Goal: Task Accomplishment & Management: Manage account settings

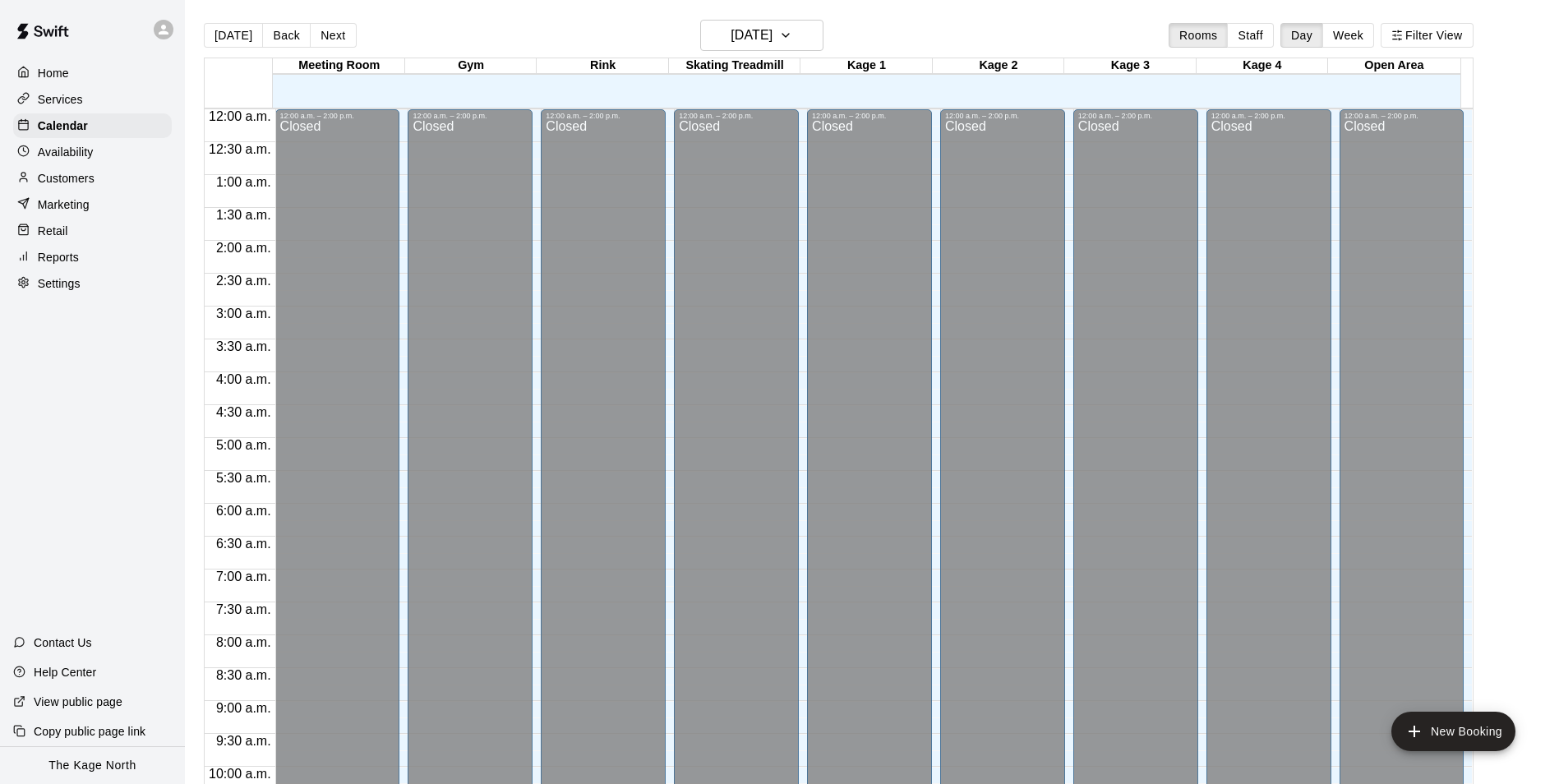
scroll to position [835, 0]
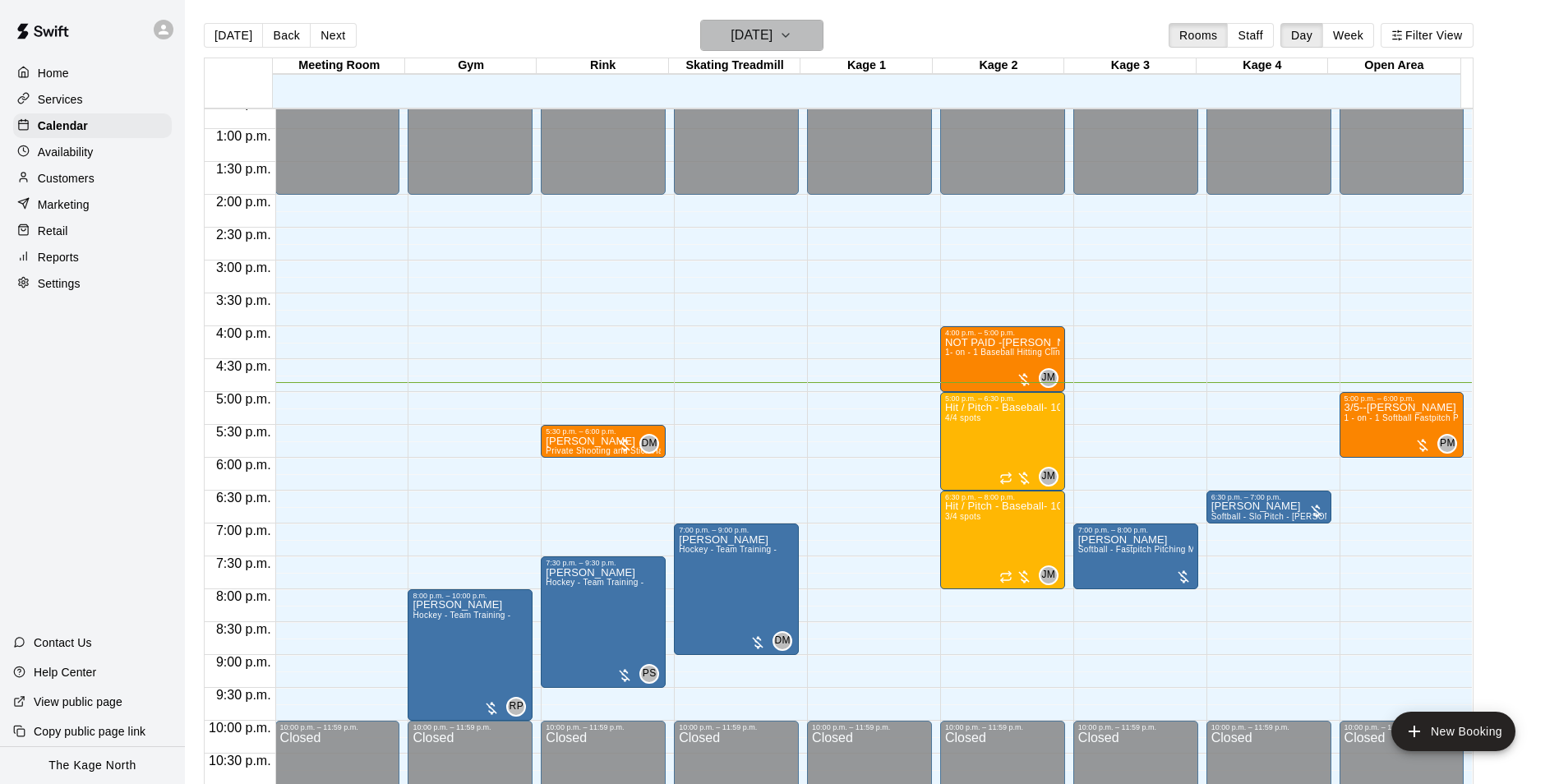
click at [773, 29] on h6 "[DATE]" at bounding box center [752, 35] width 42 height 23
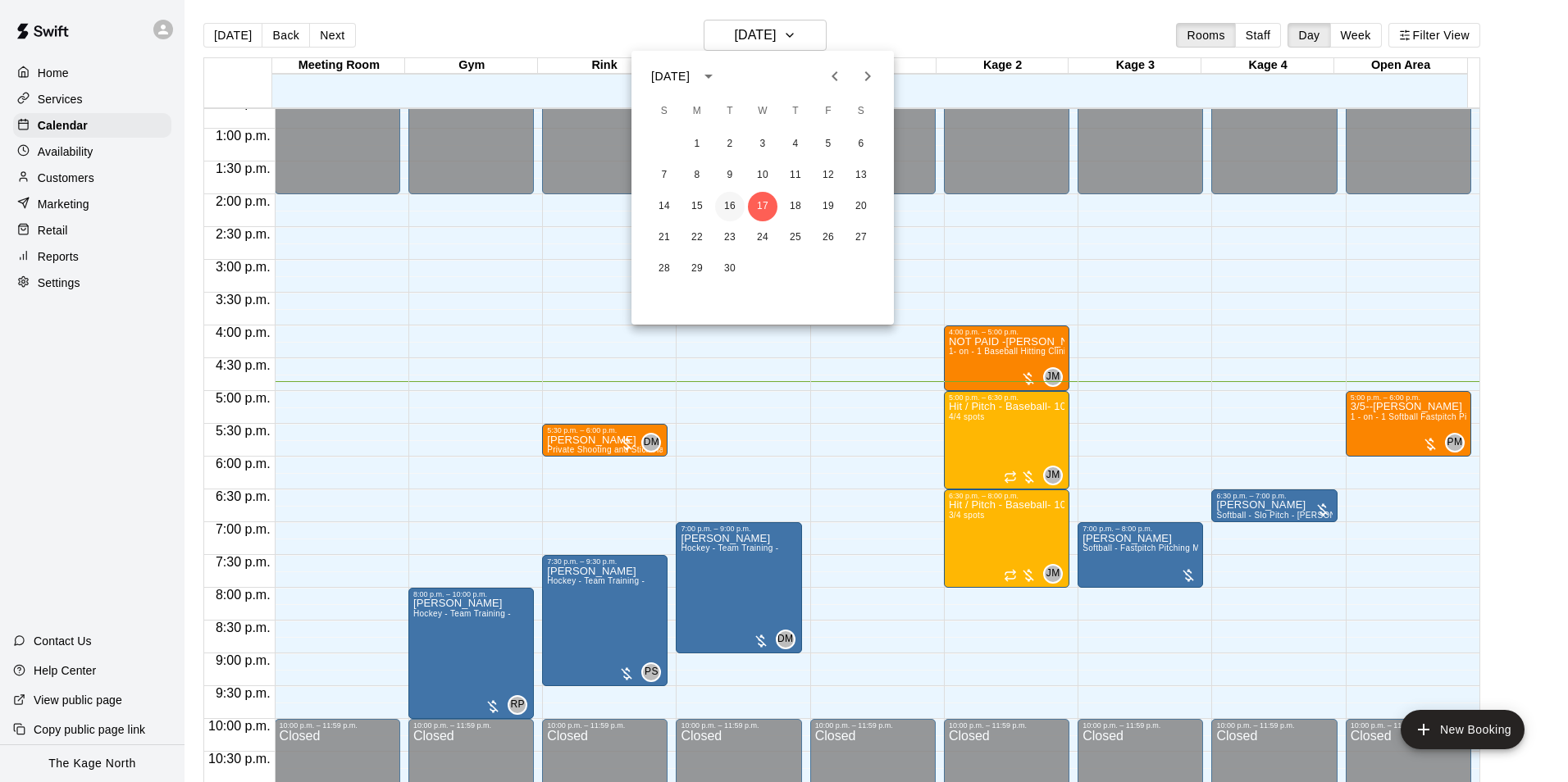
click at [732, 208] on button "16" at bounding box center [730, 207] width 30 height 30
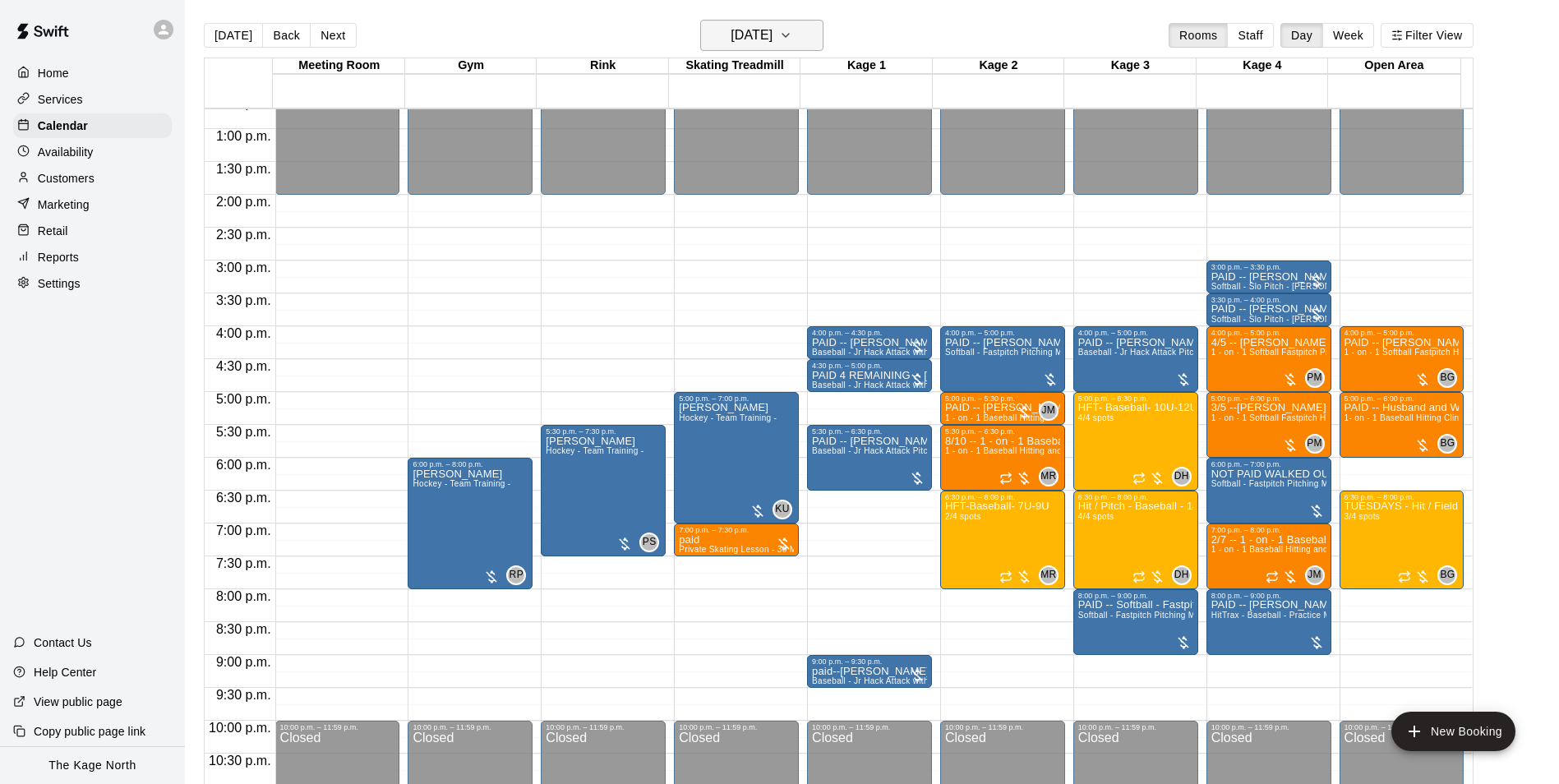
click at [803, 34] on button "Tuesday Sep 16" at bounding box center [762, 35] width 124 height 32
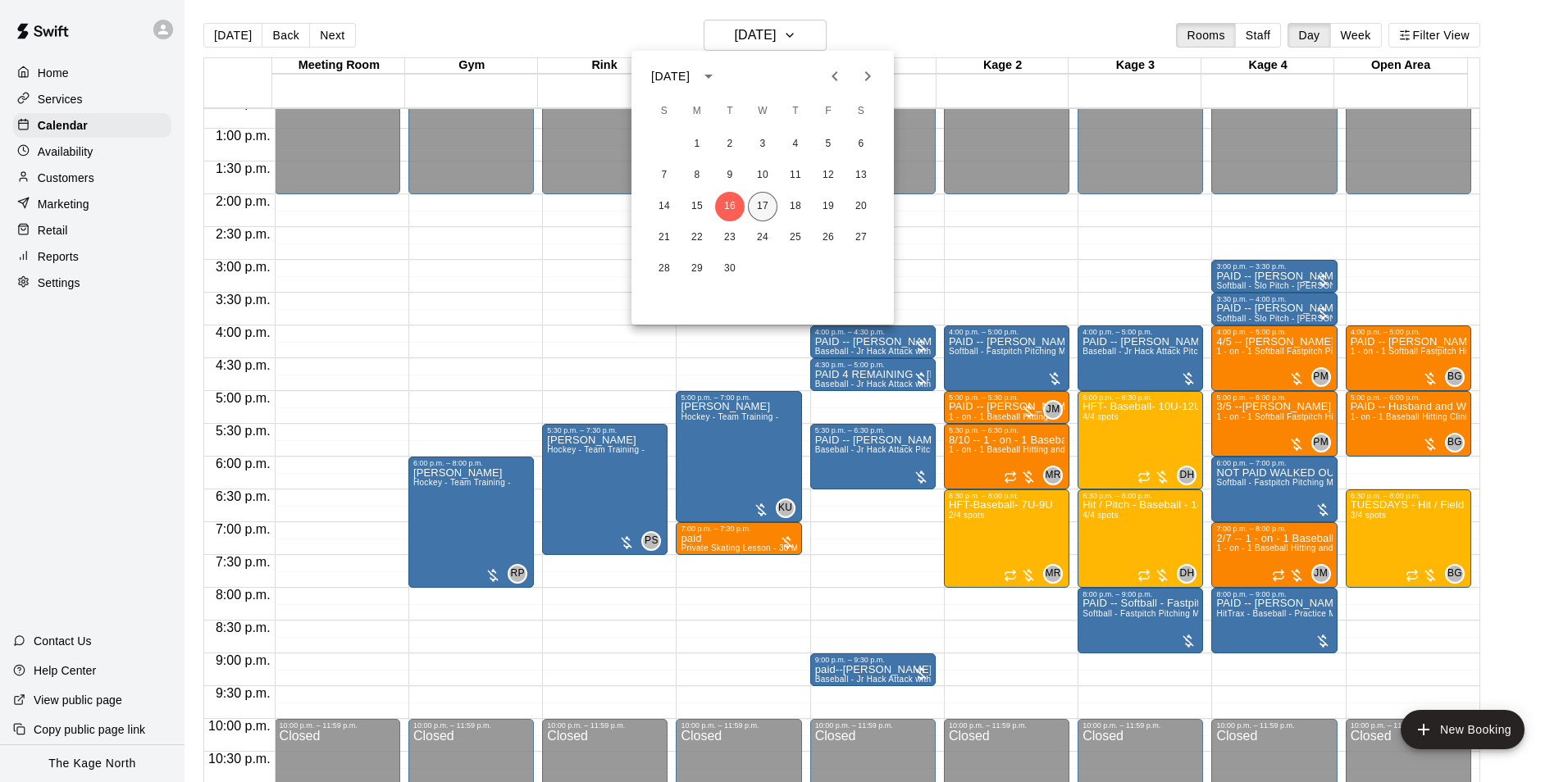
click at [759, 208] on button "17" at bounding box center [763, 207] width 30 height 30
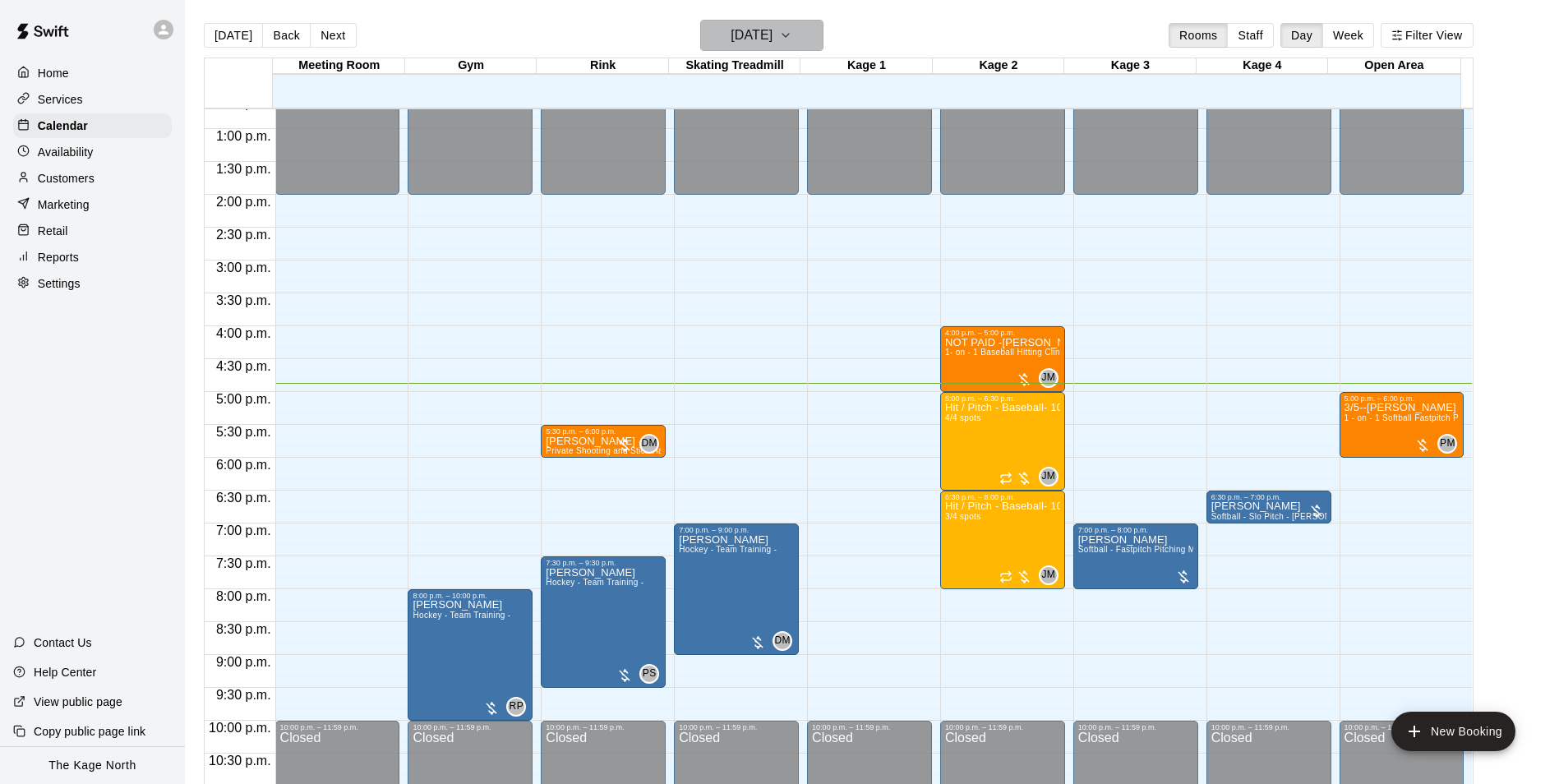
click at [773, 39] on h6 "[DATE]" at bounding box center [752, 35] width 42 height 23
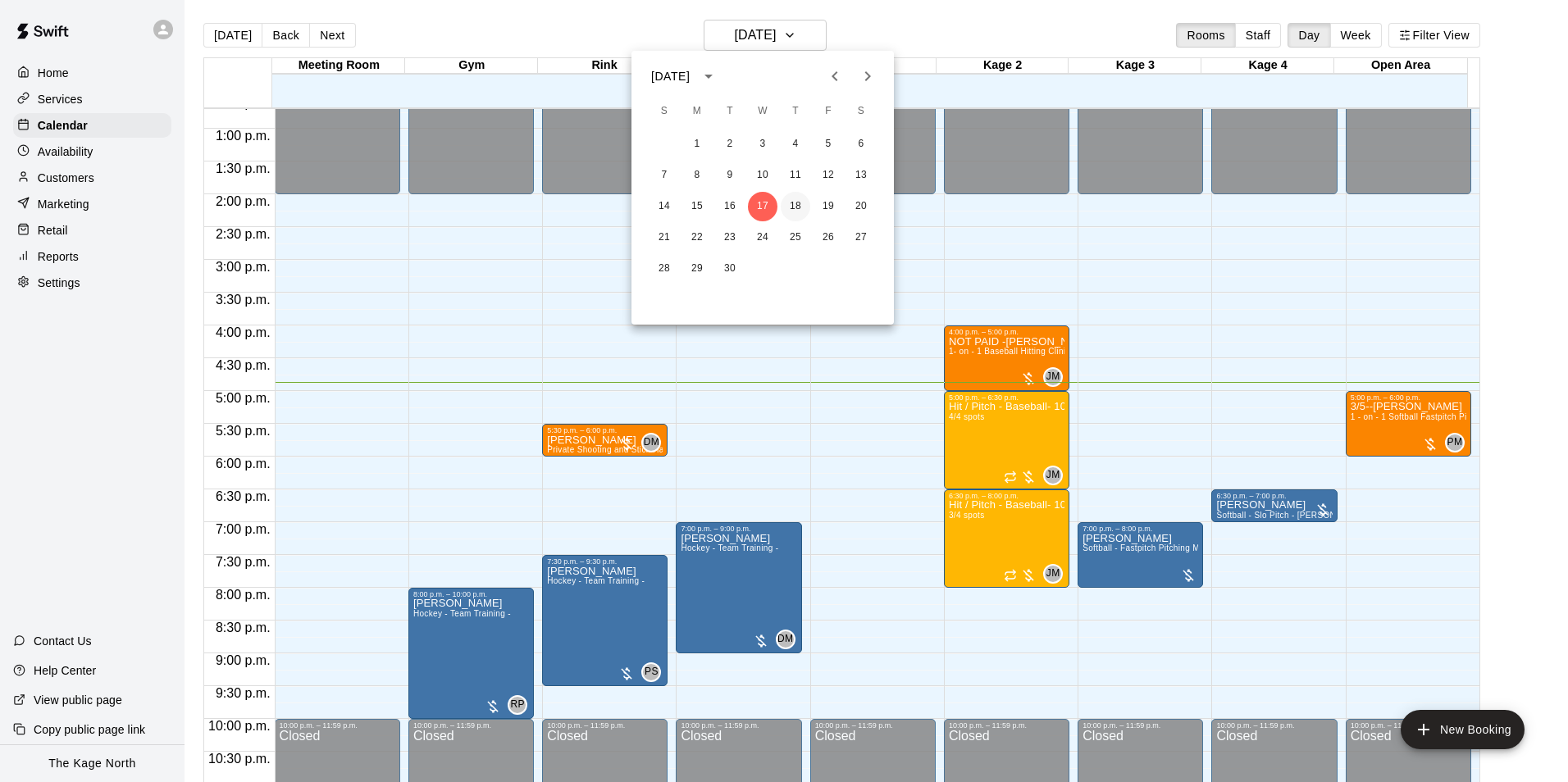
click at [795, 200] on button "18" at bounding box center [795, 207] width 30 height 30
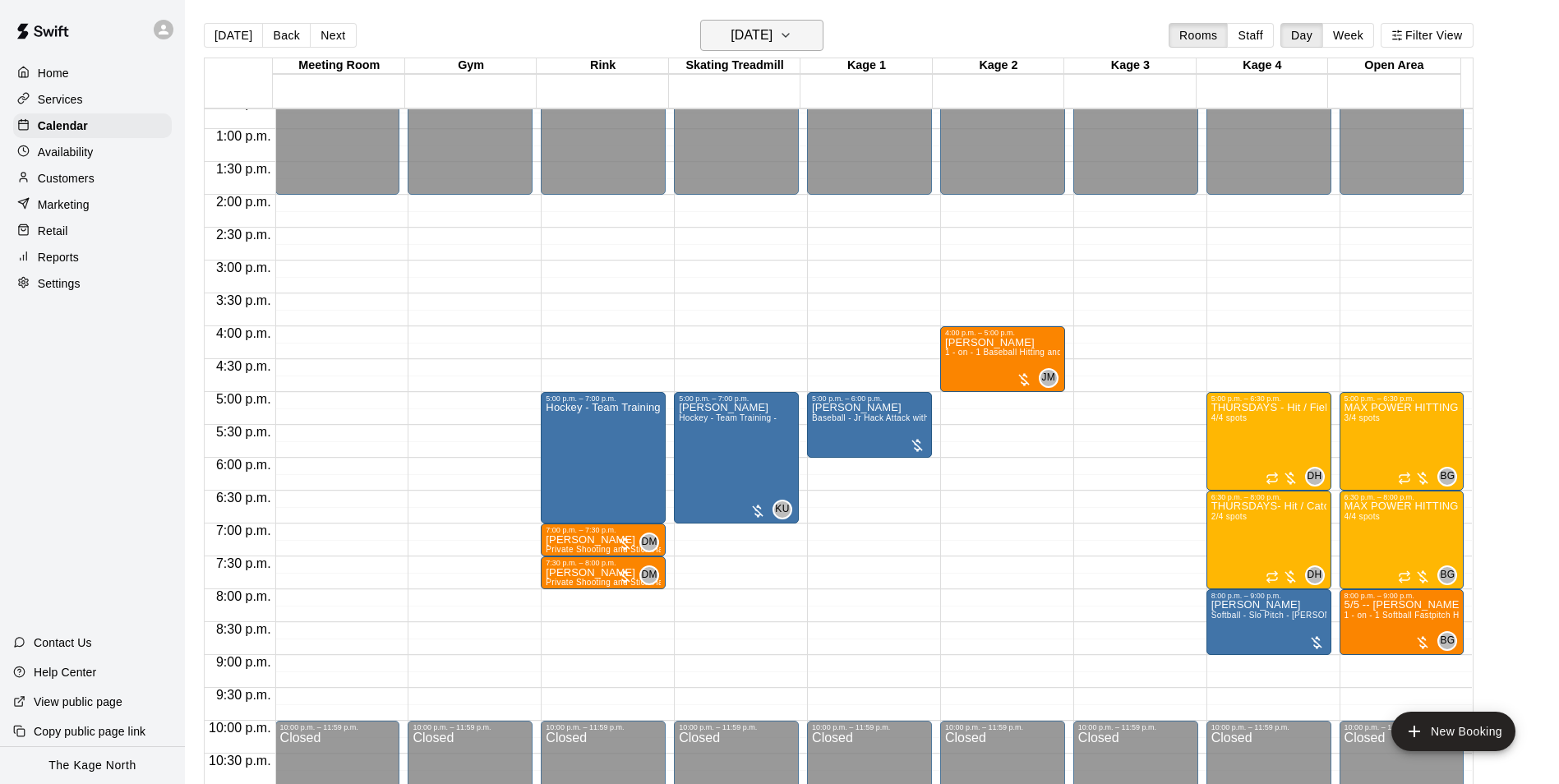
click at [773, 31] on h6 "Thursday Sep 18" at bounding box center [752, 35] width 42 height 23
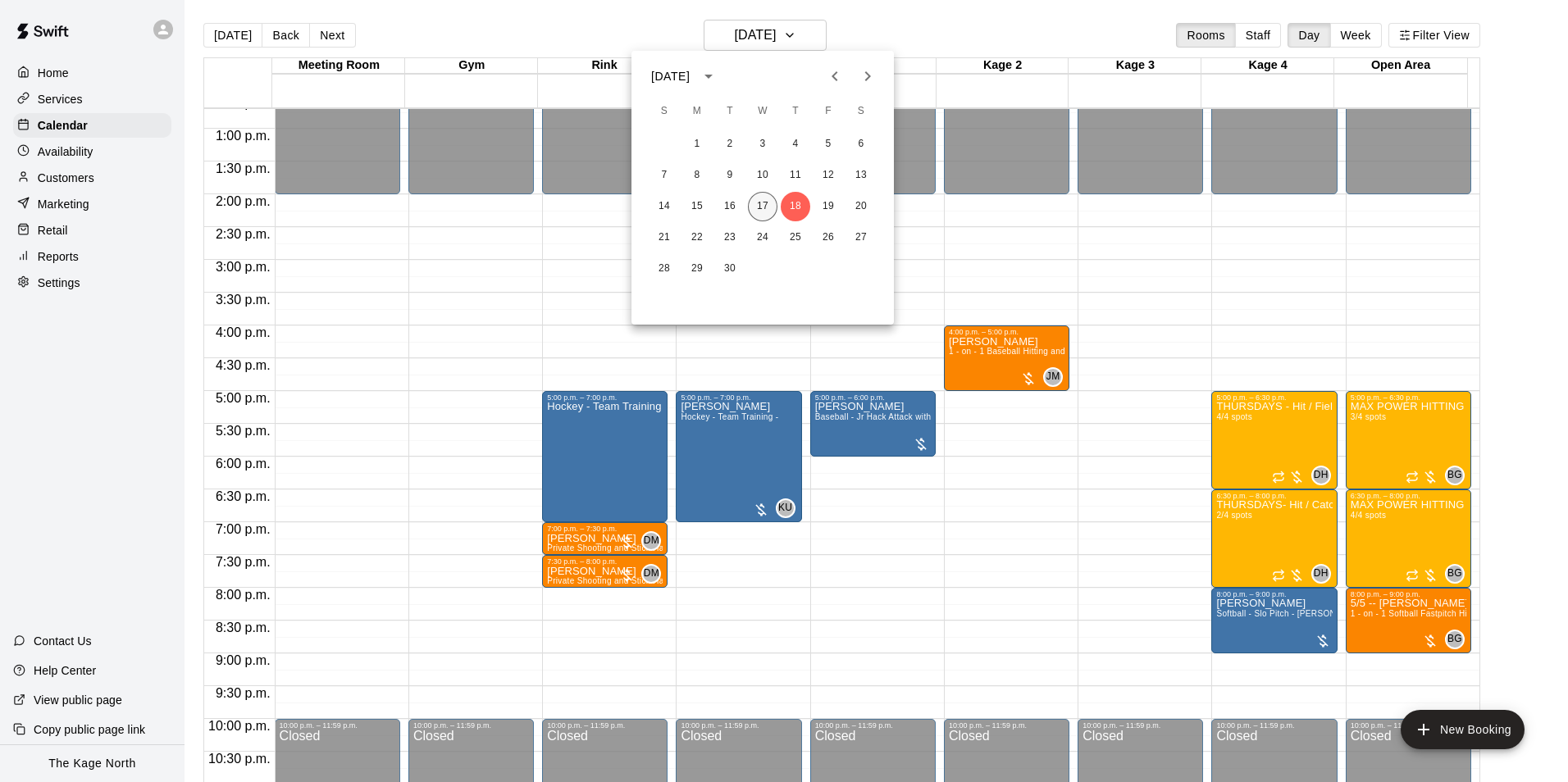
click at [764, 208] on button "17" at bounding box center [763, 207] width 30 height 30
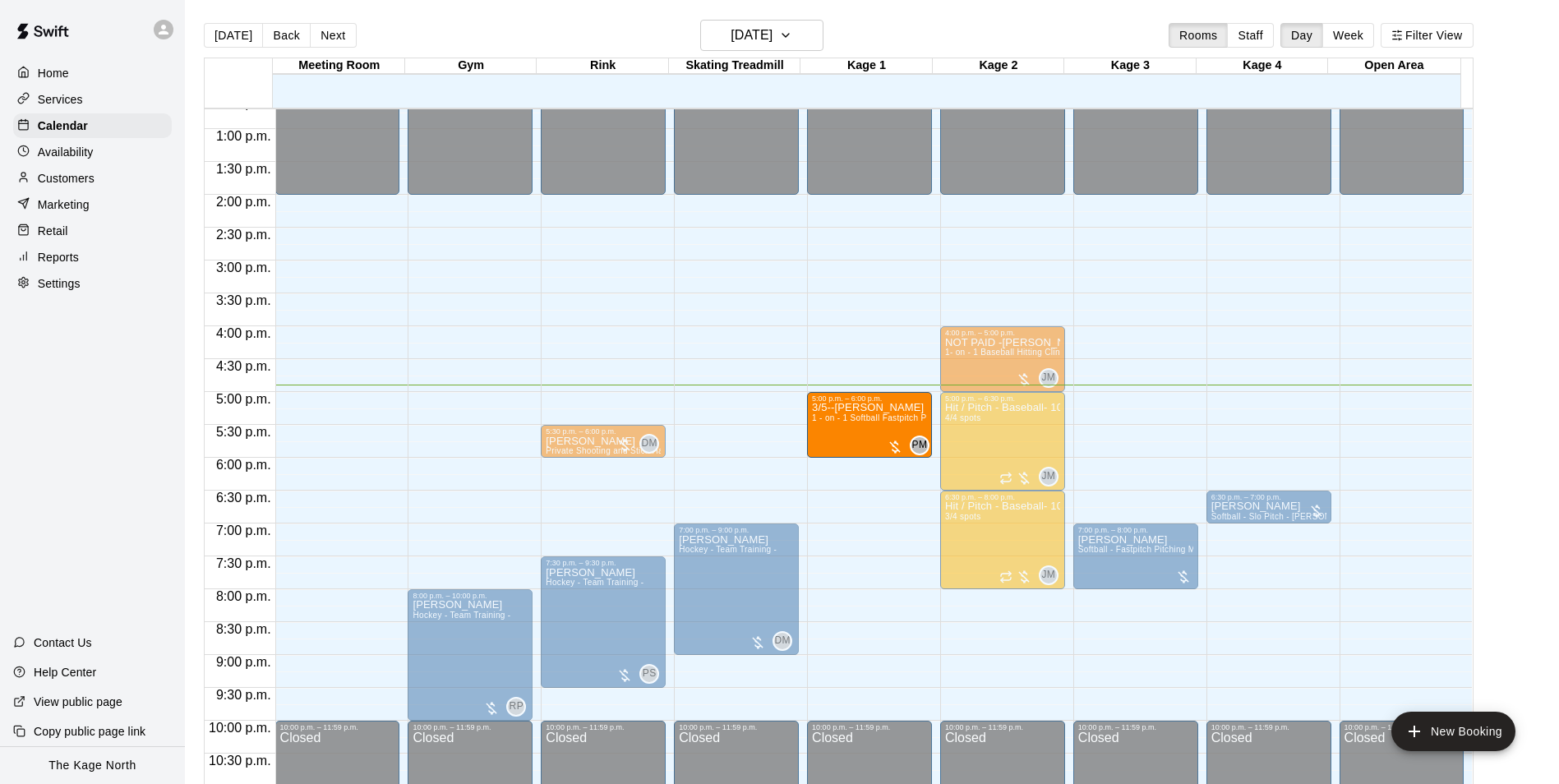
drag, startPoint x: 1416, startPoint y: 419, endPoint x: 894, endPoint y: 419, distance: 522.0
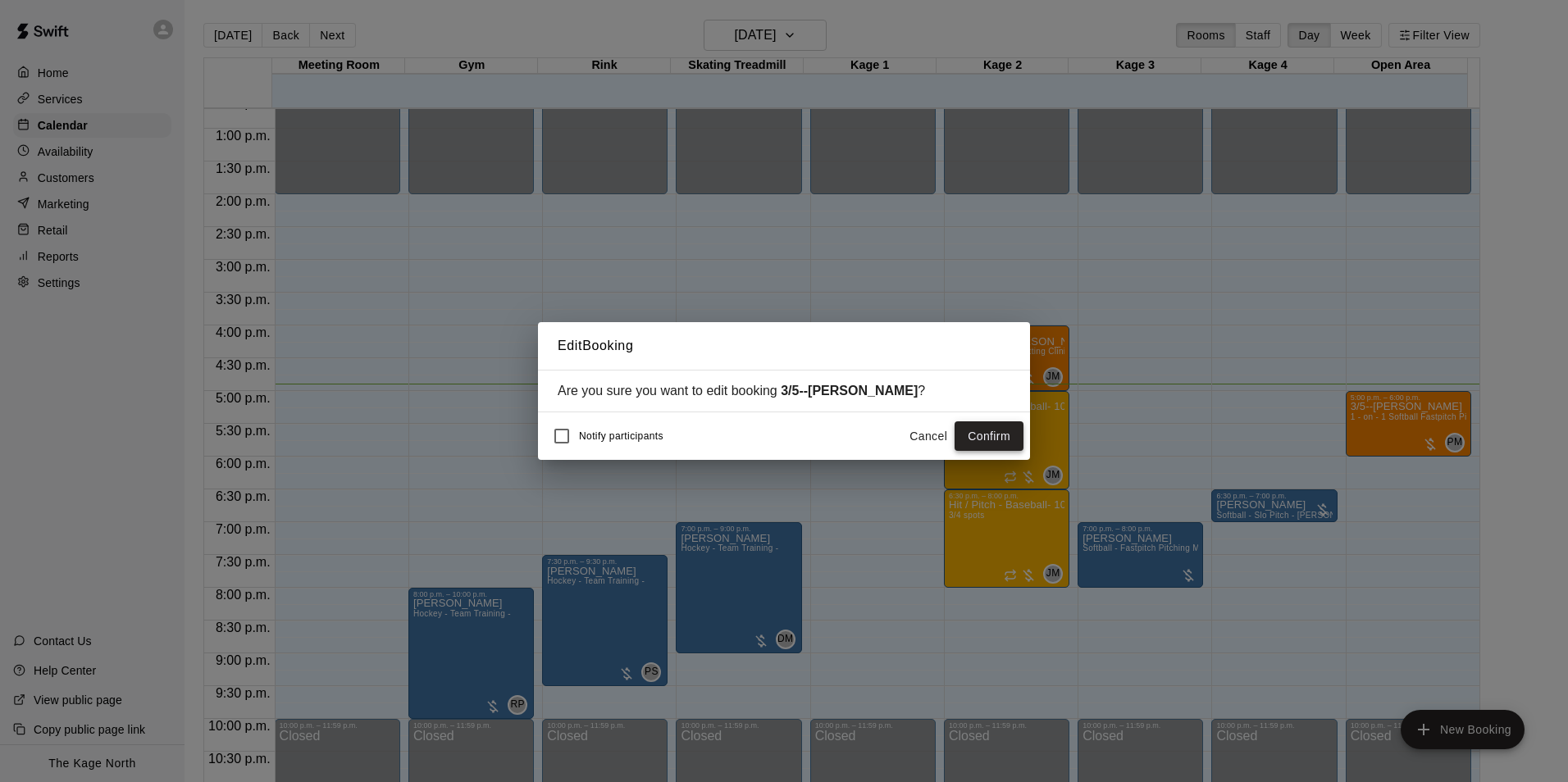
click at [988, 441] on button "Confirm" at bounding box center [989, 436] width 69 height 31
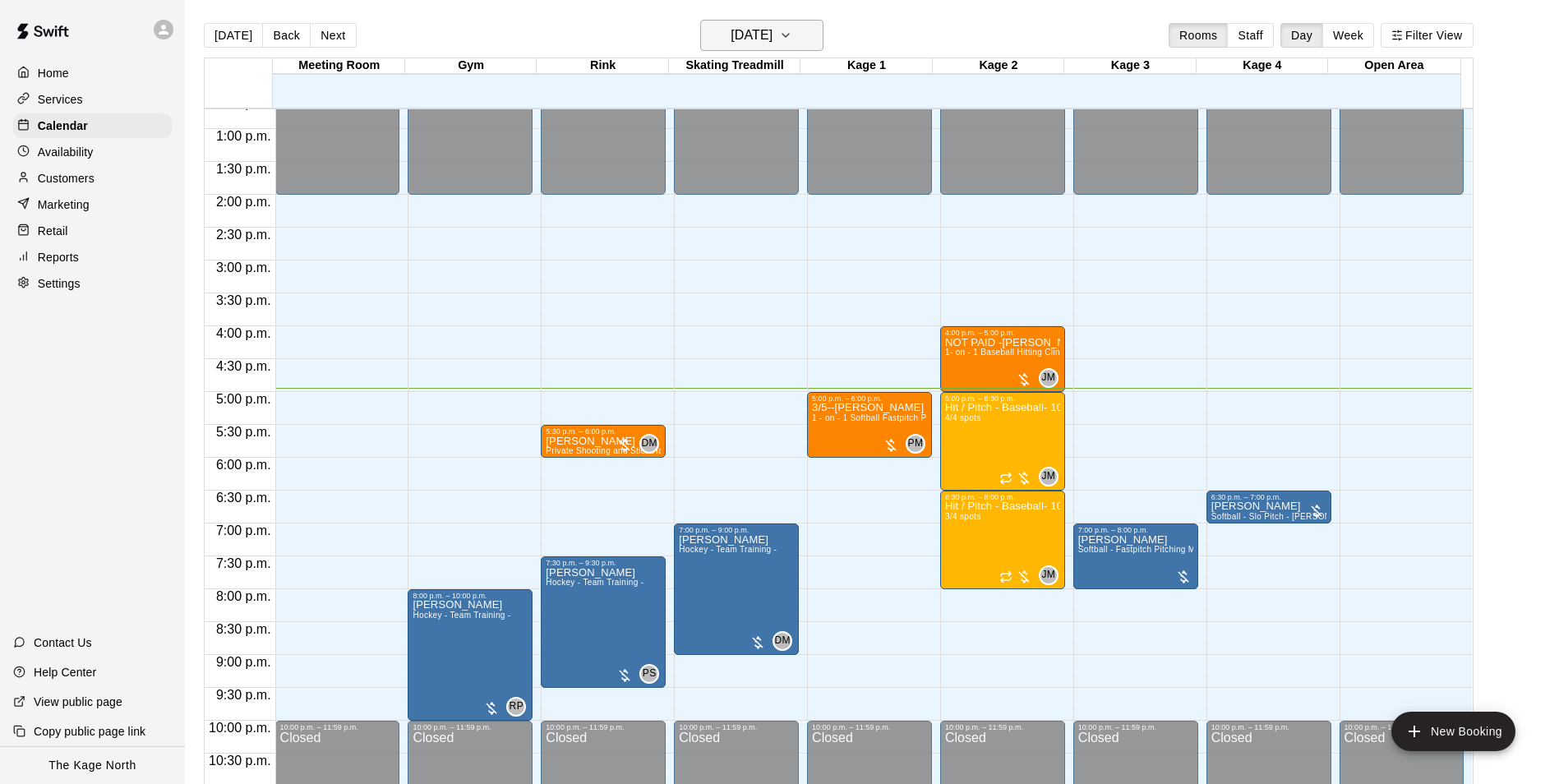
click at [748, 33] on h6 "[DATE]" at bounding box center [752, 35] width 42 height 23
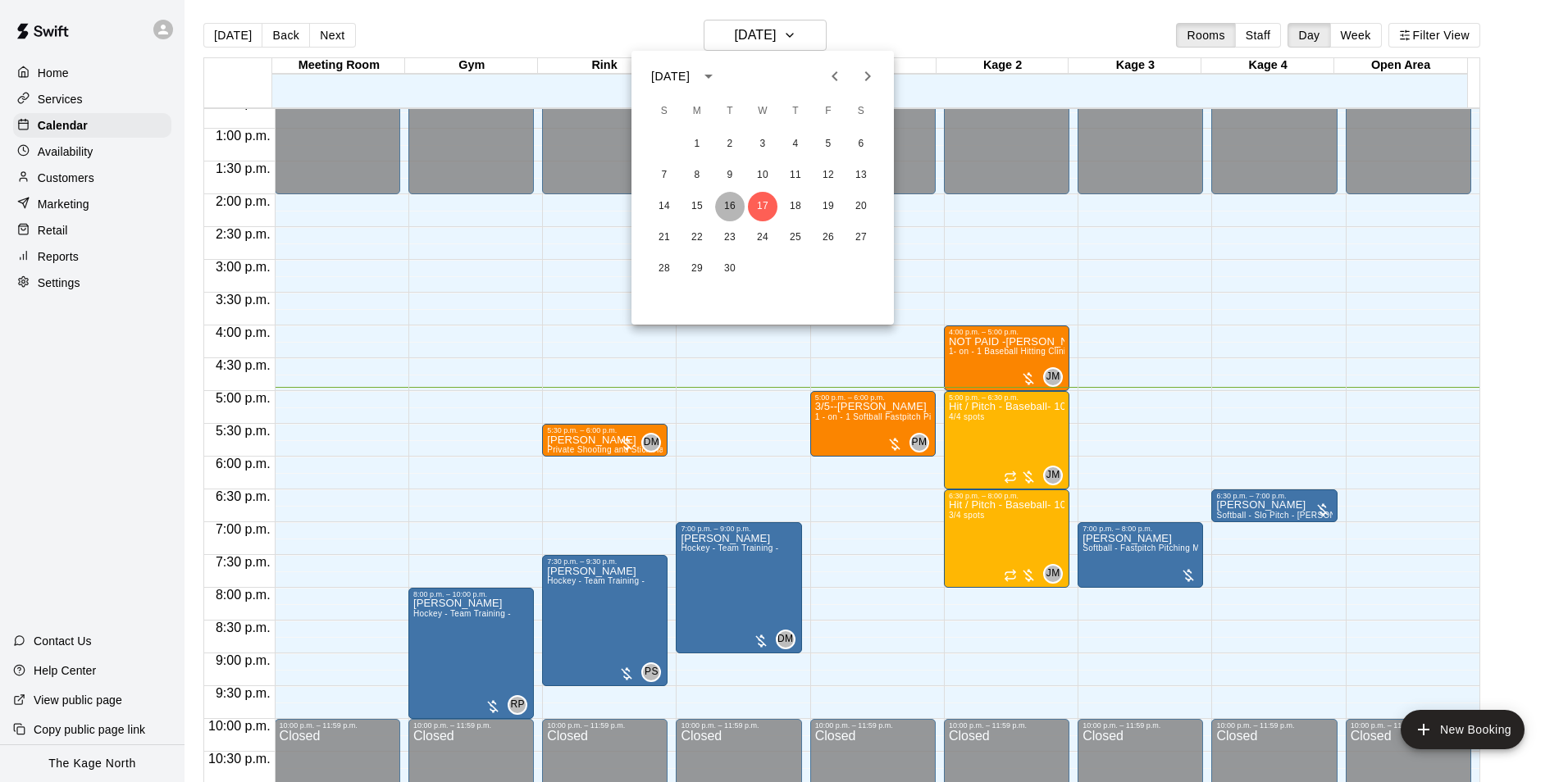
click at [738, 206] on button "16" at bounding box center [730, 207] width 30 height 30
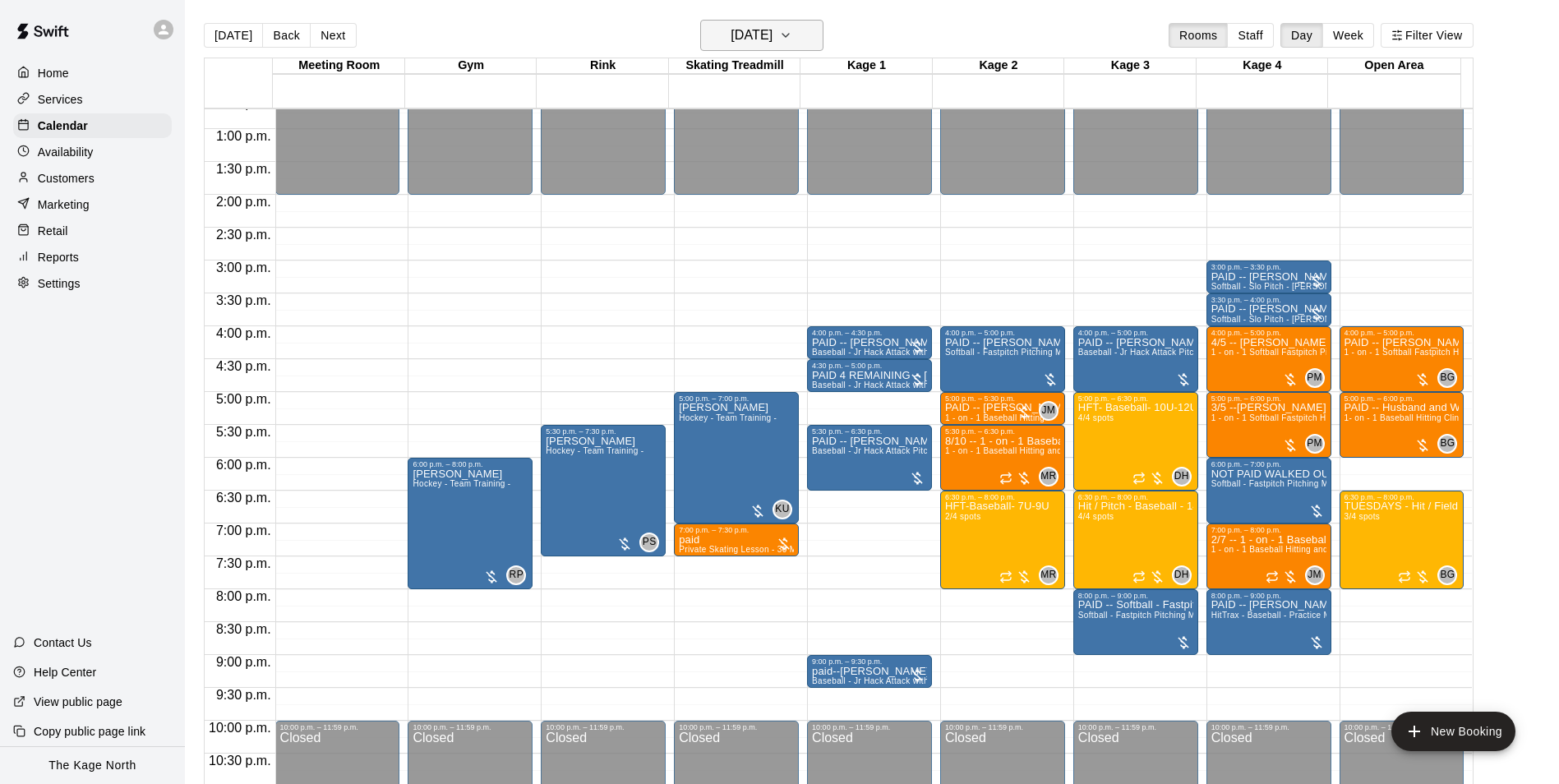
click at [773, 36] on h6 "Tuesday Sep 16" at bounding box center [752, 35] width 42 height 23
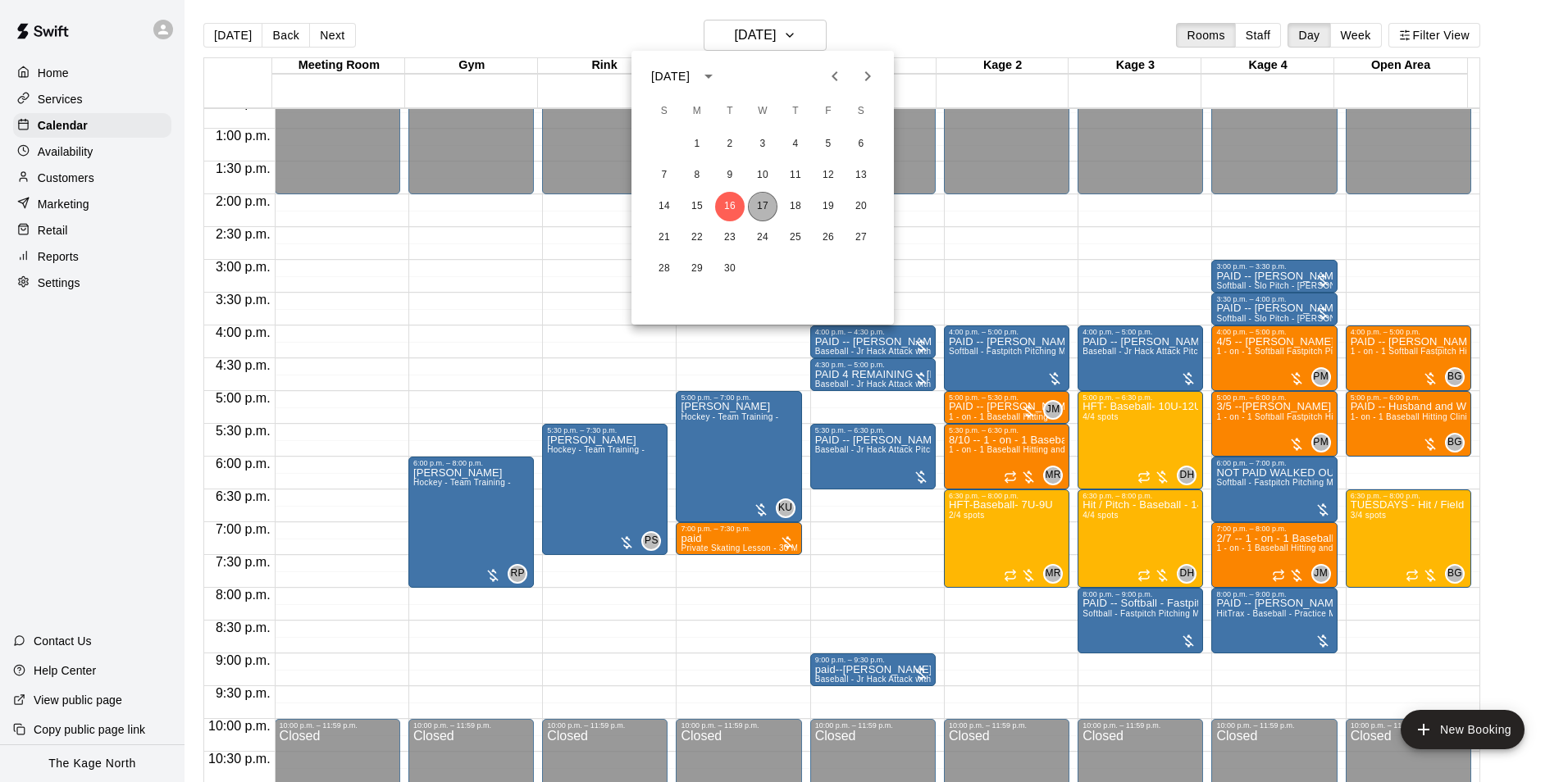
click at [765, 201] on button "17" at bounding box center [763, 207] width 30 height 30
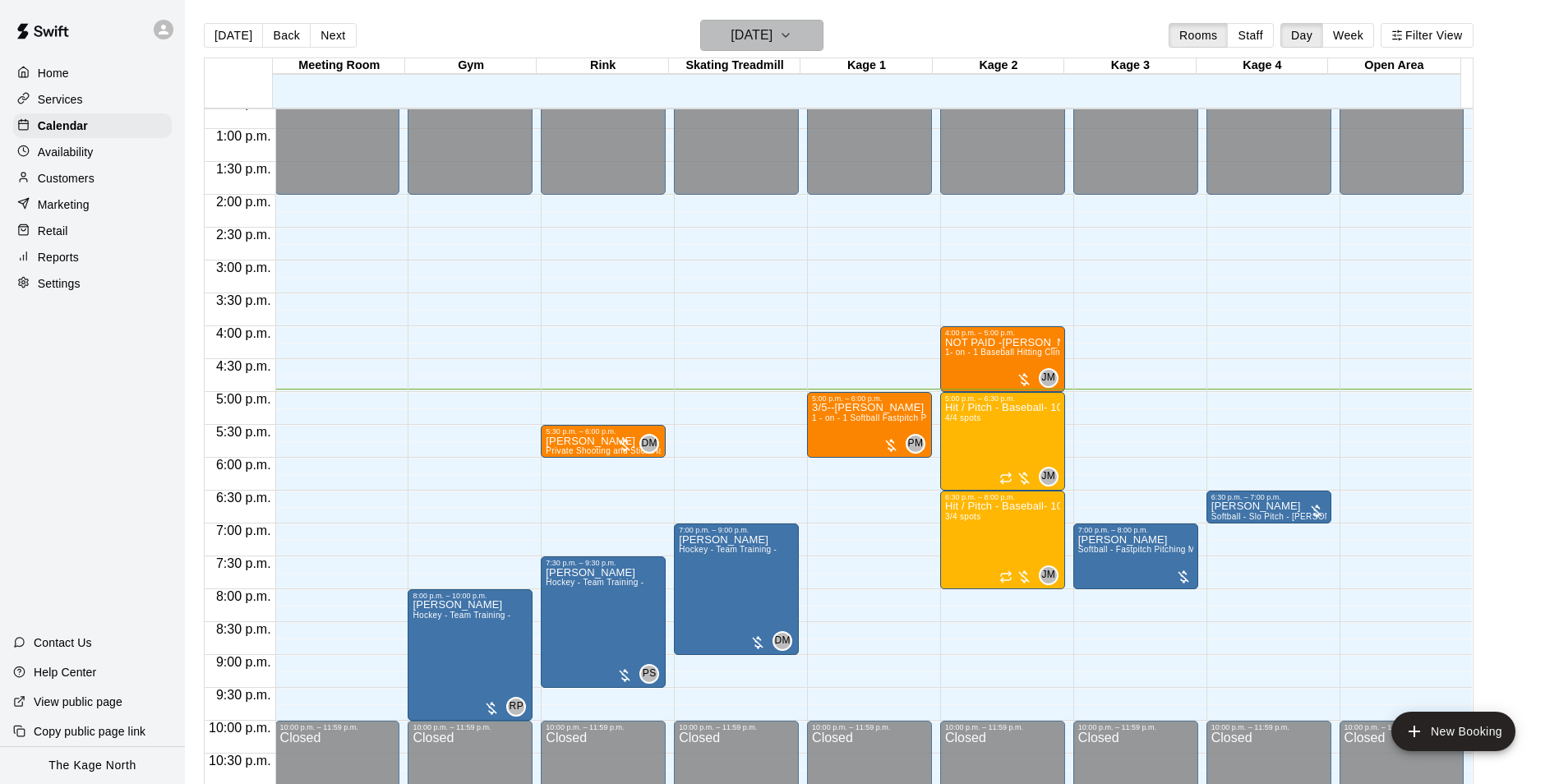
click at [773, 26] on h6 "[DATE]" at bounding box center [752, 35] width 42 height 23
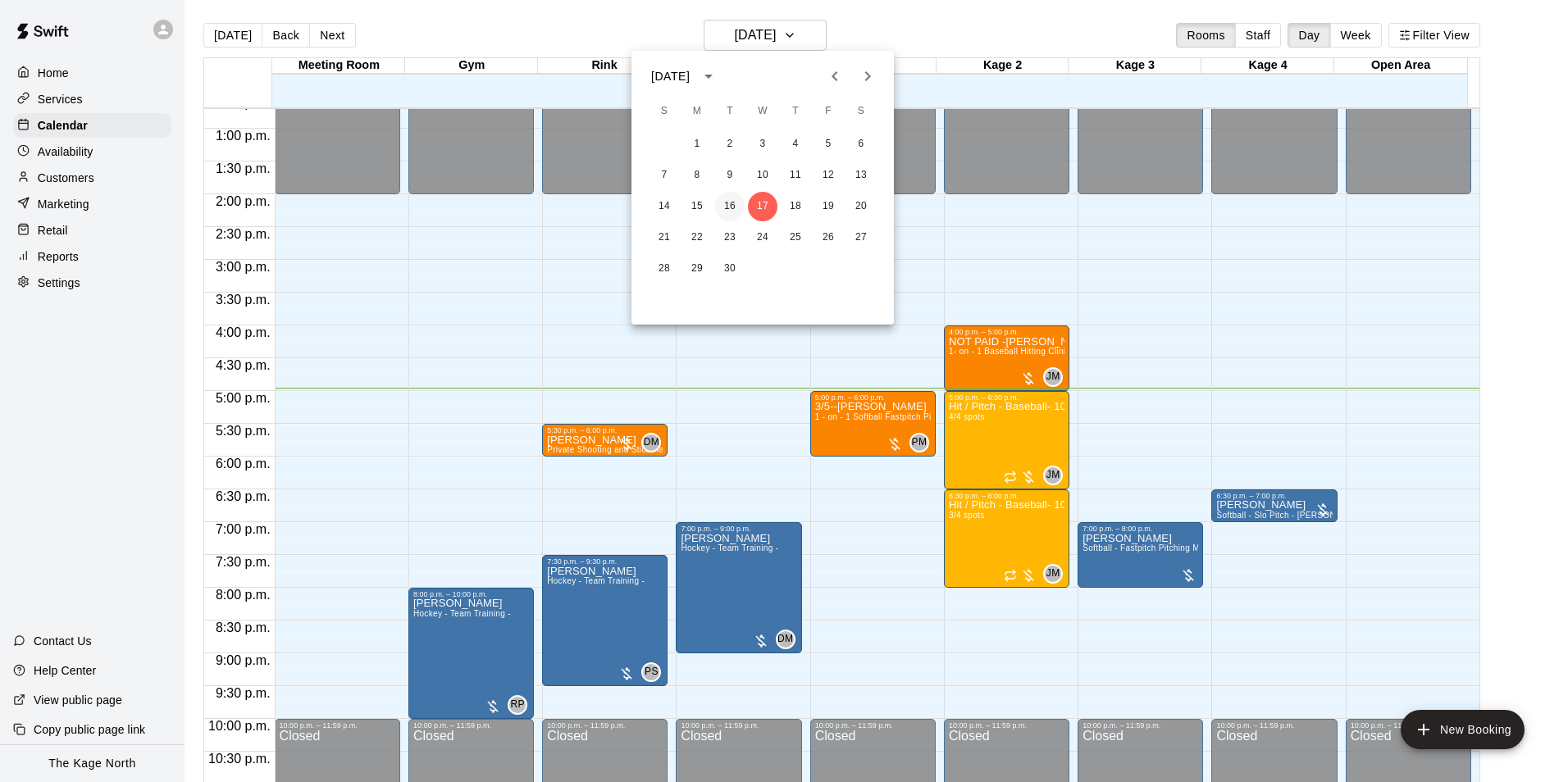
click at [735, 204] on button "16" at bounding box center [730, 207] width 30 height 30
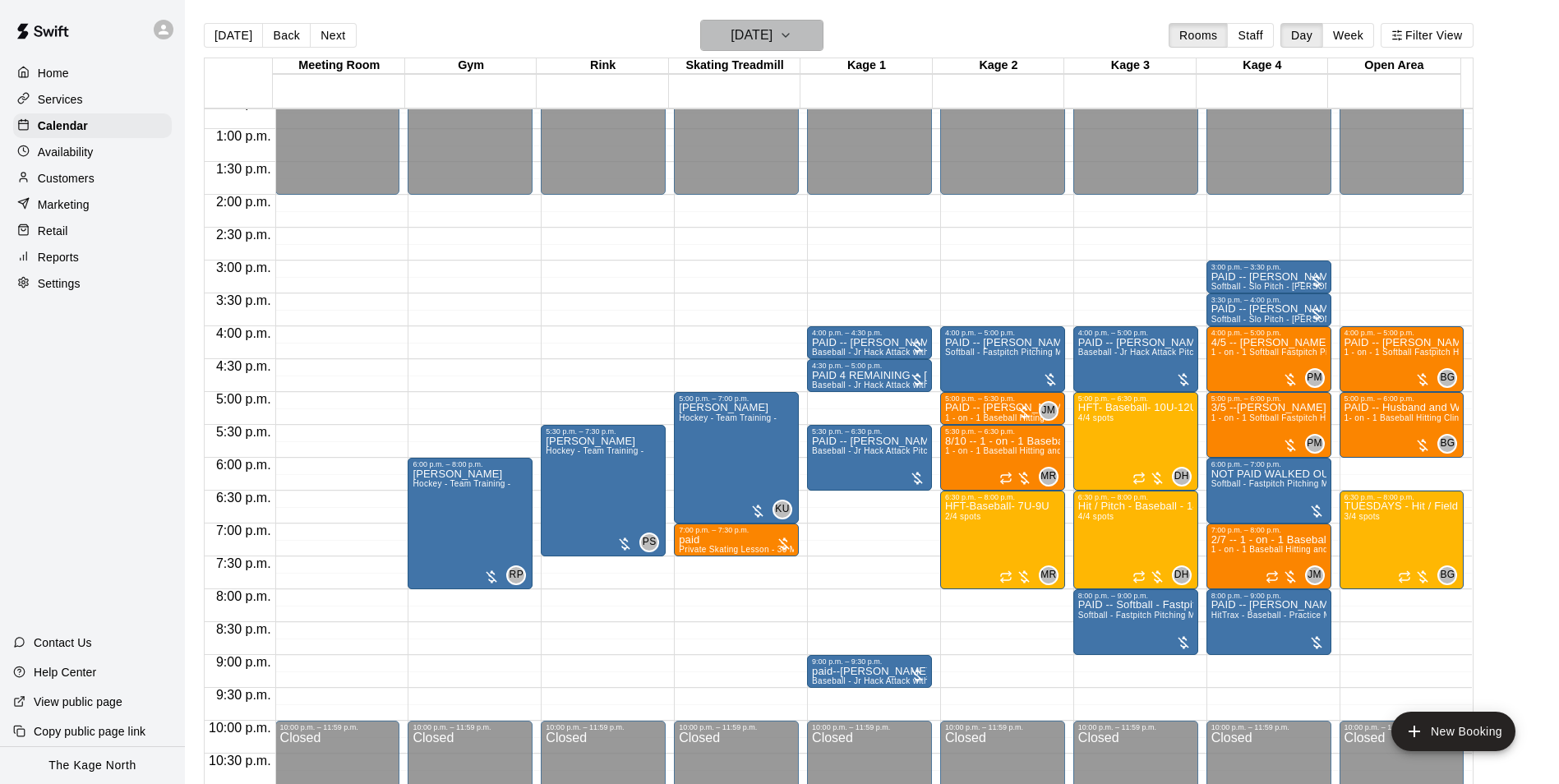
click at [773, 37] on h6 "Tuesday Sep 16" at bounding box center [752, 35] width 42 height 23
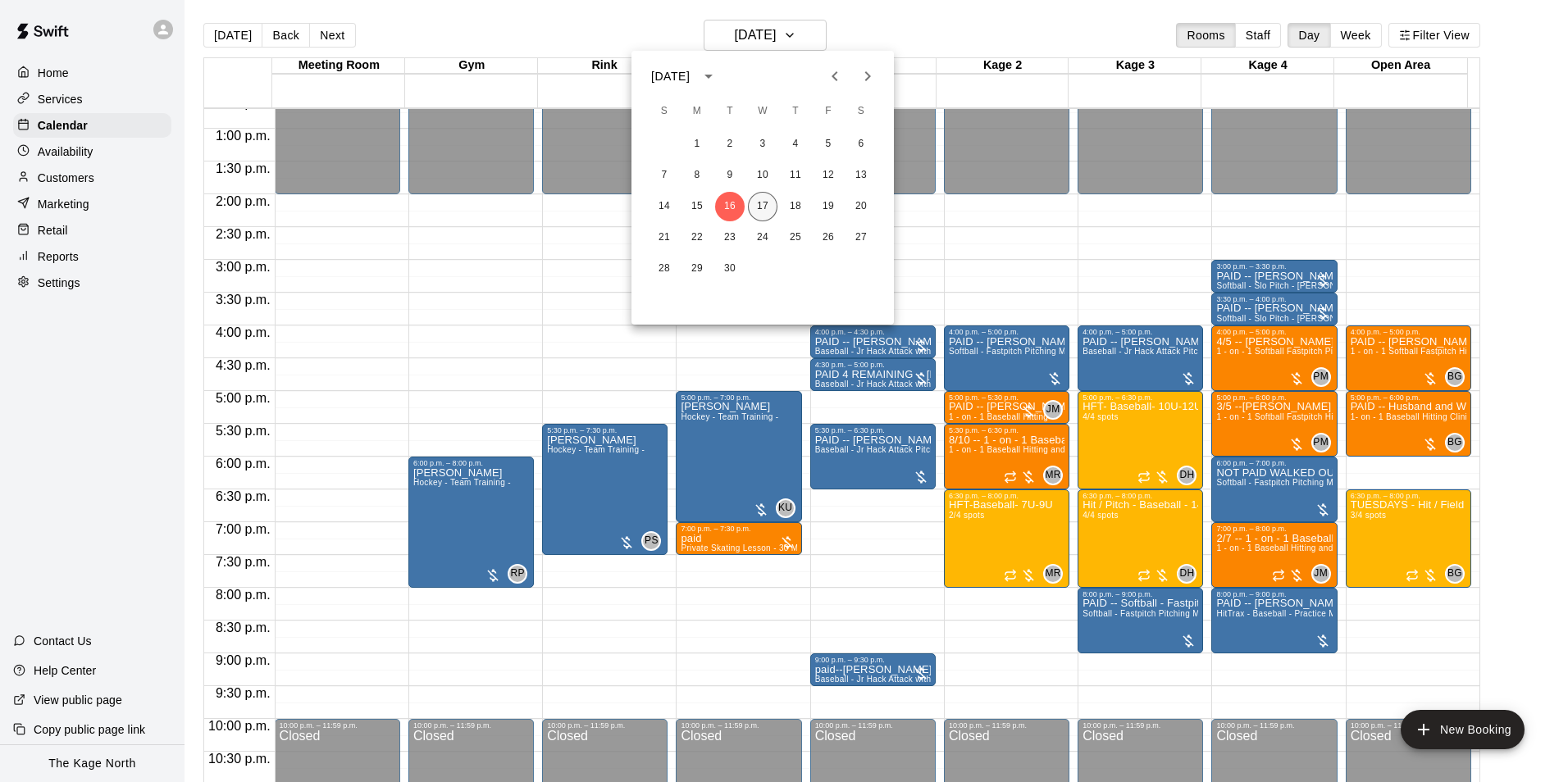
click at [765, 206] on button "17" at bounding box center [763, 207] width 30 height 30
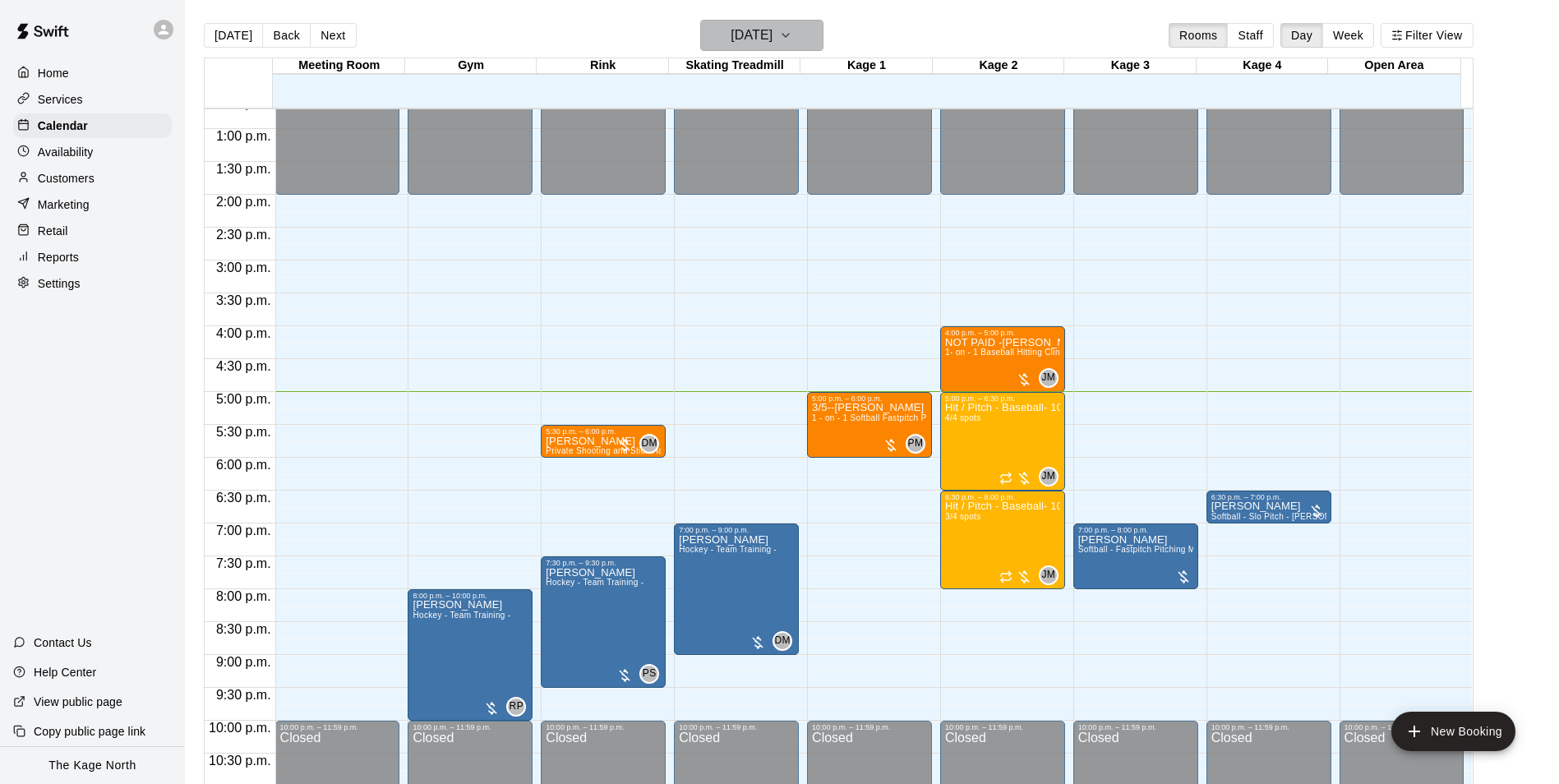
click at [754, 45] on h6 "[DATE]" at bounding box center [752, 35] width 42 height 23
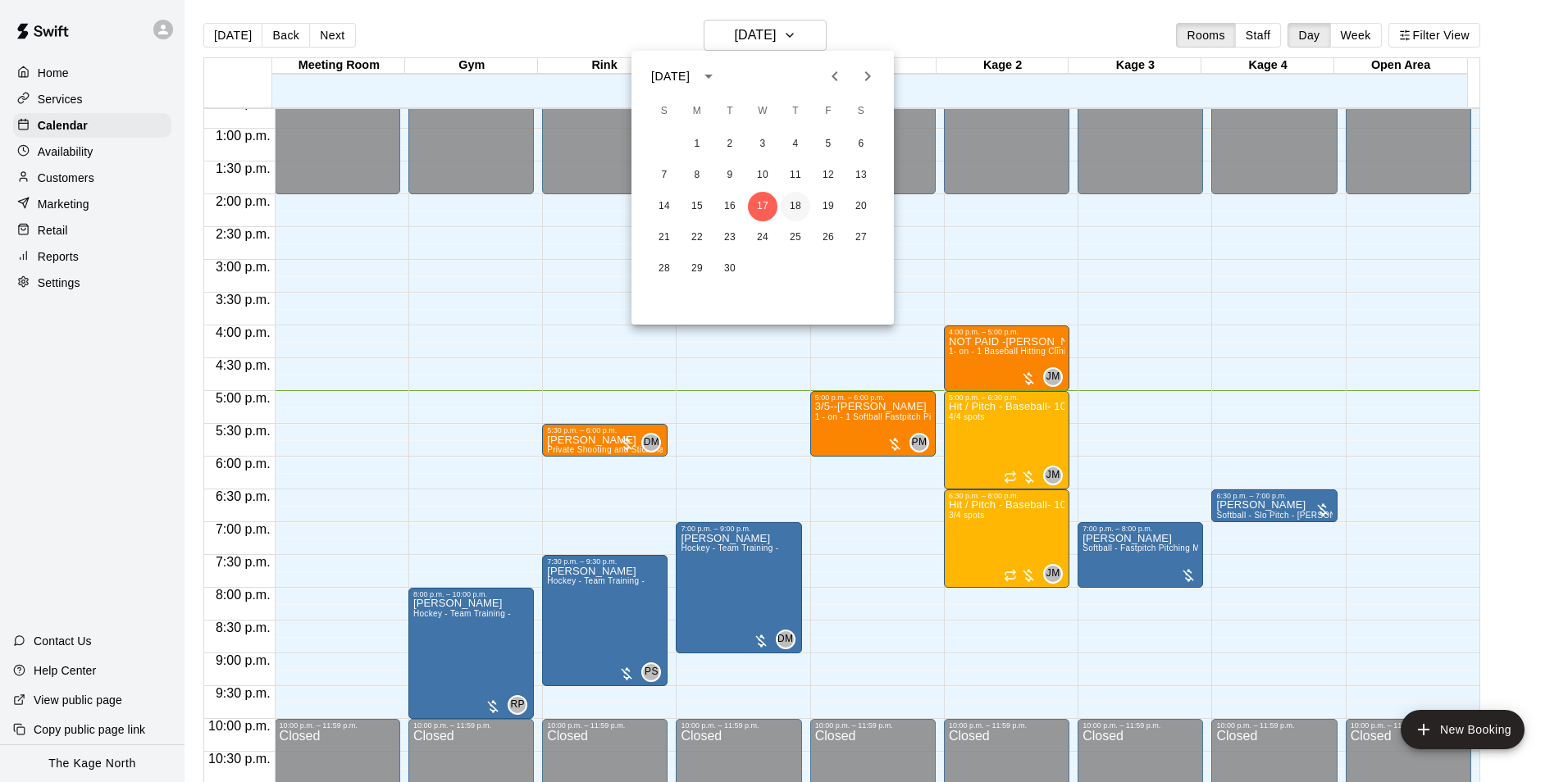
click at [798, 211] on button "18" at bounding box center [795, 207] width 30 height 30
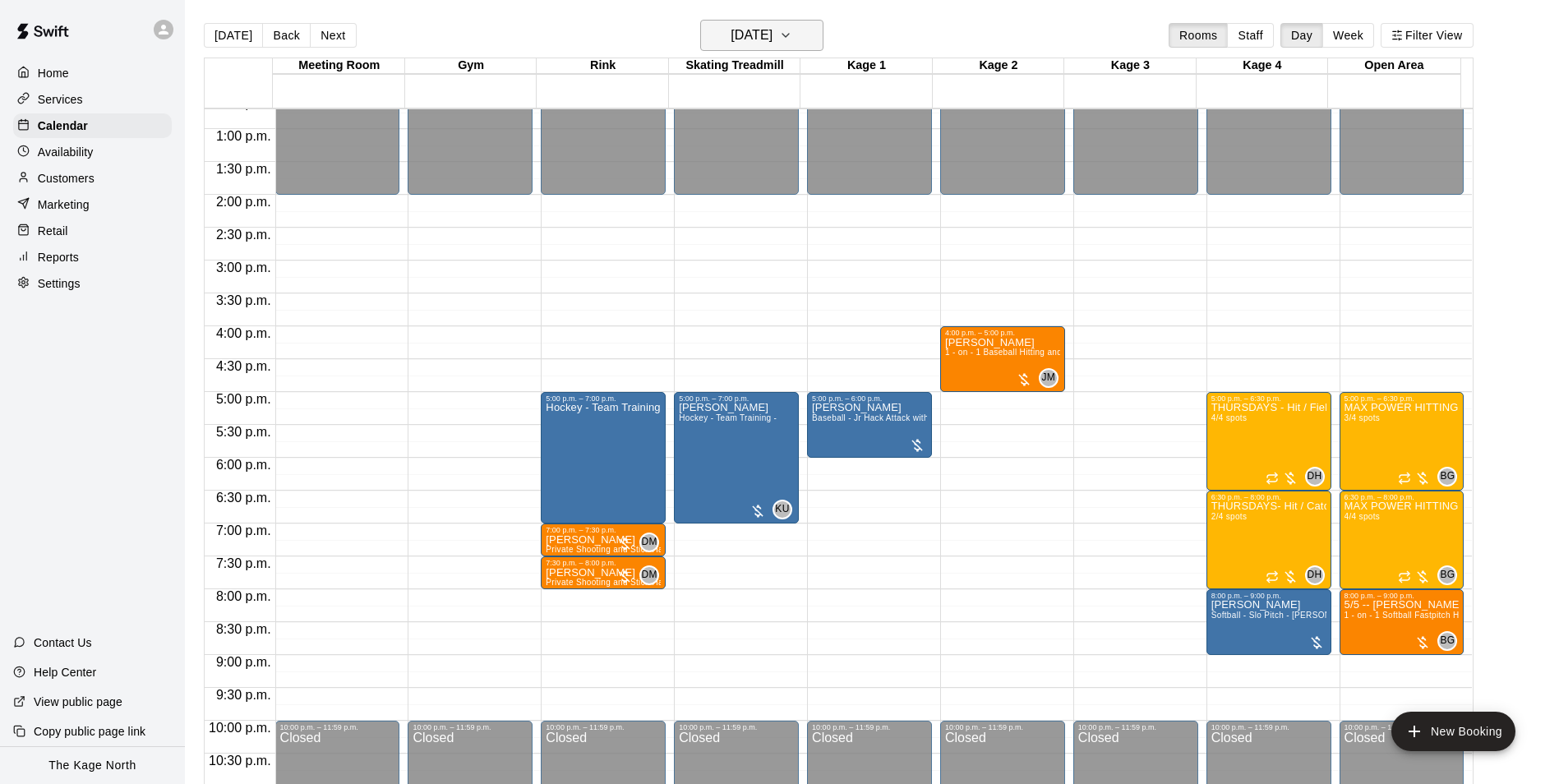
click at [766, 21] on button "Thursday Sep 18" at bounding box center [762, 35] width 124 height 32
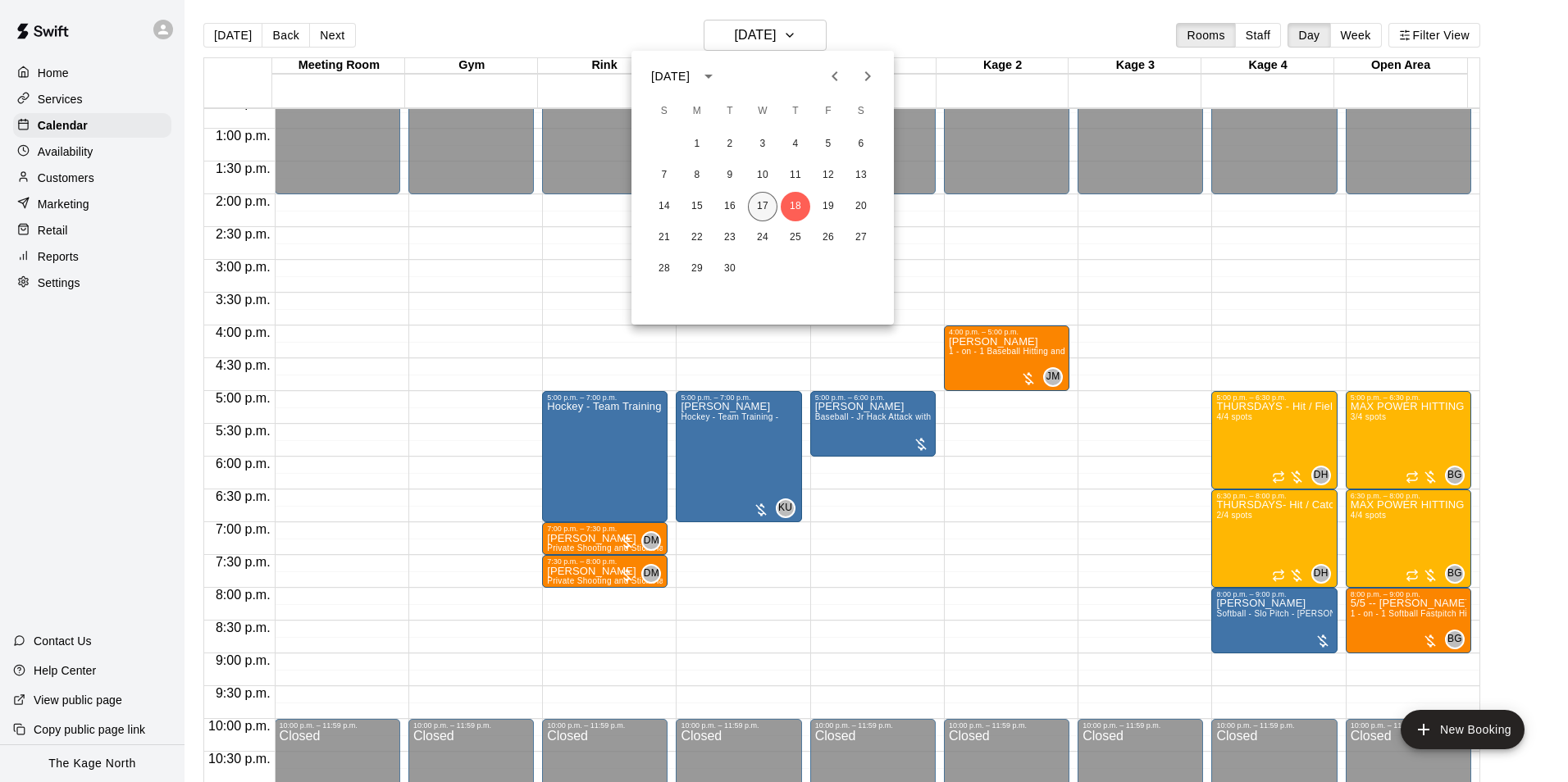
click at [765, 202] on button "17" at bounding box center [763, 207] width 30 height 30
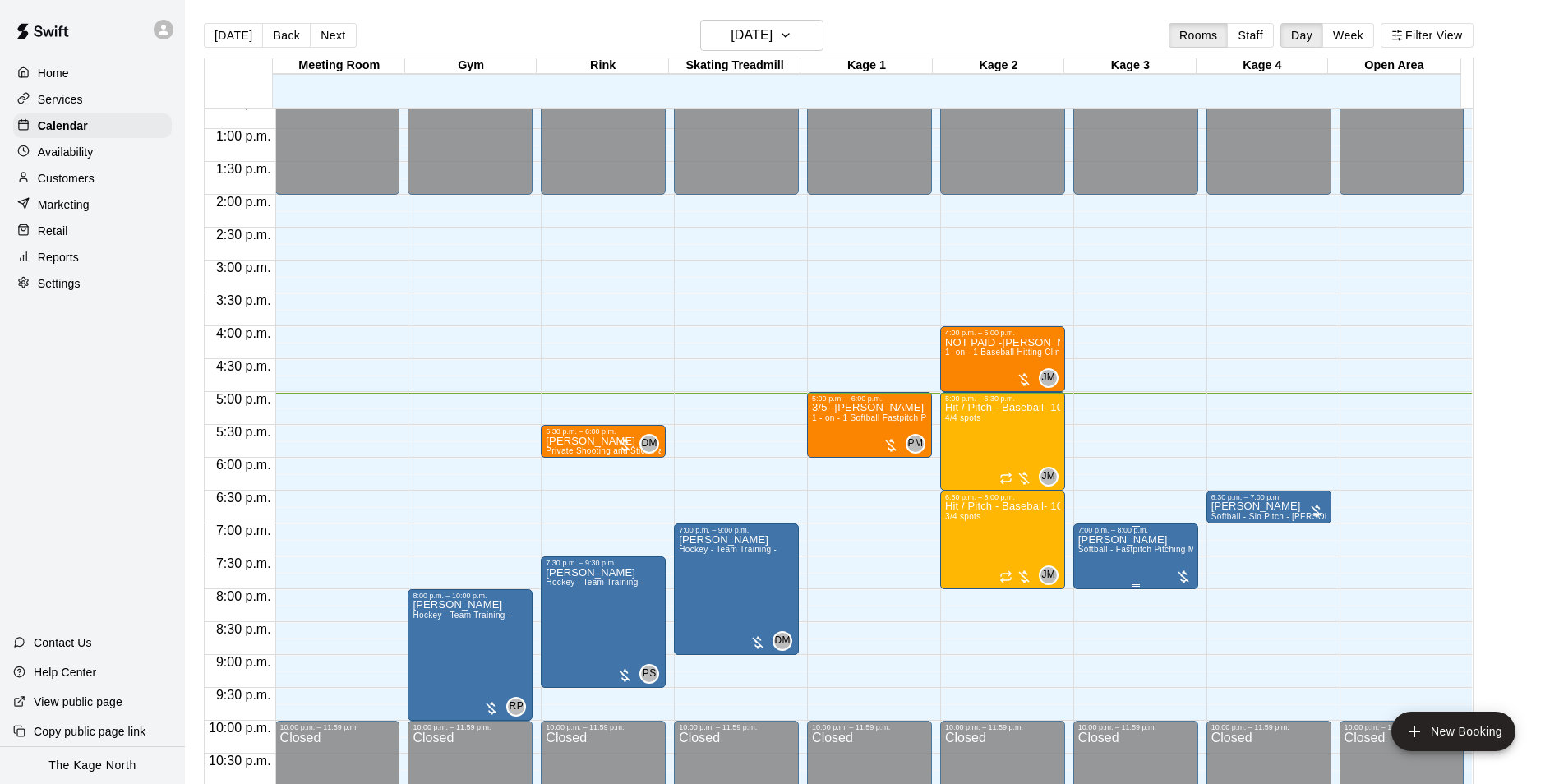
click at [1108, 551] on span "Softball - Fastpitch Pitching Machine - Requires second person to feed machine" at bounding box center [1233, 550] width 312 height 9
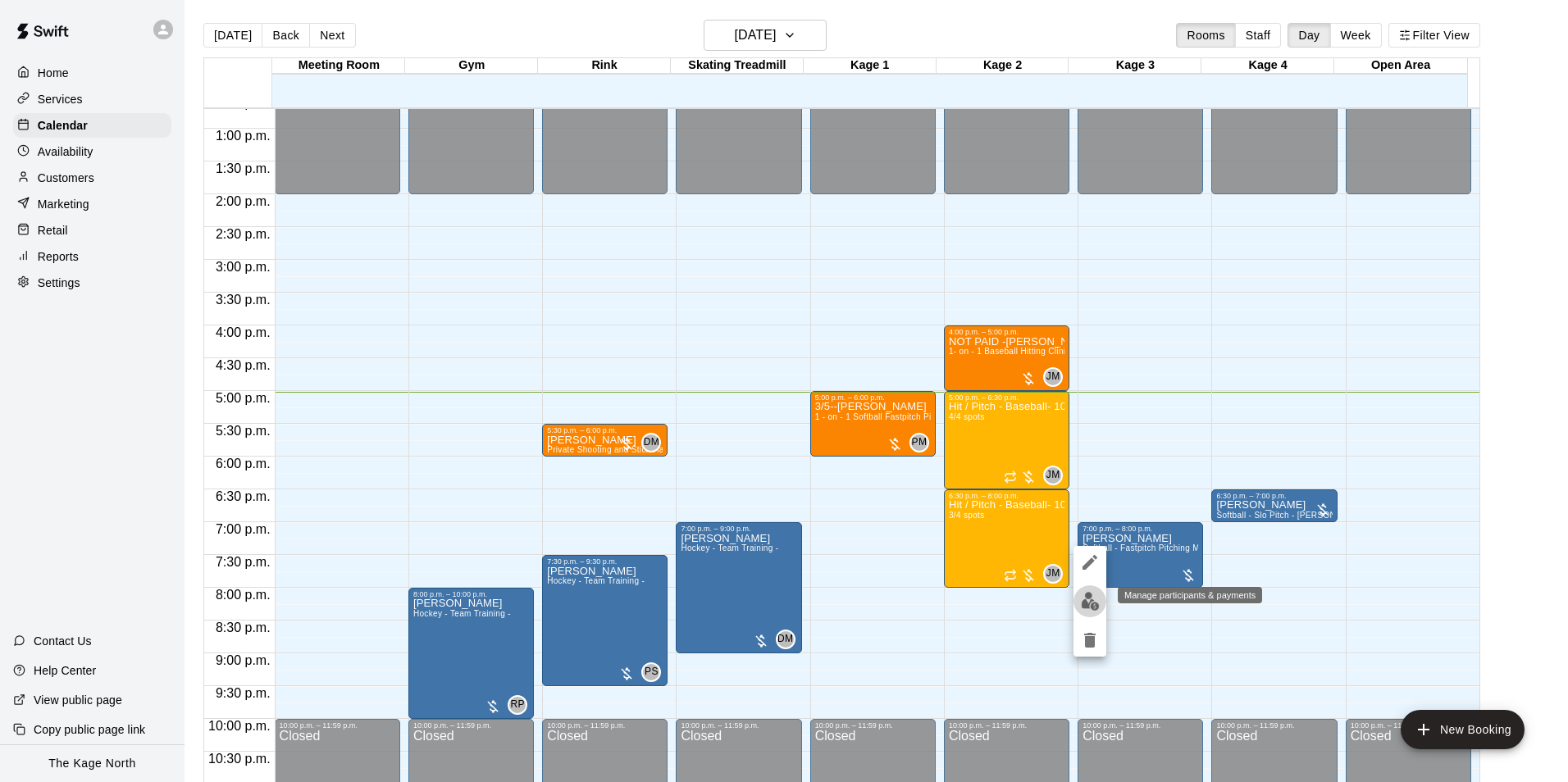
click at [1089, 599] on img "edit" at bounding box center [1090, 601] width 19 height 19
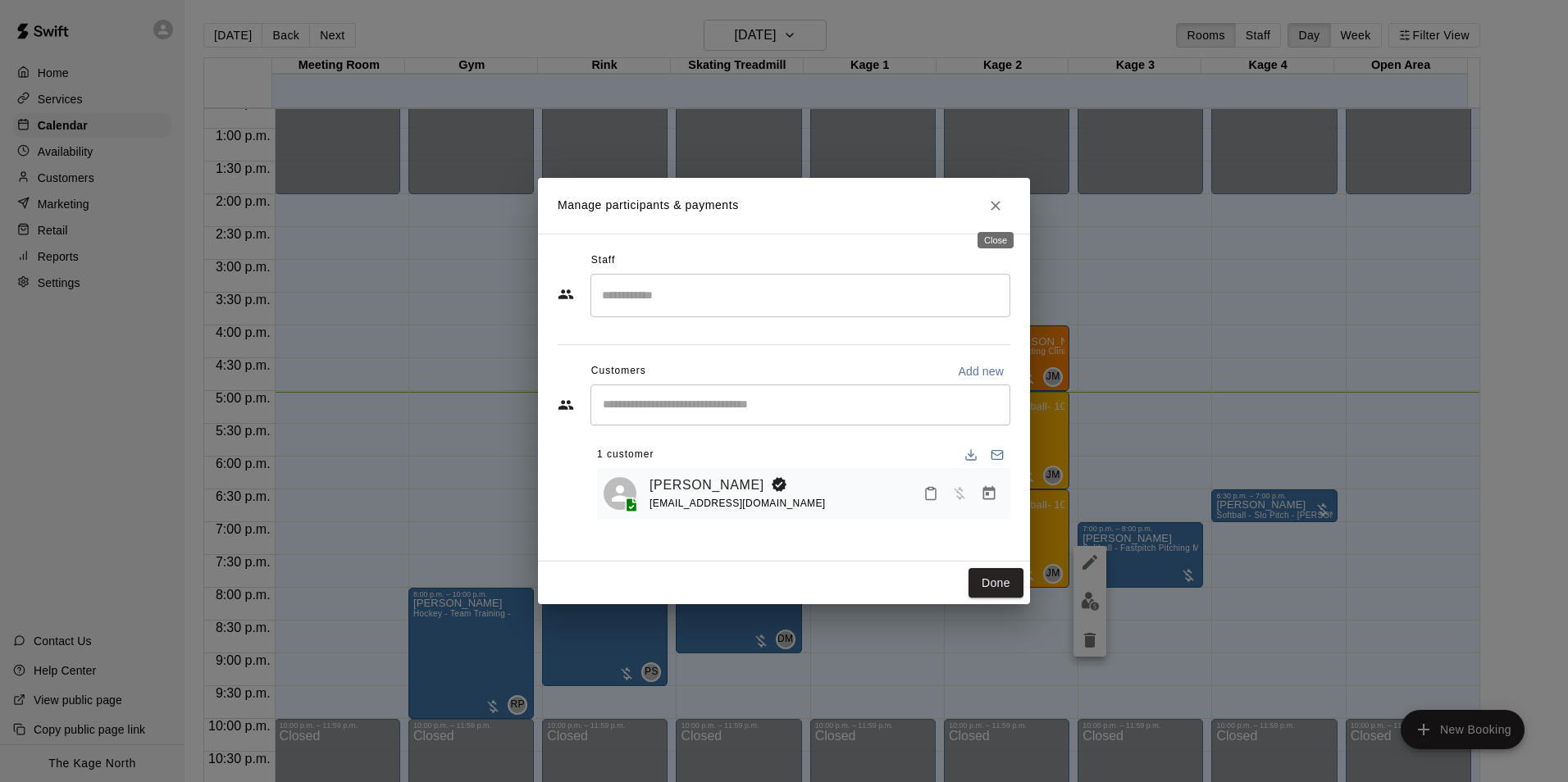
click at [995, 206] on icon "Close" at bounding box center [995, 205] width 10 height 10
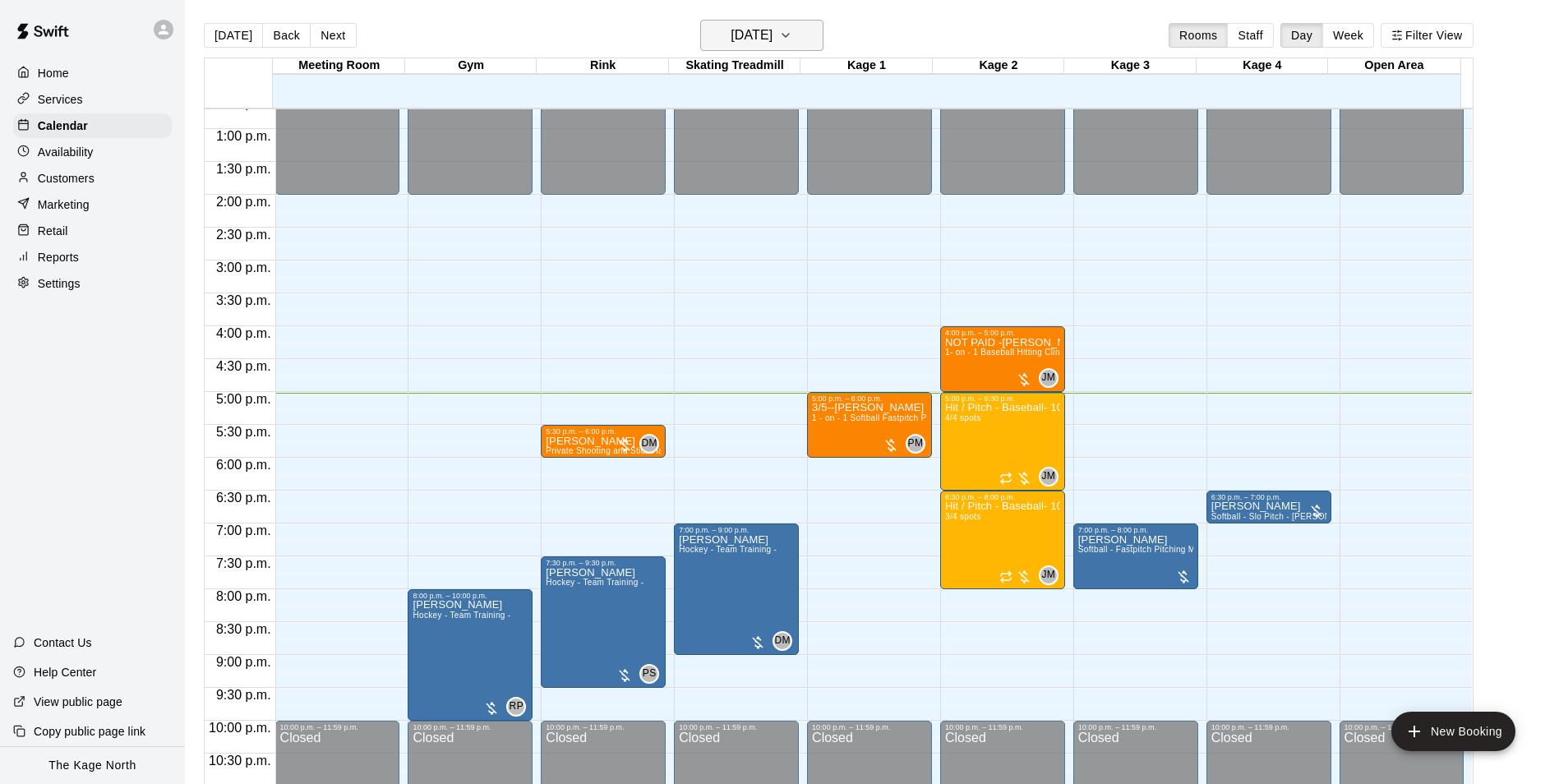
click at [793, 42] on icon "button" at bounding box center [786, 34] width 13 height 20
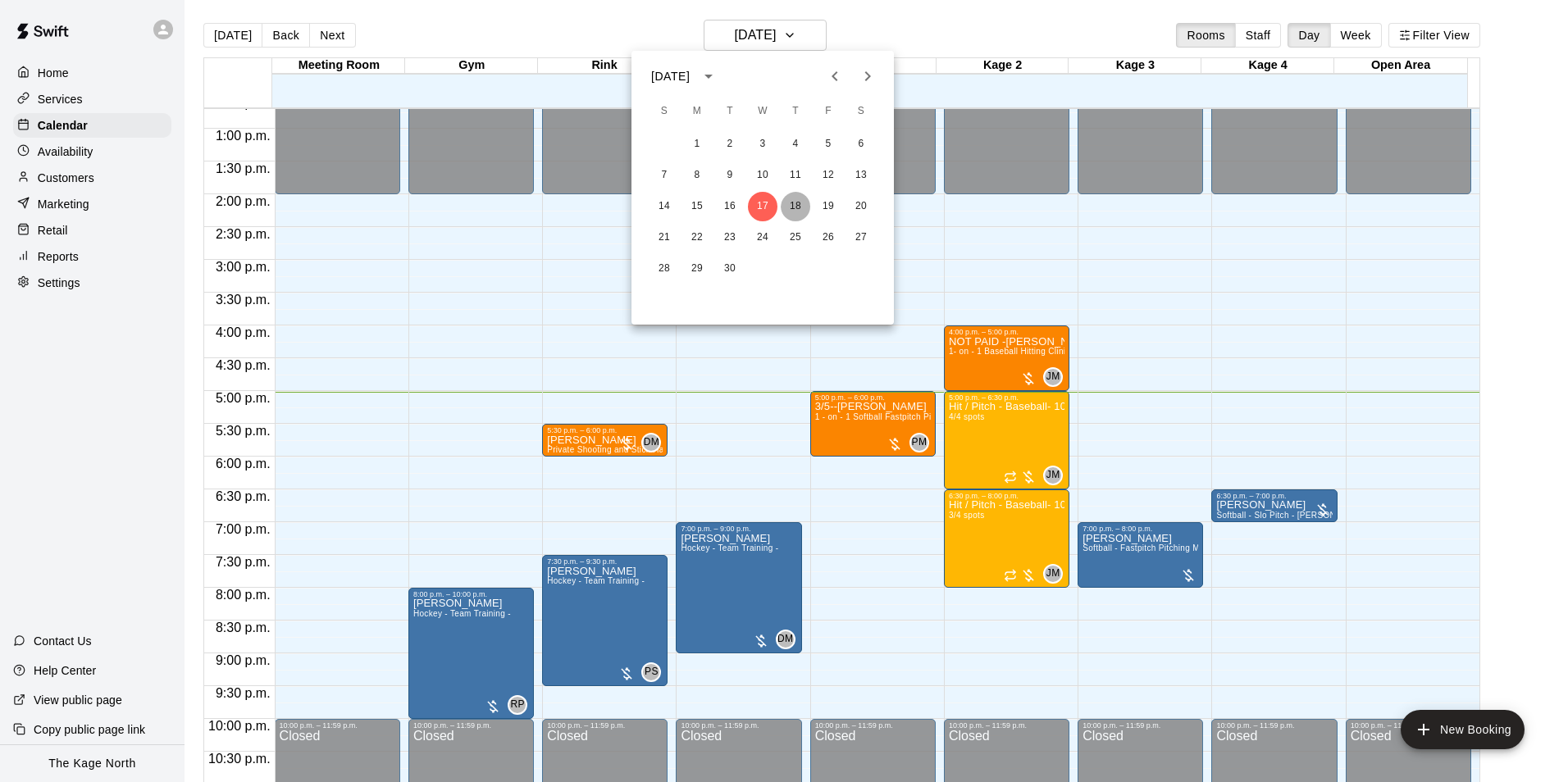
click at [802, 202] on button "18" at bounding box center [795, 207] width 30 height 30
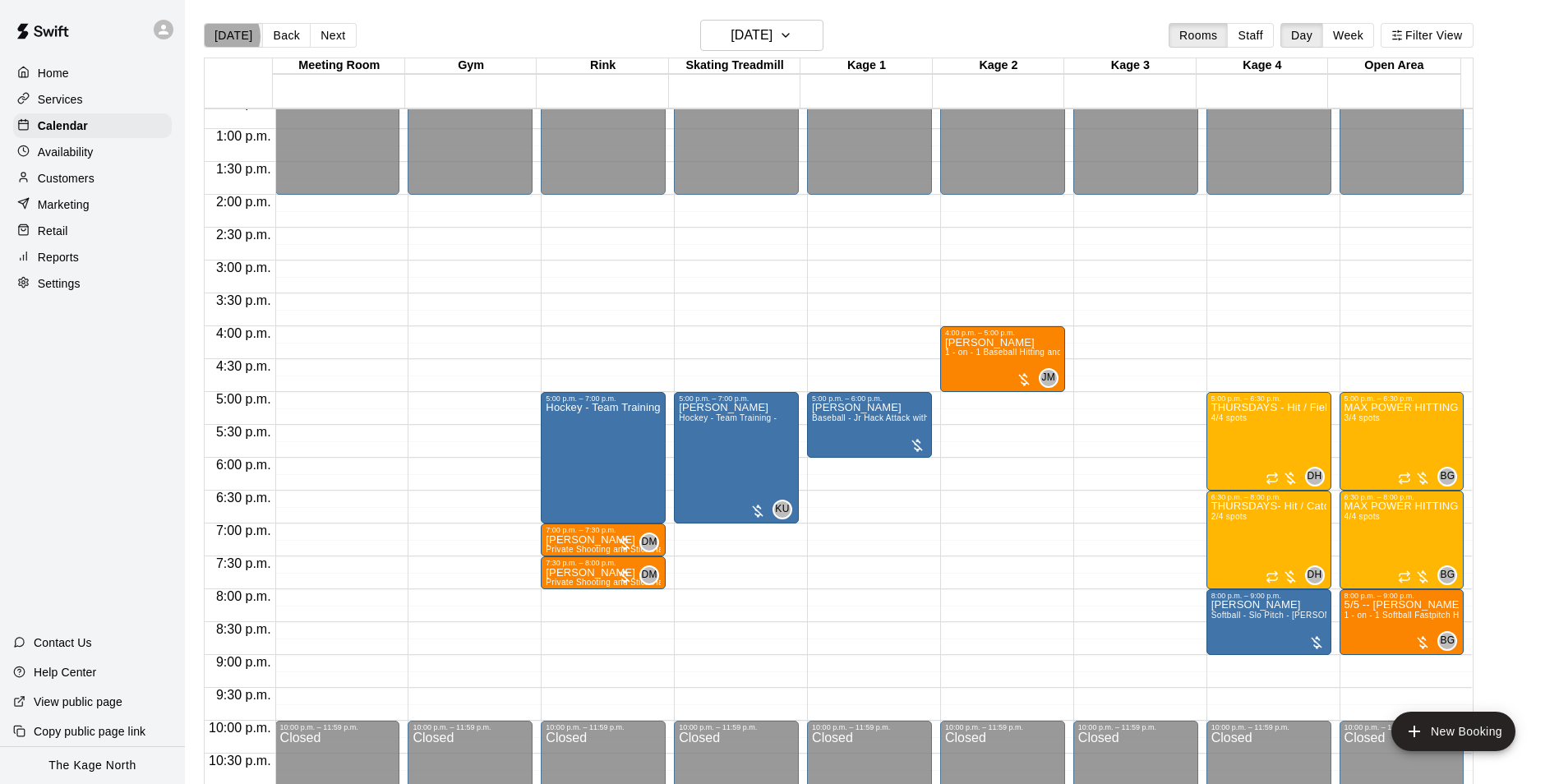
click at [222, 35] on button "[DATE]" at bounding box center [233, 35] width 60 height 25
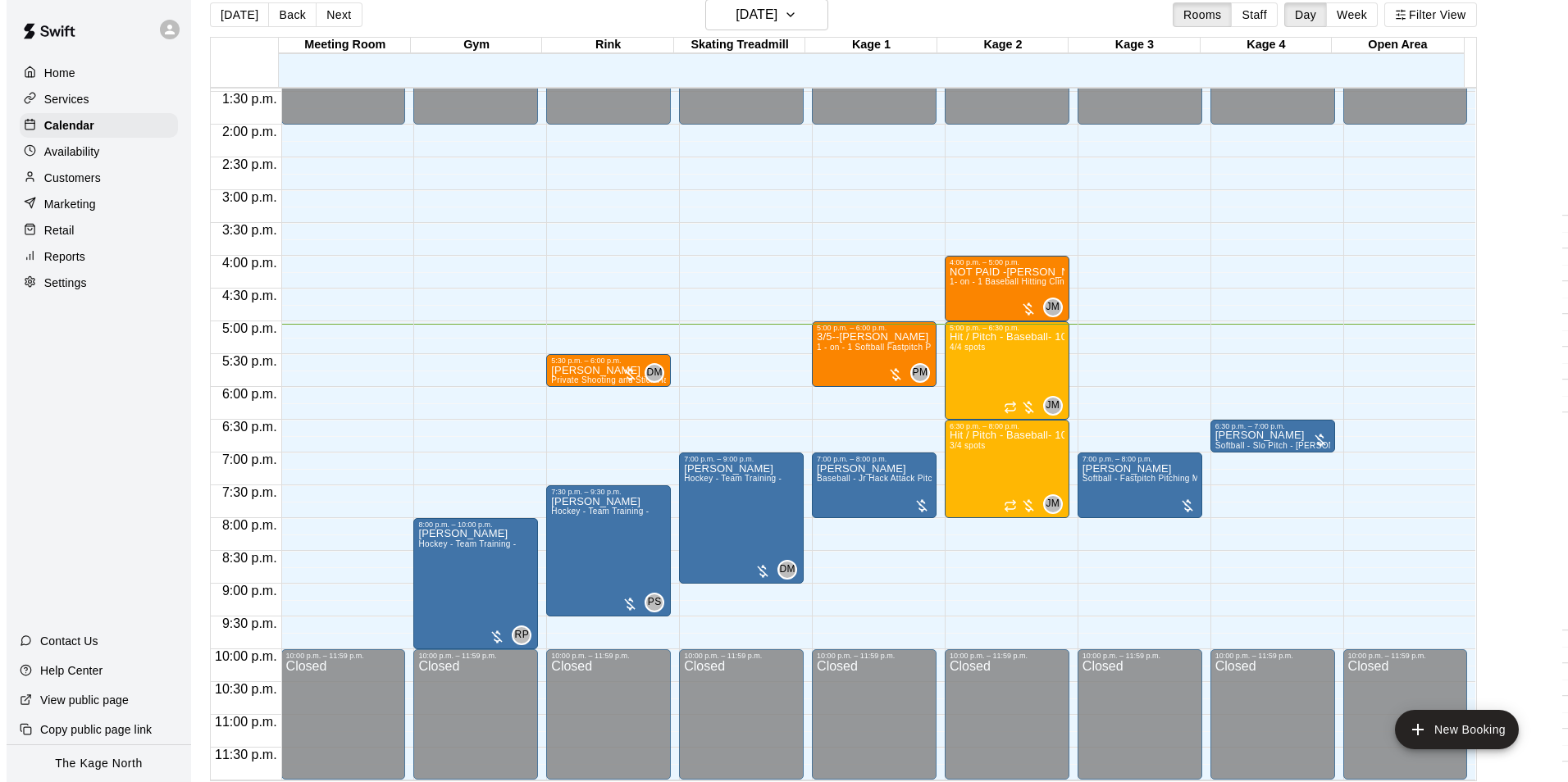
scroll to position [26, 0]
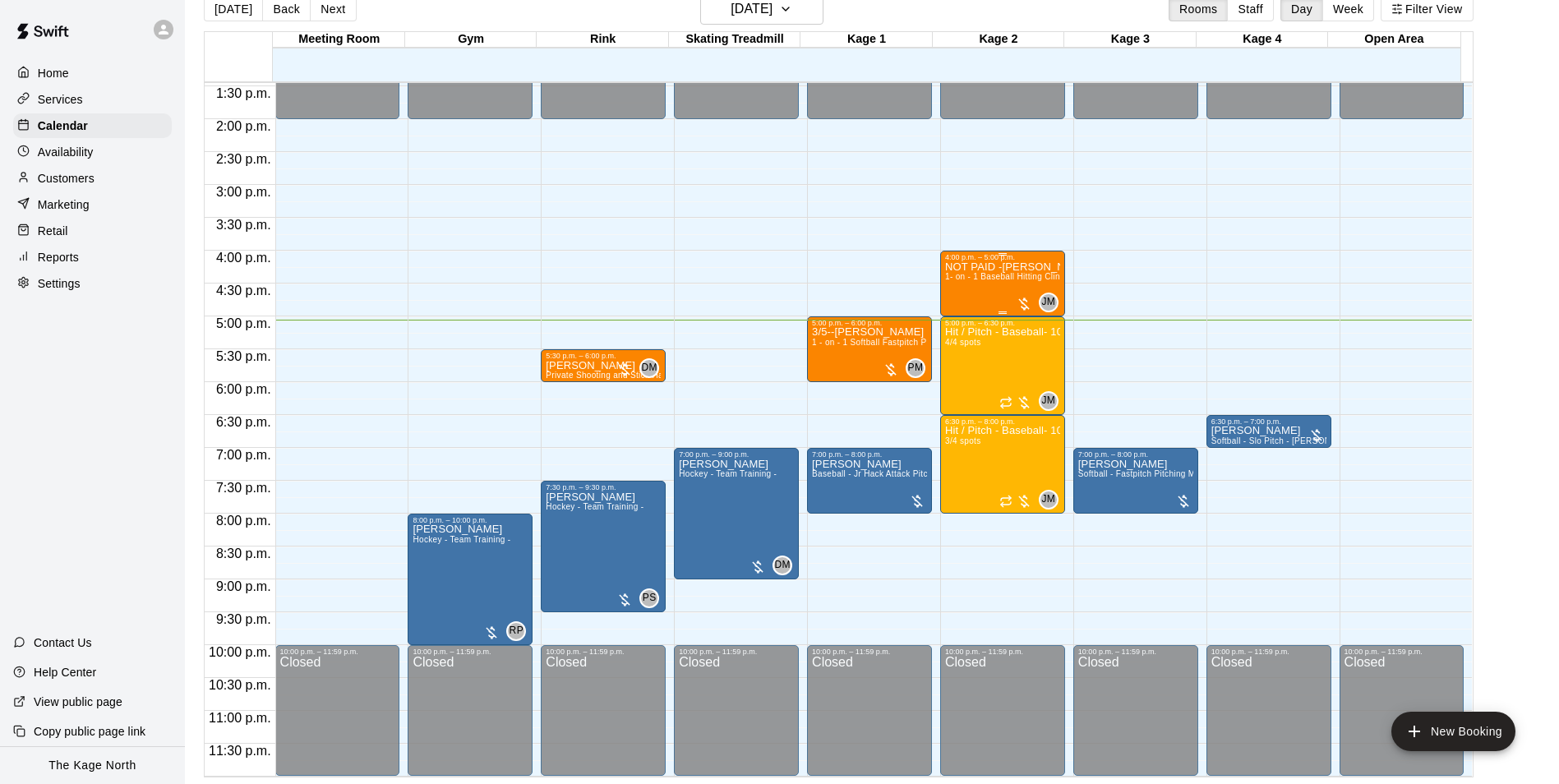
click at [966, 272] on div "NOT PAID -Jake Herbert 1- on - 1 Baseball Hitting Clinic" at bounding box center [1003, 653] width 115 height 784
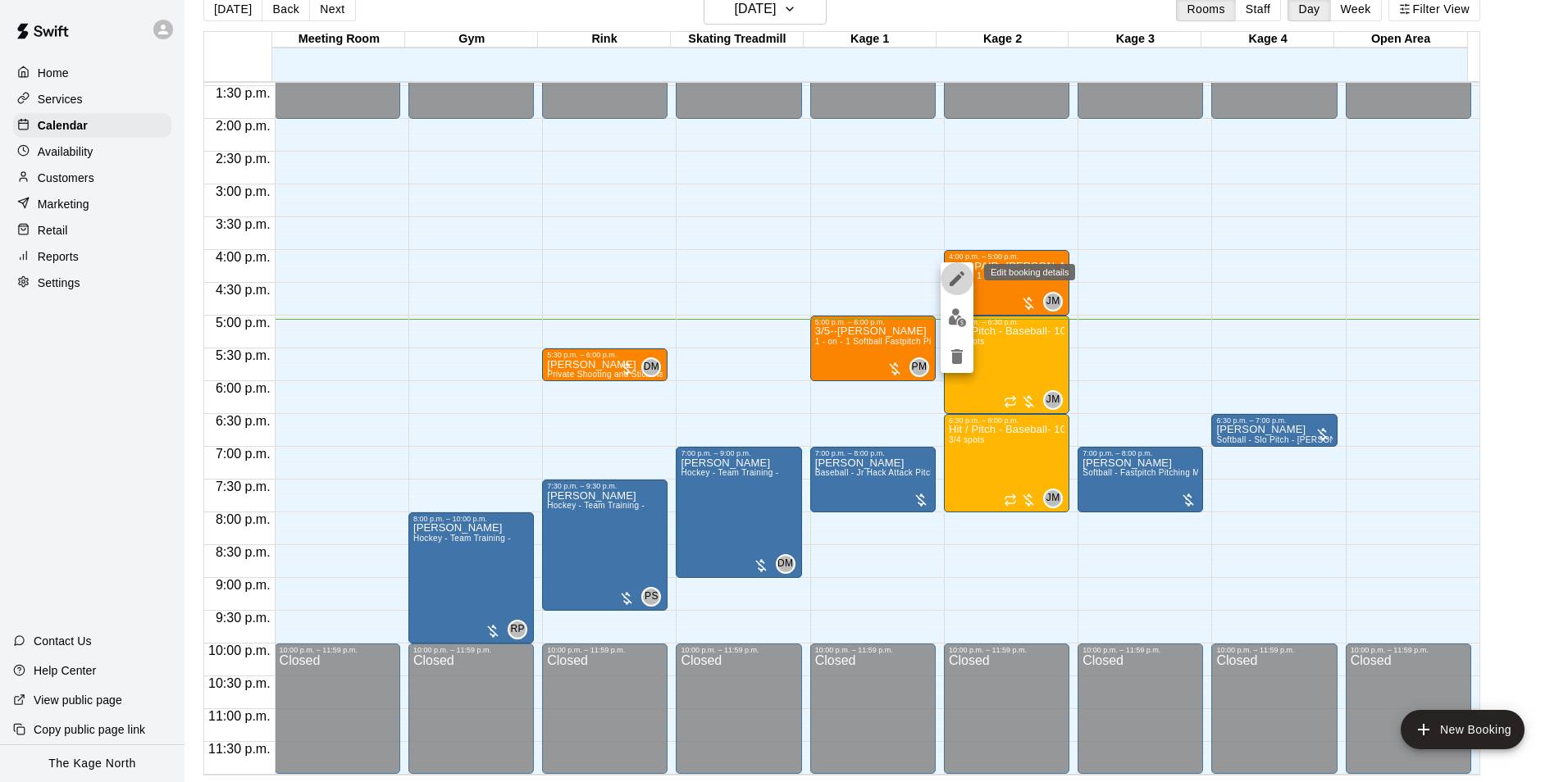
click at [962, 284] on icon "edit" at bounding box center [957, 278] width 19 height 19
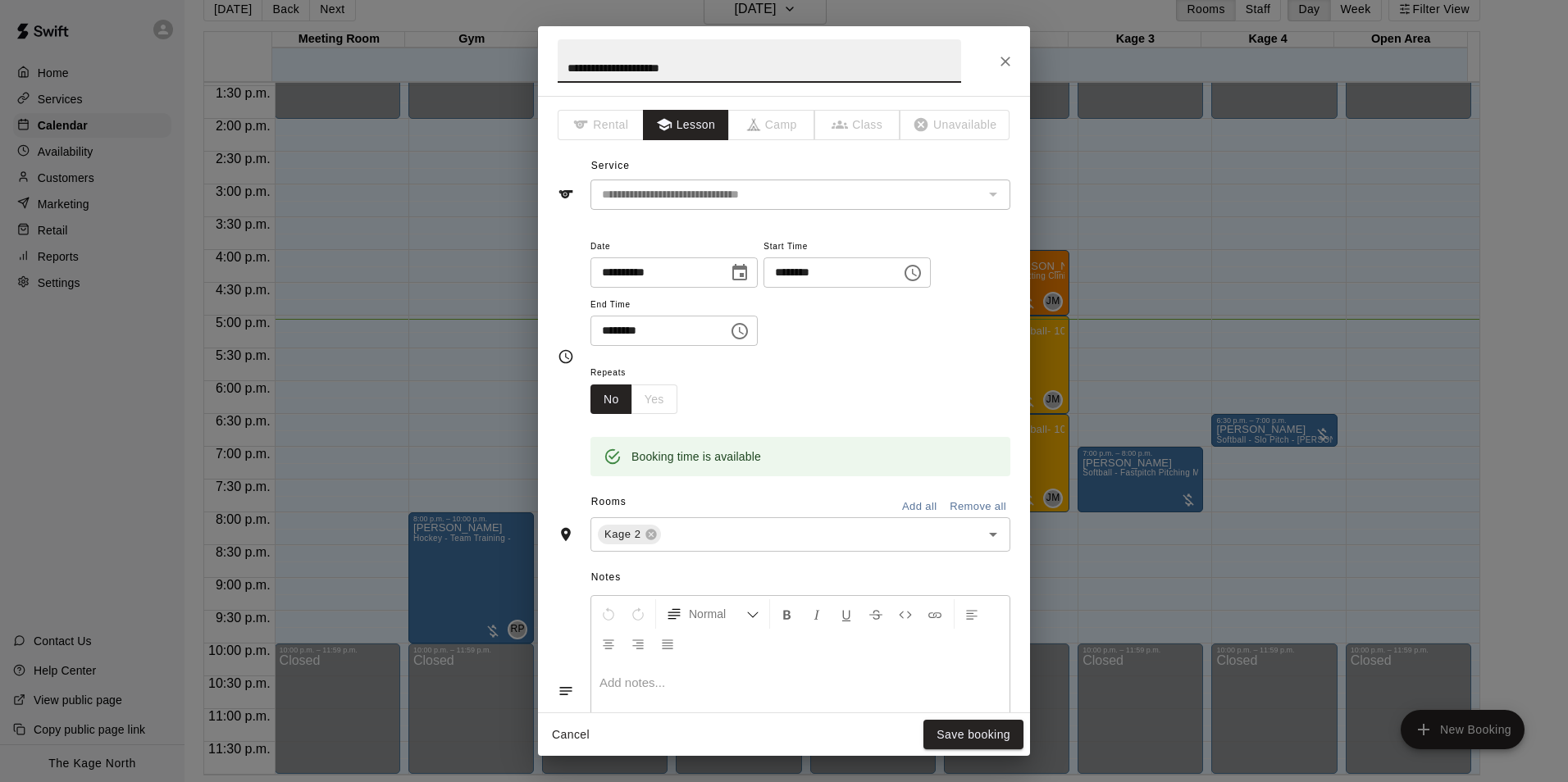
drag, startPoint x: 592, startPoint y: 67, endPoint x: 558, endPoint y: 58, distance: 35.2
click at [558, 58] on input "**********" at bounding box center [759, 60] width 404 height 44
type input "**********"
click at [980, 729] on button "Save booking" at bounding box center [973, 735] width 100 height 31
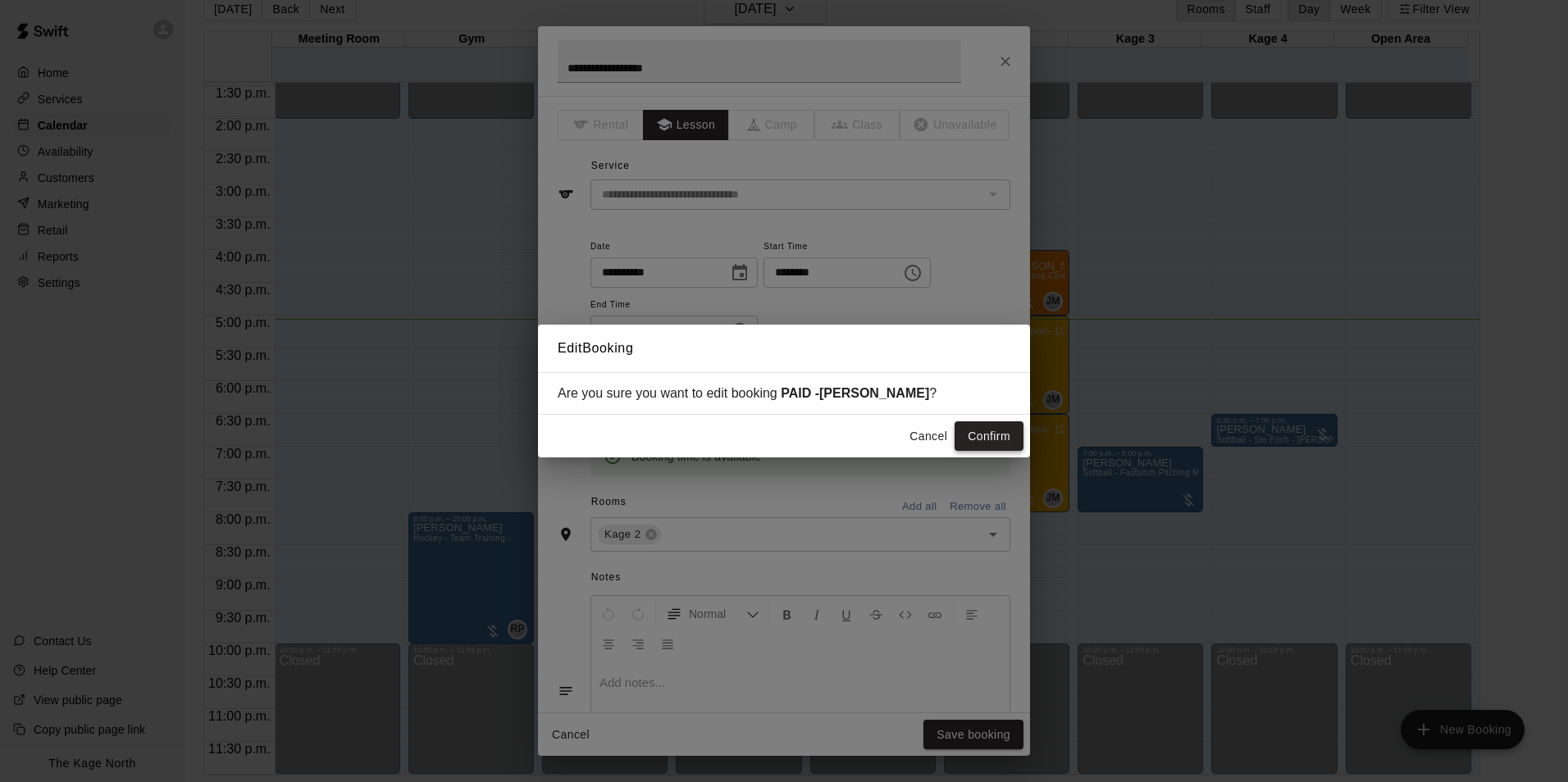
click at [1000, 433] on button "Confirm" at bounding box center [989, 436] width 69 height 31
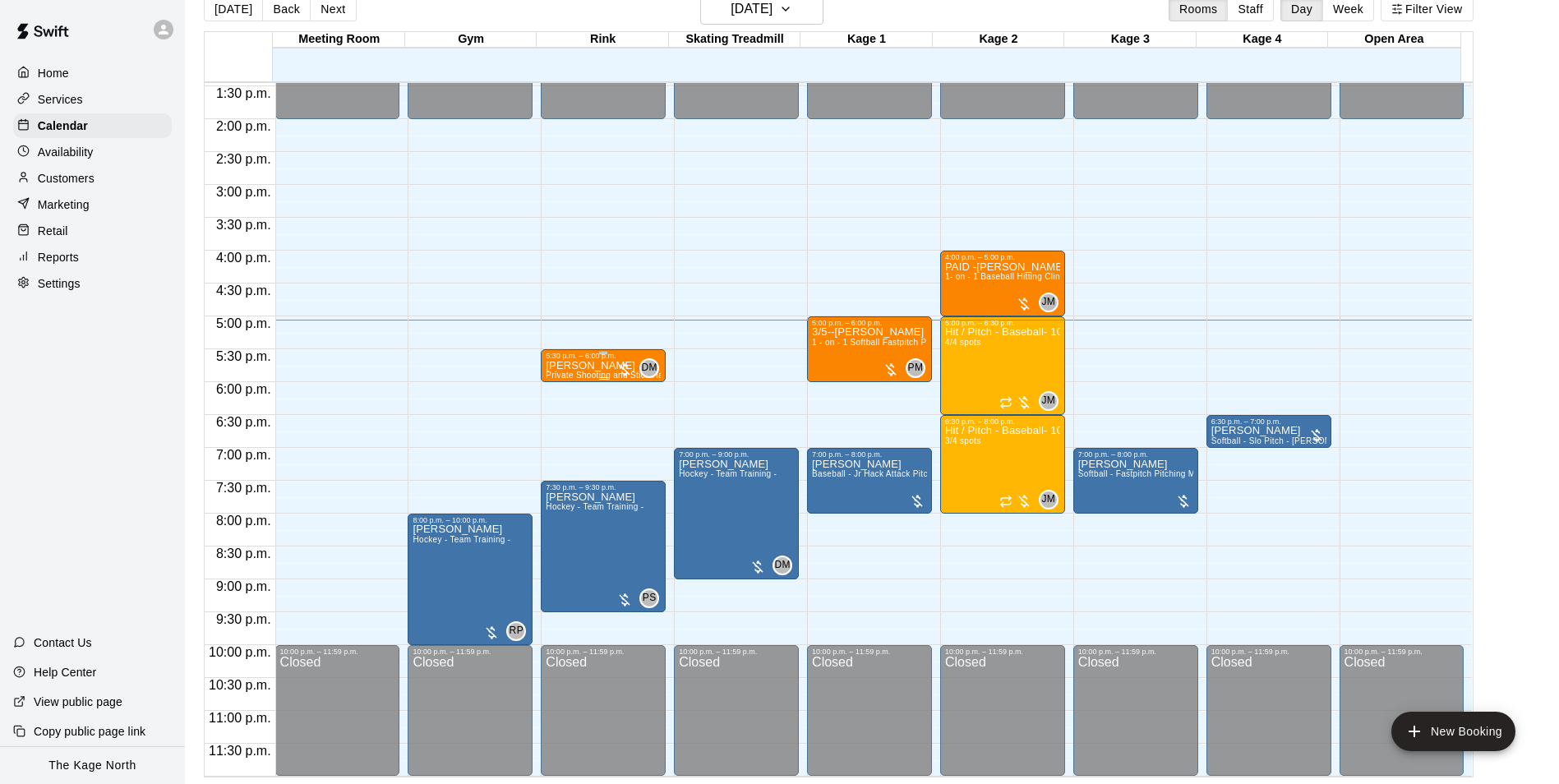
click at [602, 365] on p "[PERSON_NAME]" at bounding box center [604, 365] width 115 height 0
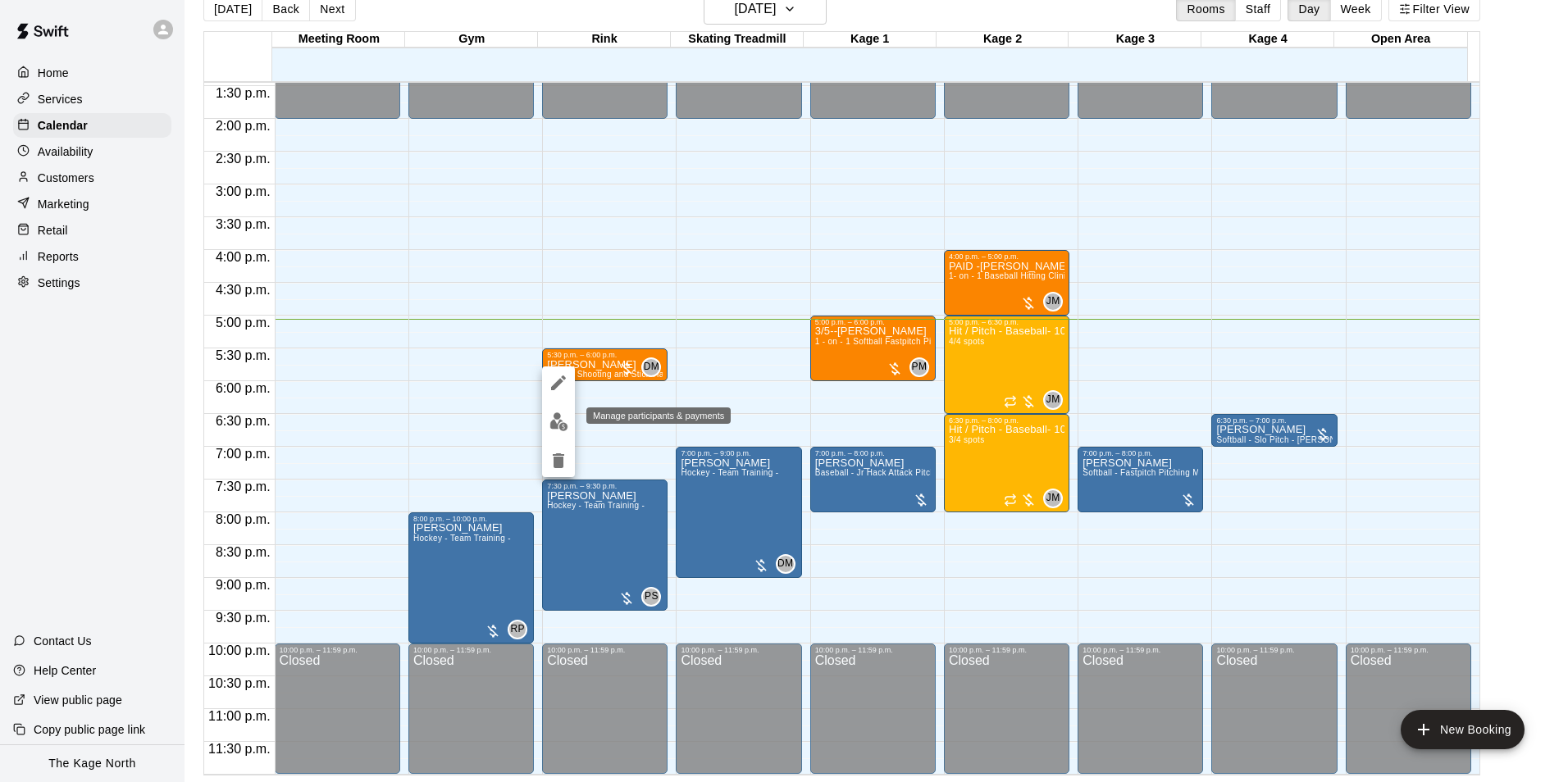
click at [560, 425] on img "edit" at bounding box center [559, 421] width 19 height 19
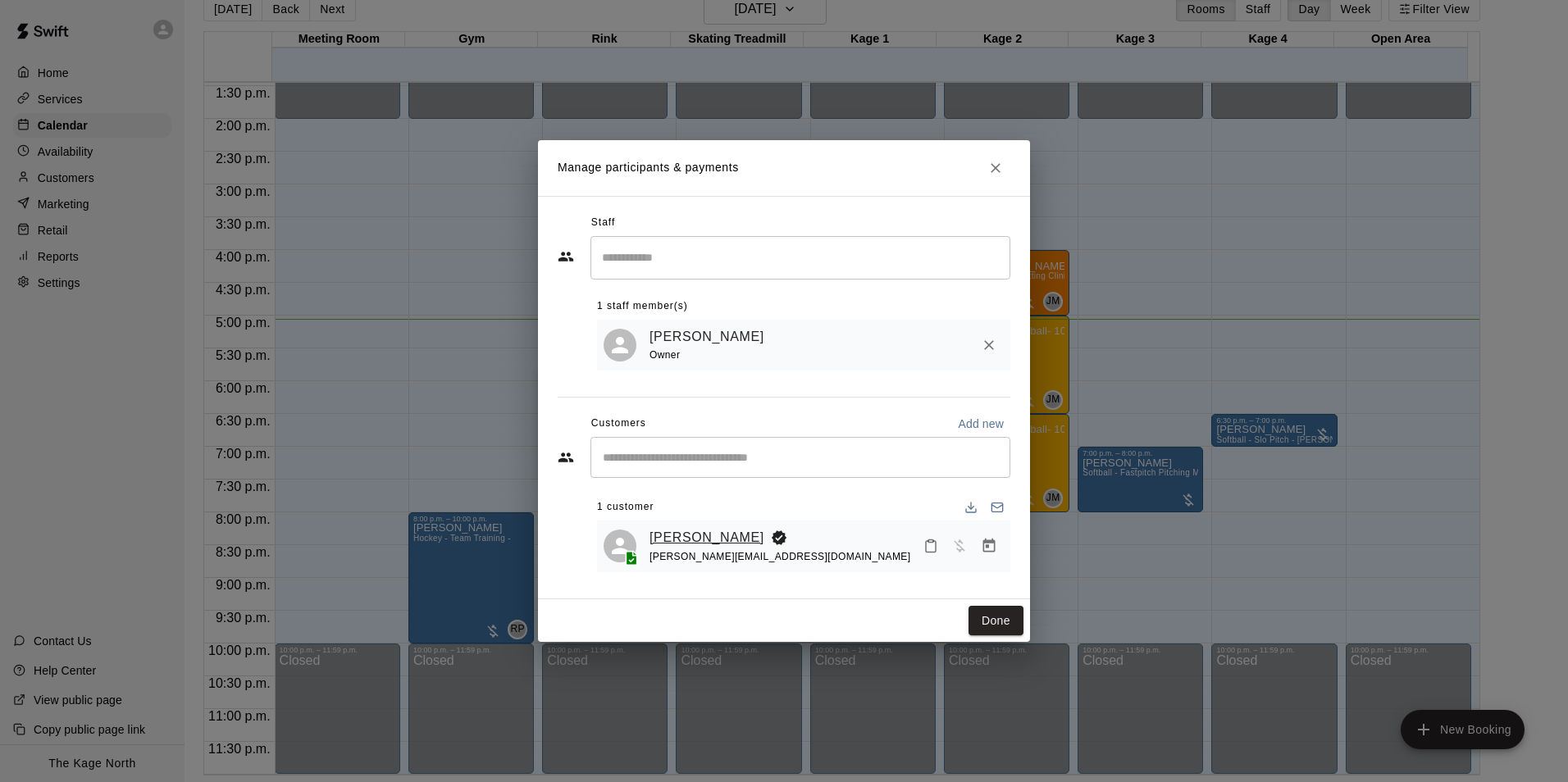
click at [694, 536] on link "[PERSON_NAME]" at bounding box center [707, 537] width 115 height 21
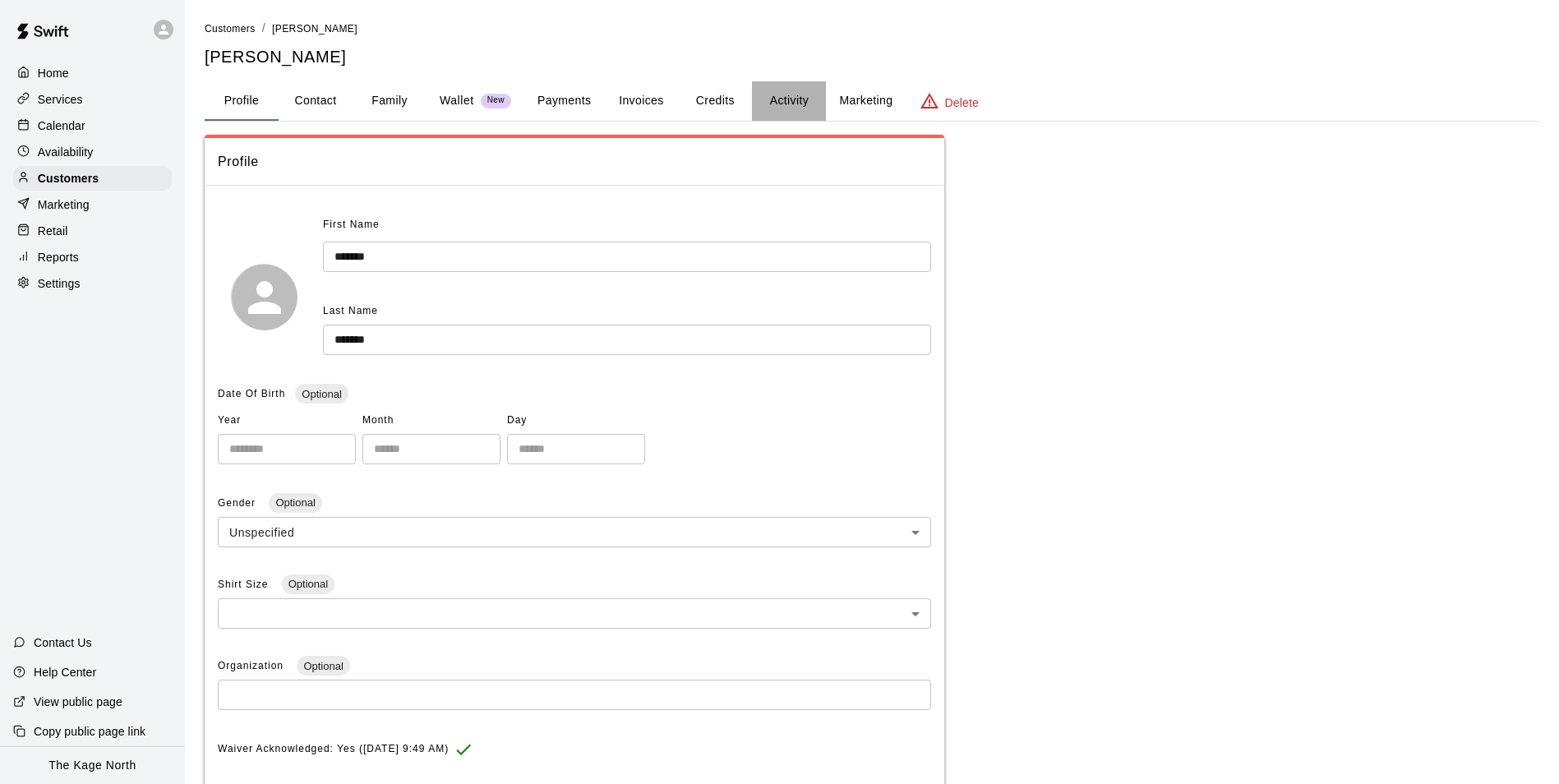
click at [792, 109] on button "Activity" at bounding box center [790, 100] width 74 height 39
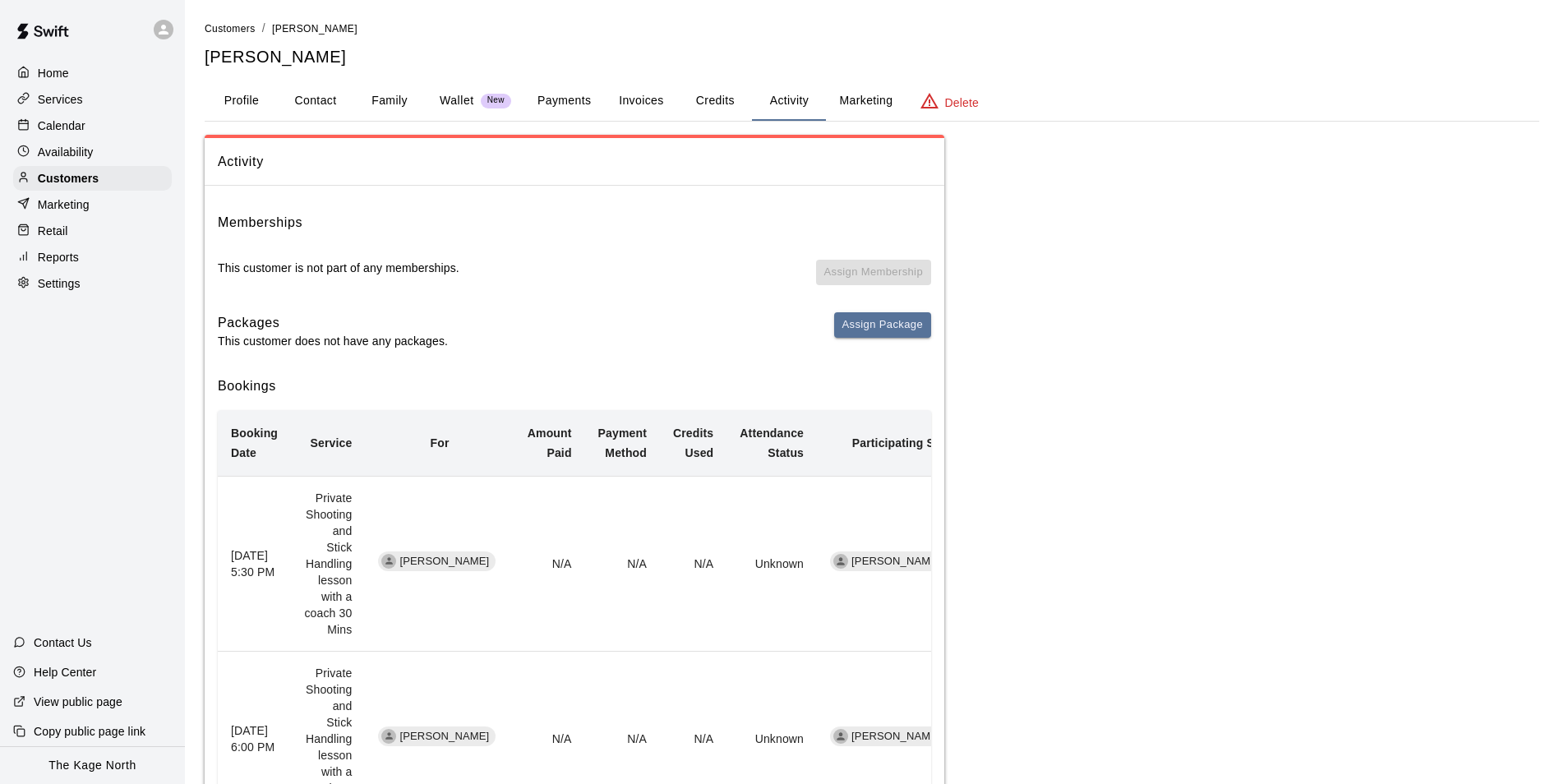
click at [93, 135] on div "Calendar" at bounding box center [92, 126] width 159 height 25
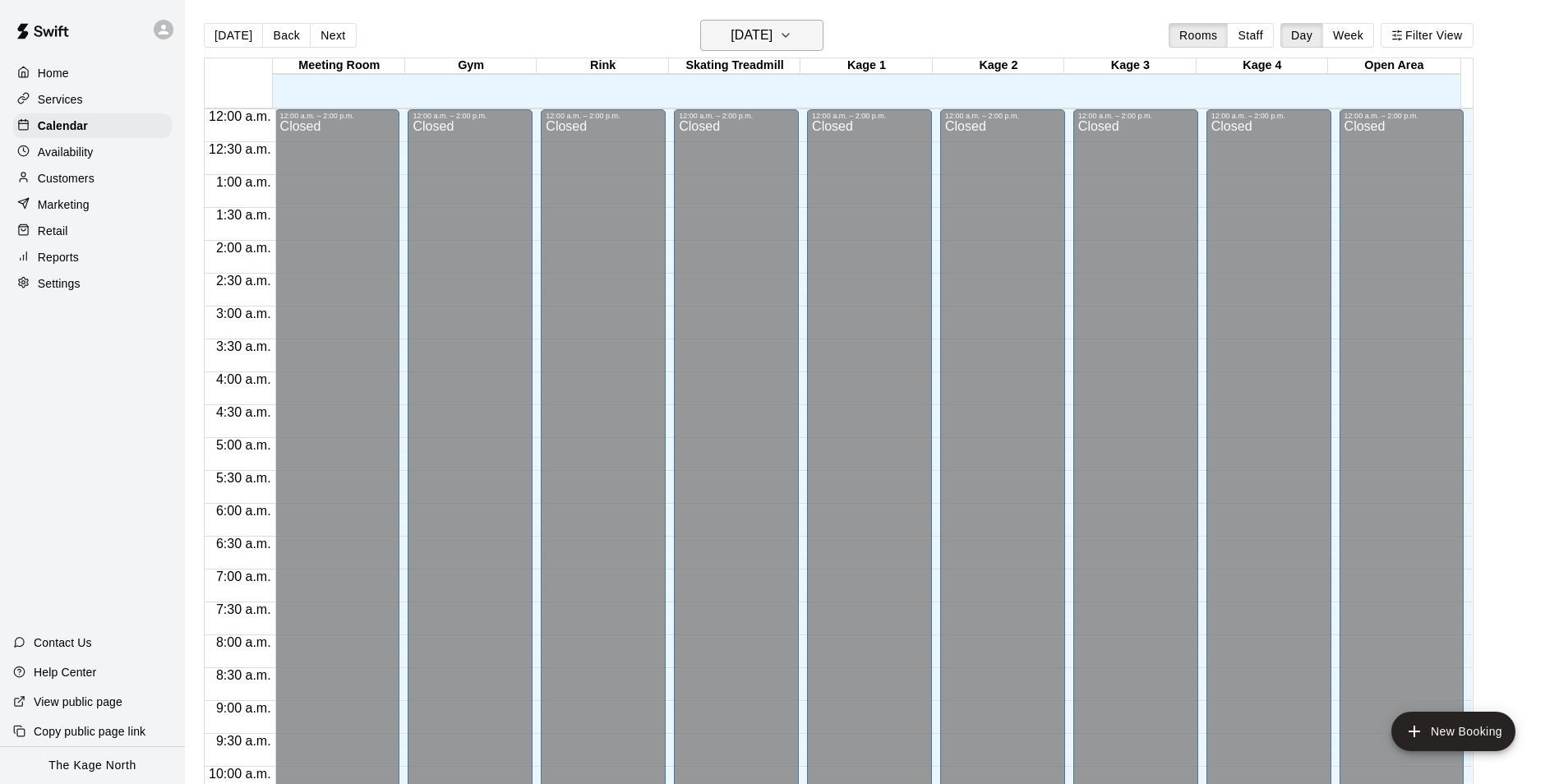
scroll to position [835, 0]
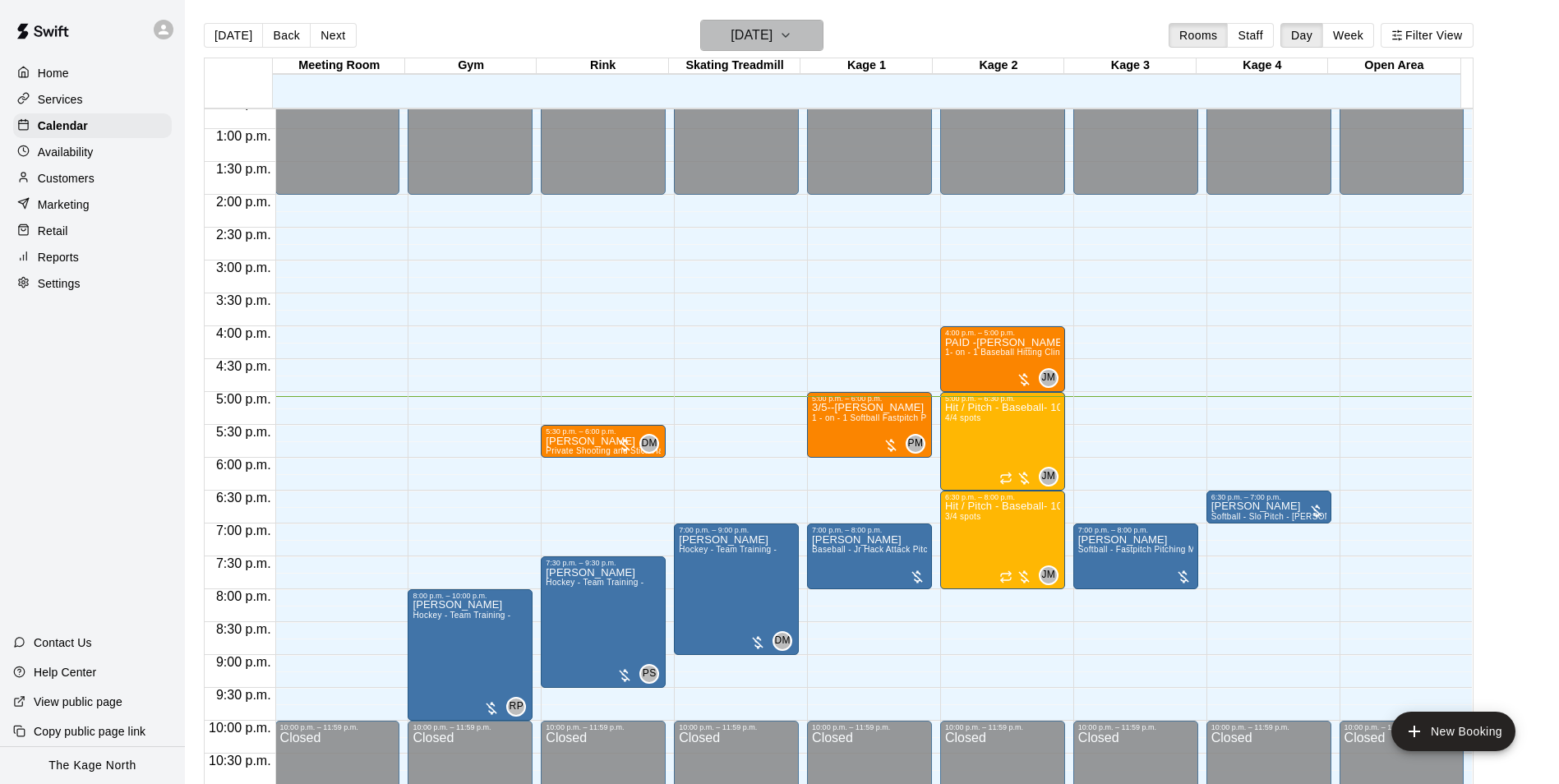
click at [763, 43] on h6 "[DATE]" at bounding box center [752, 35] width 42 height 23
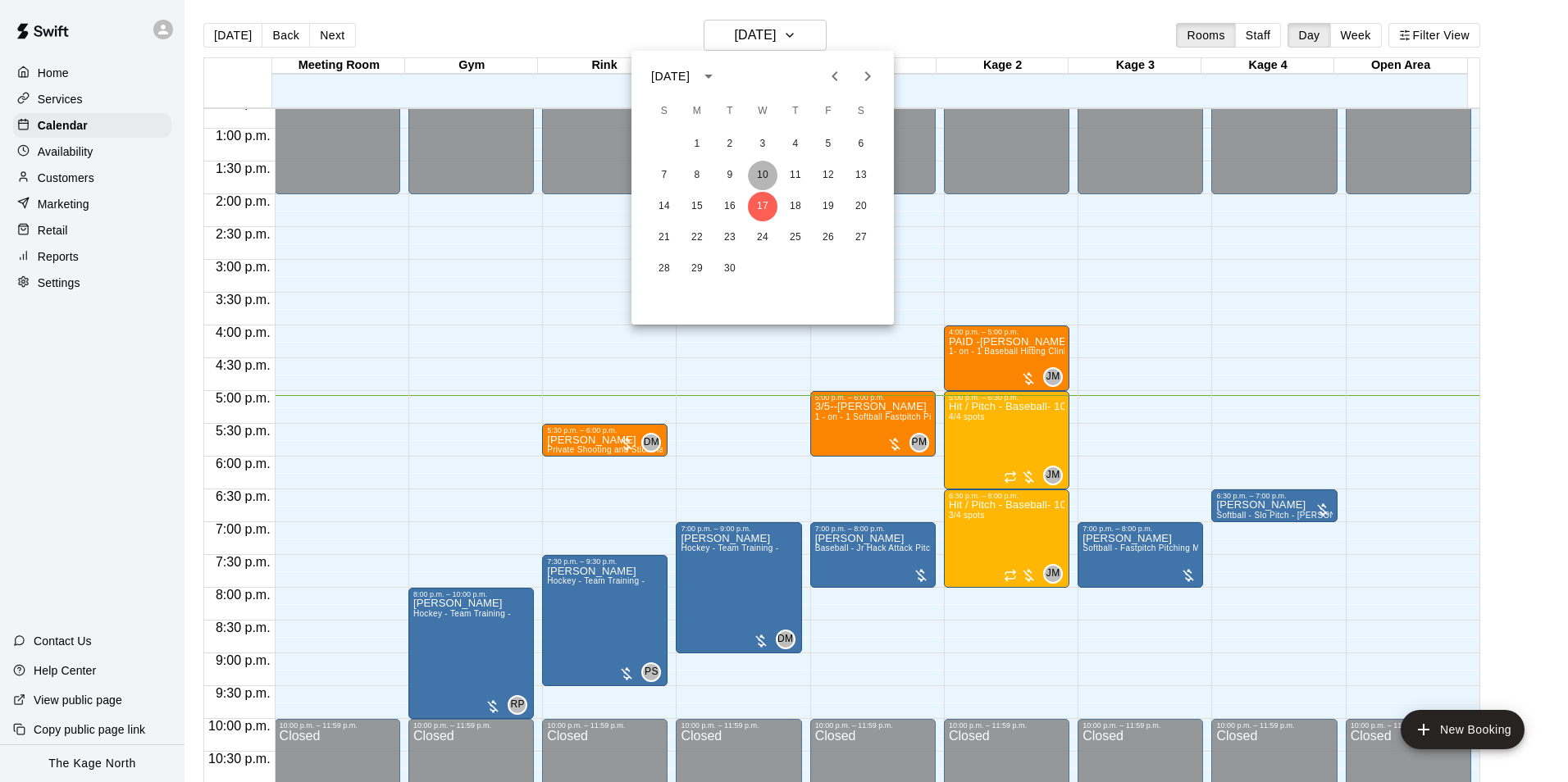
click at [764, 178] on button "10" at bounding box center [763, 175] width 30 height 30
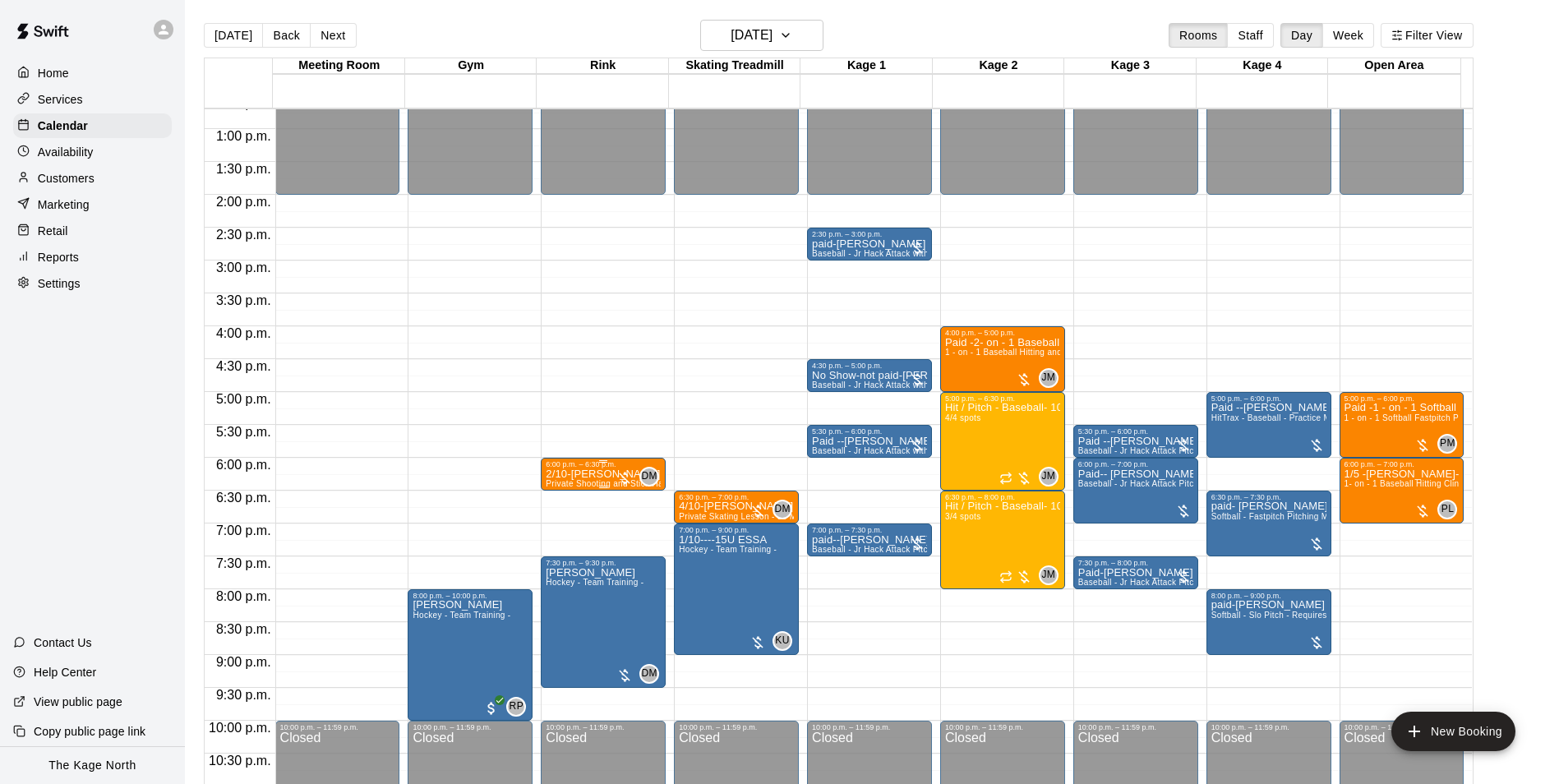
click at [557, 474] on p "2/10-Jordyn Schmidt" at bounding box center [604, 474] width 115 height 0
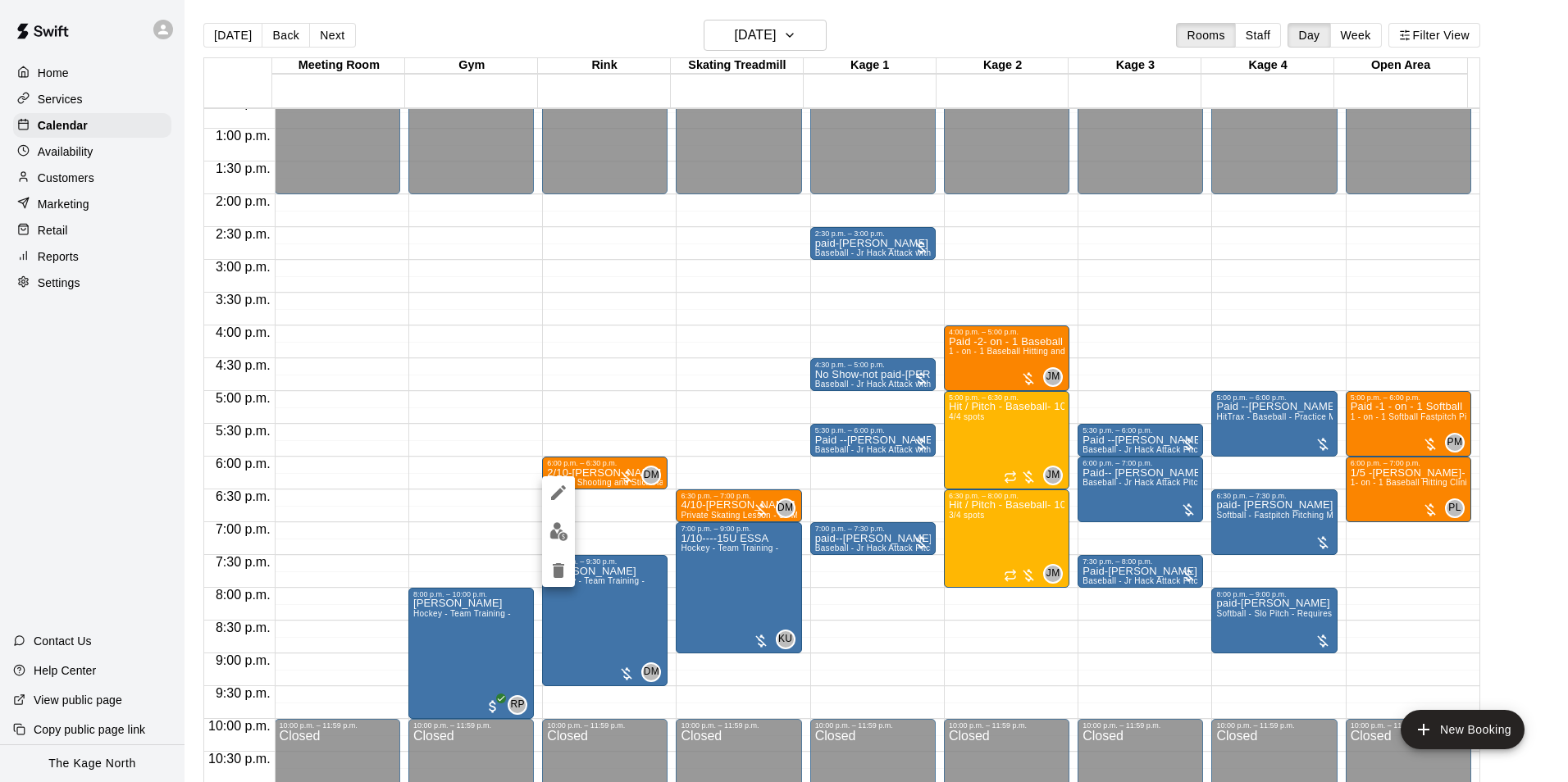
click at [593, 366] on div at bounding box center [784, 391] width 1568 height 782
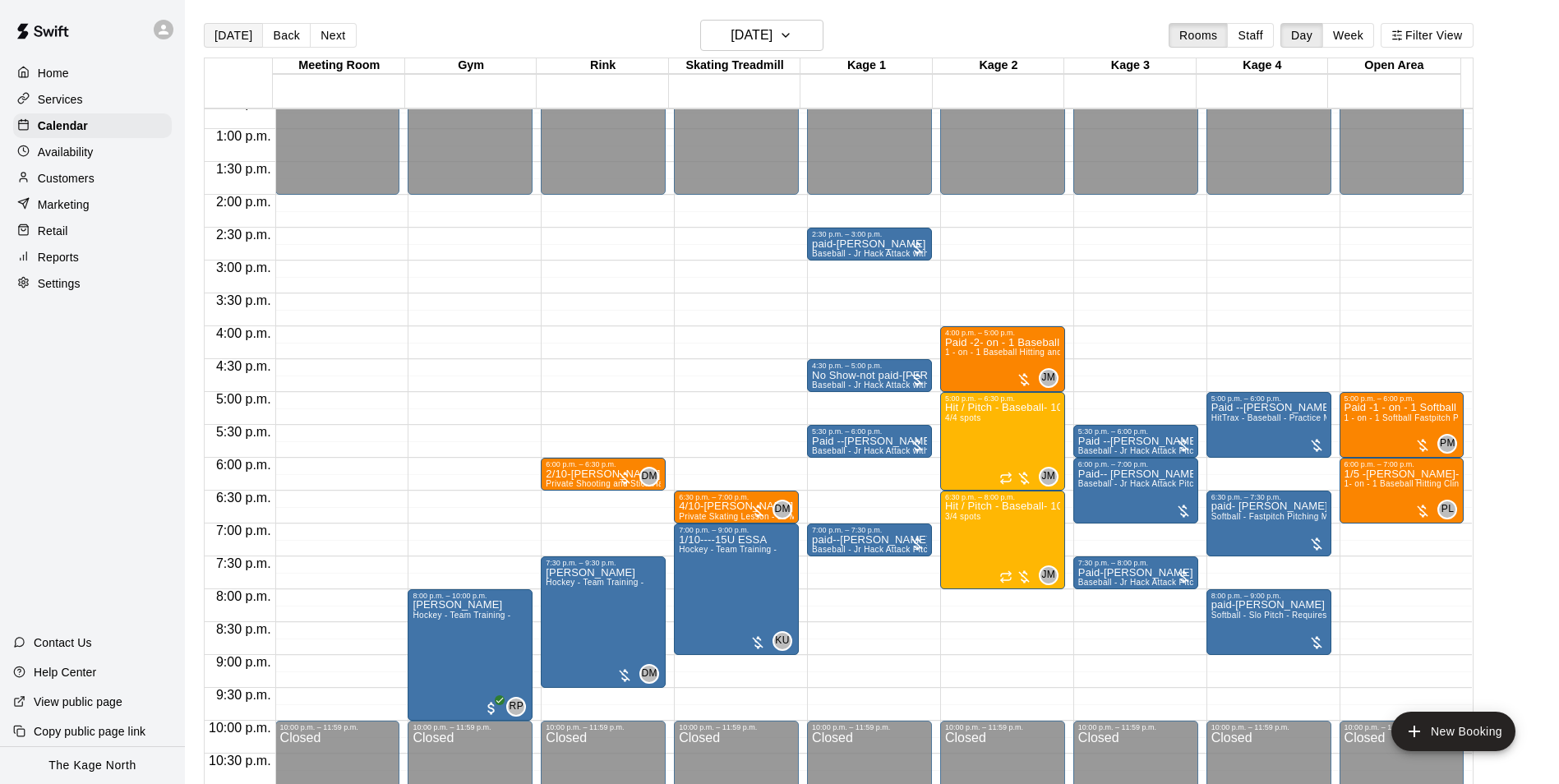
click at [239, 40] on button "[DATE]" at bounding box center [233, 35] width 60 height 25
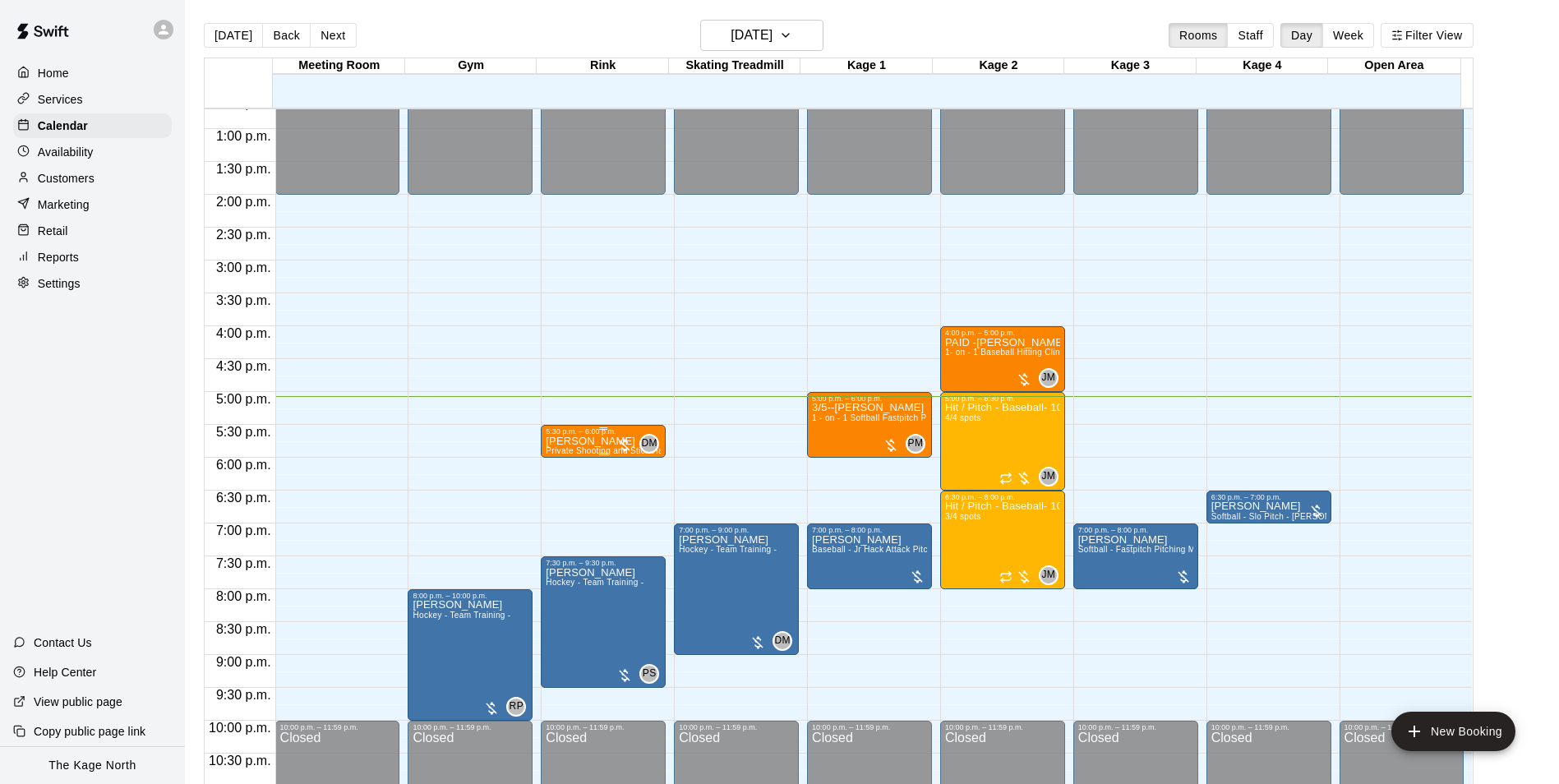
click at [594, 442] on p "[PERSON_NAME]" at bounding box center [604, 442] width 115 height 0
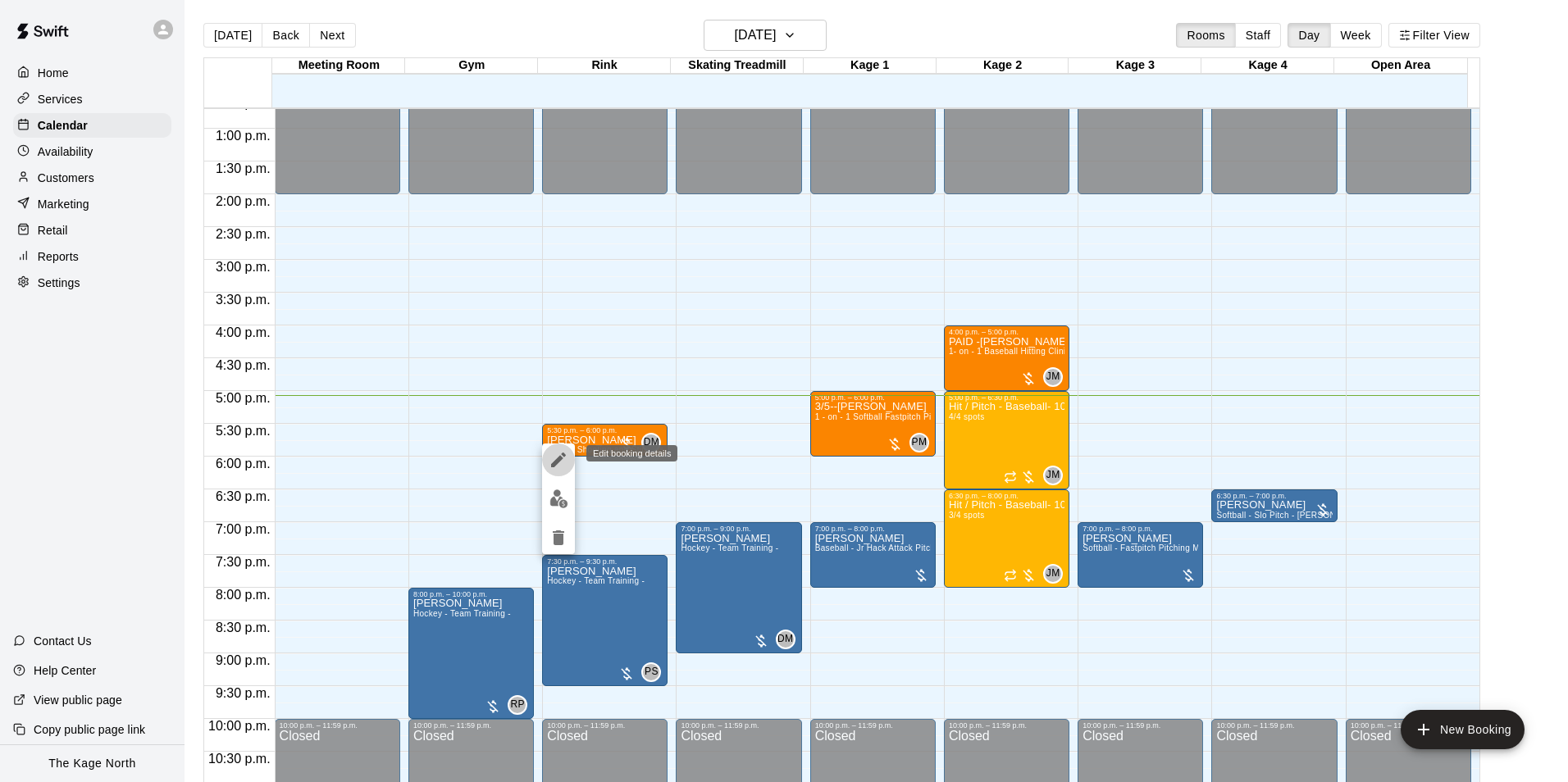
click at [560, 462] on icon "edit" at bounding box center [558, 459] width 19 height 19
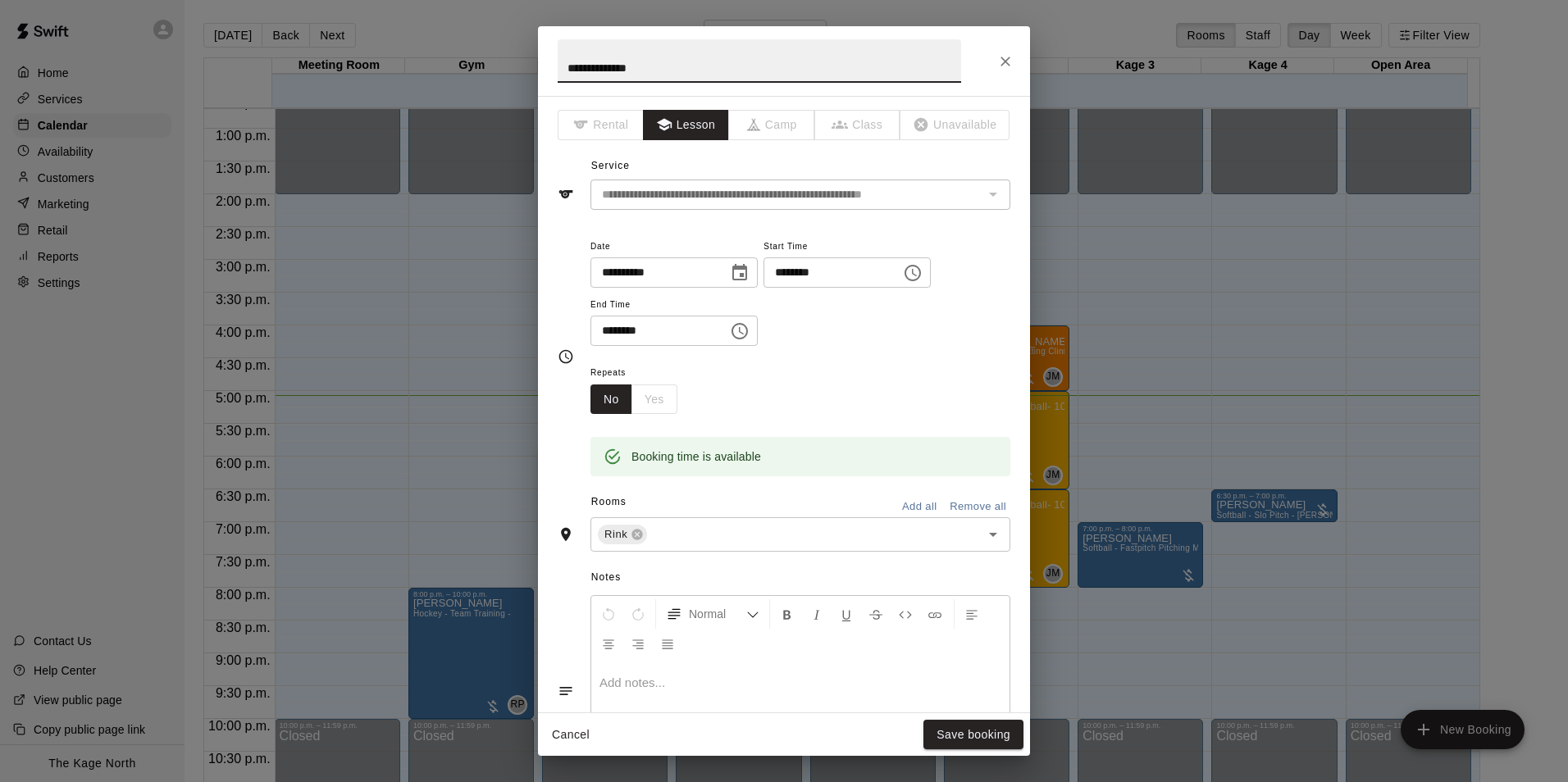
click at [567, 68] on input "**********" at bounding box center [759, 60] width 404 height 44
type input "**********"
click at [1007, 739] on button "Save booking" at bounding box center [973, 735] width 100 height 31
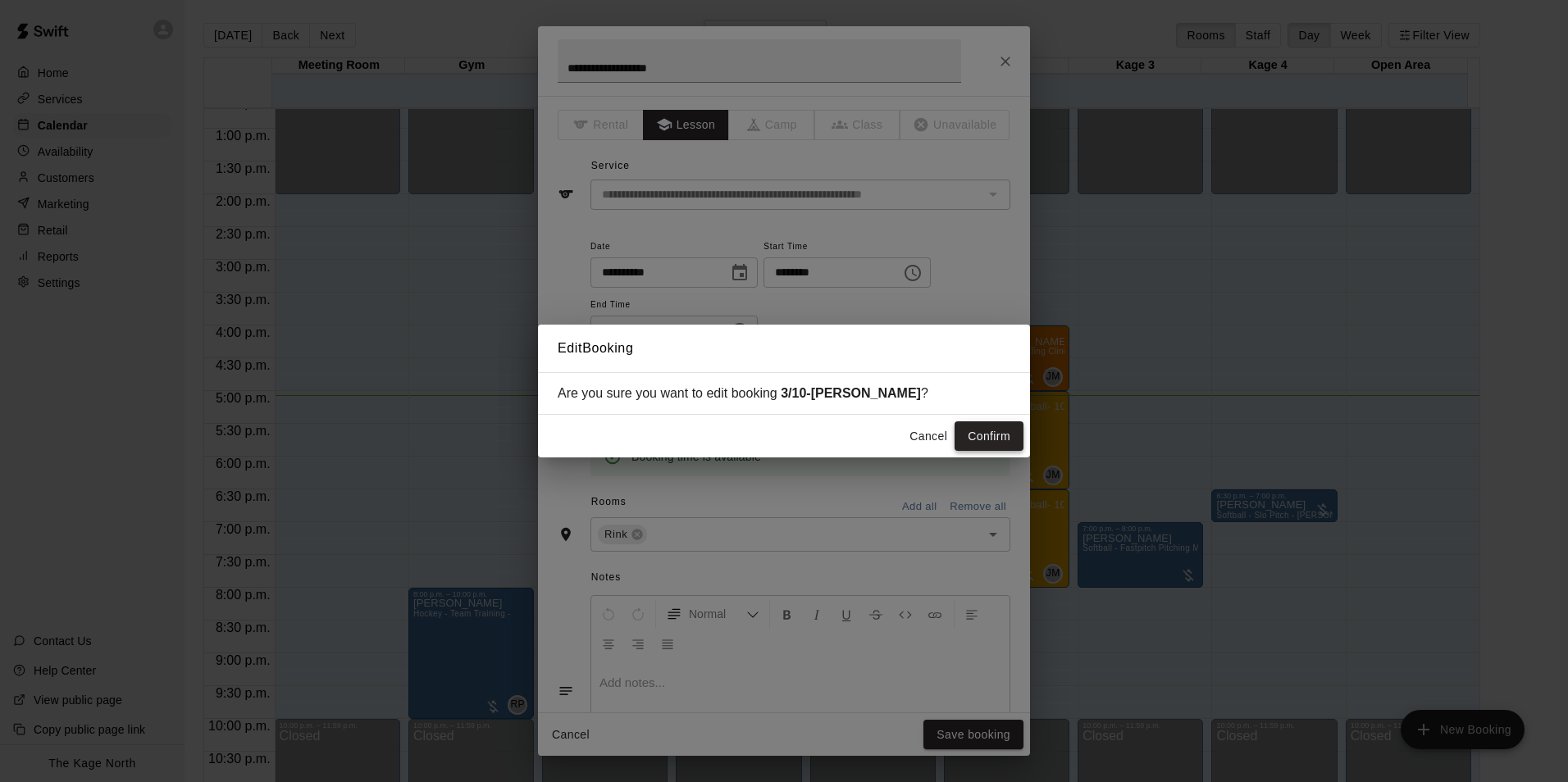
click at [977, 429] on button "Confirm" at bounding box center [989, 436] width 69 height 31
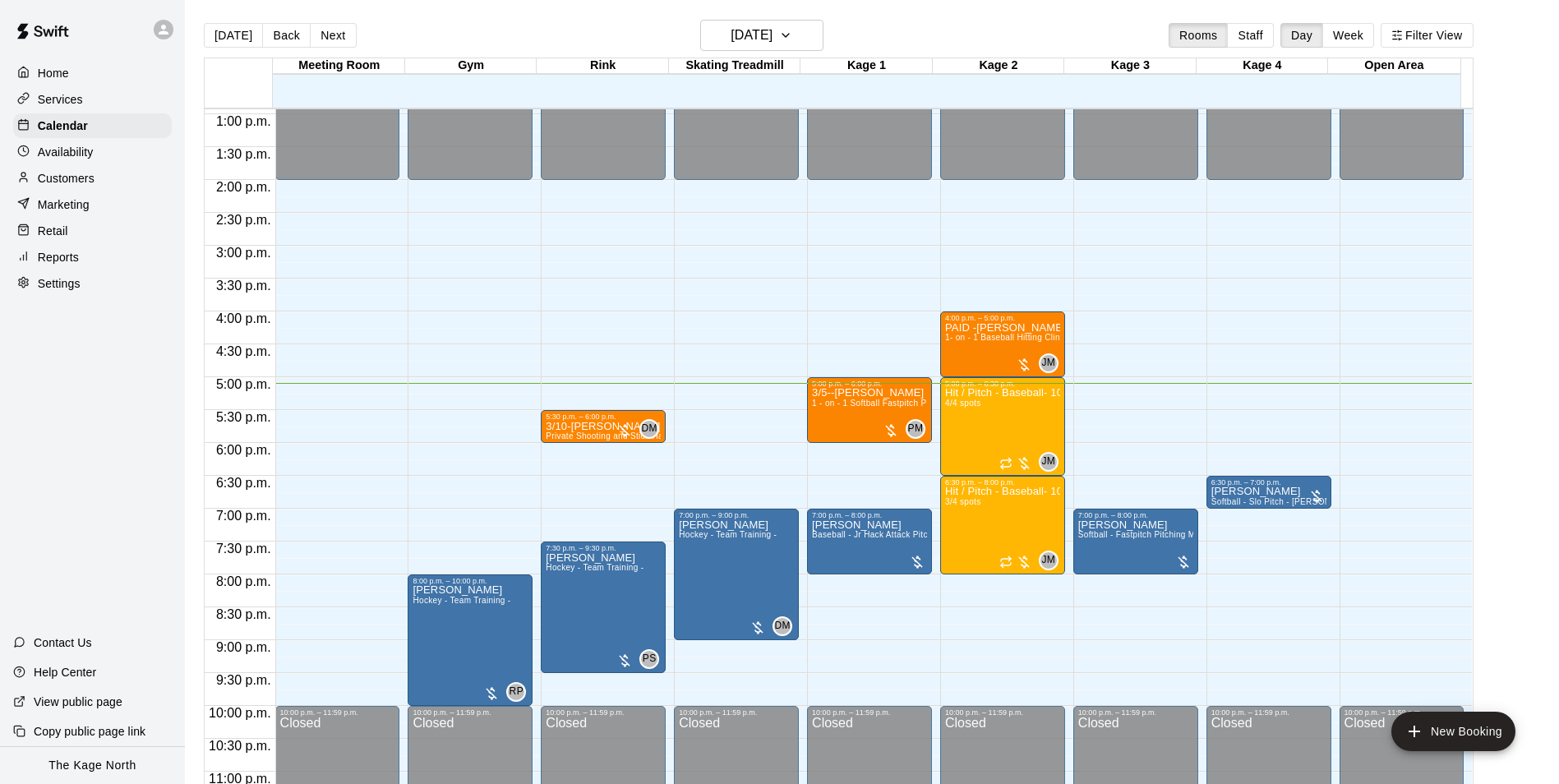
scroll to position [886, 0]
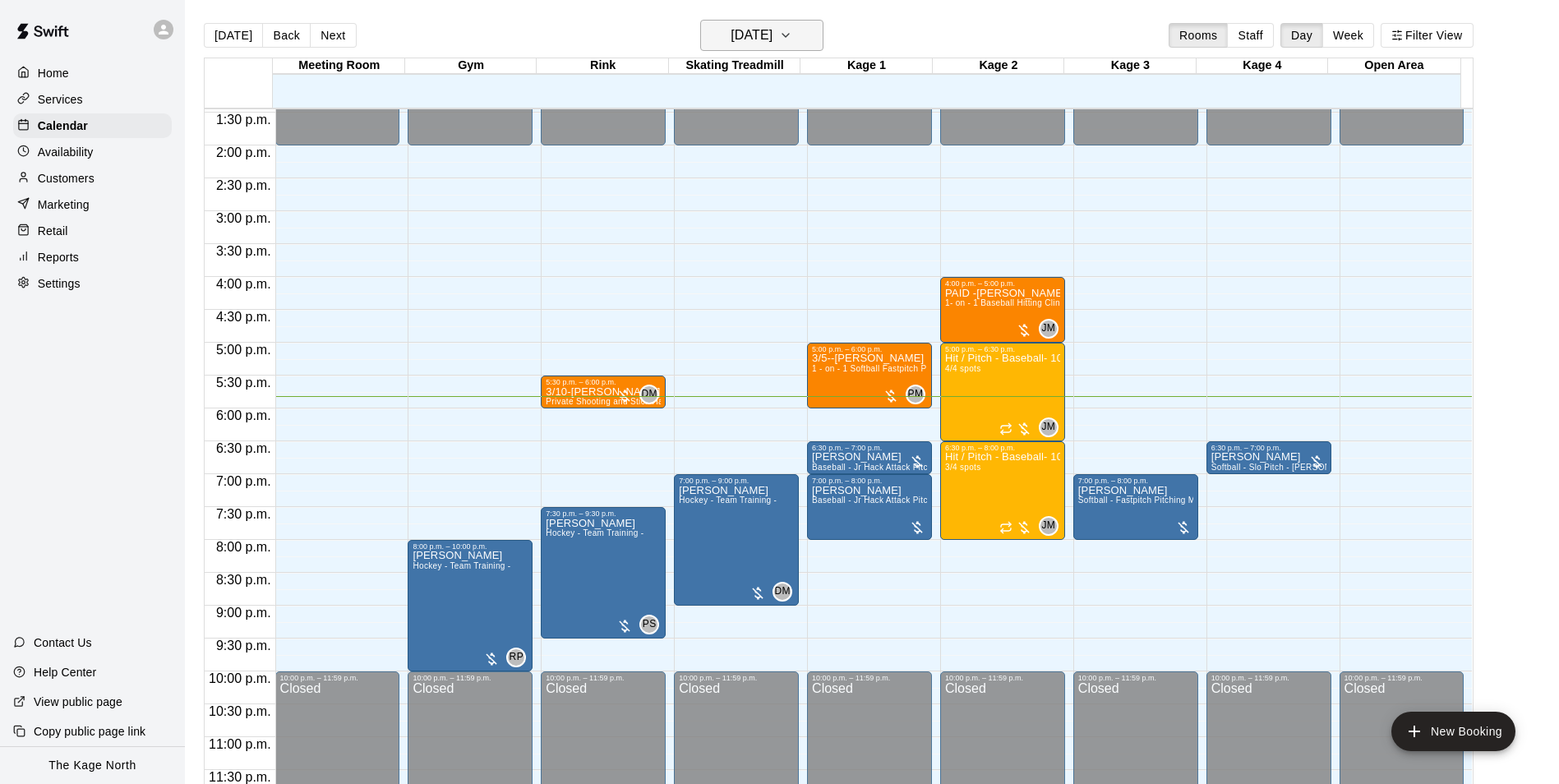
click at [751, 33] on h6 "[DATE]" at bounding box center [752, 35] width 42 height 23
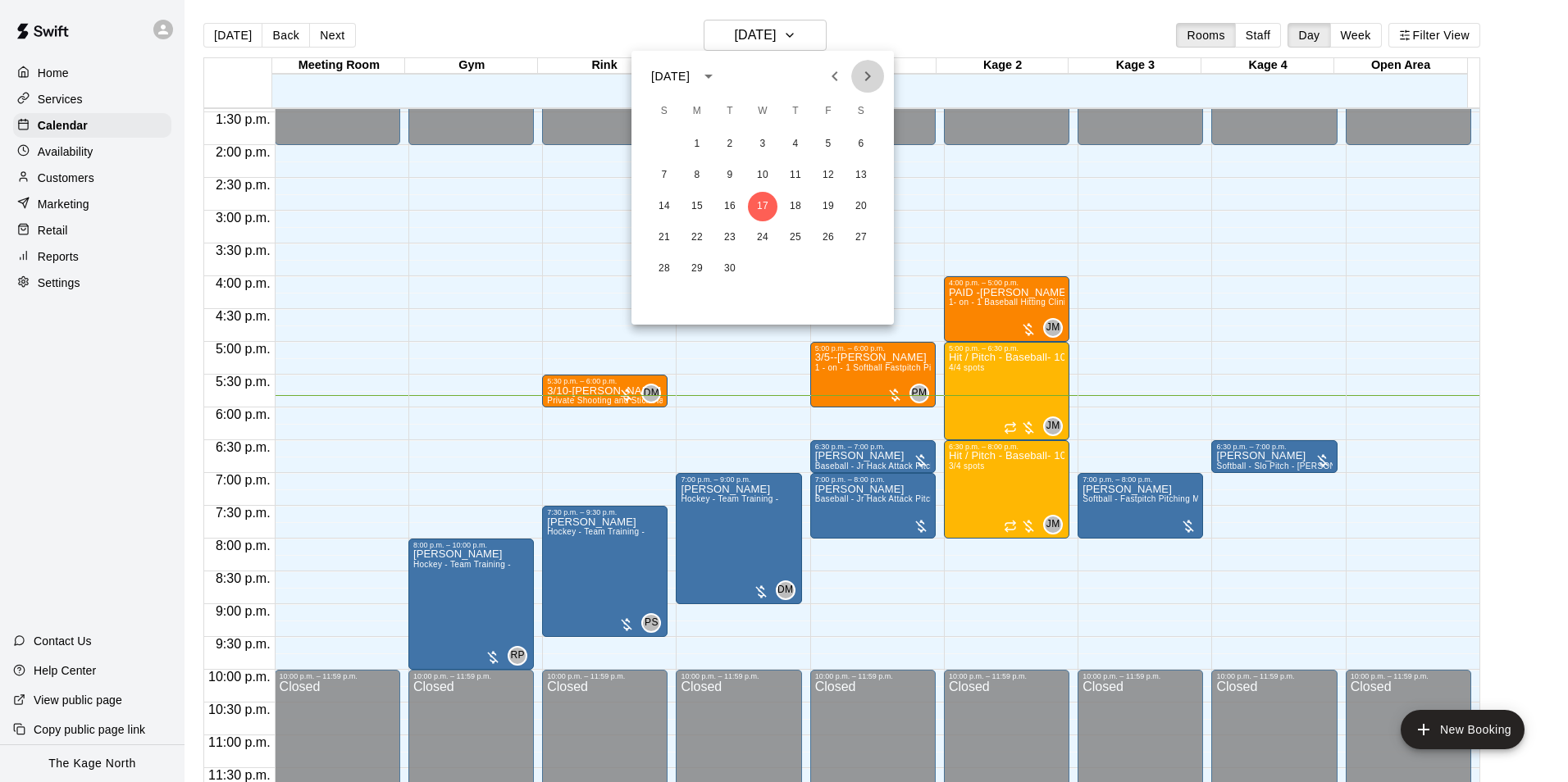
click at [865, 77] on icon "Next month" at bounding box center [867, 76] width 19 height 19
click at [691, 267] on button "27" at bounding box center [697, 269] width 30 height 30
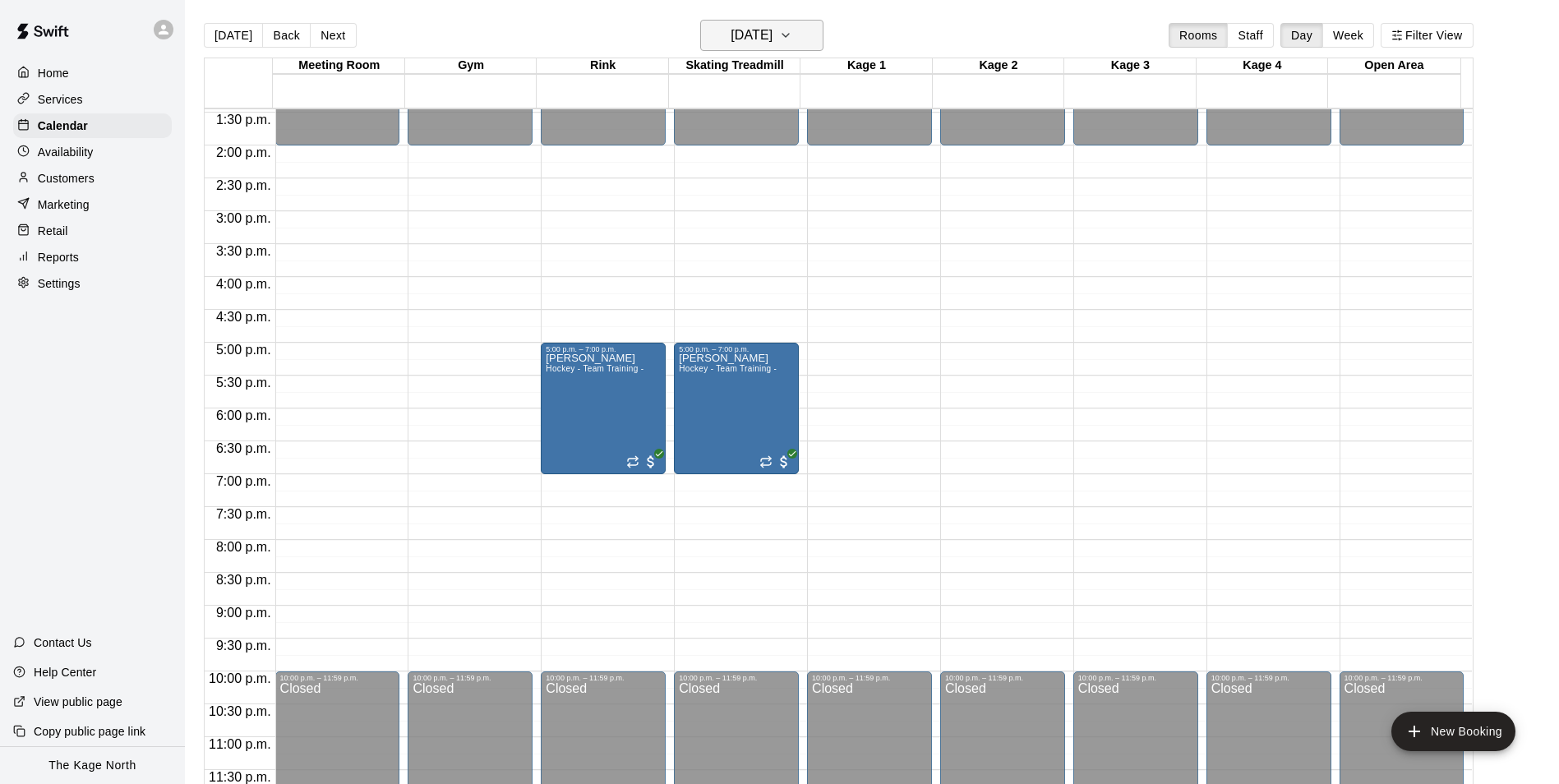
click at [793, 33] on icon "button" at bounding box center [786, 34] width 13 height 20
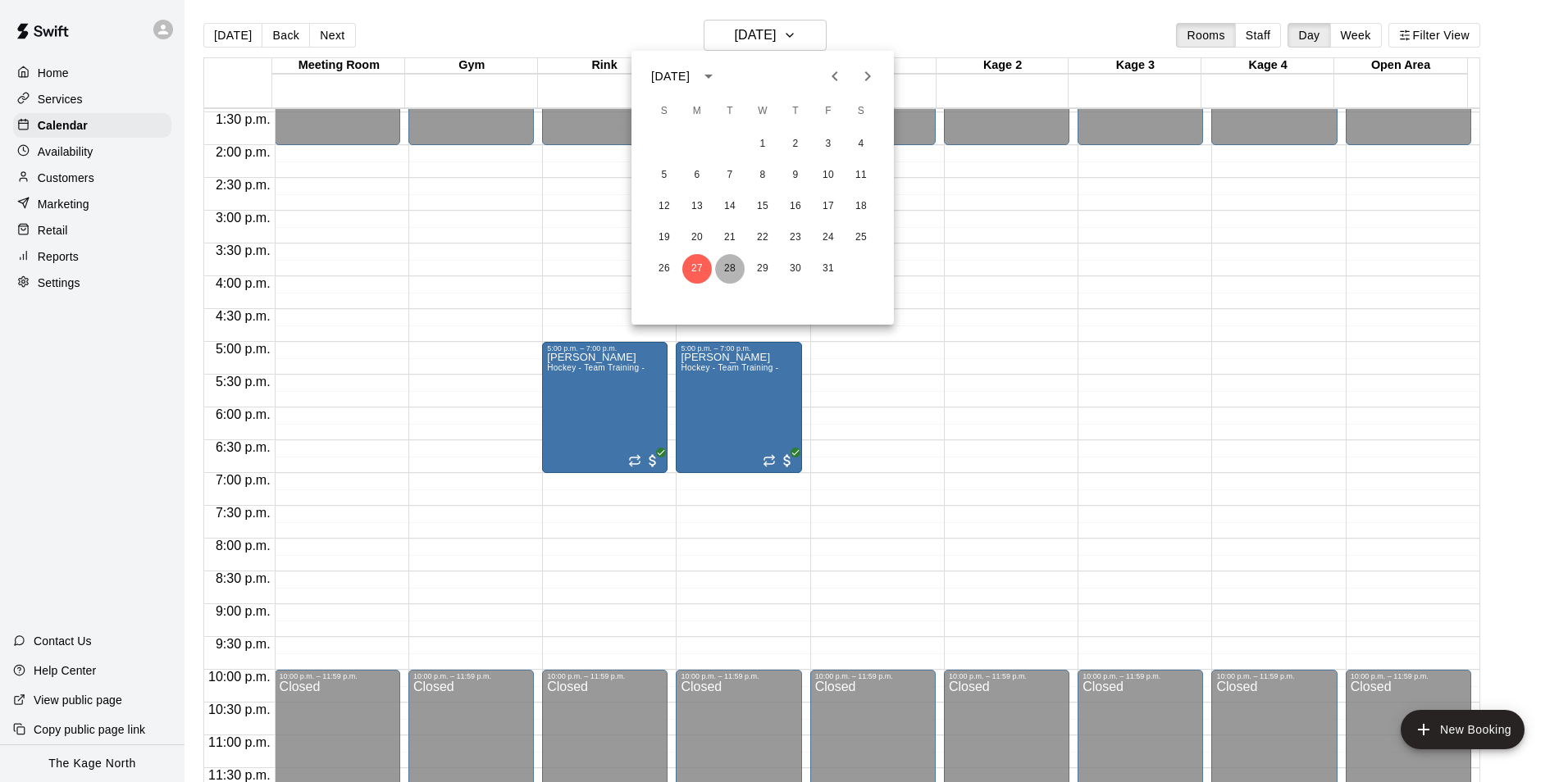
click at [739, 265] on button "28" at bounding box center [730, 269] width 30 height 30
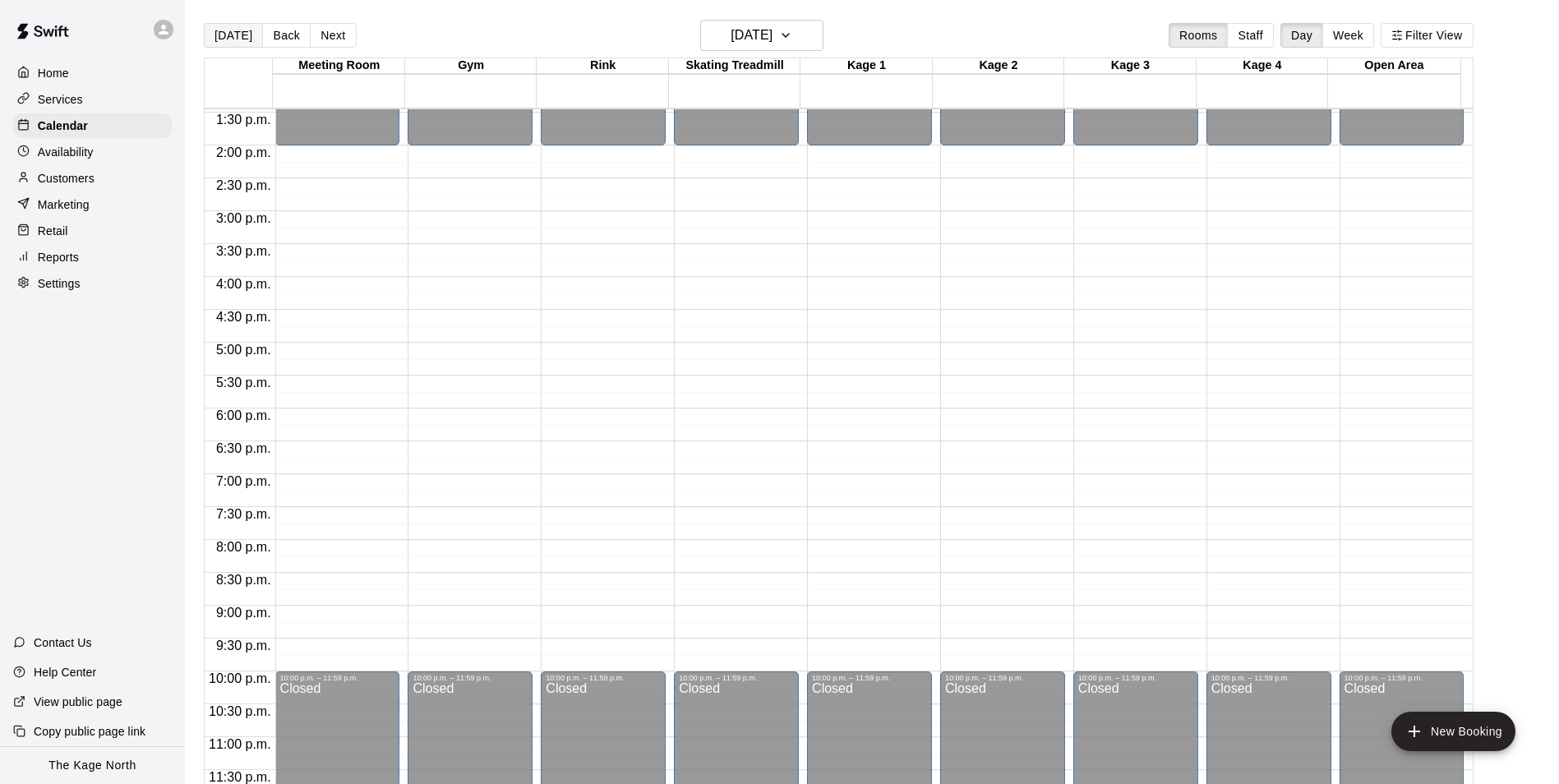
click at [230, 29] on button "[DATE]" at bounding box center [233, 35] width 60 height 25
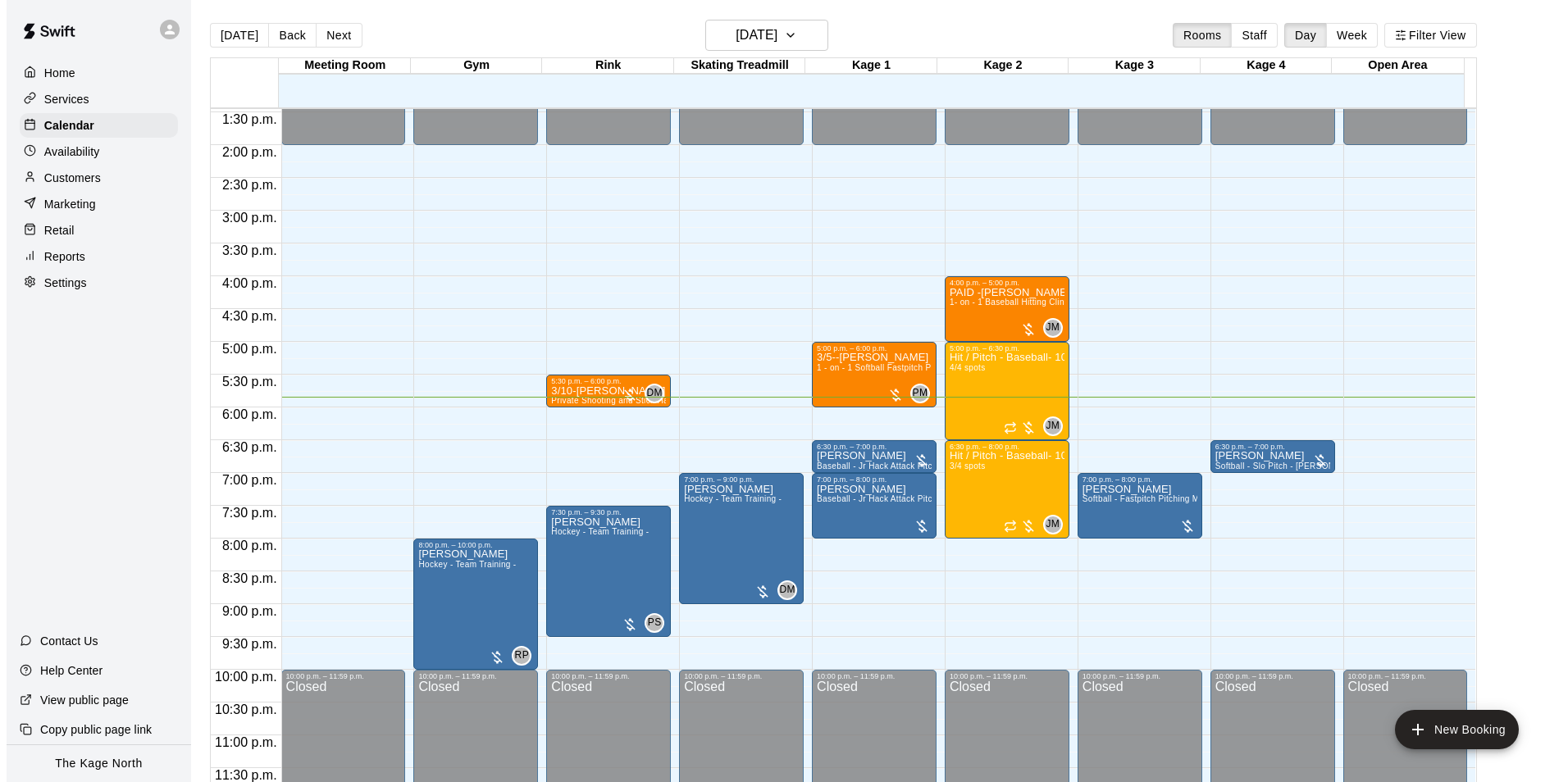
scroll to position [26, 0]
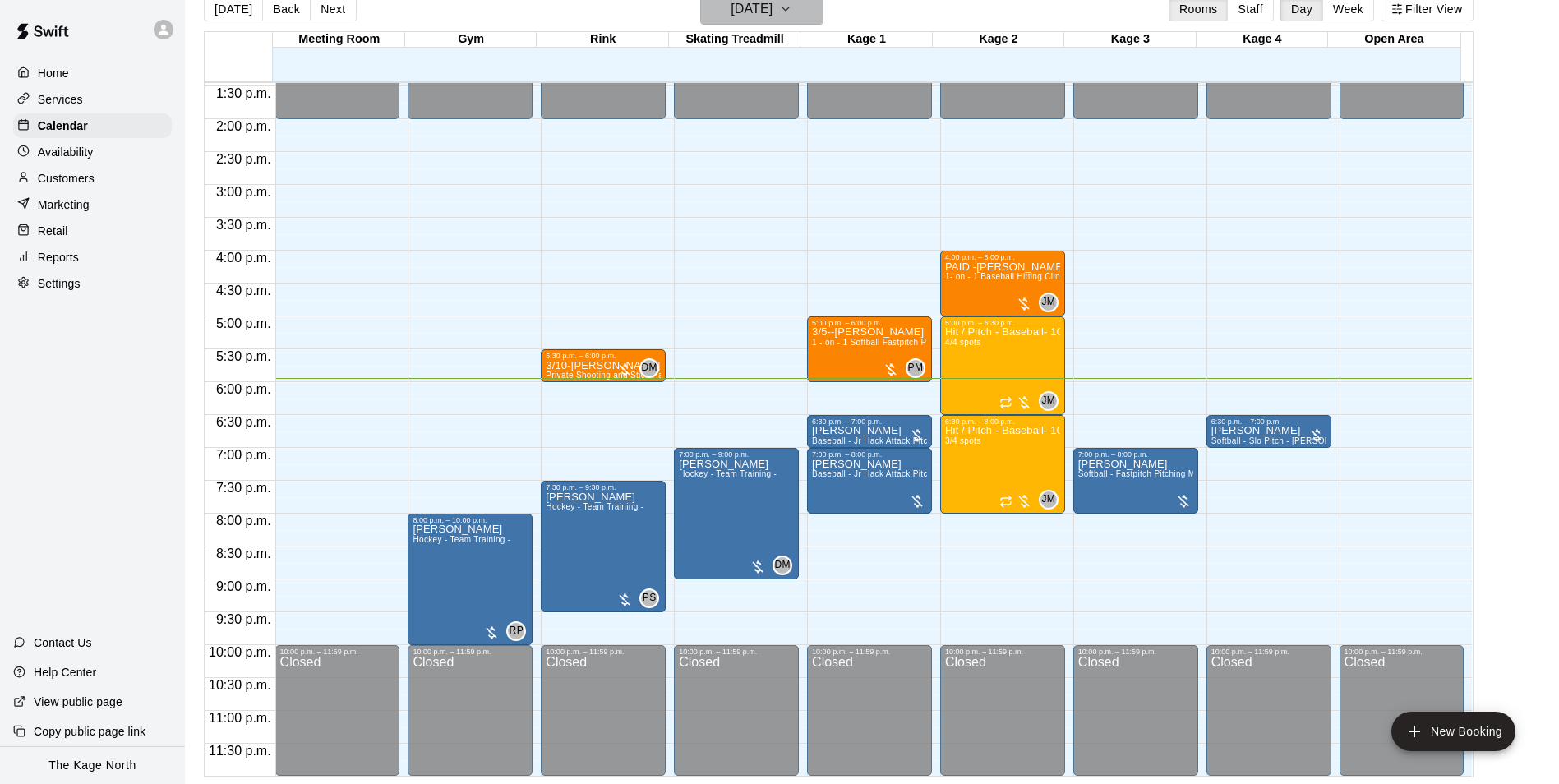
click at [773, 10] on h6 "[DATE]" at bounding box center [752, 8] width 42 height 23
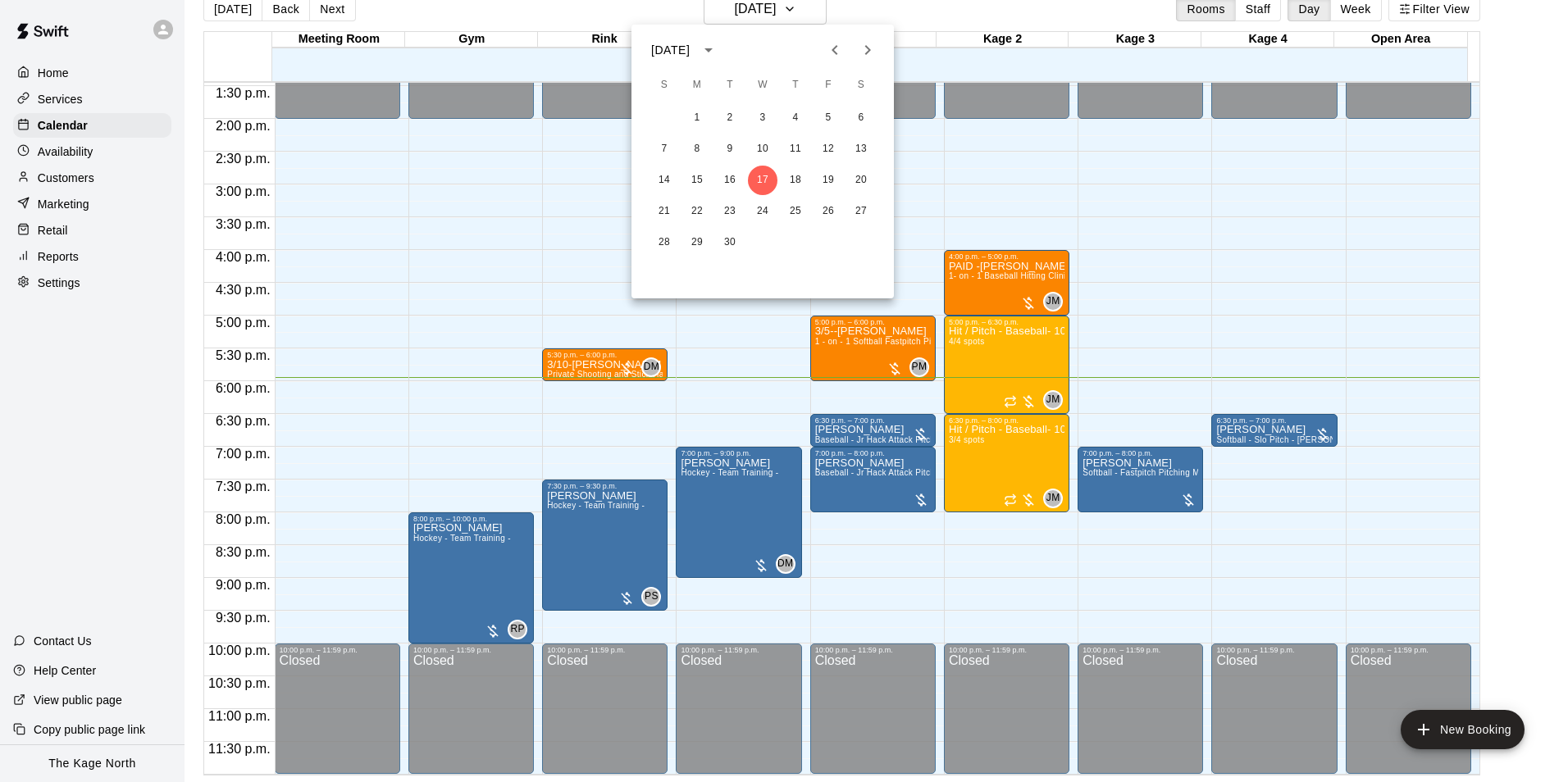
click at [90, 161] on div at bounding box center [784, 391] width 1568 height 782
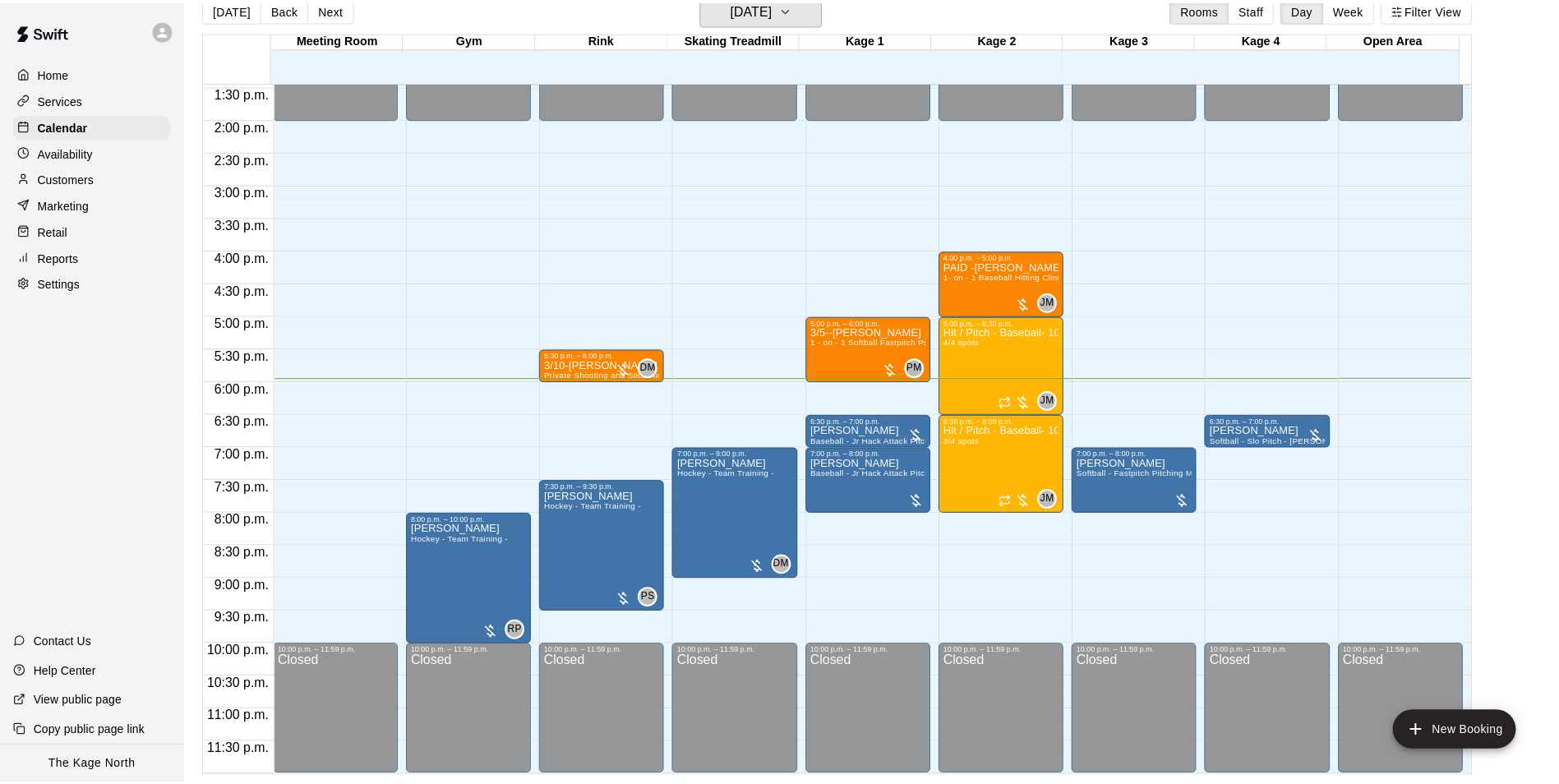
scroll to position [20, 0]
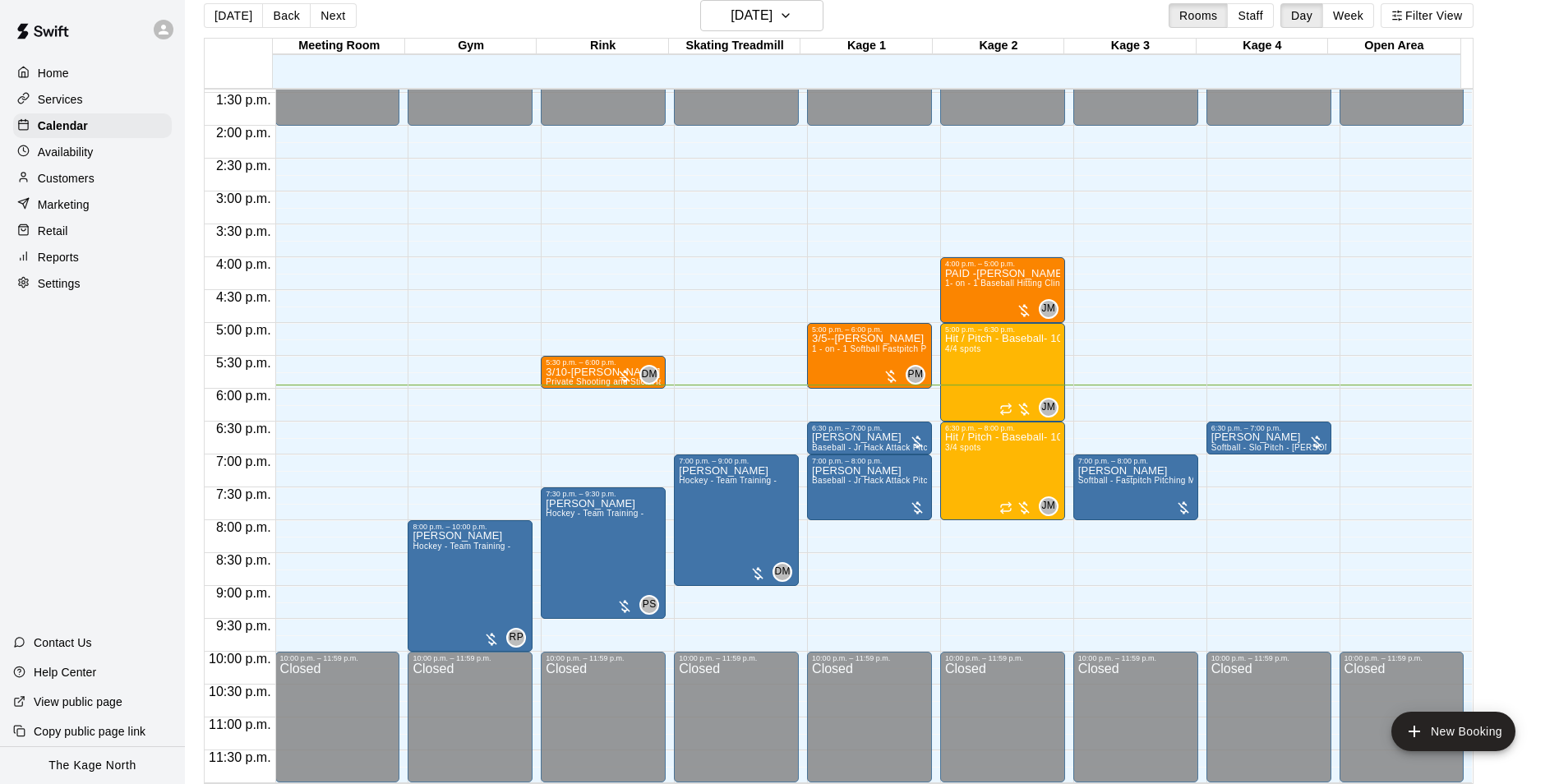
click at [76, 155] on p "Availability" at bounding box center [66, 153] width 56 height 17
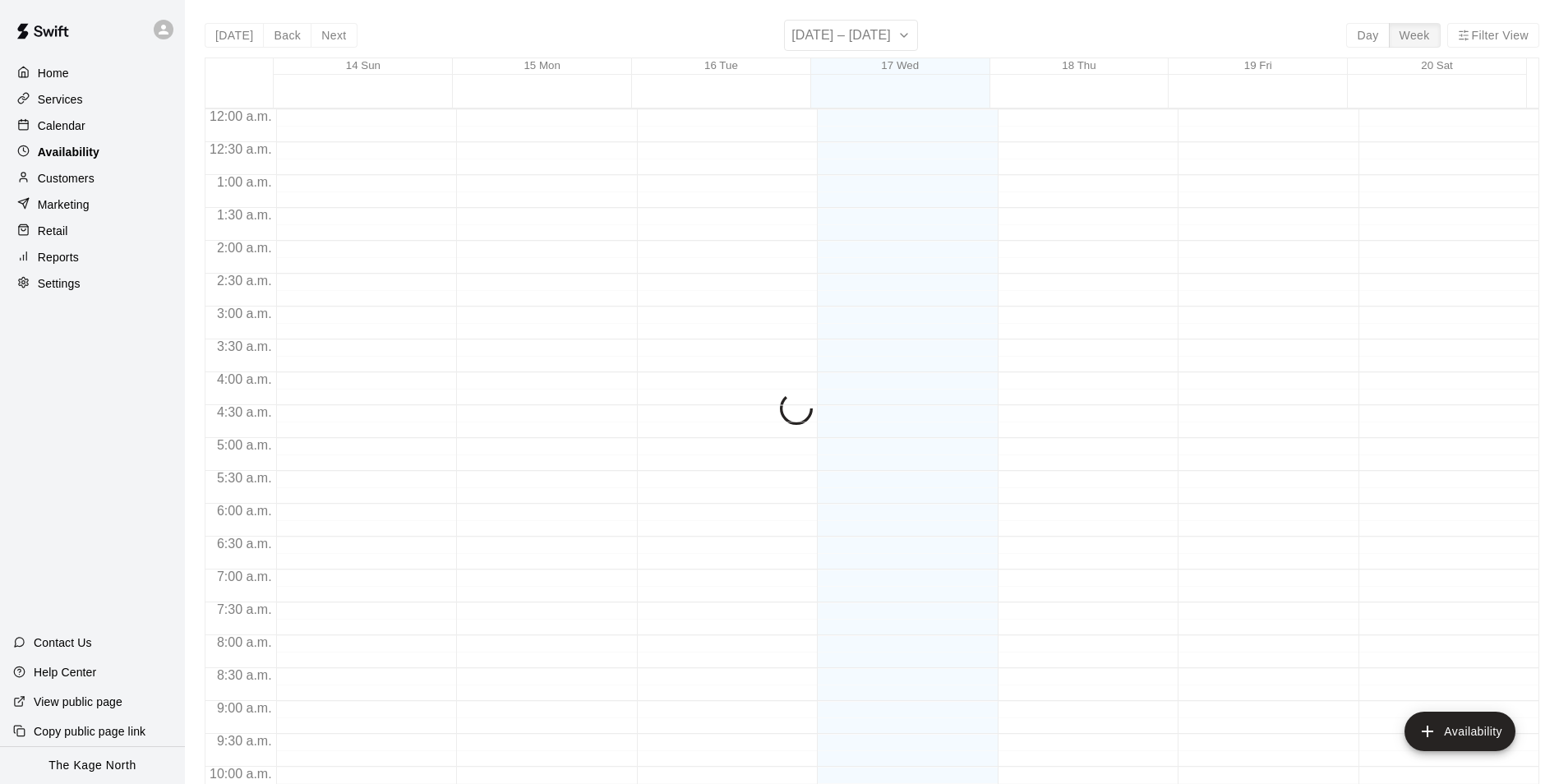
scroll to position [885, 0]
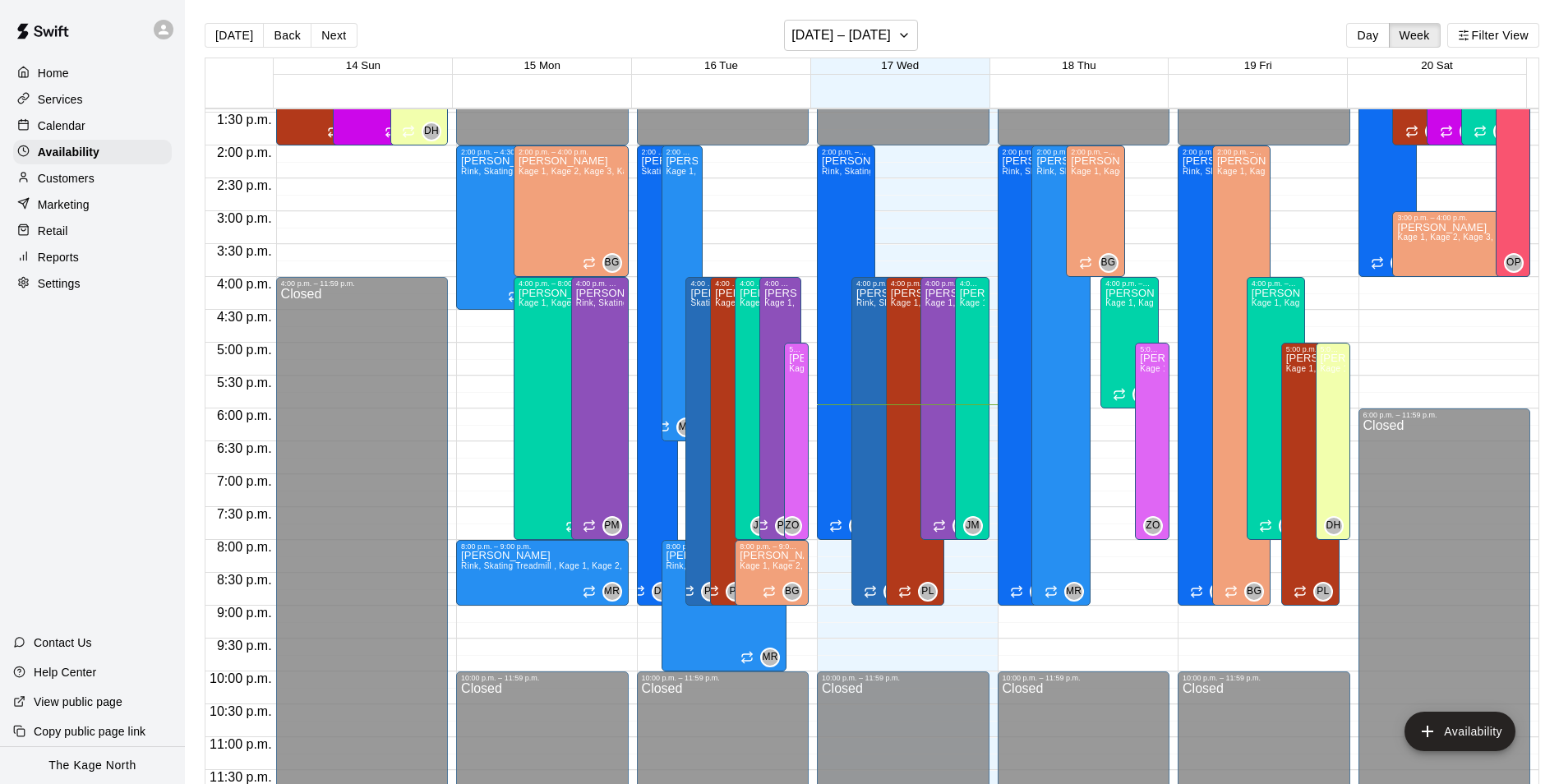
click at [77, 124] on p "Calendar" at bounding box center [61, 126] width 47 height 17
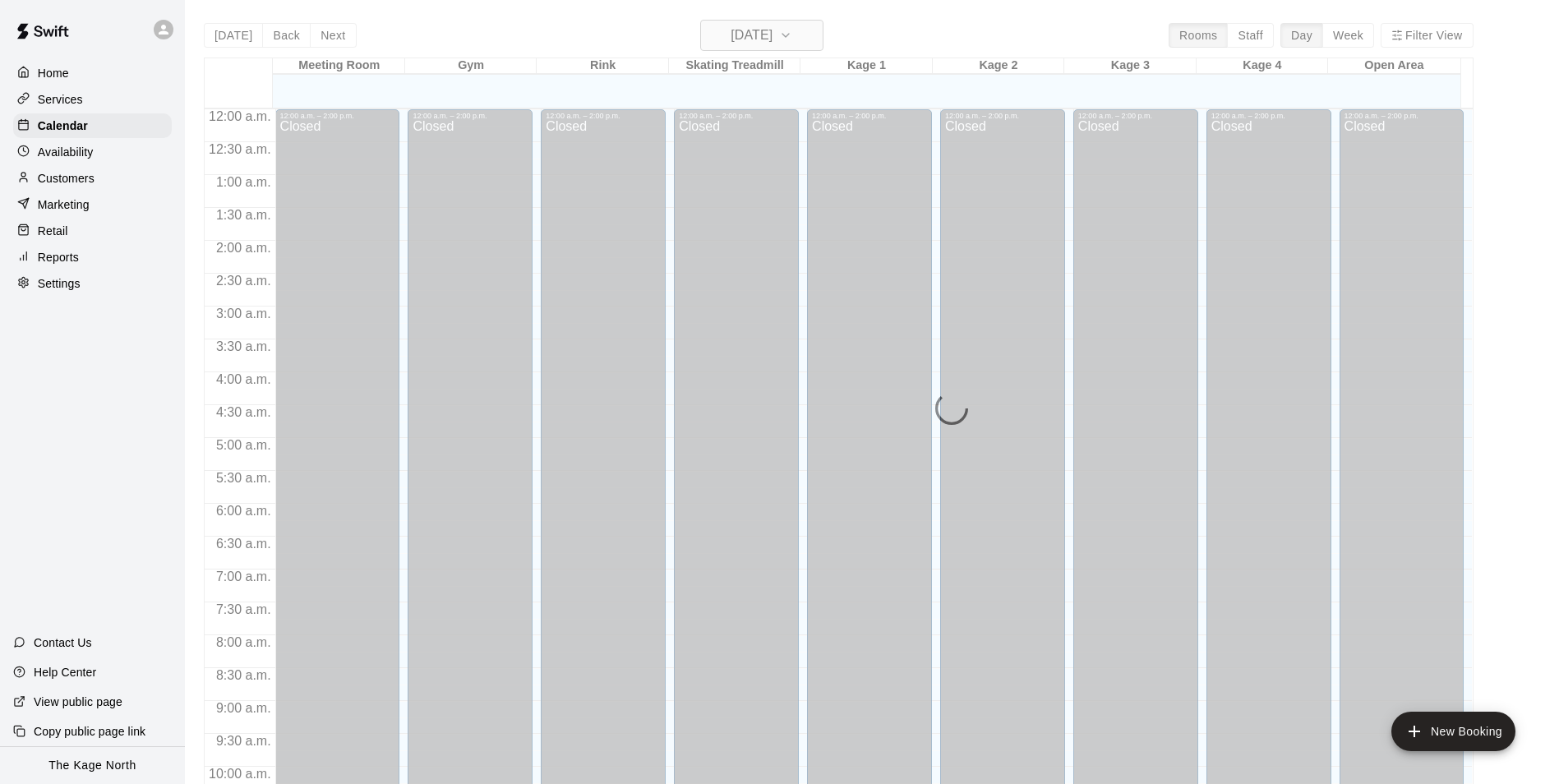
scroll to position [835, 0]
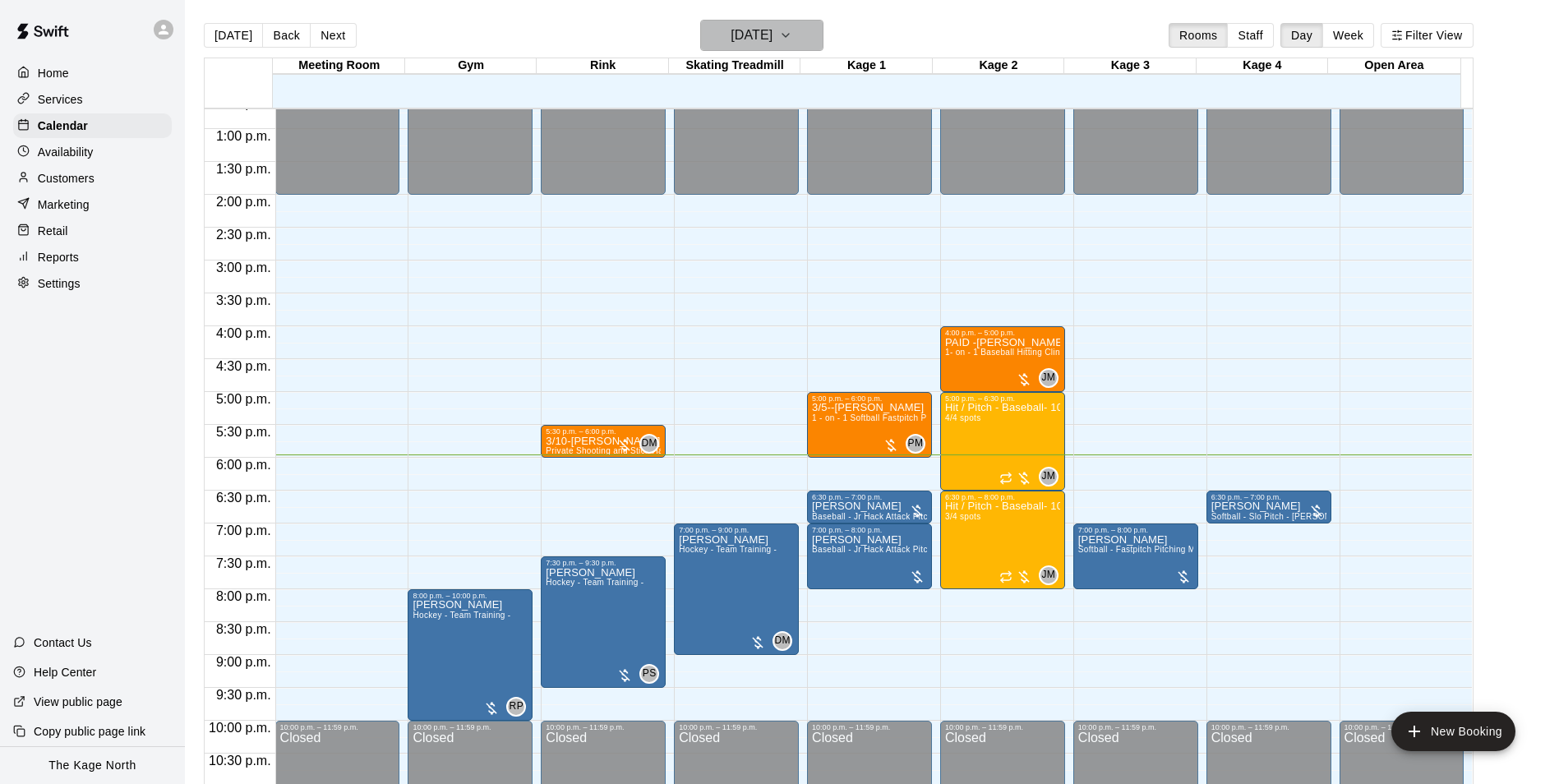
click at [766, 36] on h6 "[DATE]" at bounding box center [752, 35] width 42 height 23
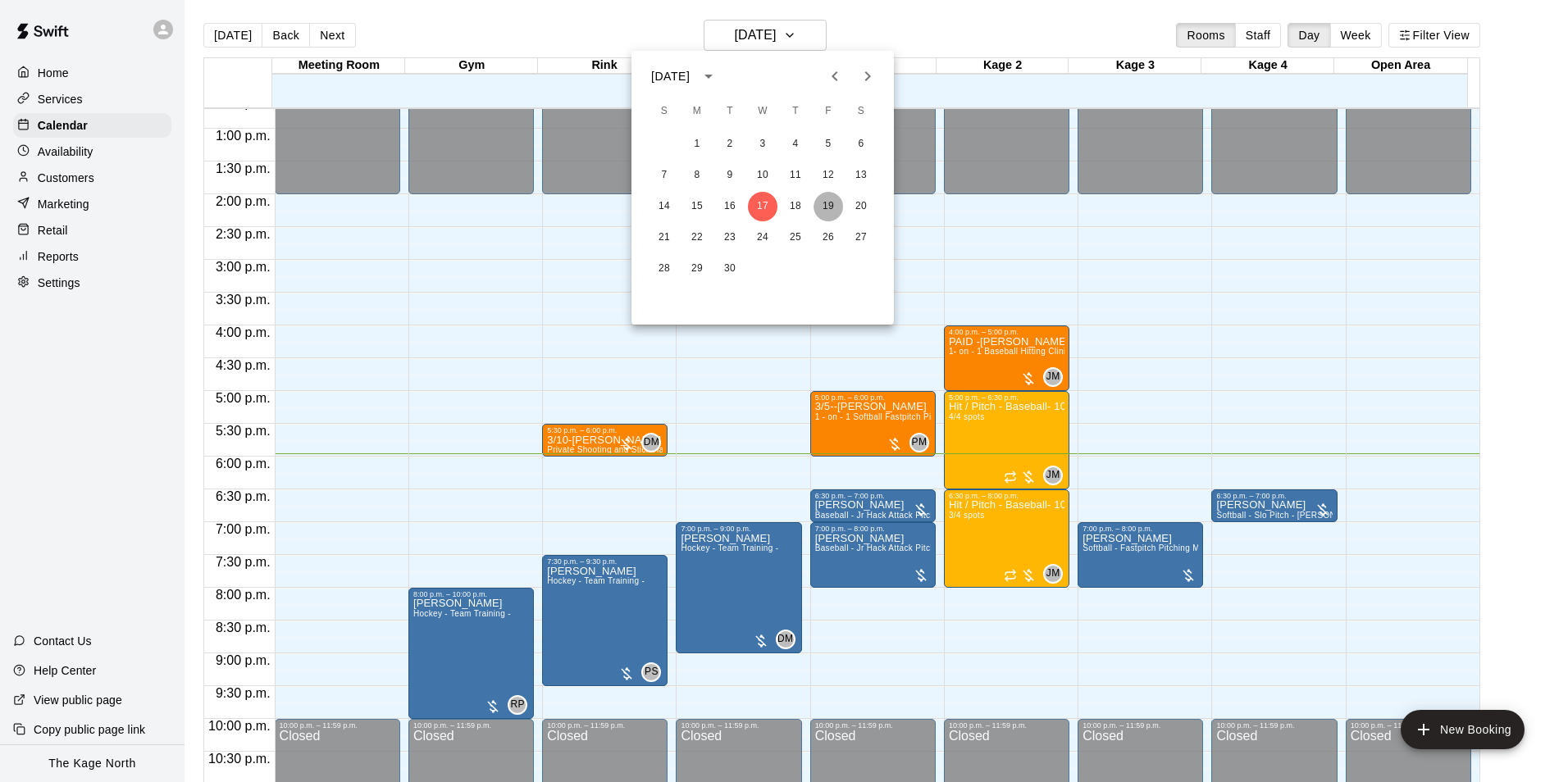
click at [821, 208] on button "19" at bounding box center [829, 207] width 30 height 30
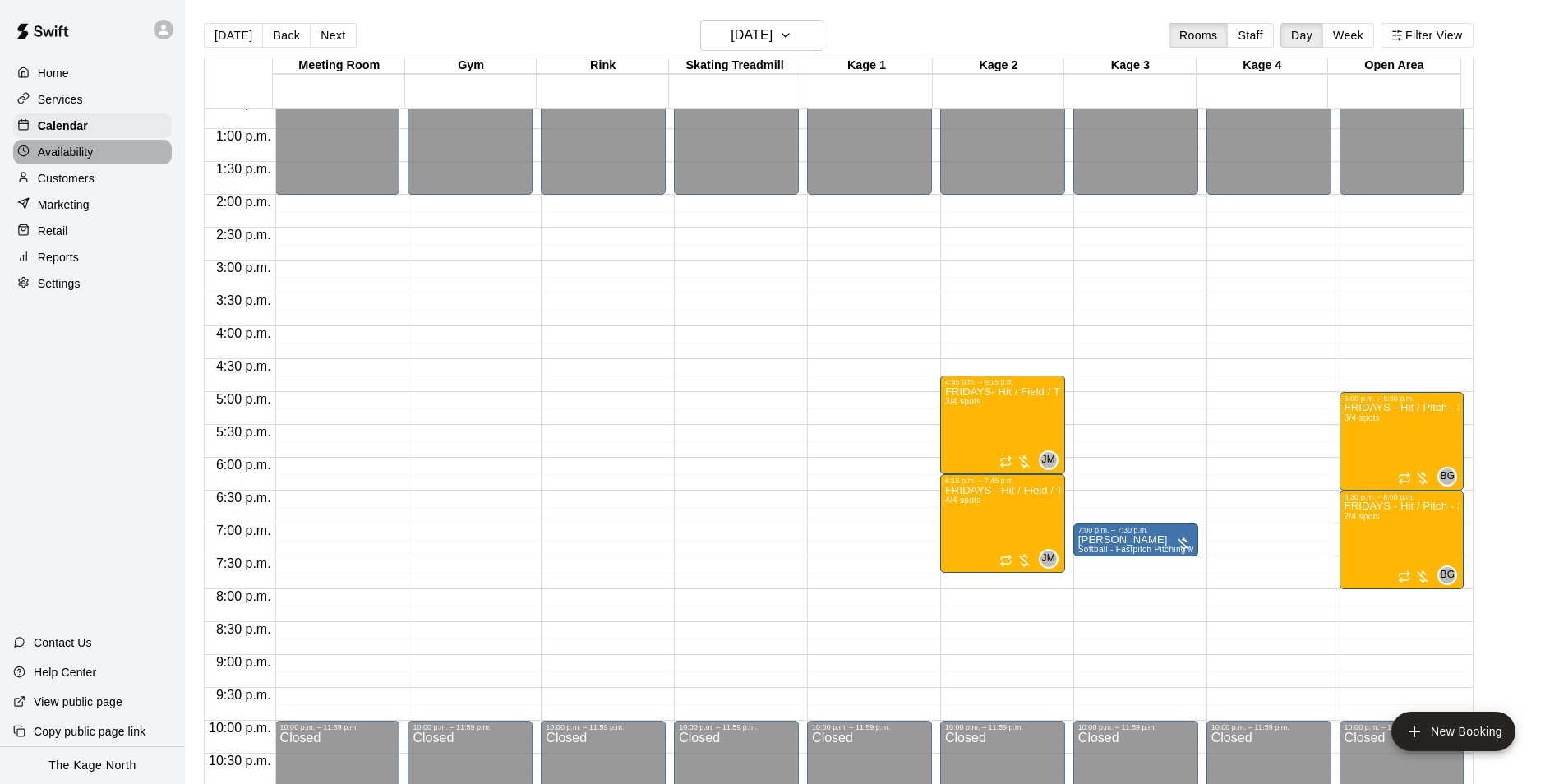
click at [89, 158] on p "Availability" at bounding box center [66, 153] width 56 height 17
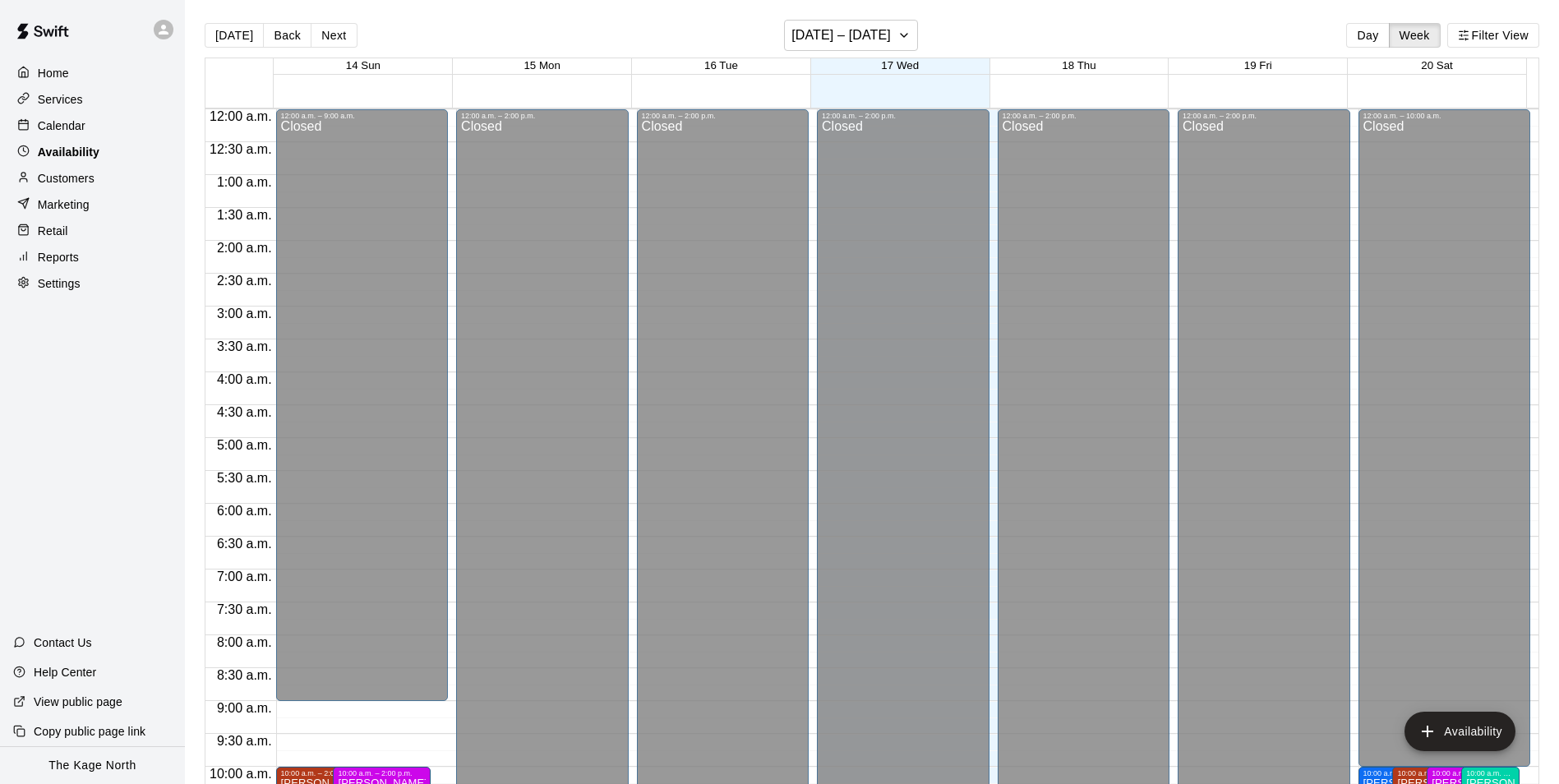
scroll to position [885, 0]
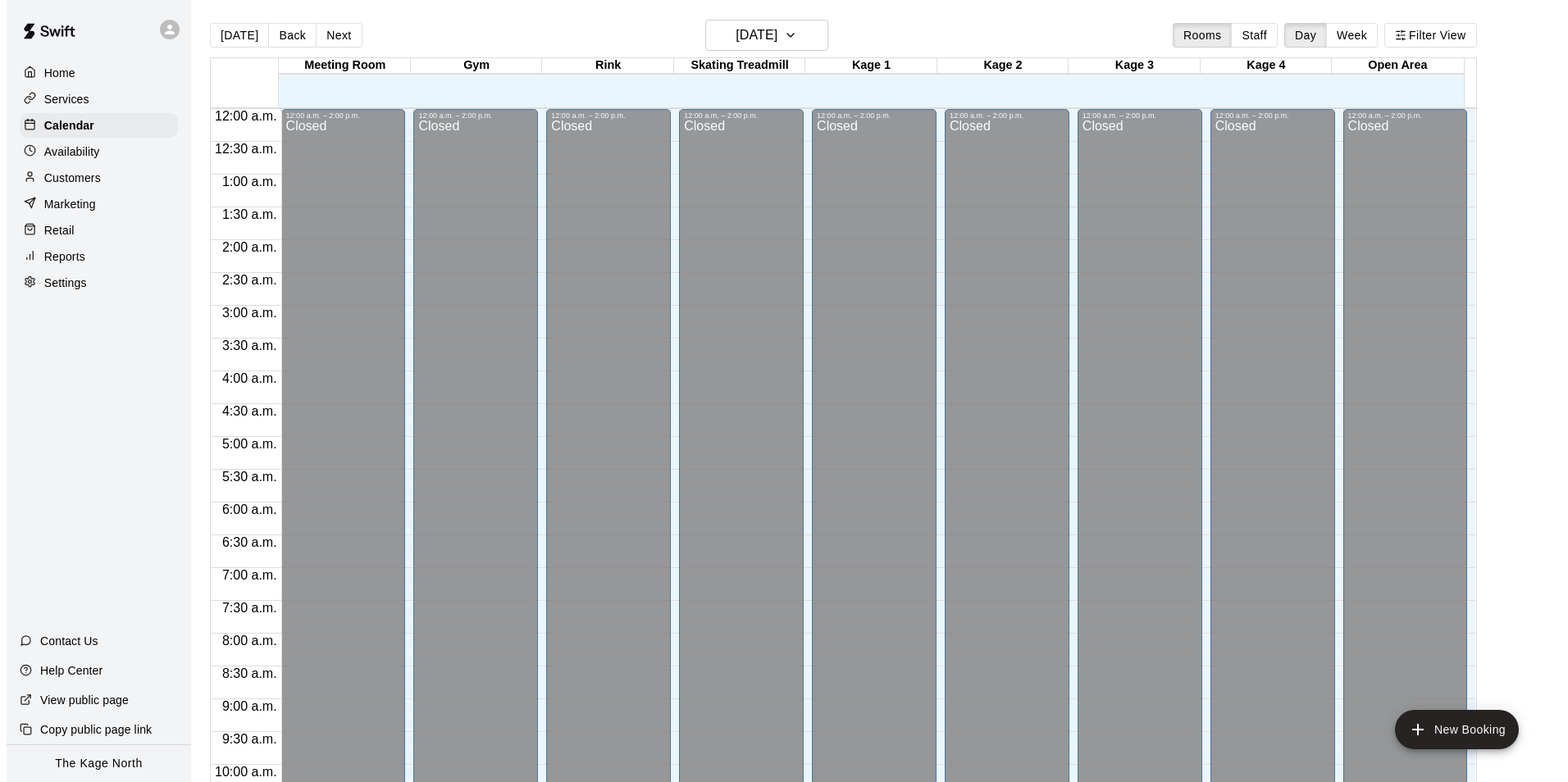
scroll to position [833, 0]
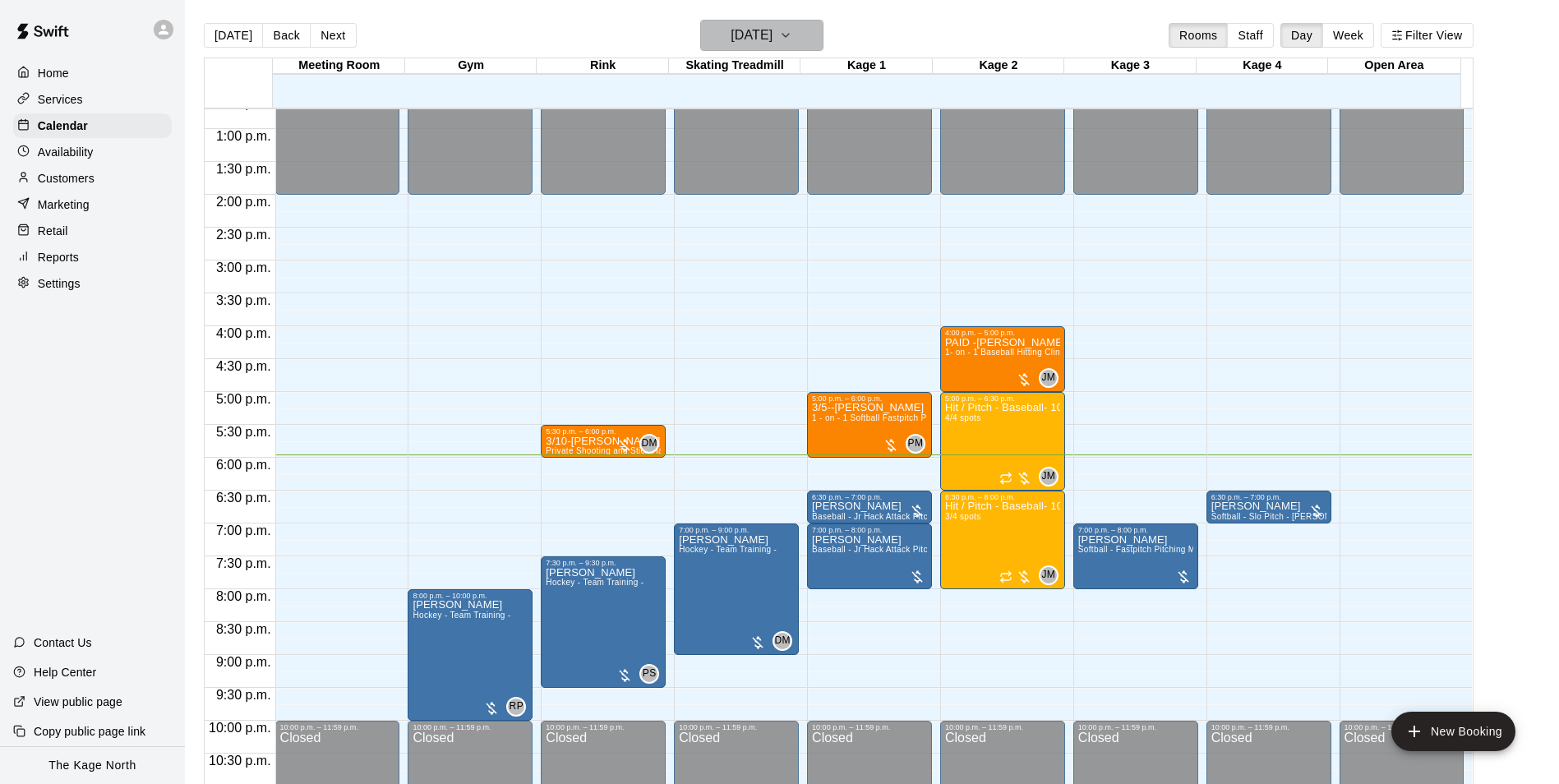
click at [773, 33] on h6 "[DATE]" at bounding box center [752, 35] width 42 height 23
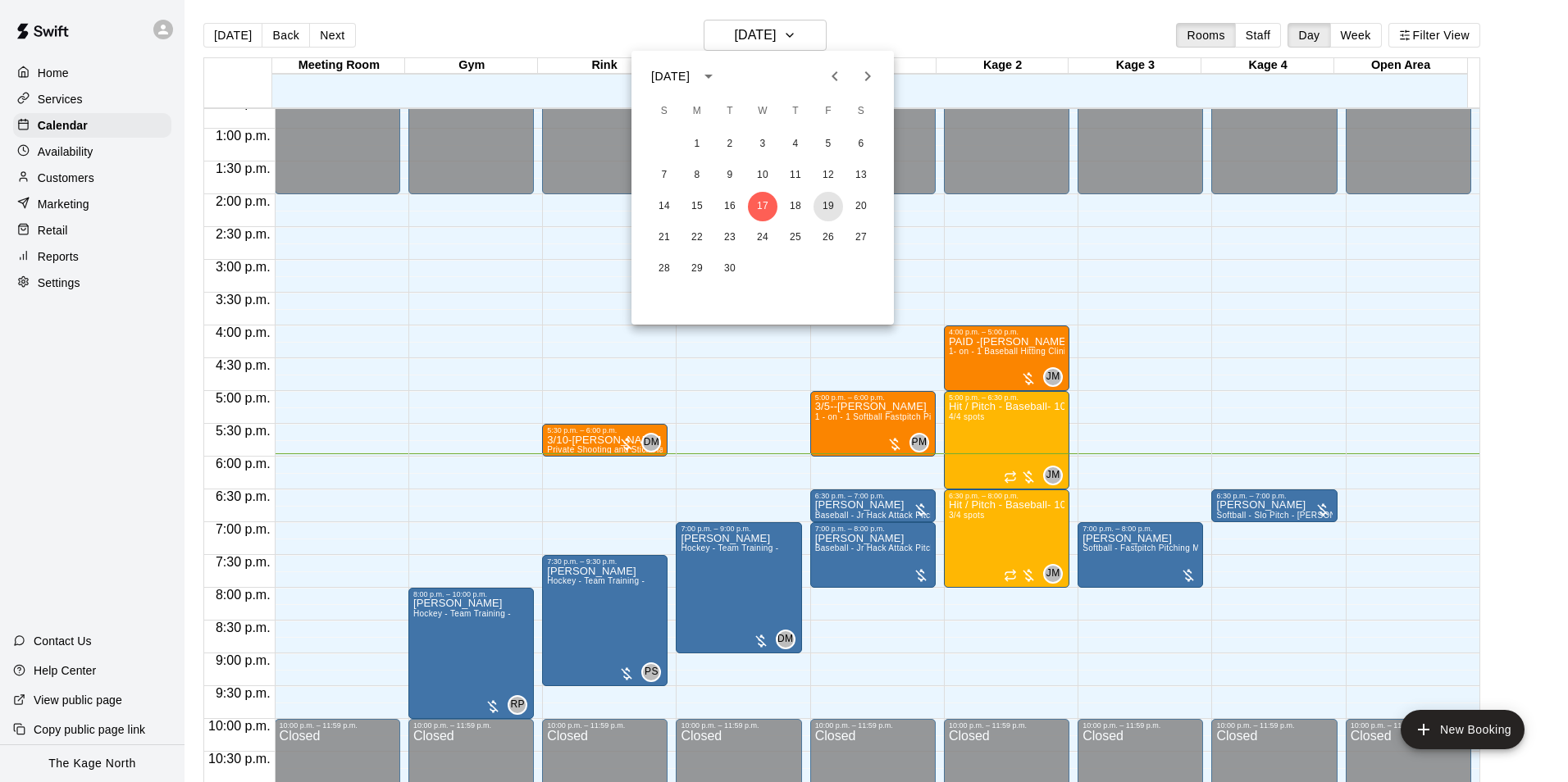
click at [828, 208] on button "19" at bounding box center [829, 207] width 30 height 30
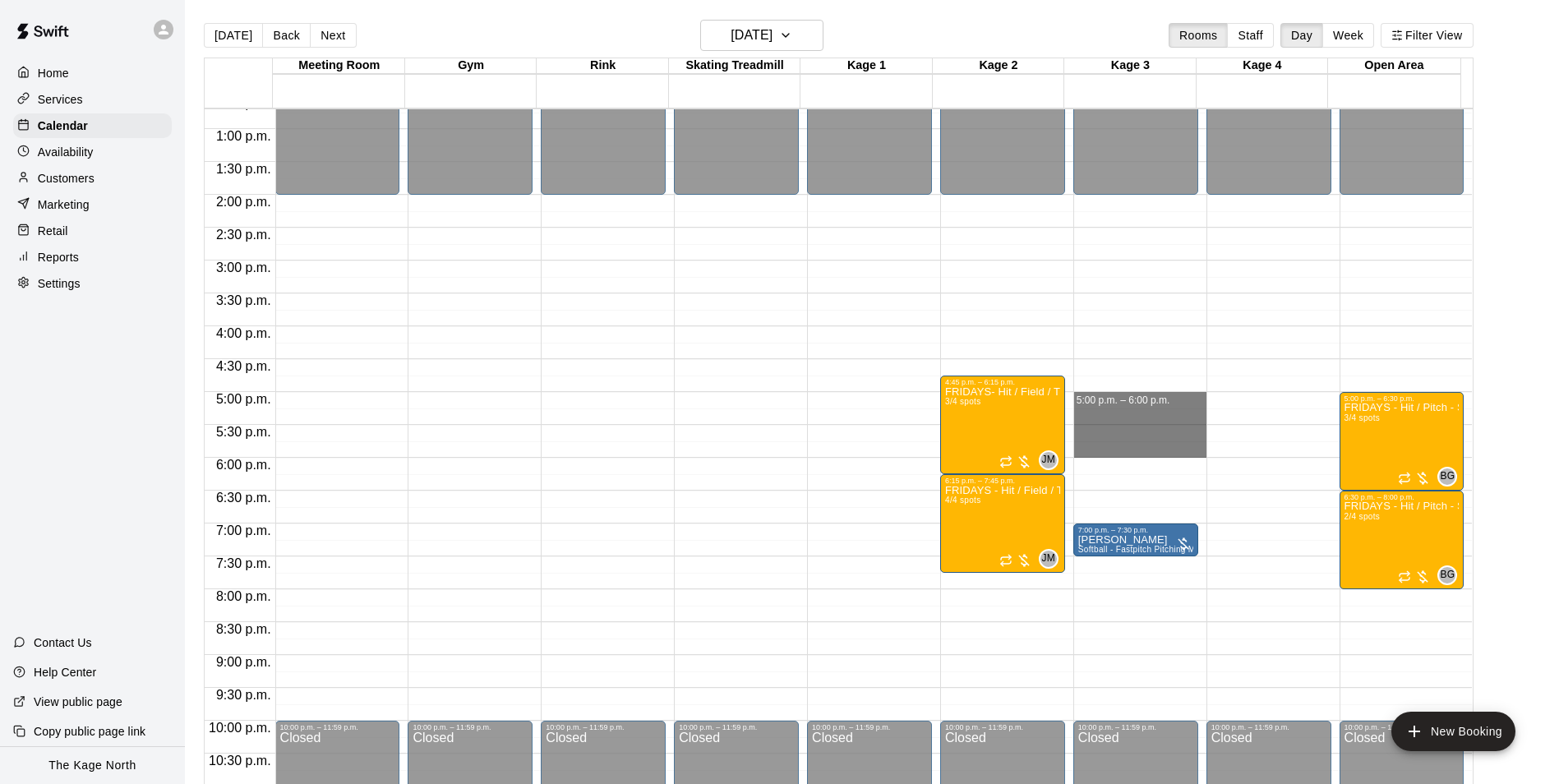
drag, startPoint x: 1106, startPoint y: 400, endPoint x: 1109, endPoint y: 453, distance: 53.1
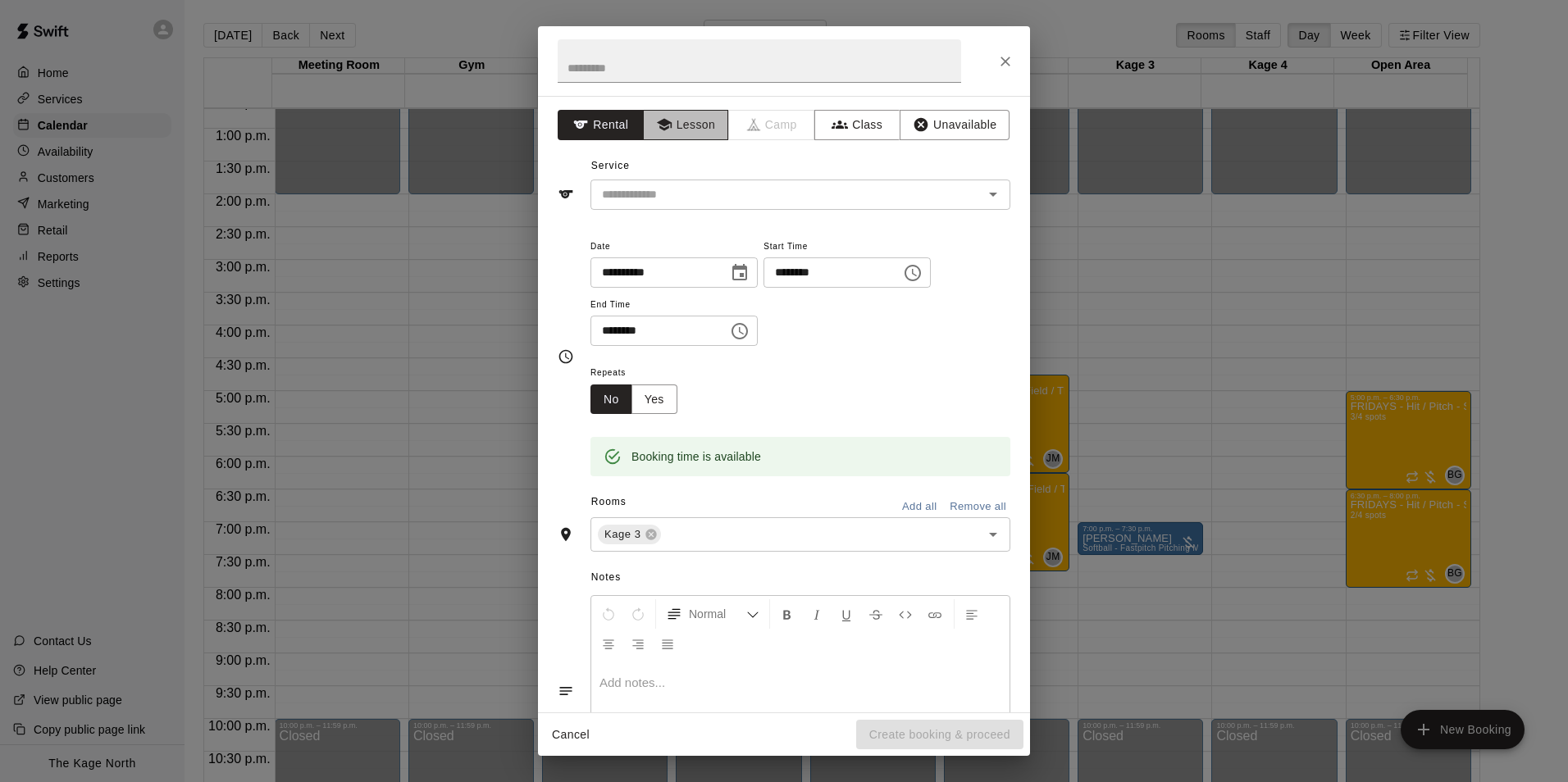
click at [681, 130] on button "Lesson" at bounding box center [686, 124] width 86 height 31
click at [675, 199] on input "text" at bounding box center [777, 195] width 362 height 20
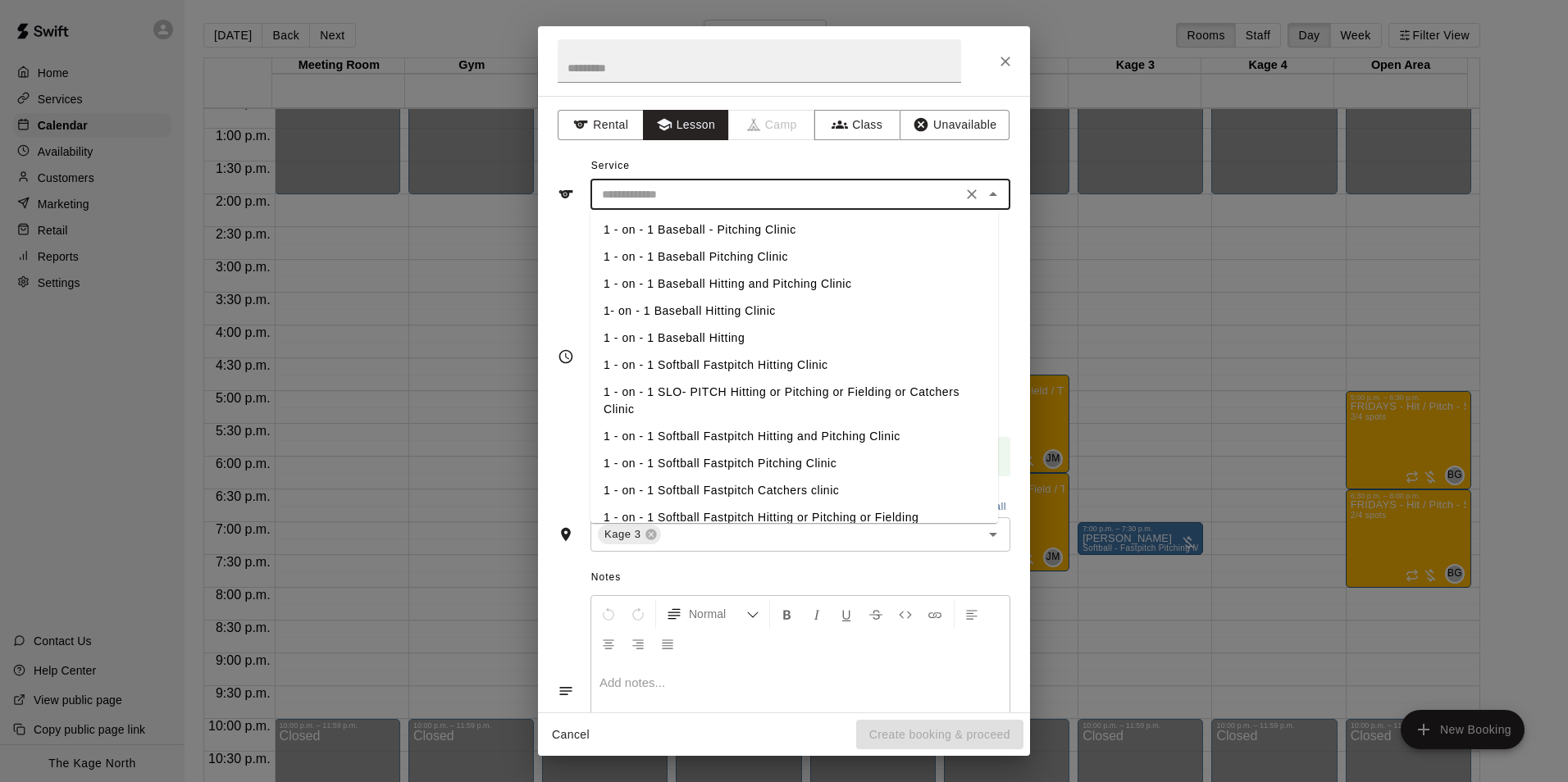
click at [718, 314] on li "1- on - 1 Baseball Hitting Clinic" at bounding box center [793, 311] width 407 height 27
type input "**********"
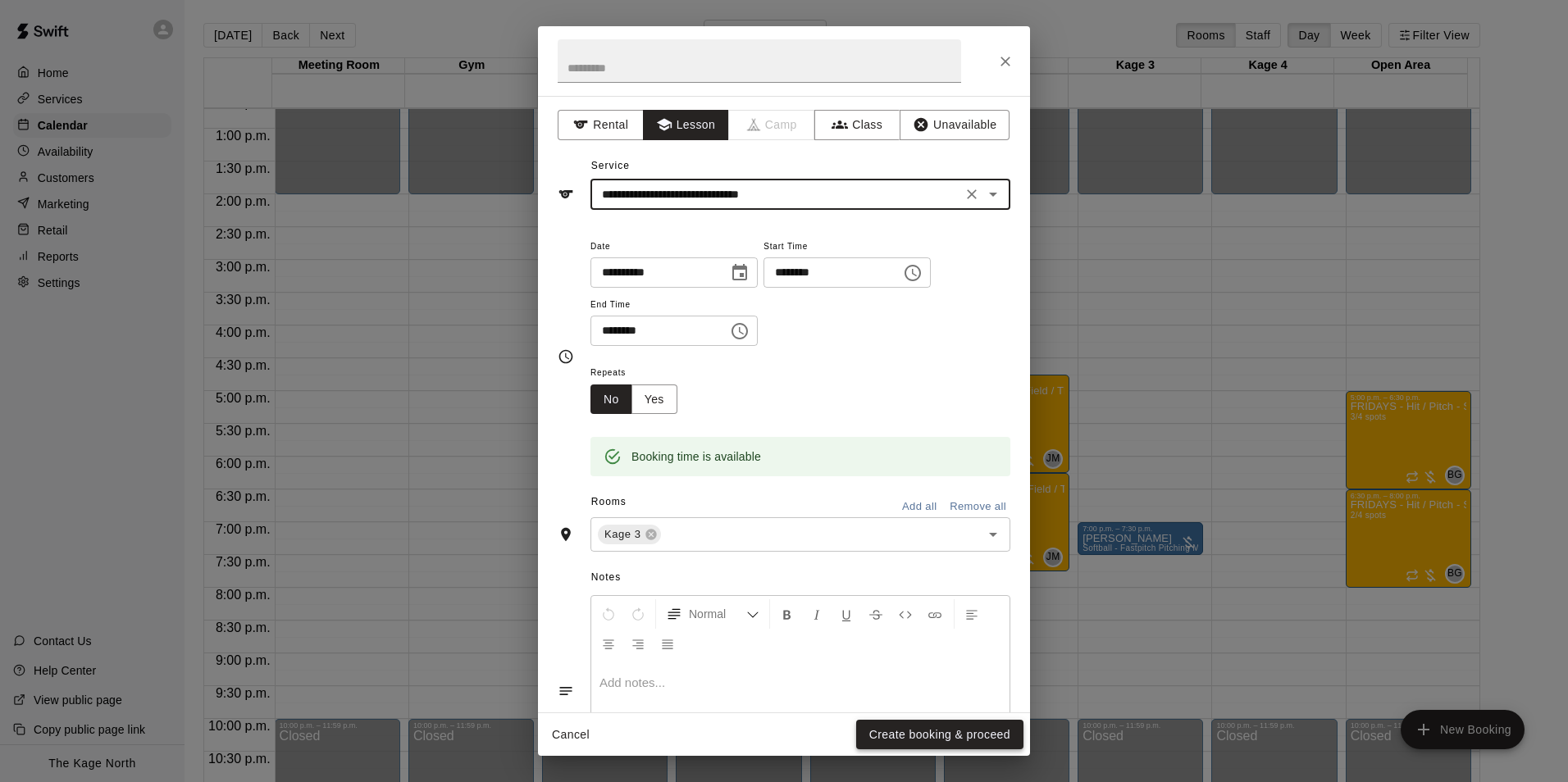
click at [964, 728] on button "Create booking & proceed" at bounding box center [940, 735] width 167 height 31
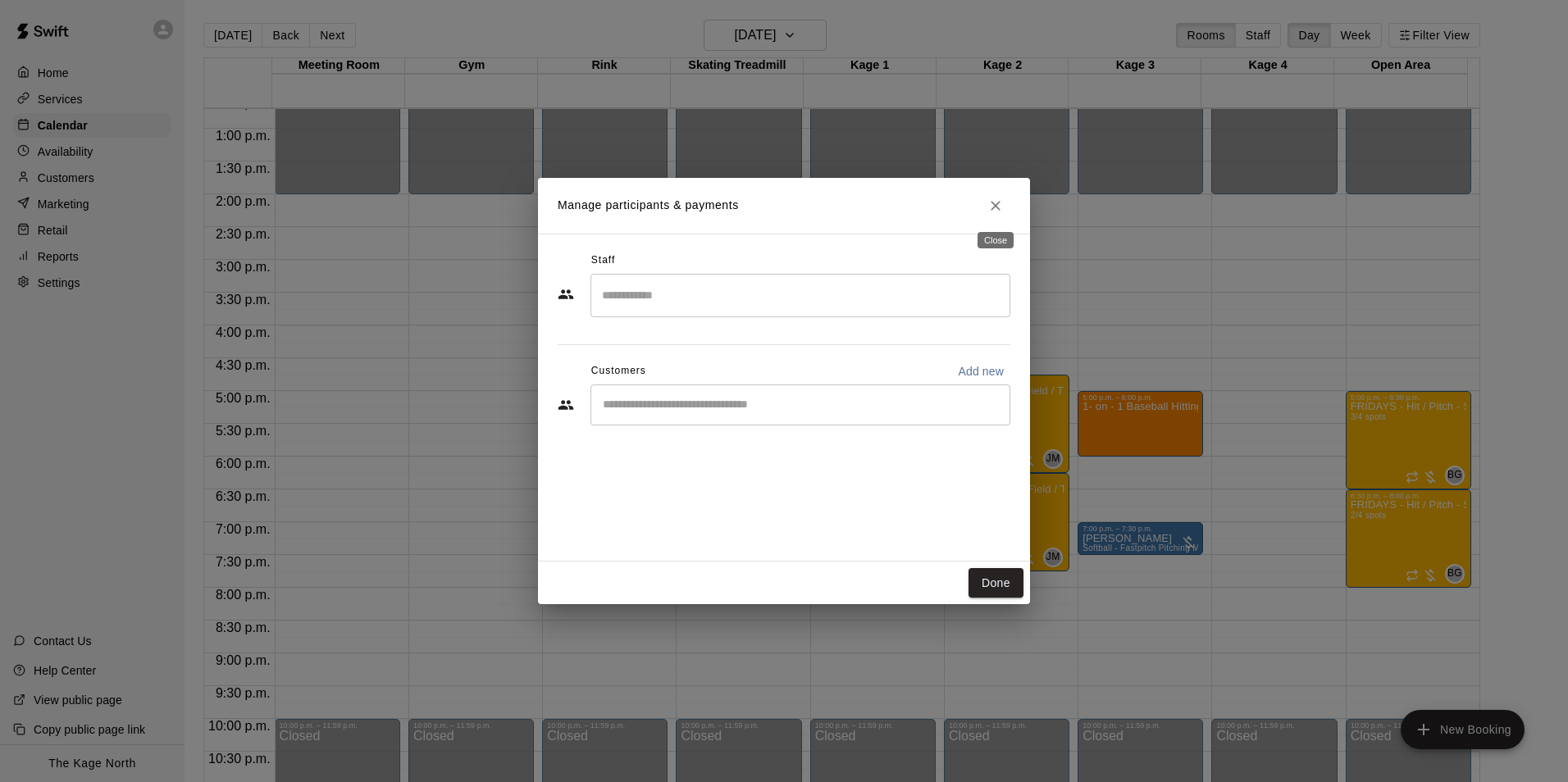
click at [990, 208] on icon "Close" at bounding box center [996, 206] width 17 height 17
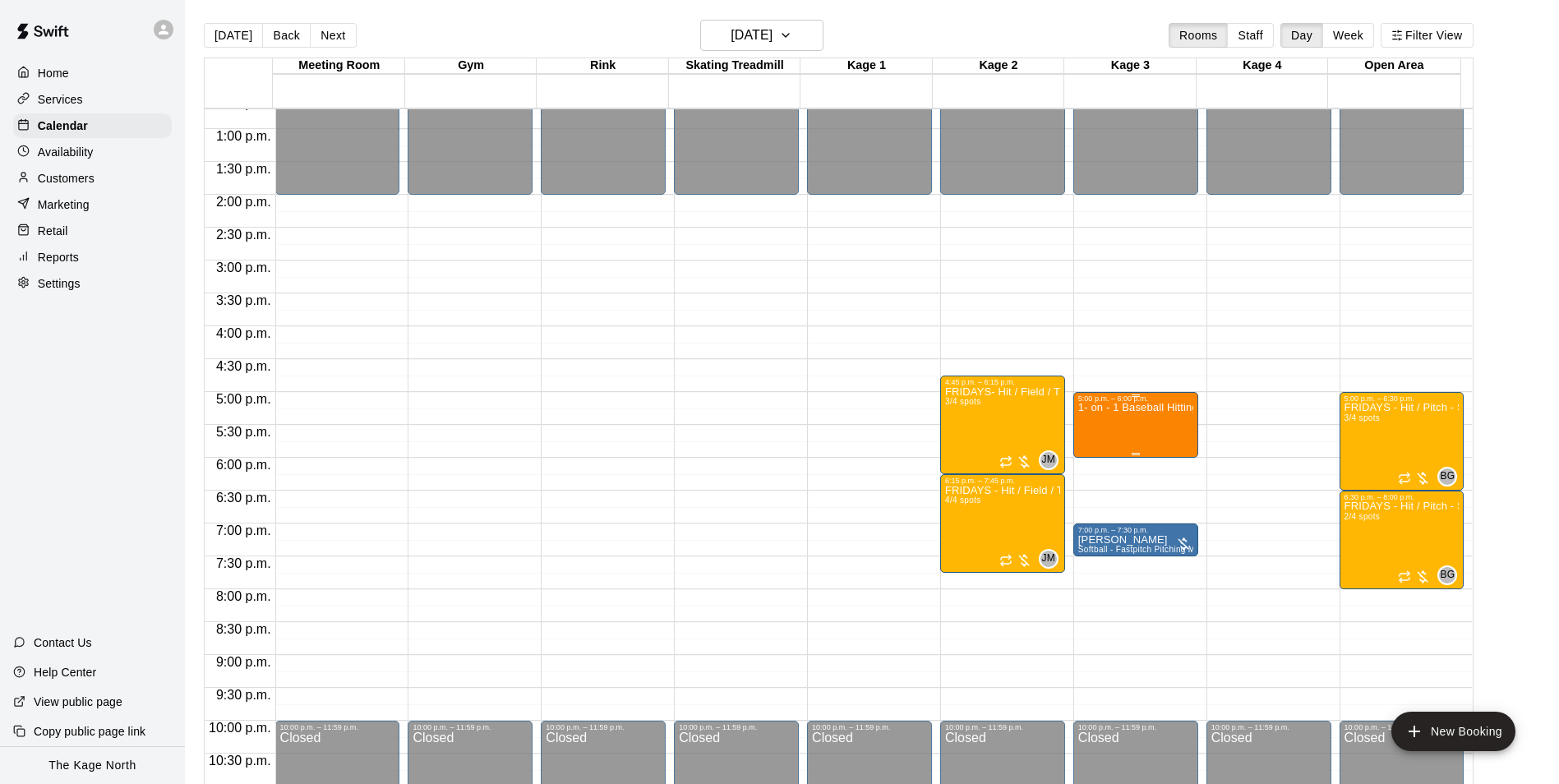
click at [1139, 407] on p "1- on - 1 Baseball Hitting Clinic" at bounding box center [1136, 407] width 115 height 0
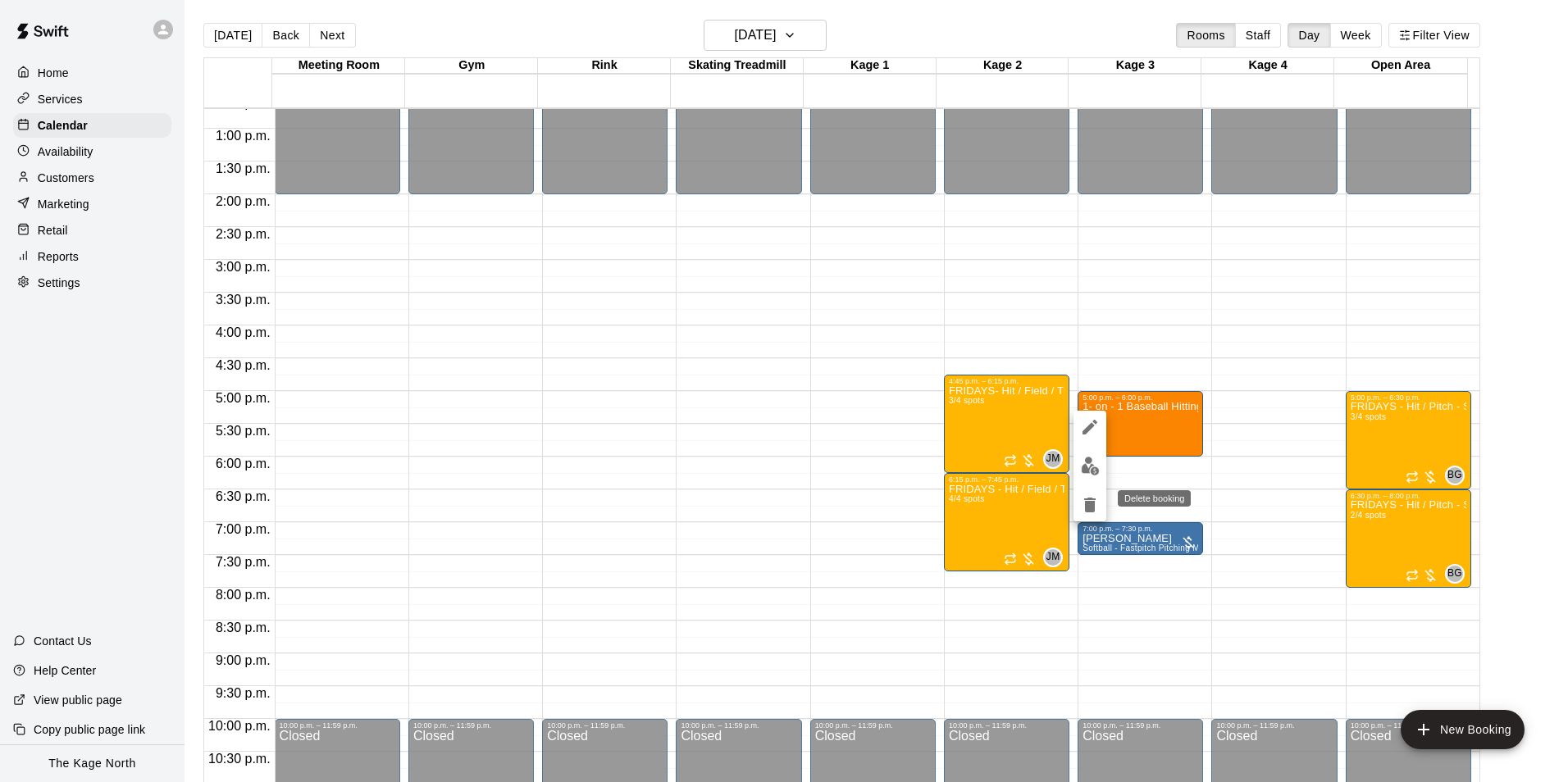
click at [1089, 511] on icon "delete" at bounding box center [1089, 505] width 11 height 15
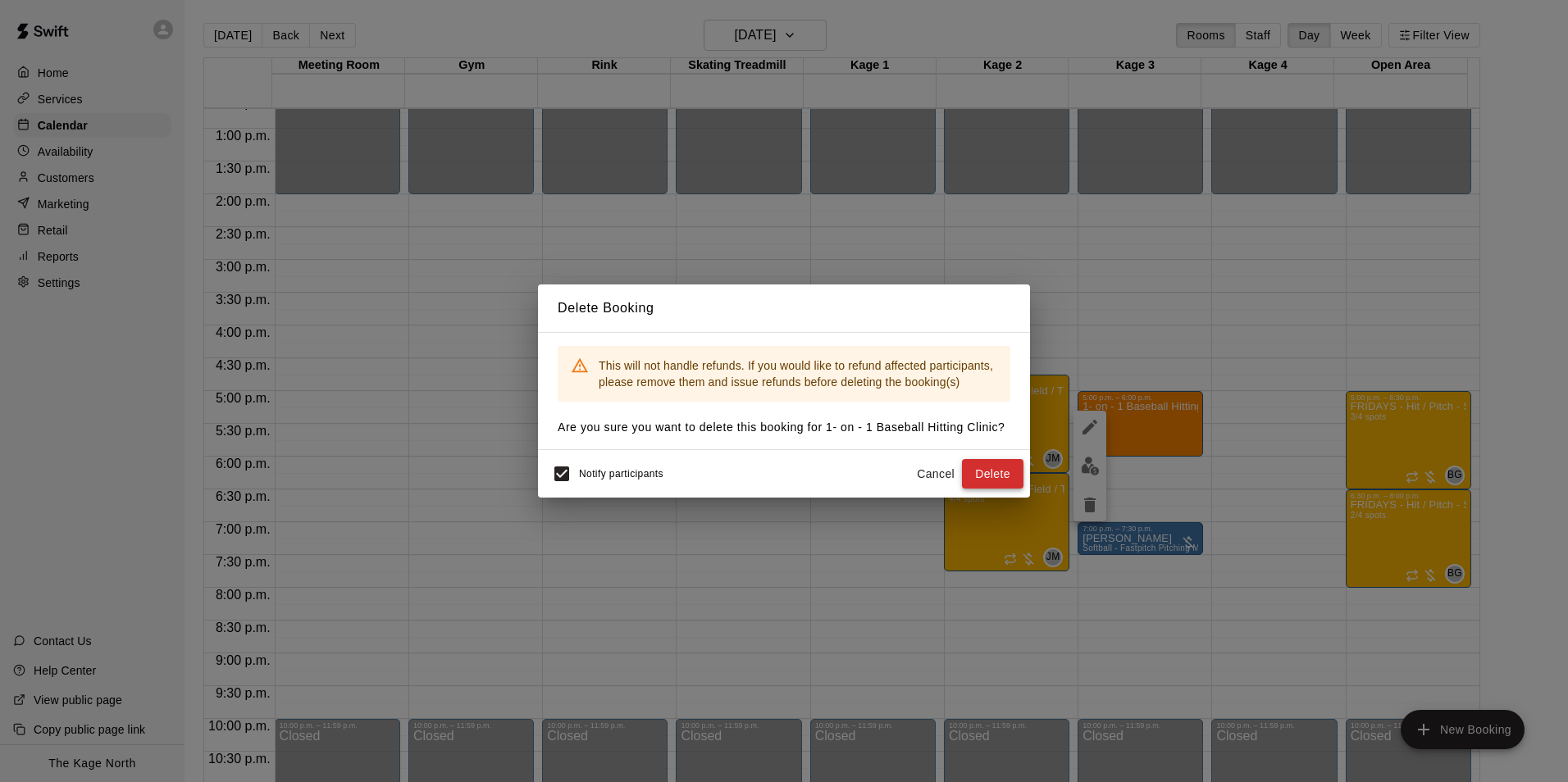
drag, startPoint x: 1009, startPoint y: 471, endPoint x: 1068, endPoint y: 468, distance: 59.1
click at [1009, 472] on button "Delete" at bounding box center [993, 474] width 61 height 31
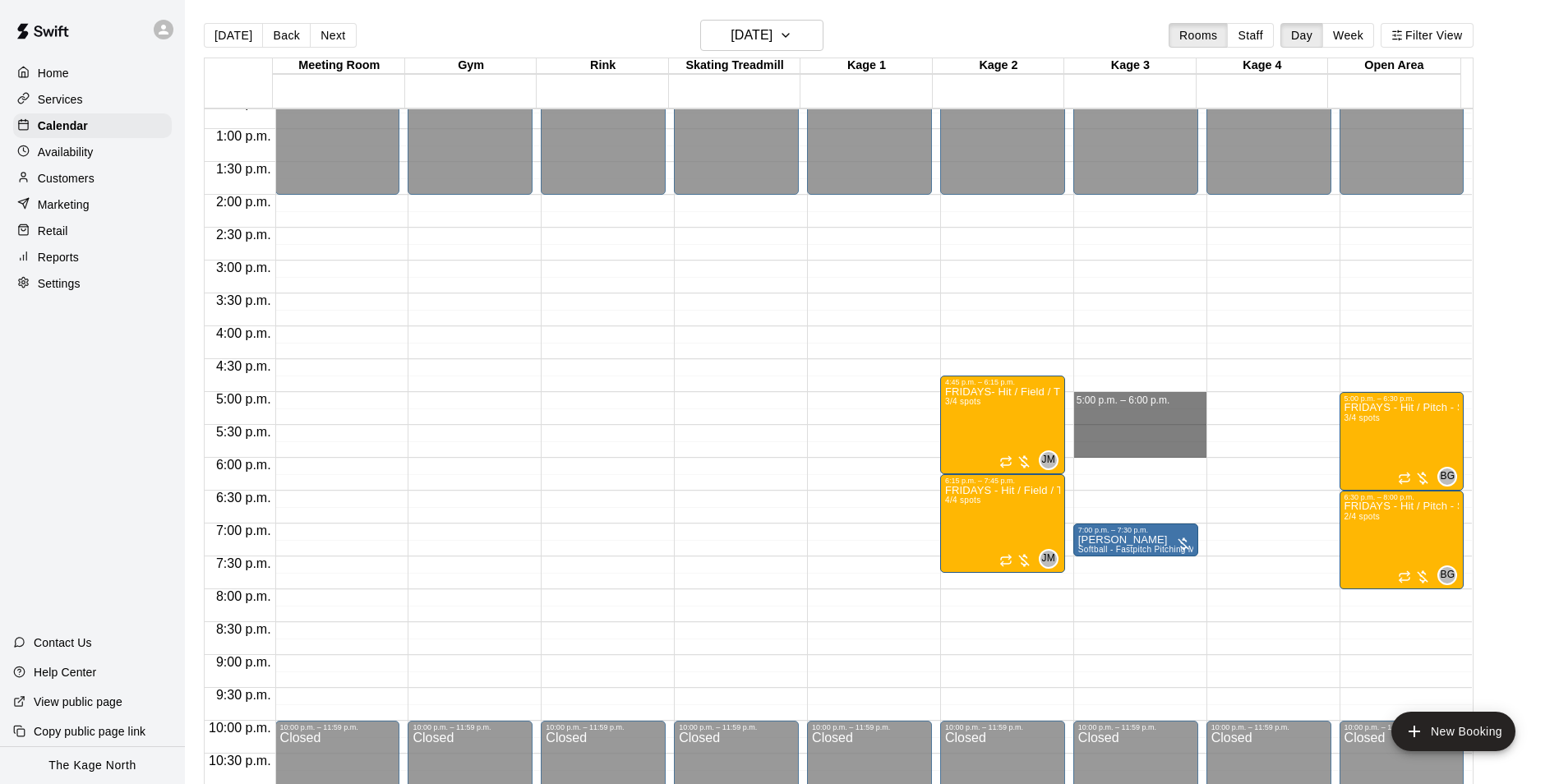
drag, startPoint x: 1134, startPoint y: 397, endPoint x: 1133, endPoint y: 443, distance: 46.0
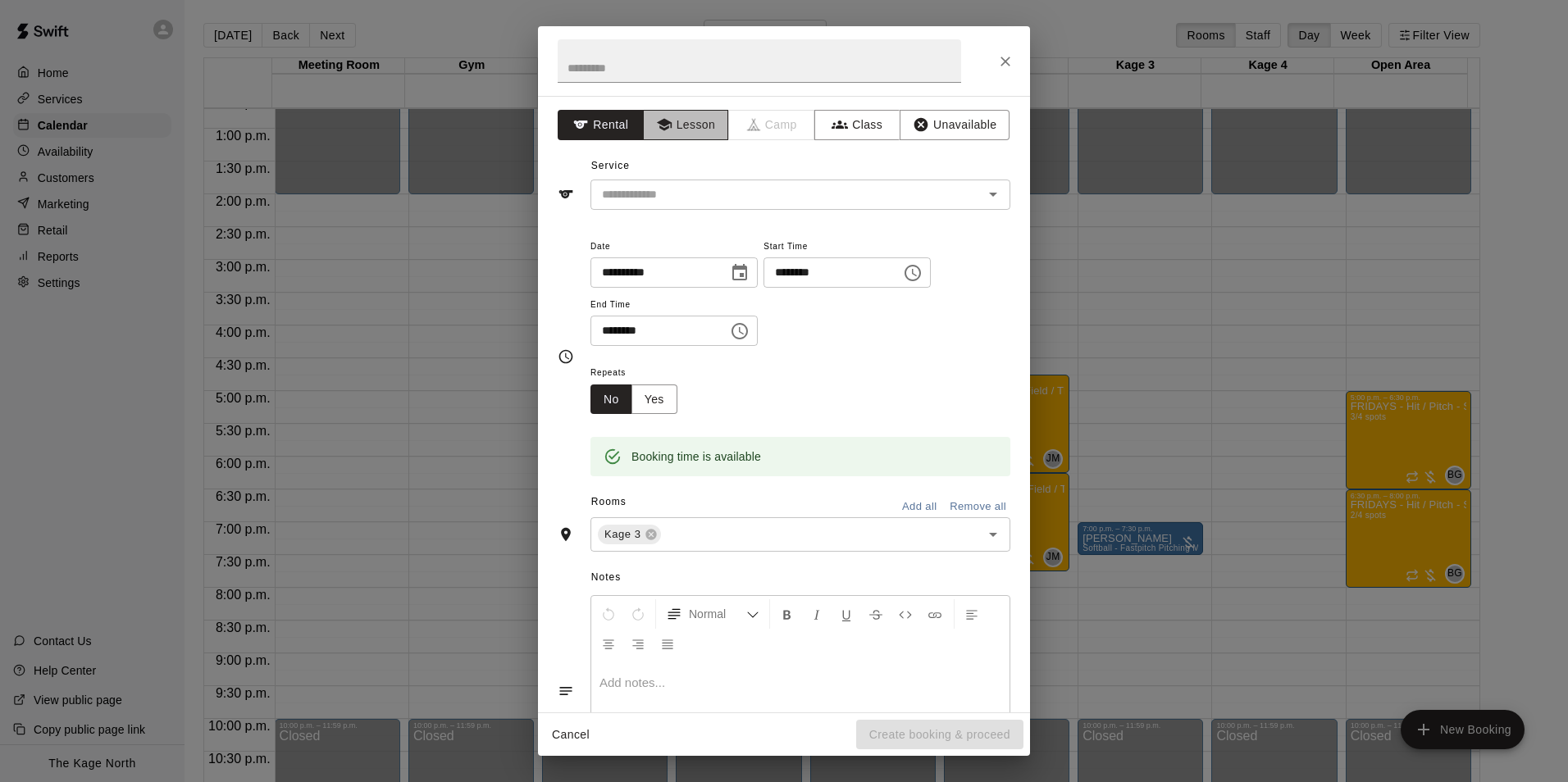
click at [688, 123] on button "Lesson" at bounding box center [686, 124] width 86 height 31
click at [702, 199] on input "text" at bounding box center [777, 195] width 362 height 20
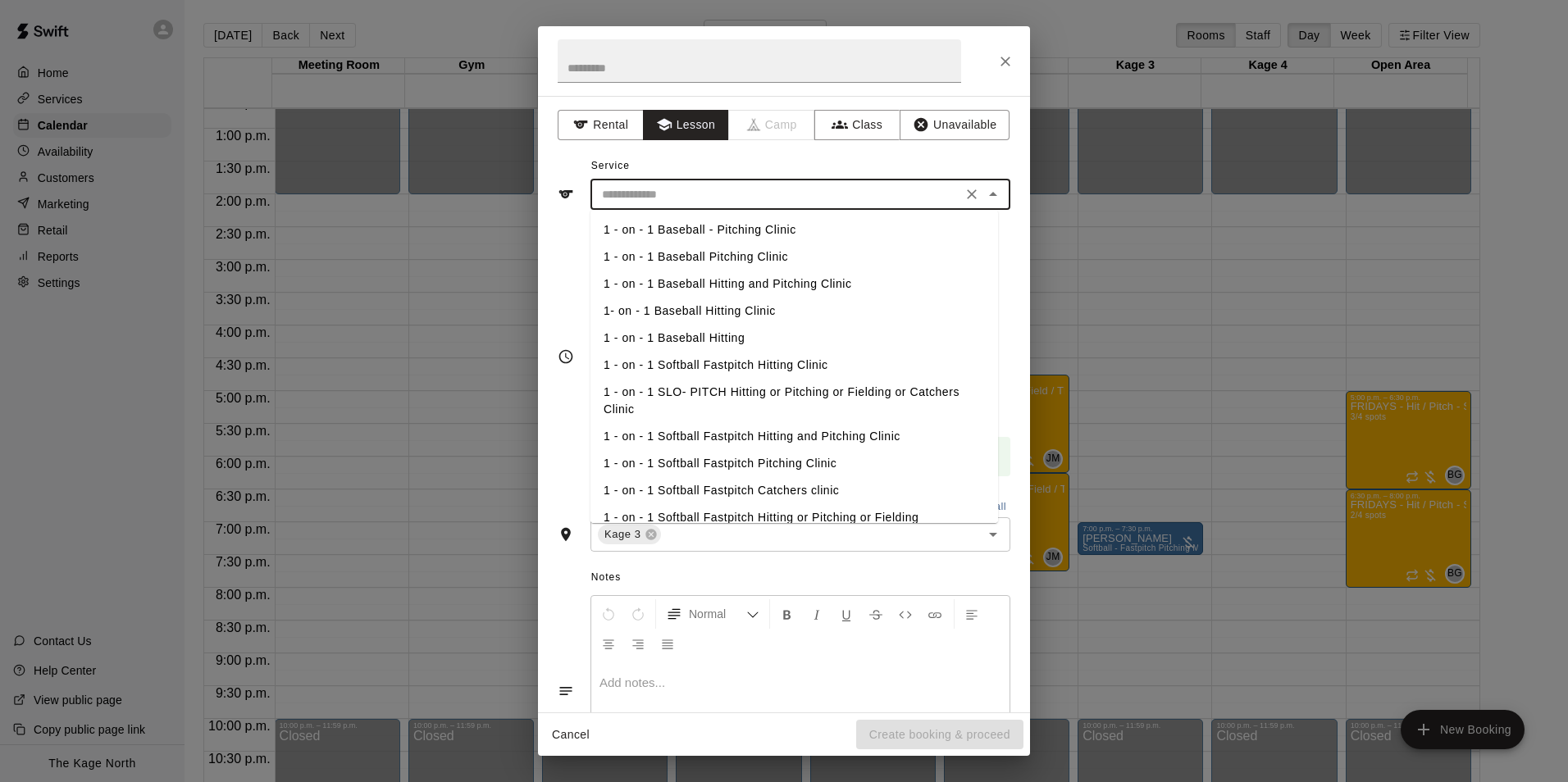
click at [817, 279] on li "1 - on - 1 Baseball Hitting and Pitching Clinic" at bounding box center [793, 284] width 407 height 27
type input "**********"
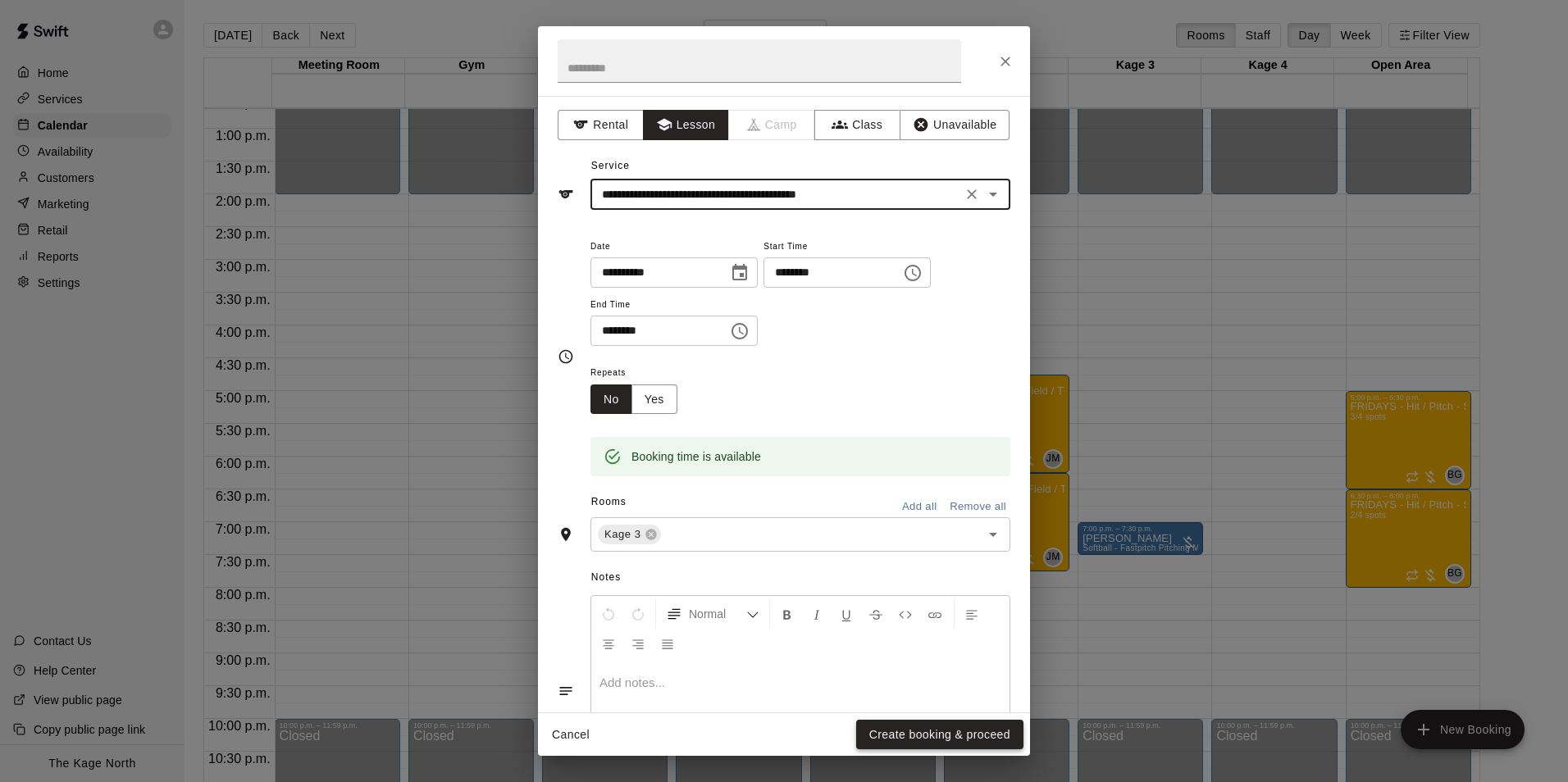
click at [983, 735] on button "Create booking & proceed" at bounding box center [940, 735] width 167 height 31
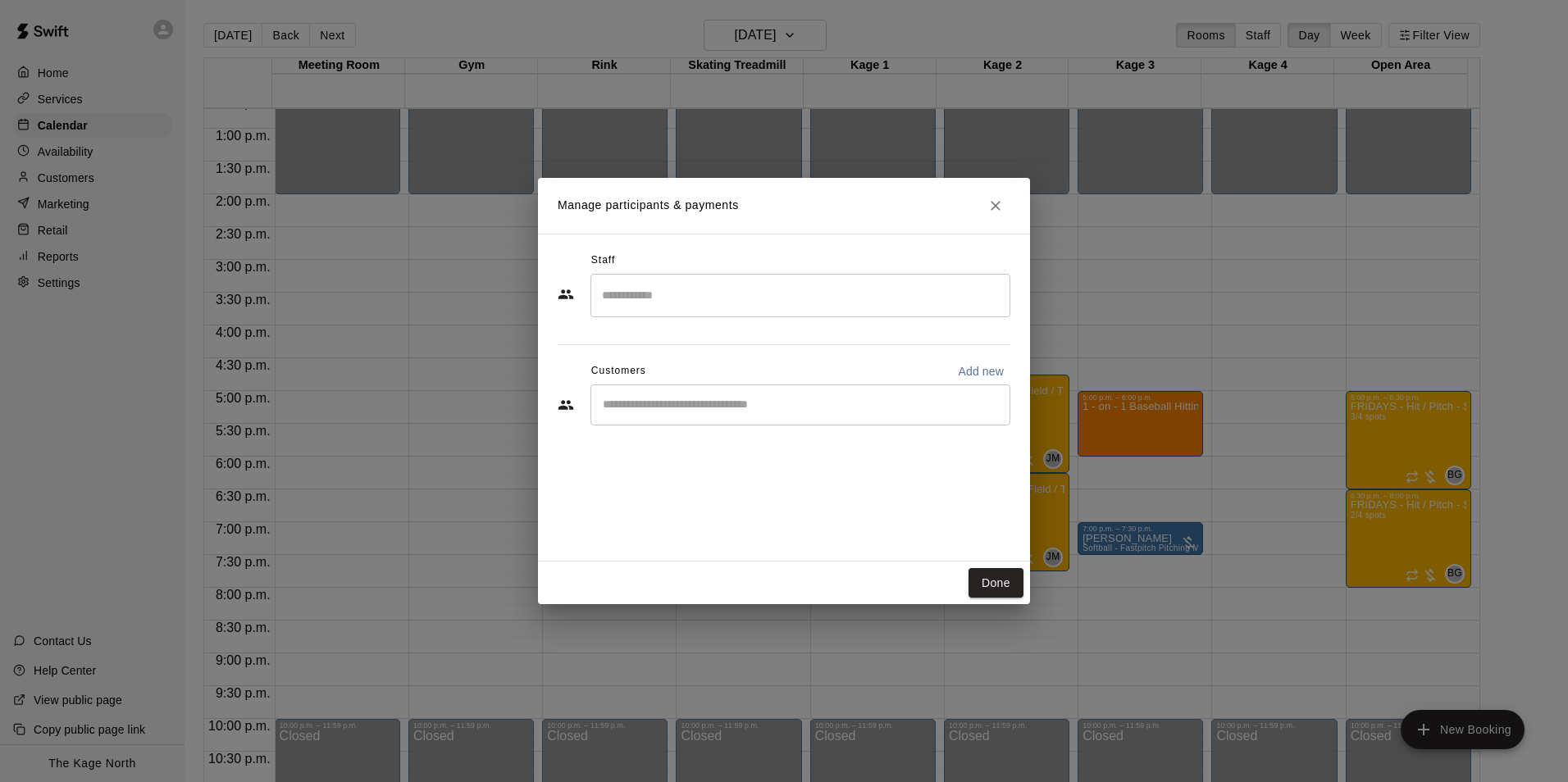
click at [708, 402] on input "Start typing to search customers..." at bounding box center [800, 405] width 405 height 17
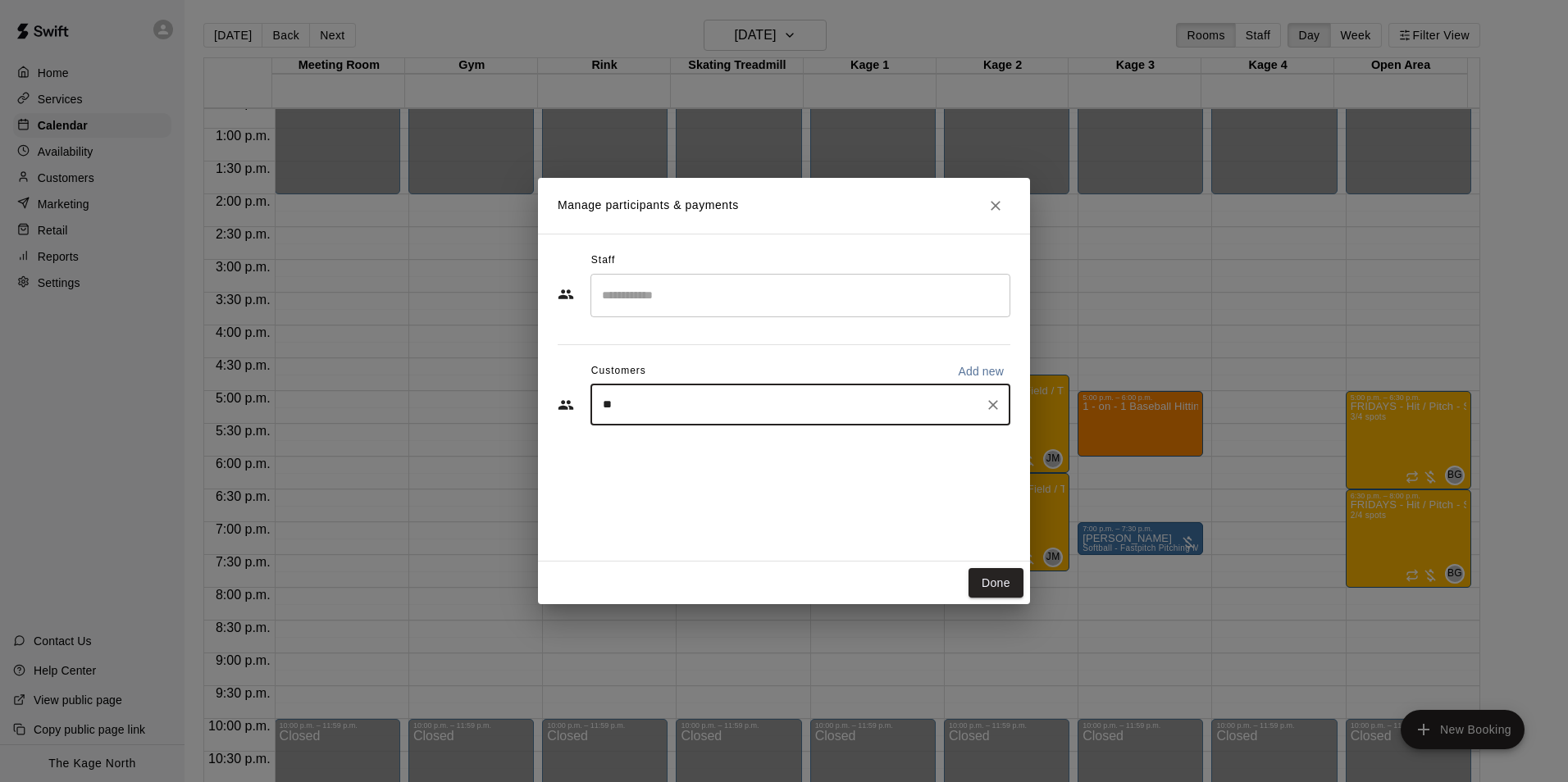
type input "*"
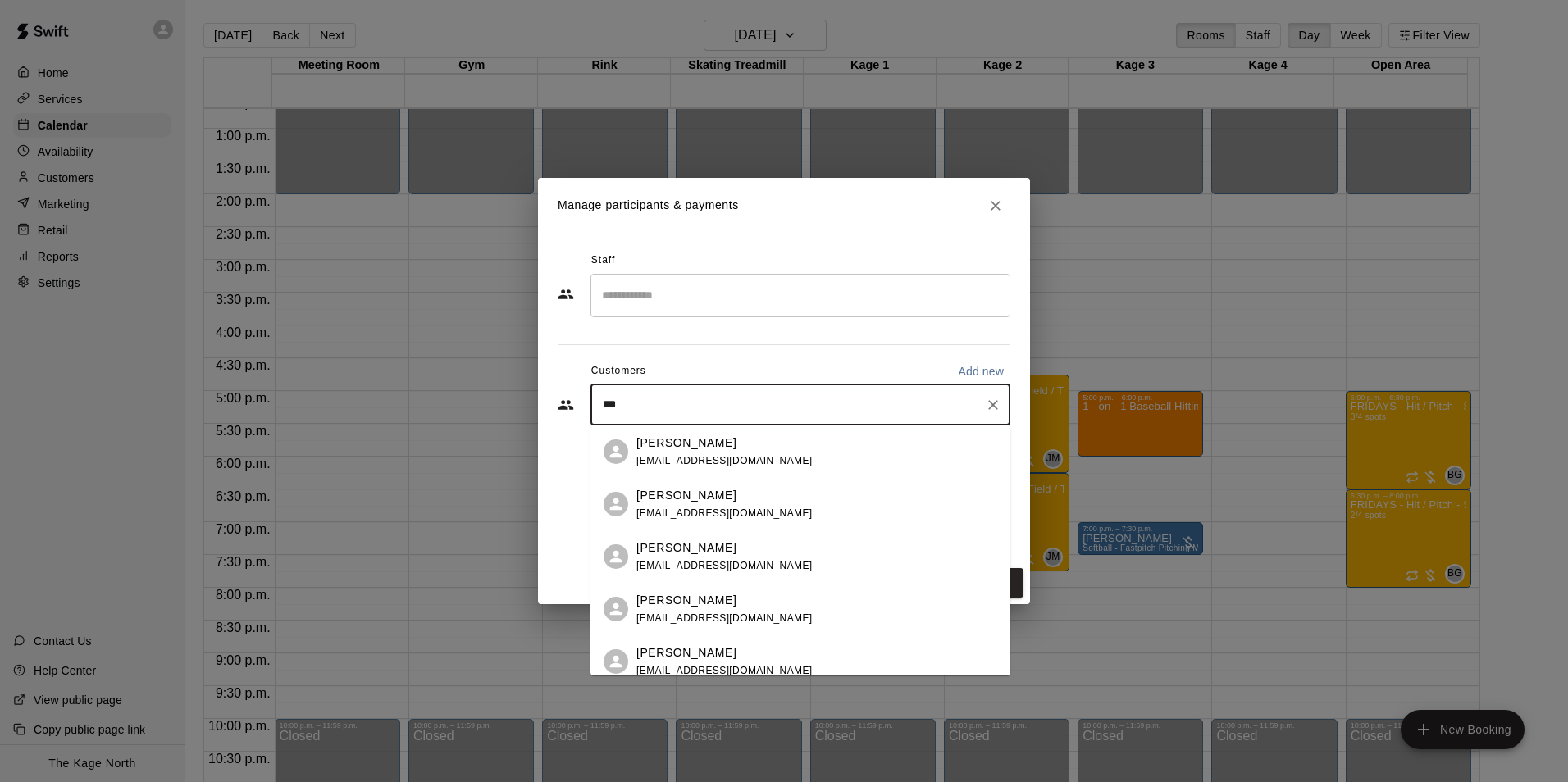
type input "****"
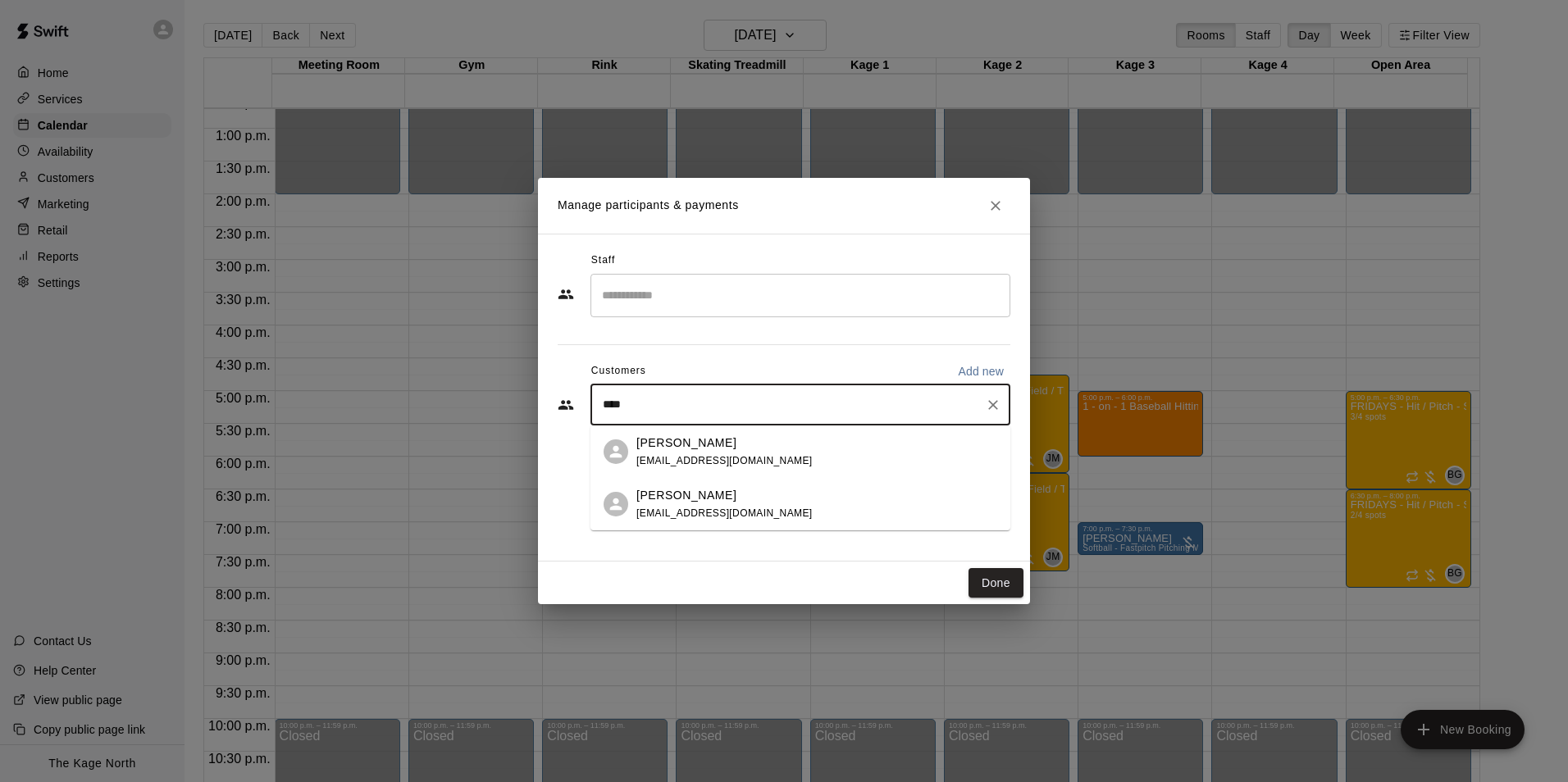
click at [705, 454] on div "[PERSON_NAME] [EMAIL_ADDRESS][DOMAIN_NAME]" at bounding box center [725, 452] width 176 height 35
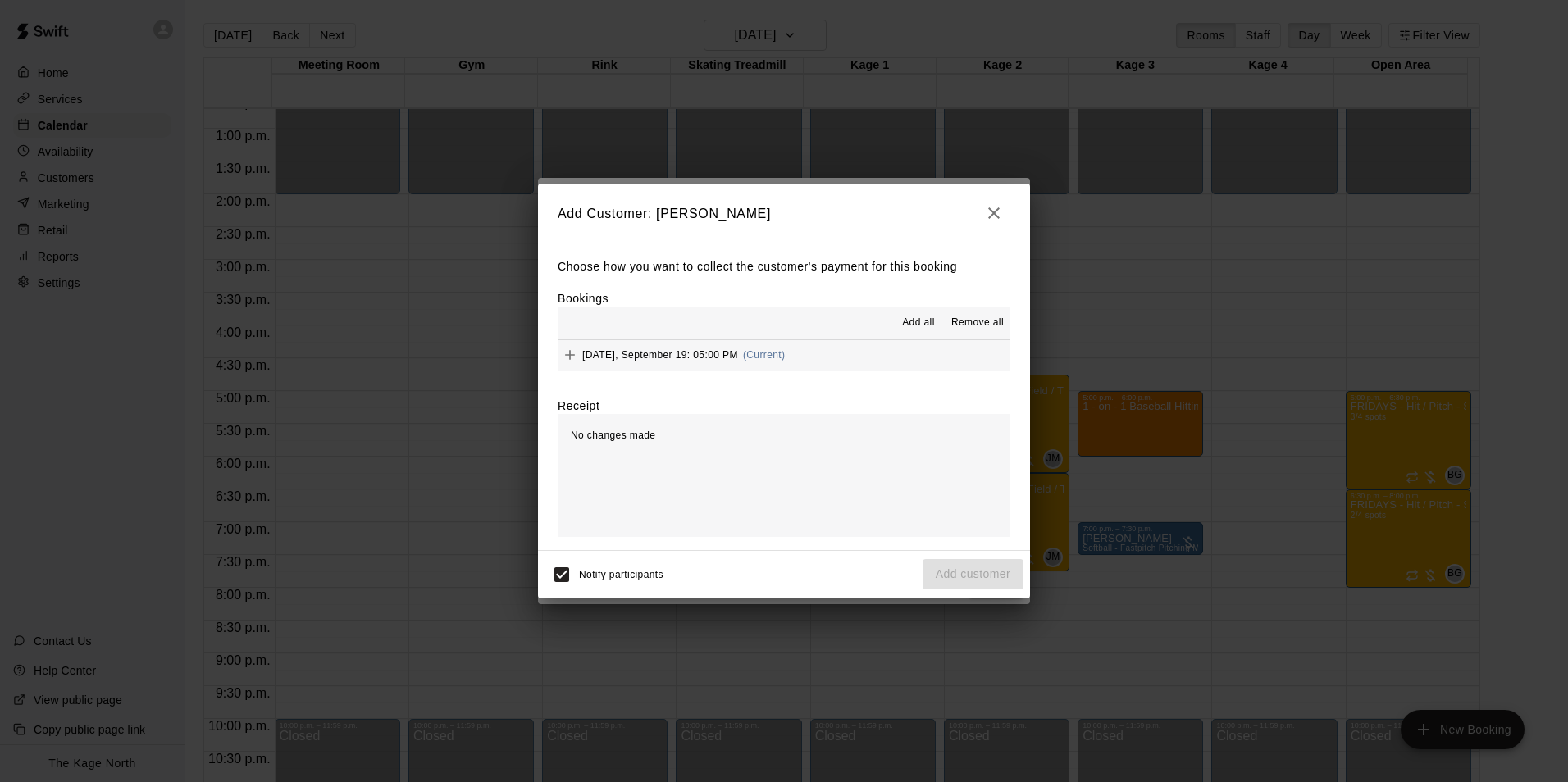
click at [919, 325] on span "Add all" at bounding box center [918, 323] width 32 height 17
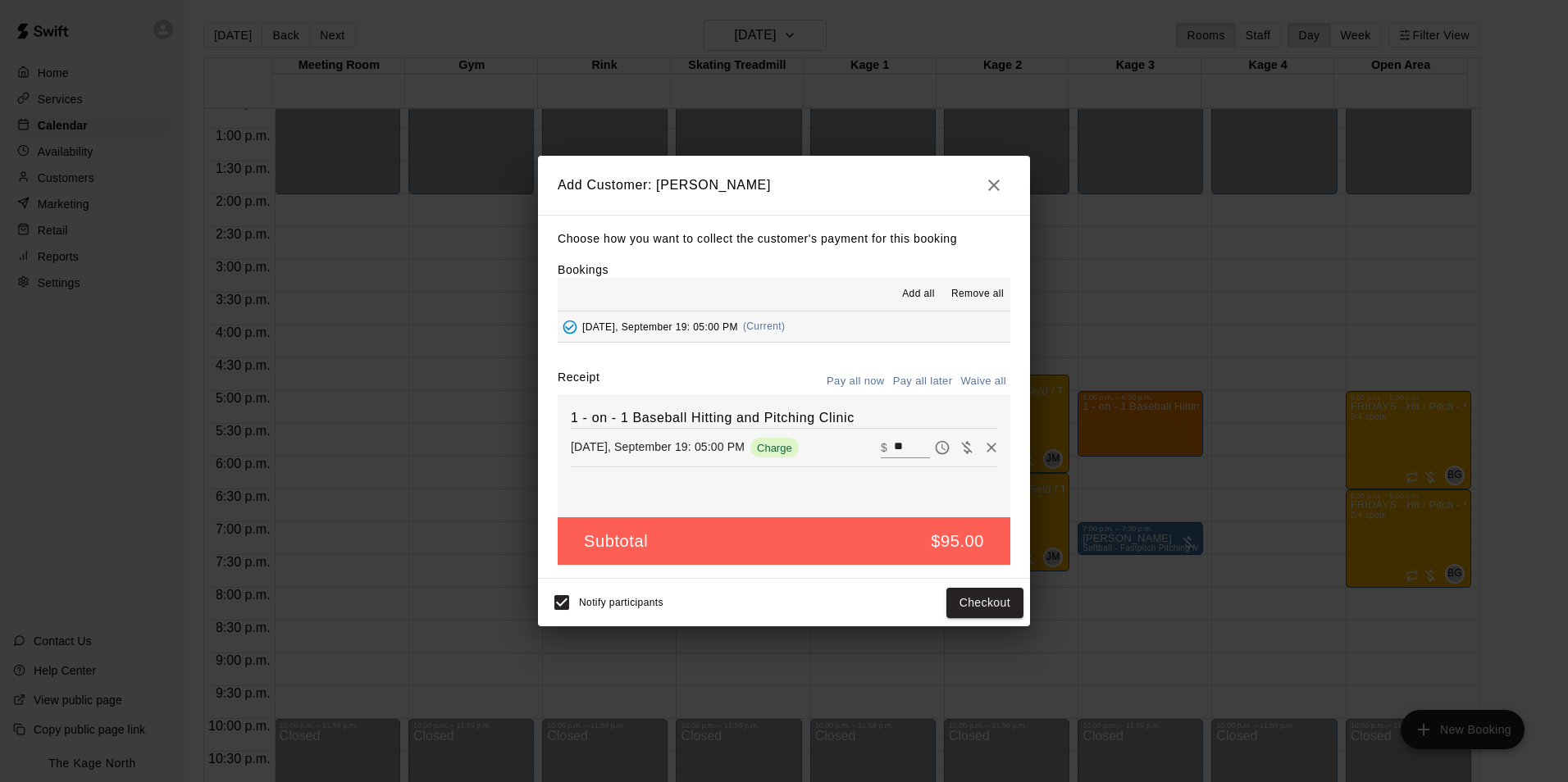
click at [929, 384] on button "Pay all later" at bounding box center [922, 381] width 68 height 25
click at [952, 602] on button "Add customer" at bounding box center [972, 603] width 101 height 31
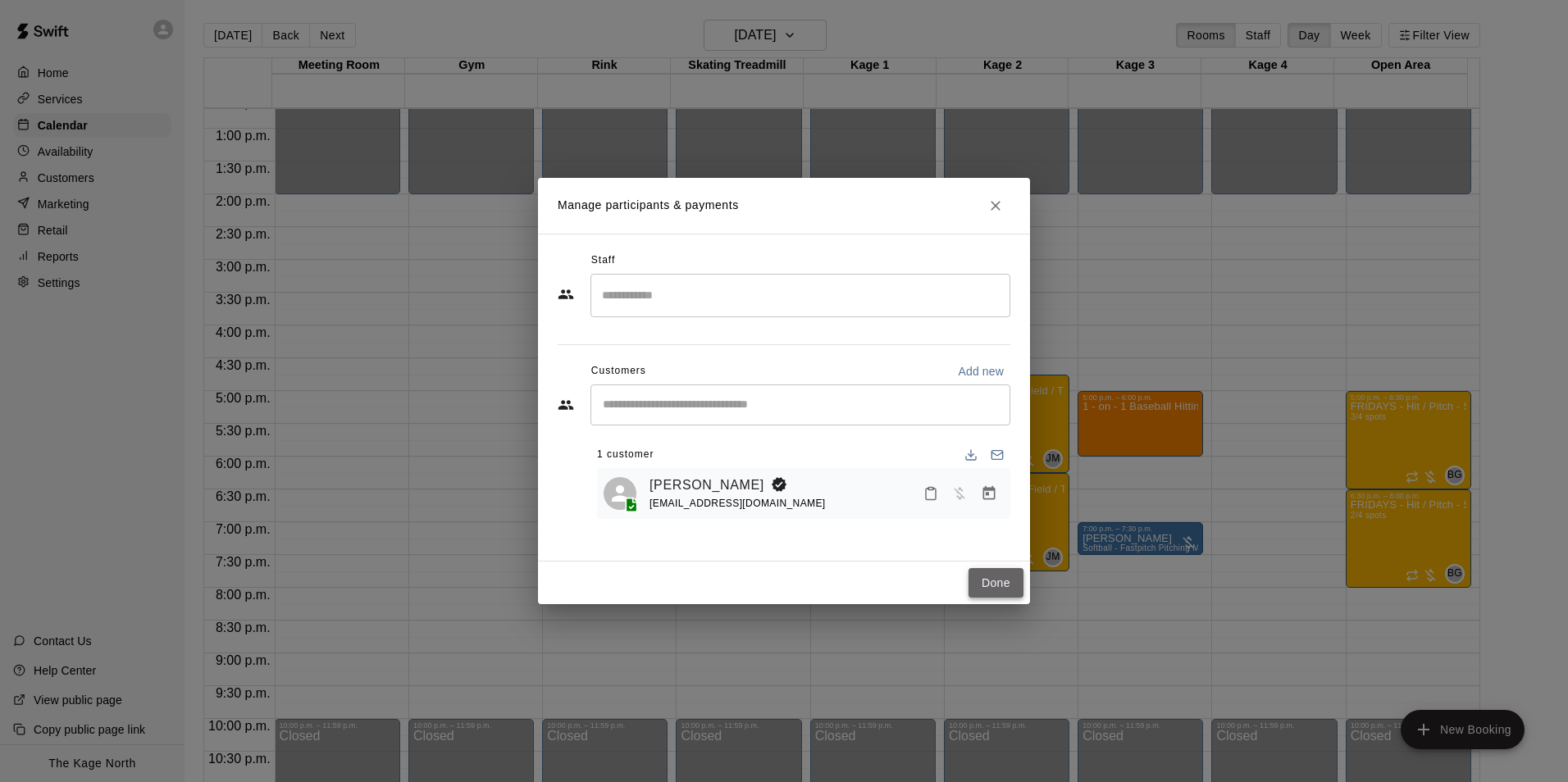
click at [997, 584] on button "Done" at bounding box center [996, 583] width 55 height 31
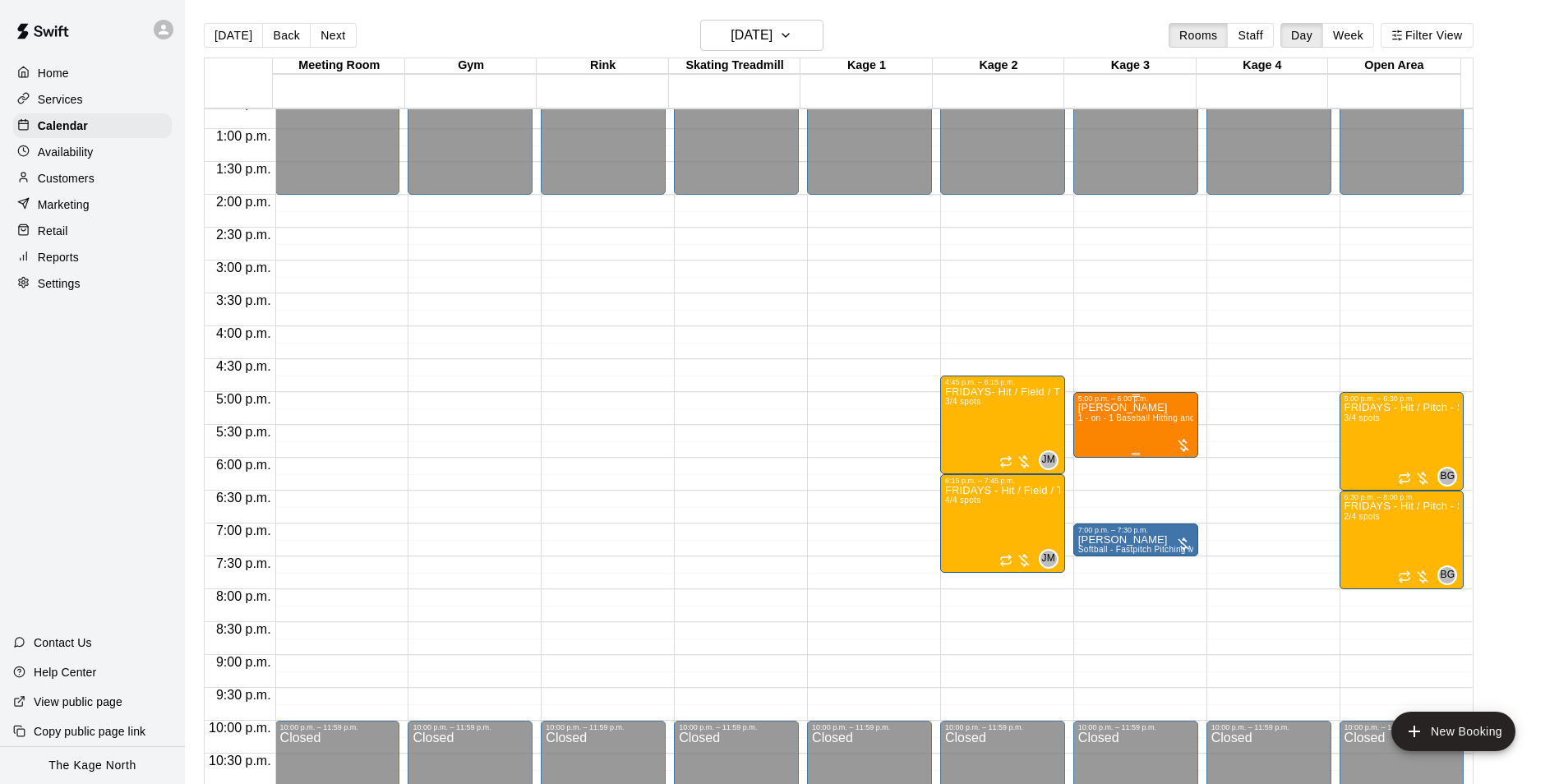
click at [1136, 407] on p "[PERSON_NAME]" at bounding box center [1136, 407] width 115 height 0
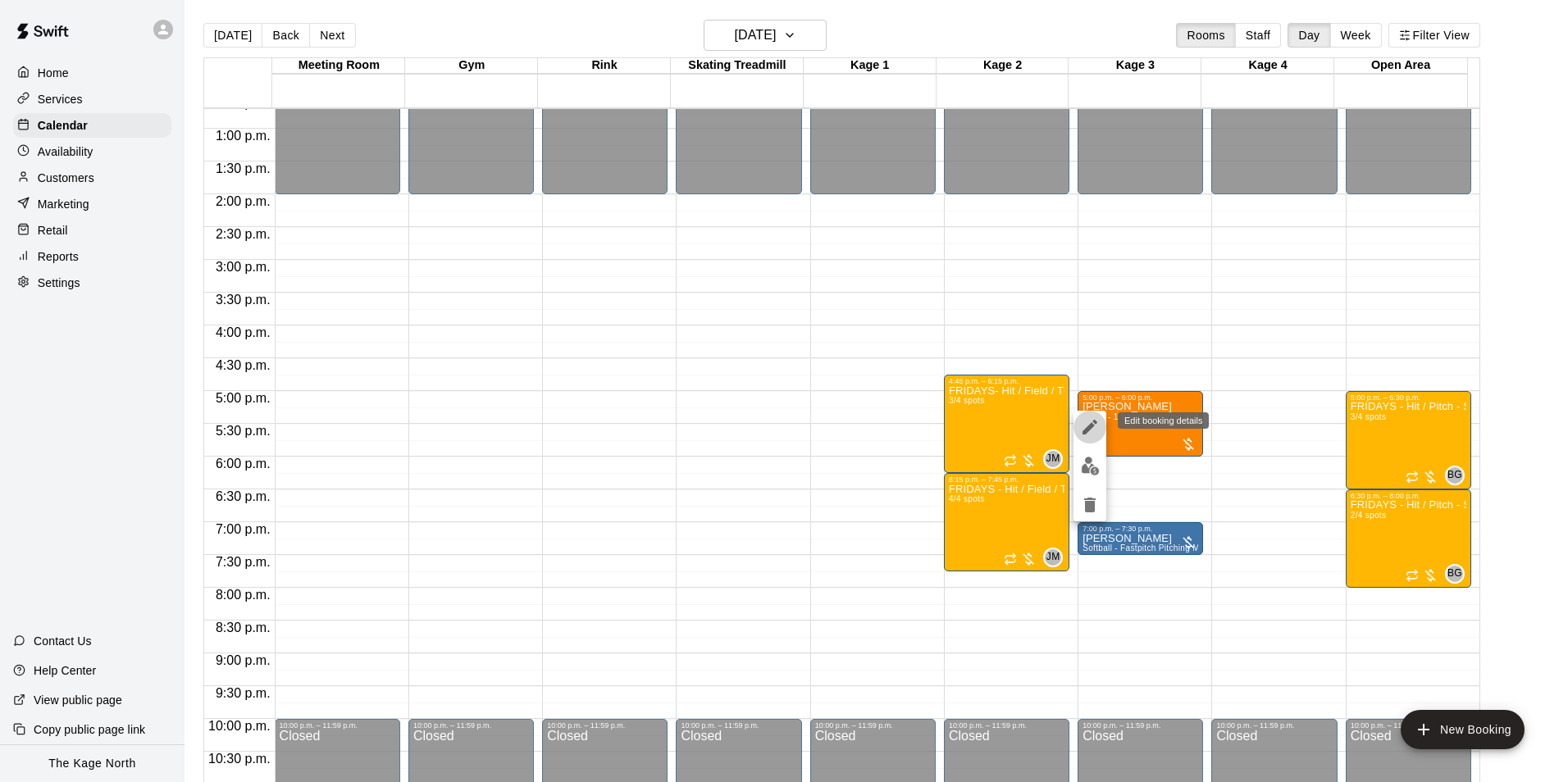
click at [1087, 419] on icon "edit" at bounding box center [1089, 427] width 19 height 19
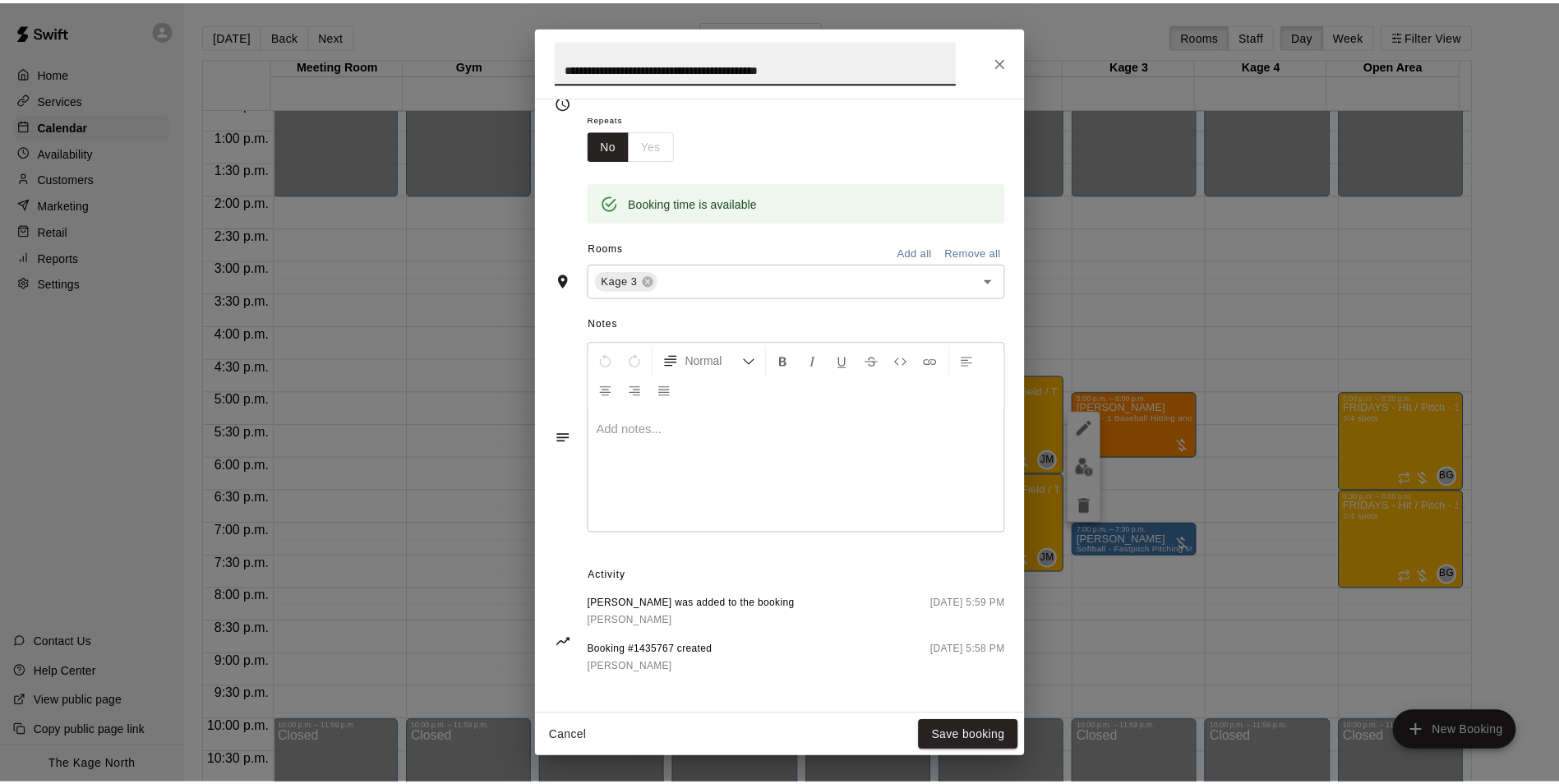
scroll to position [262, 0]
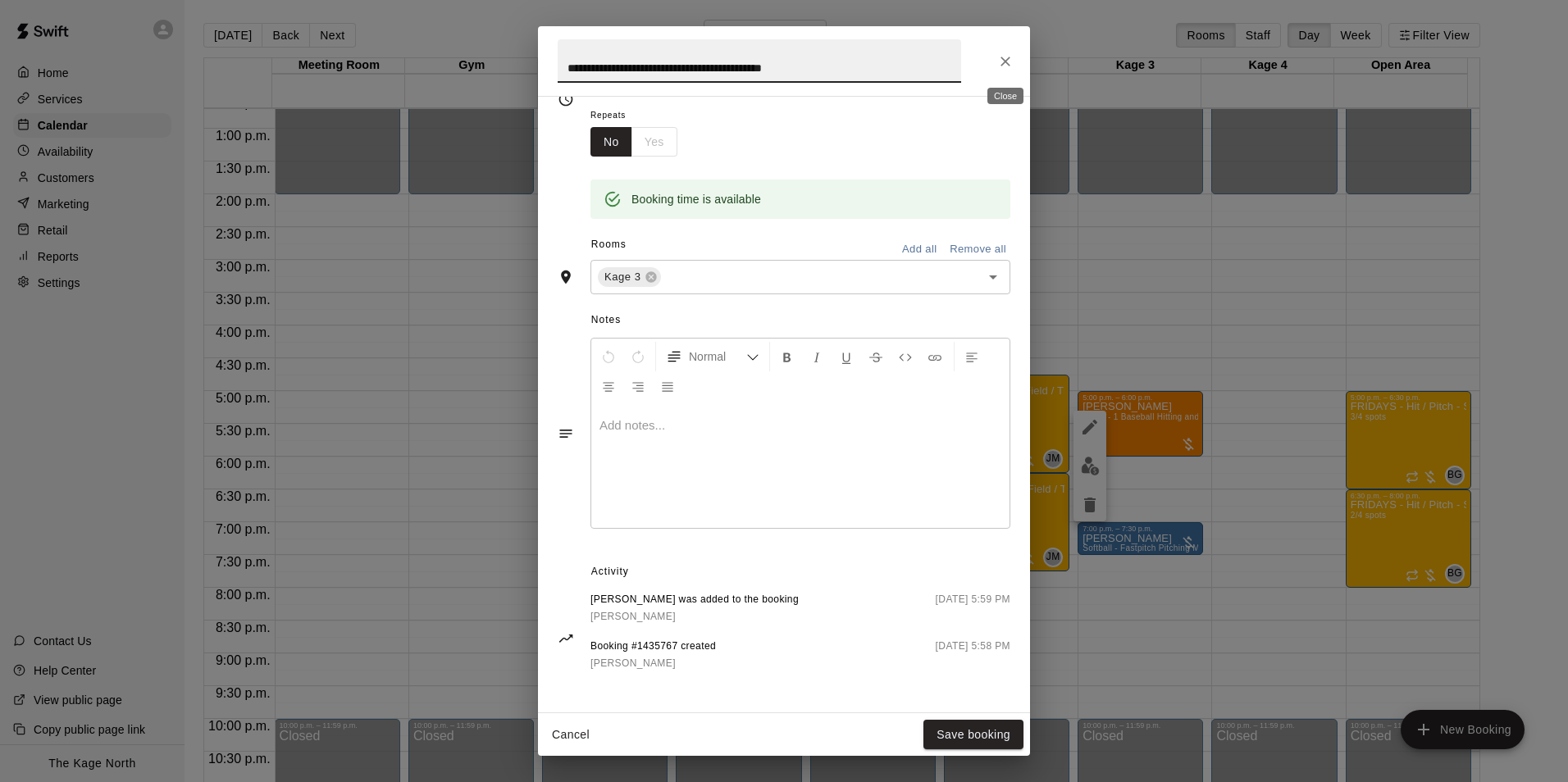
click at [1002, 53] on icon "Close" at bounding box center [1006, 61] width 17 height 17
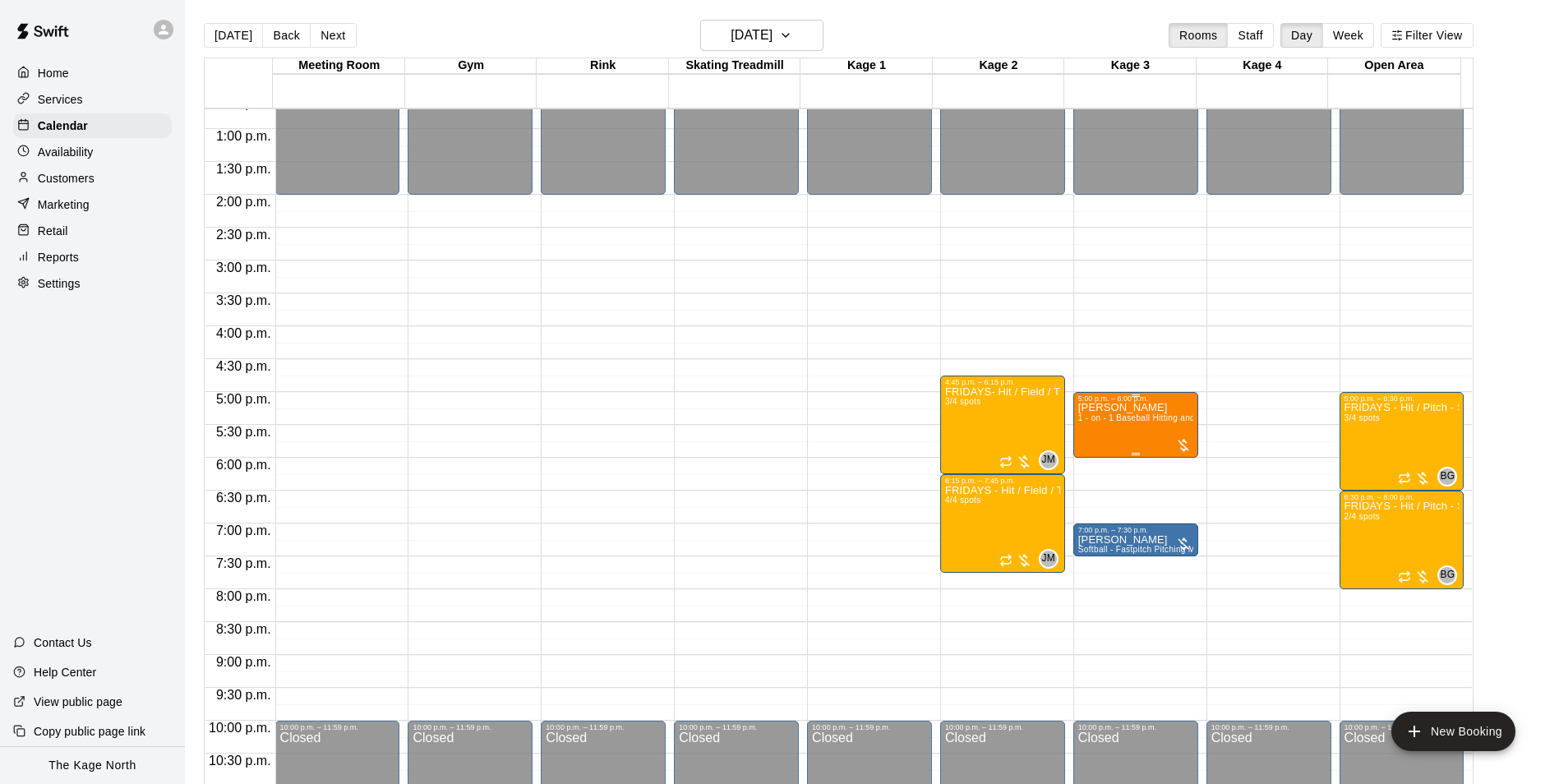
click at [1150, 434] on div "[PERSON_NAME] 1 - on - 1 Baseball Hitting and Pitching Clinic" at bounding box center [1136, 794] width 115 height 784
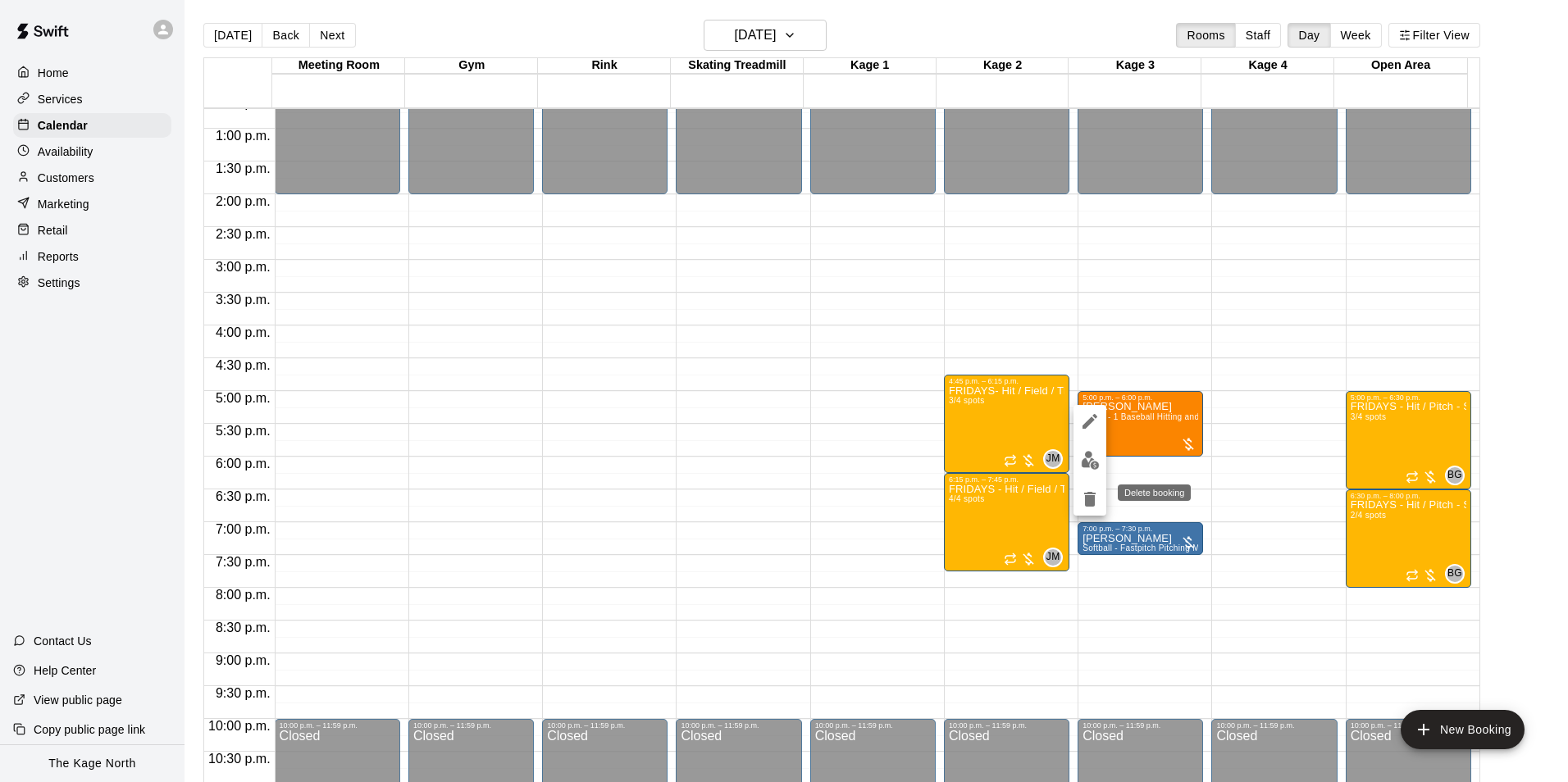
drag, startPoint x: 1092, startPoint y: 503, endPoint x: 1129, endPoint y: 503, distance: 37.0
click at [1092, 503] on icon "delete" at bounding box center [1089, 499] width 11 height 15
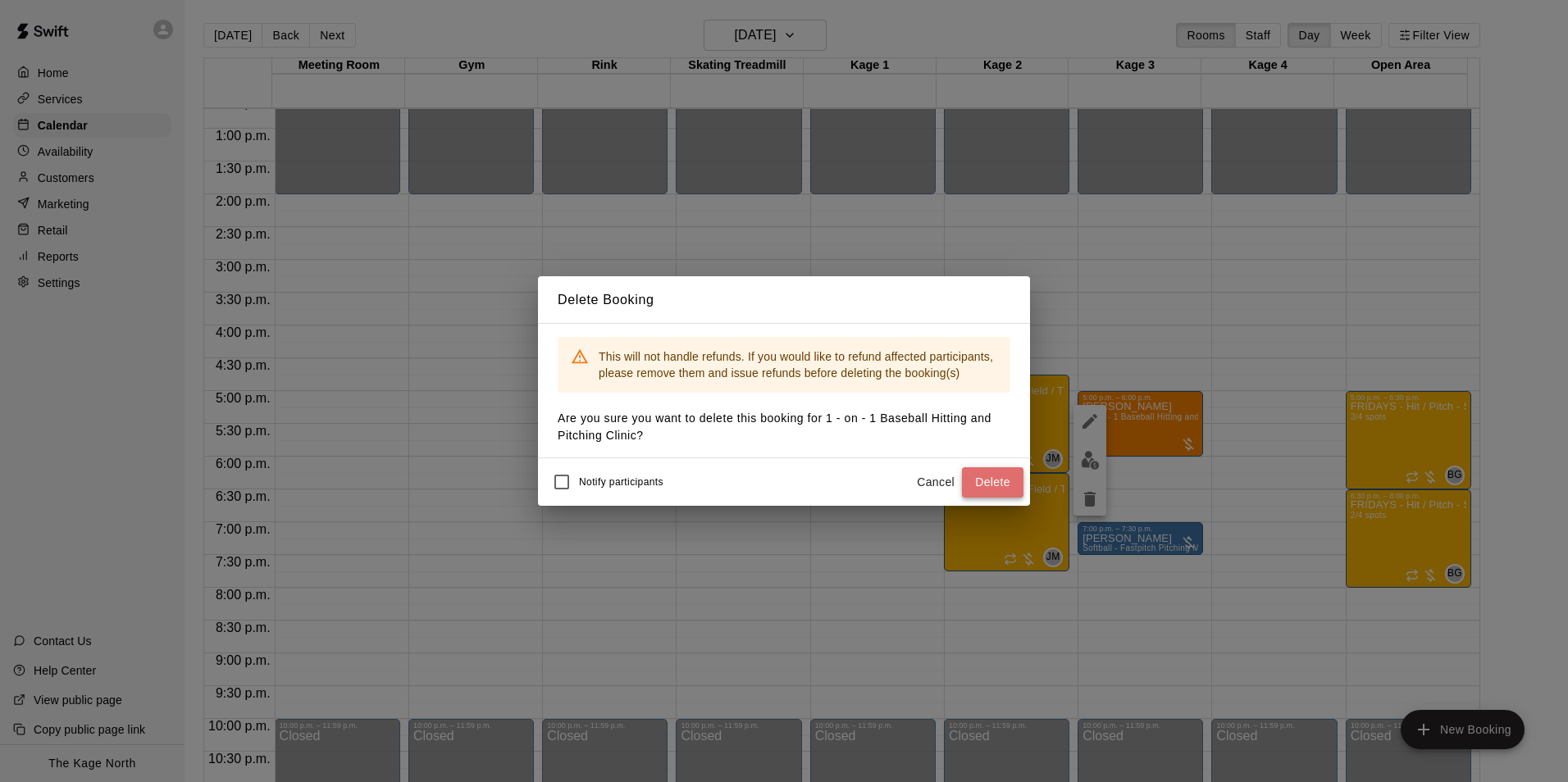
click at [990, 478] on button "Delete" at bounding box center [993, 482] width 61 height 31
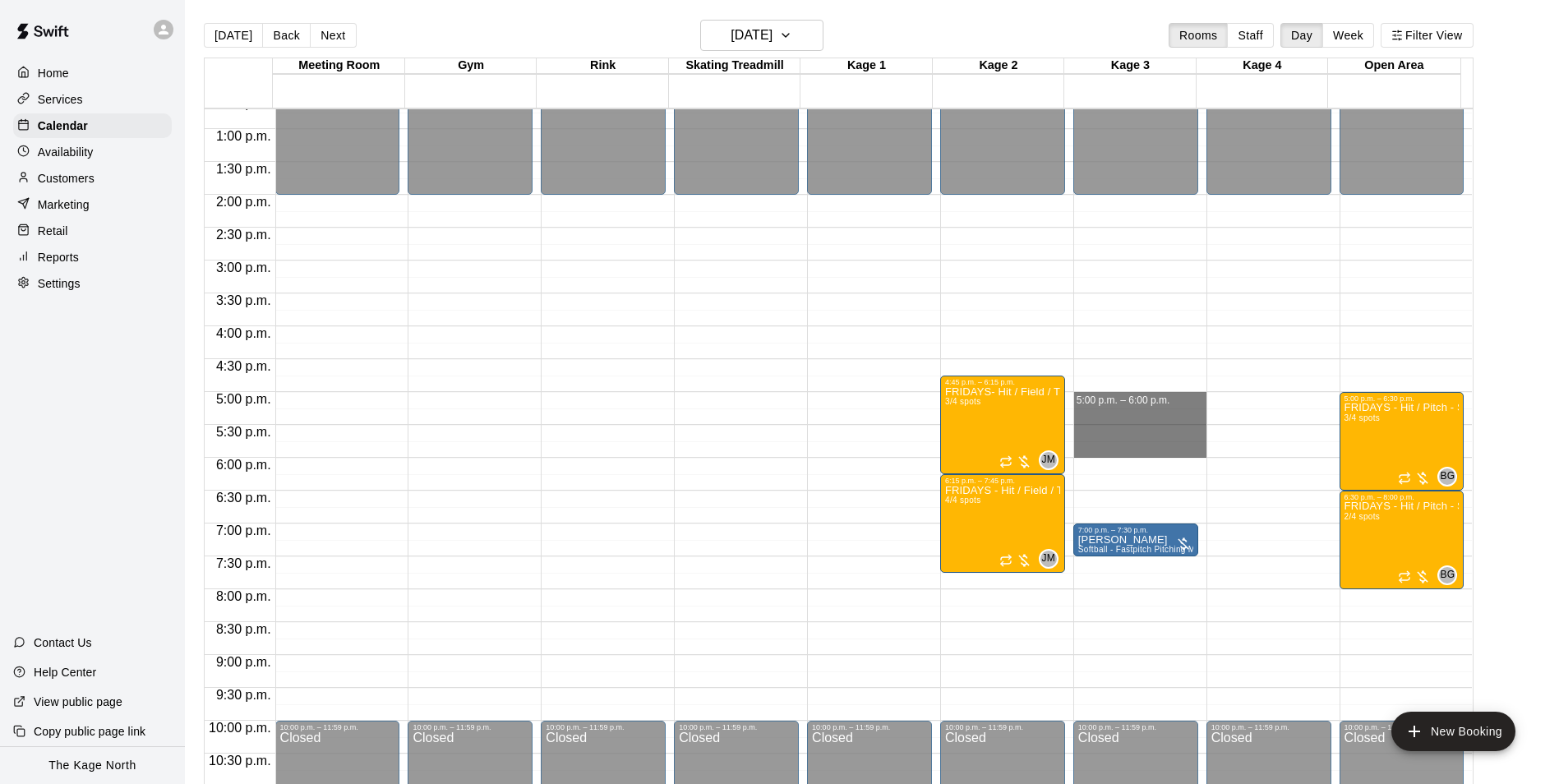
drag, startPoint x: 1120, startPoint y: 405, endPoint x: 1115, endPoint y: 450, distance: 45.3
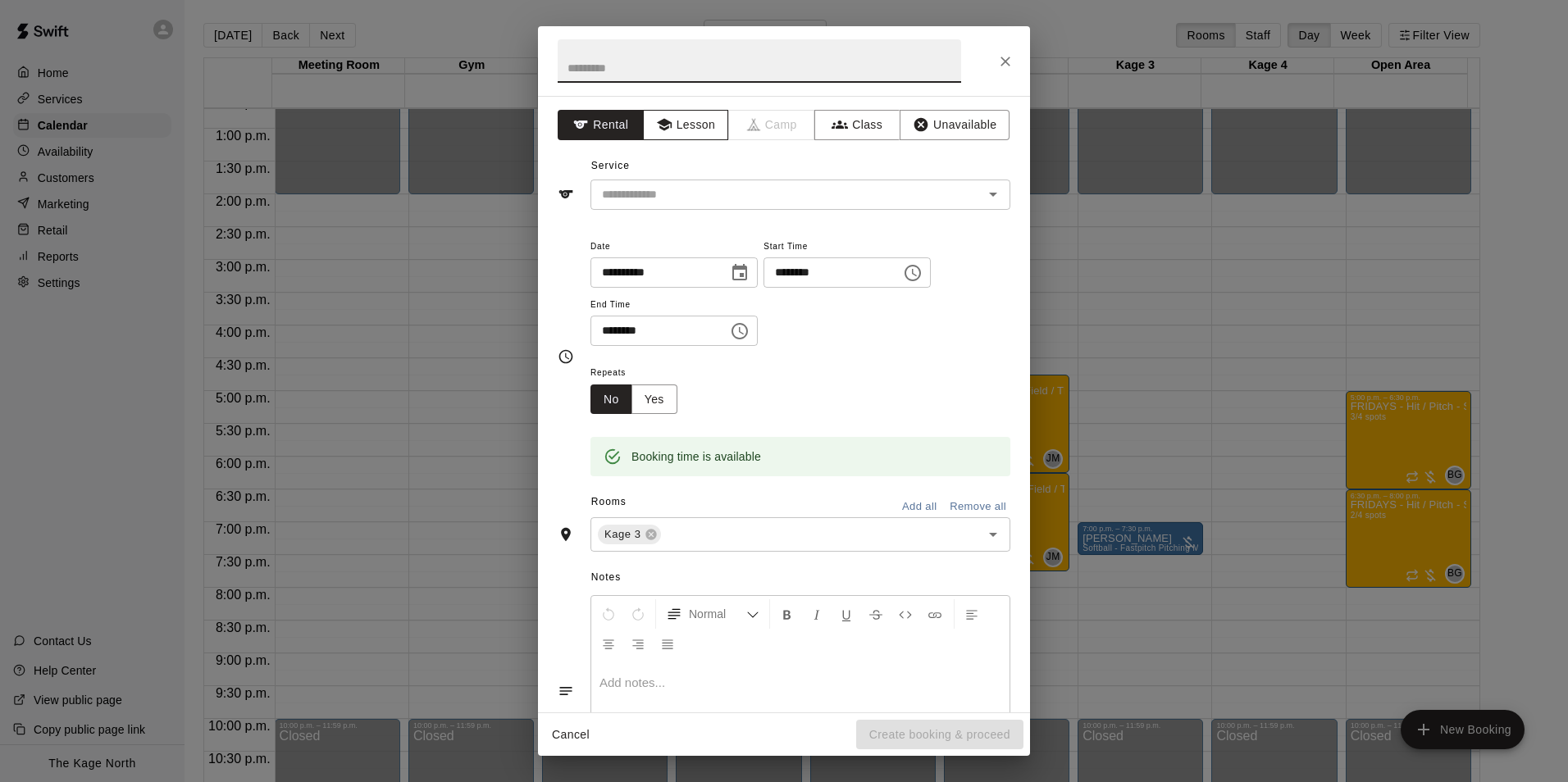
click at [690, 123] on button "Lesson" at bounding box center [686, 124] width 86 height 31
click at [719, 194] on input "text" at bounding box center [777, 195] width 362 height 20
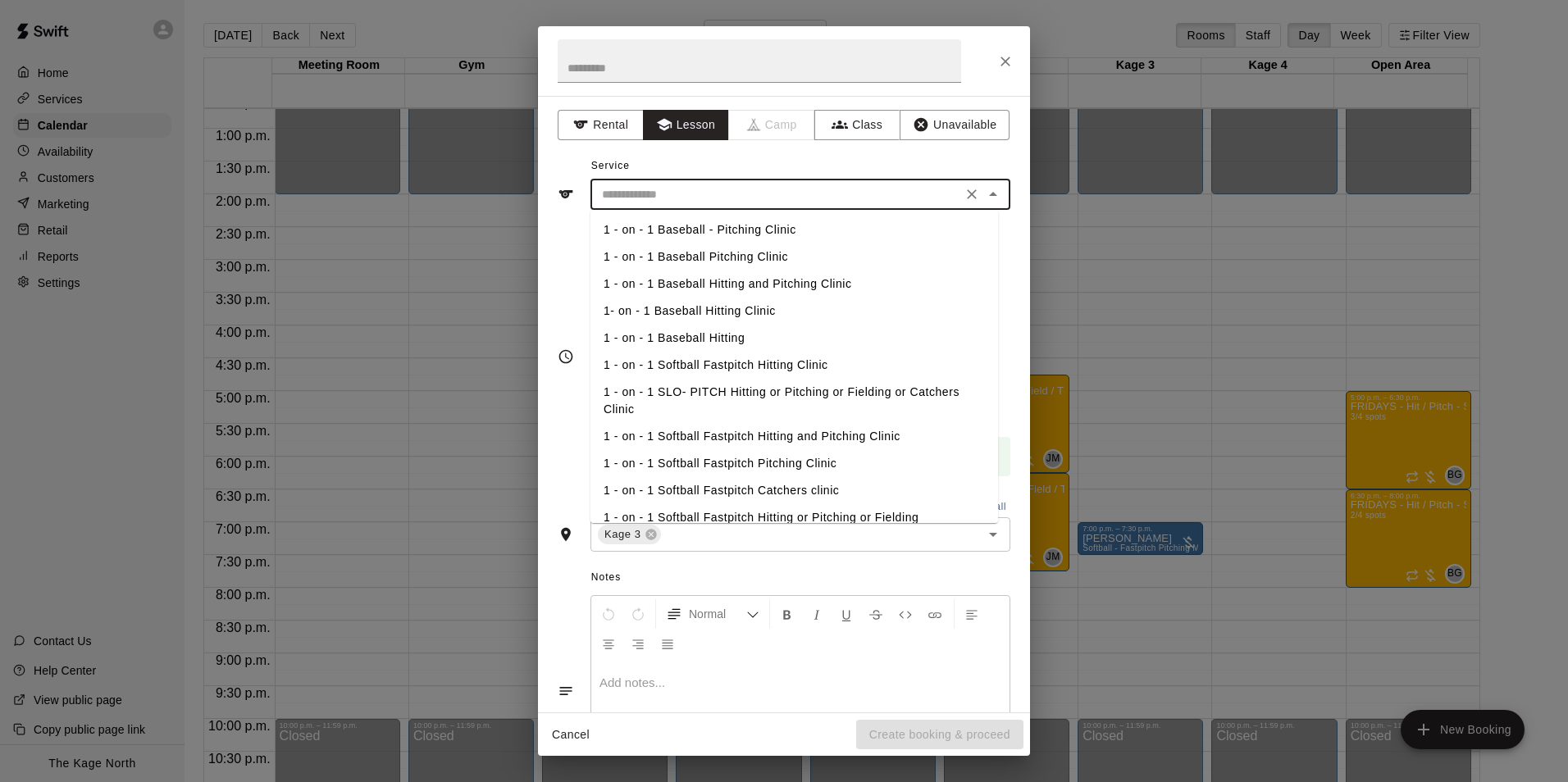
click at [813, 282] on li "1 - on - 1 Baseball Hitting and Pitching Clinic" at bounding box center [793, 284] width 407 height 27
type input "**********"
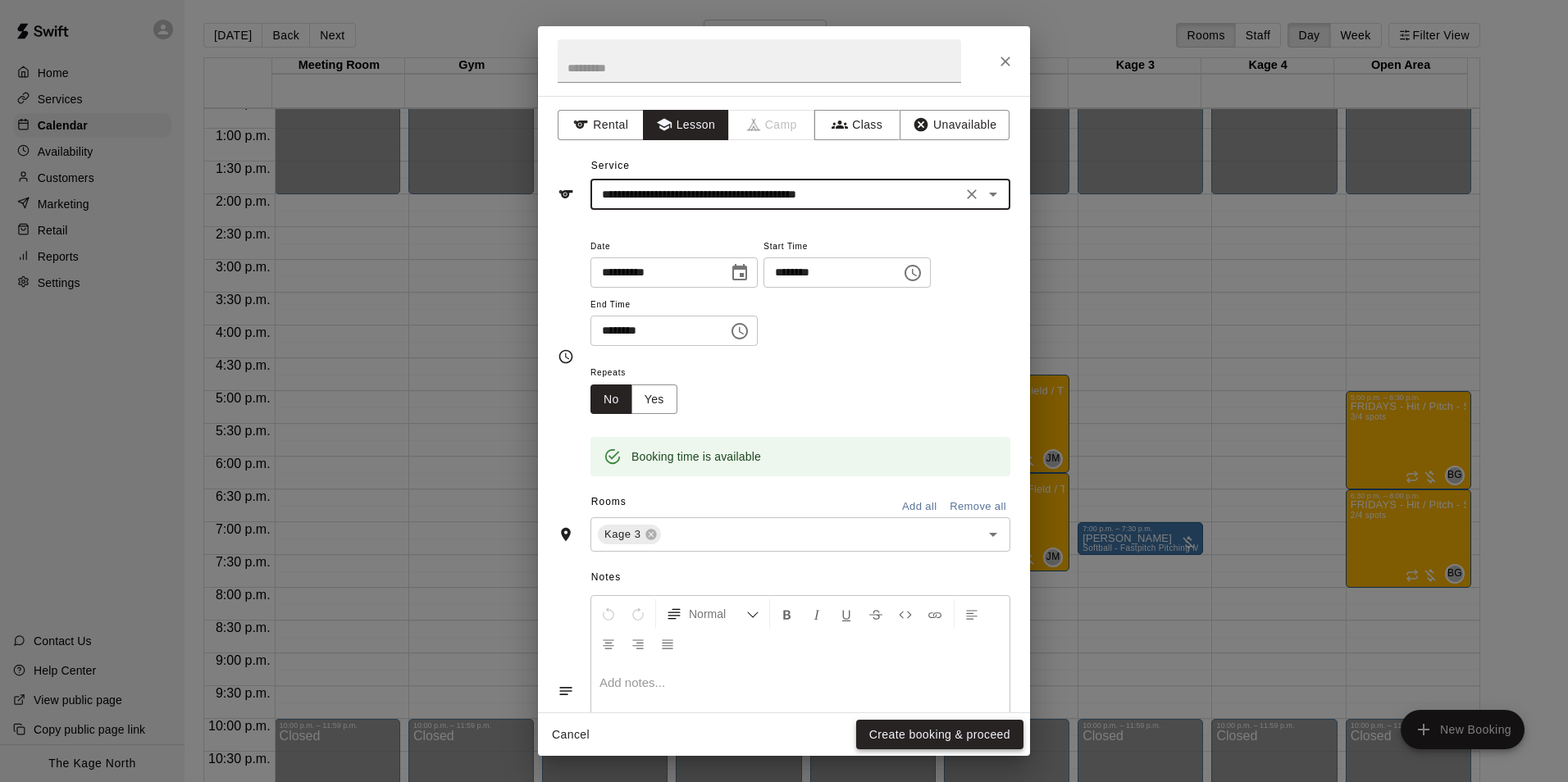
click at [941, 737] on button "Create booking & proceed" at bounding box center [940, 735] width 167 height 31
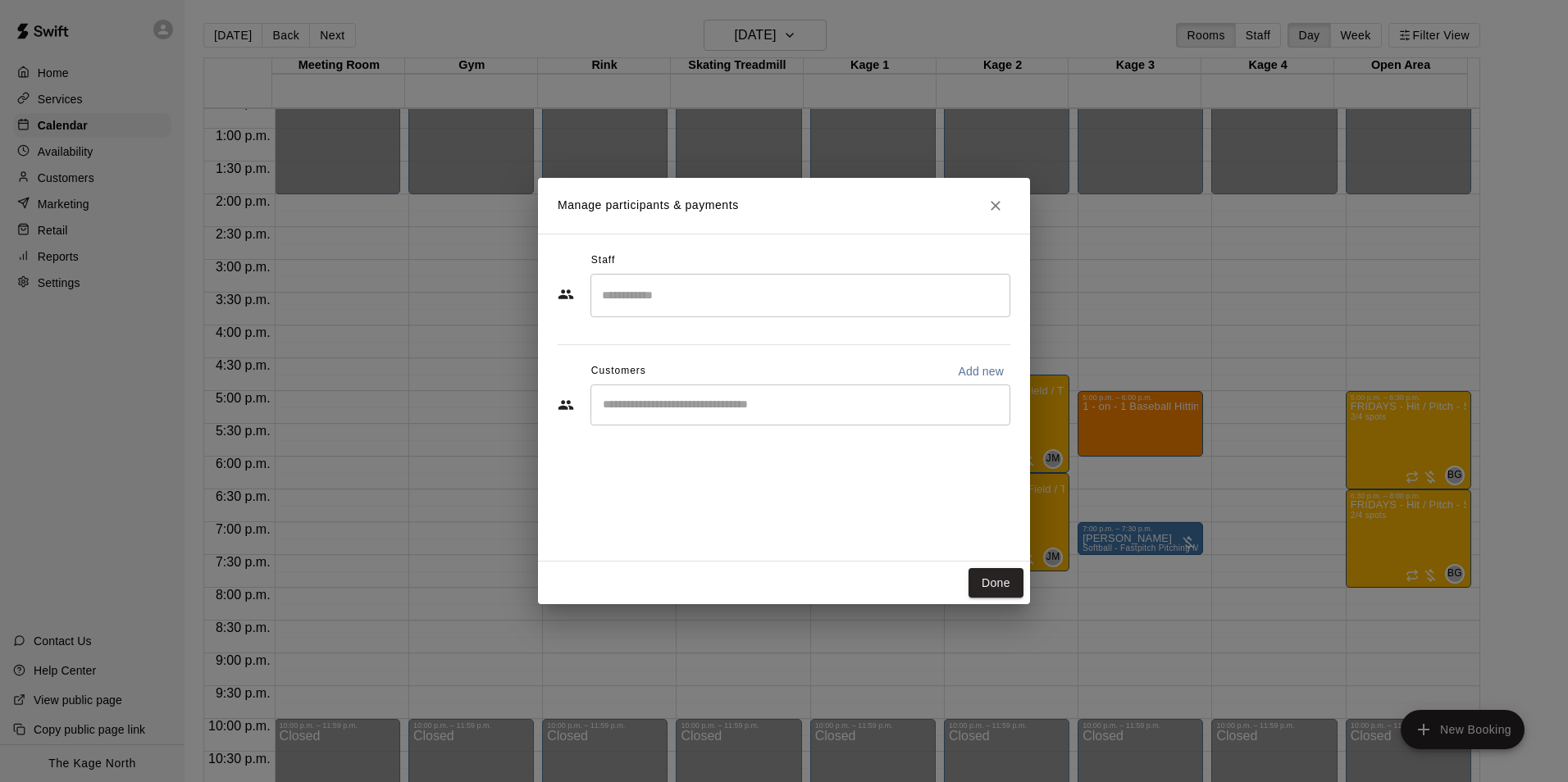
click at [644, 290] on input "Search staff" at bounding box center [800, 295] width 405 height 29
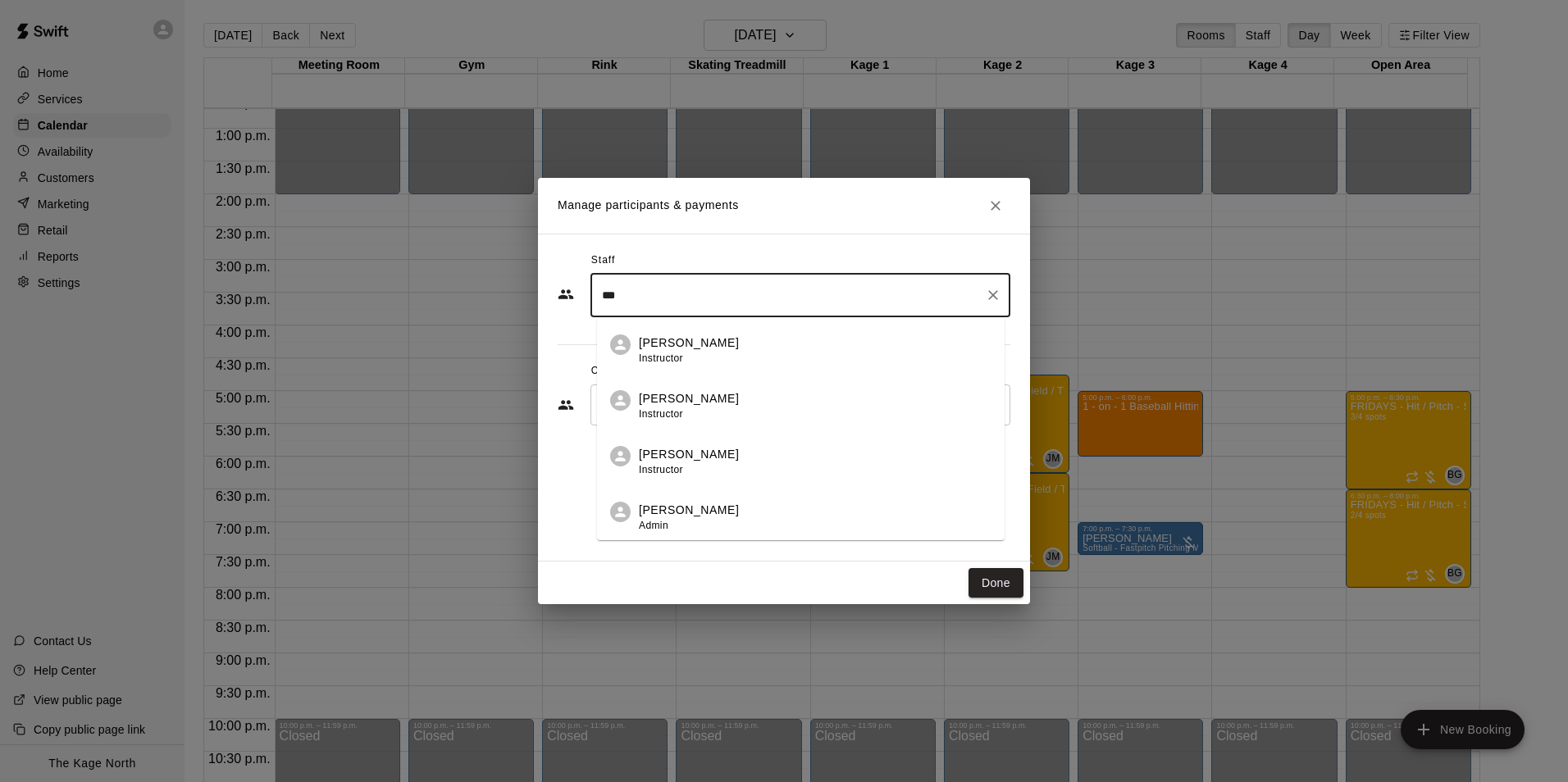
click at [671, 353] on span "Instructor" at bounding box center [661, 358] width 45 height 11
type input "***"
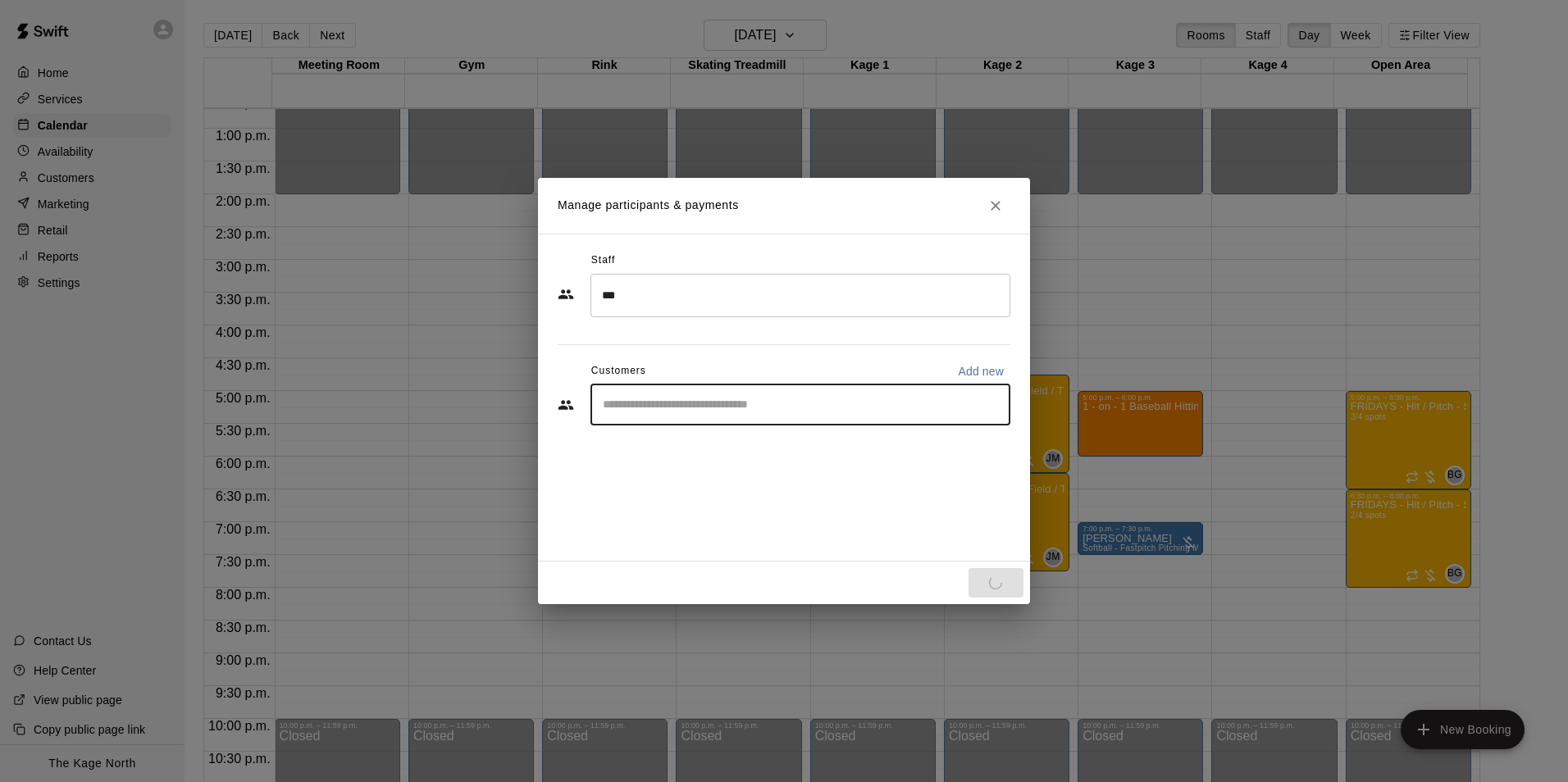
click at [669, 404] on input "Start typing to search customers..." at bounding box center [800, 405] width 405 height 17
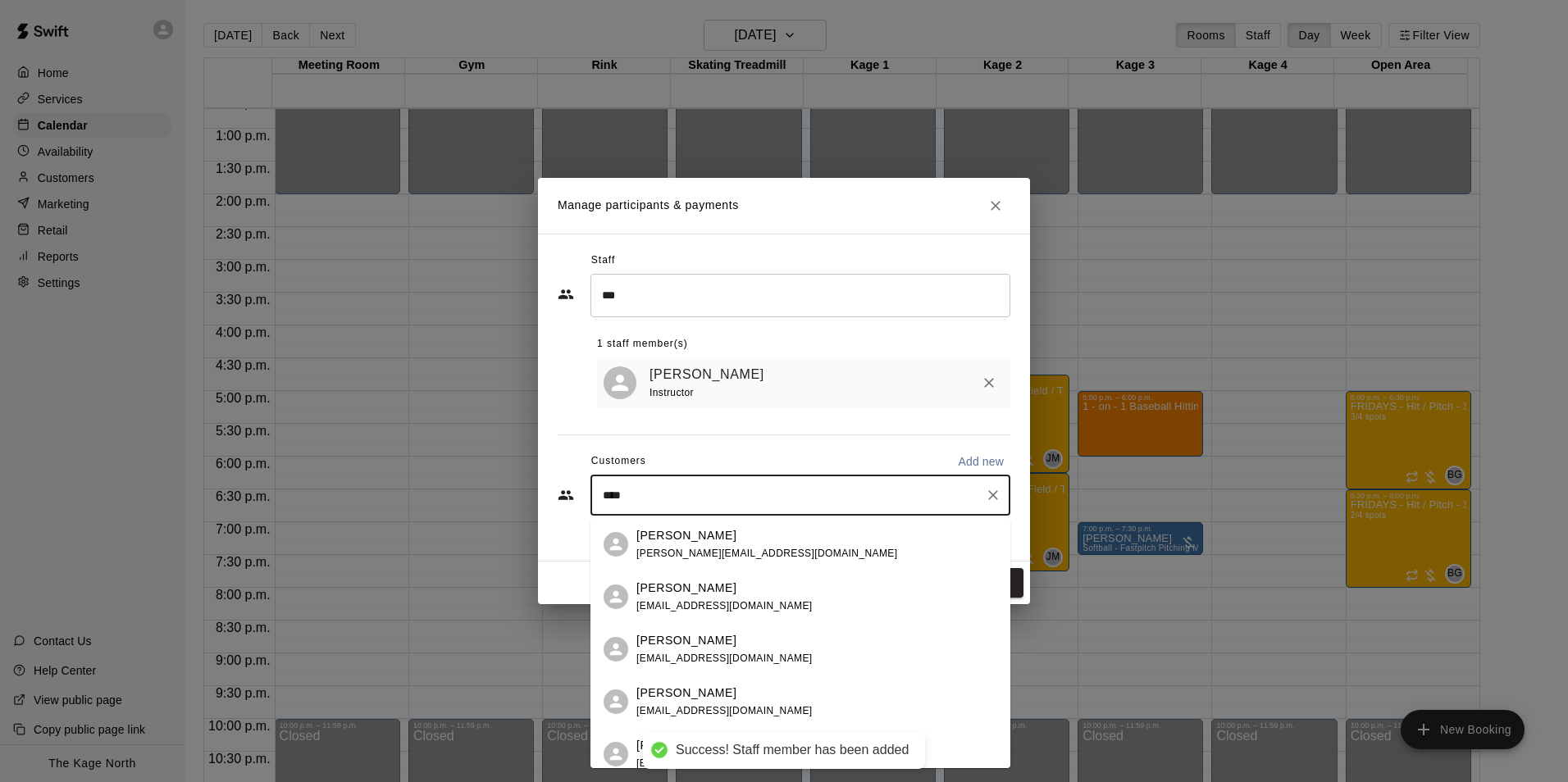
type input "*****"
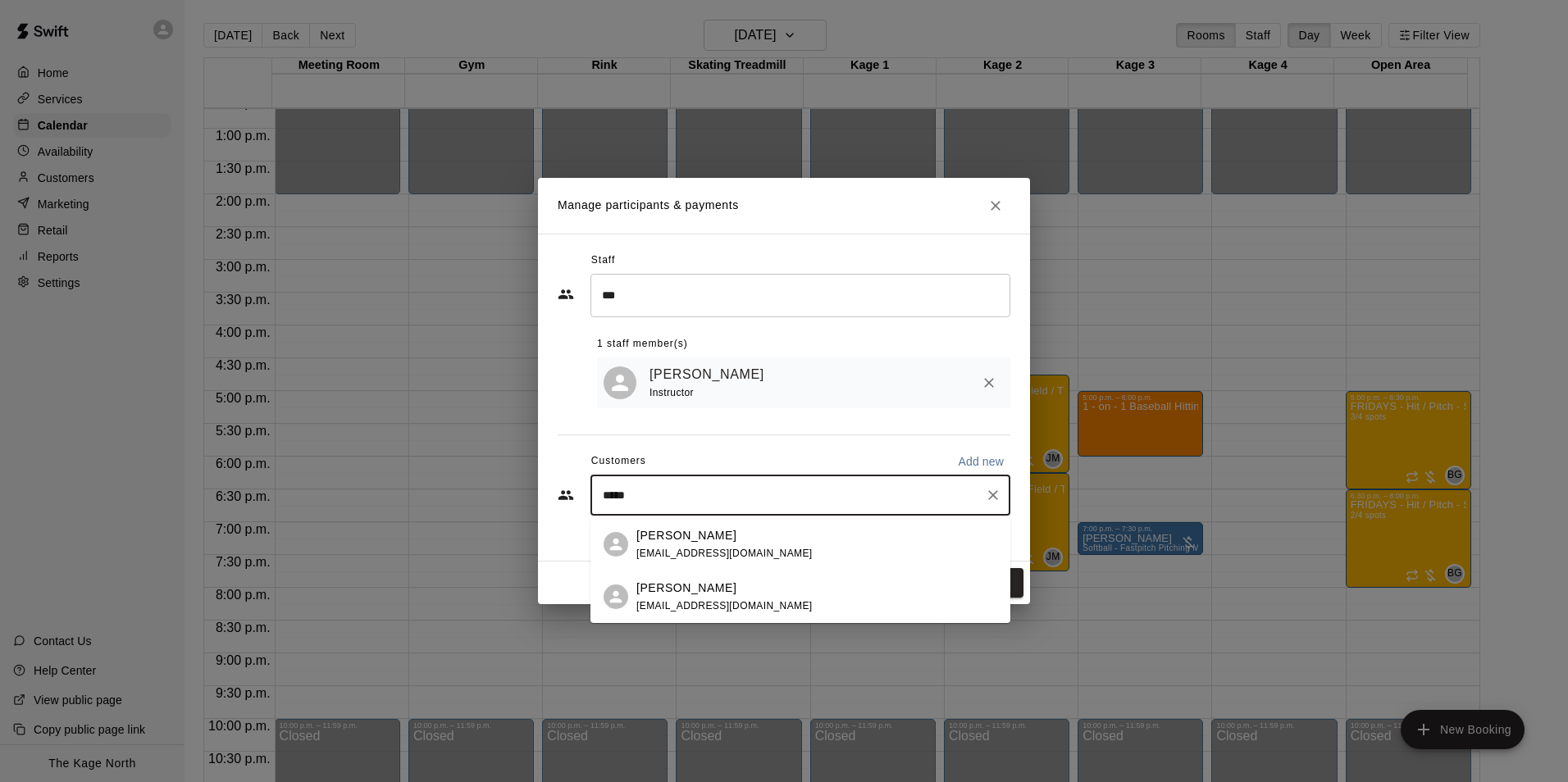
click at [681, 537] on p "[PERSON_NAME]" at bounding box center [687, 535] width 100 height 18
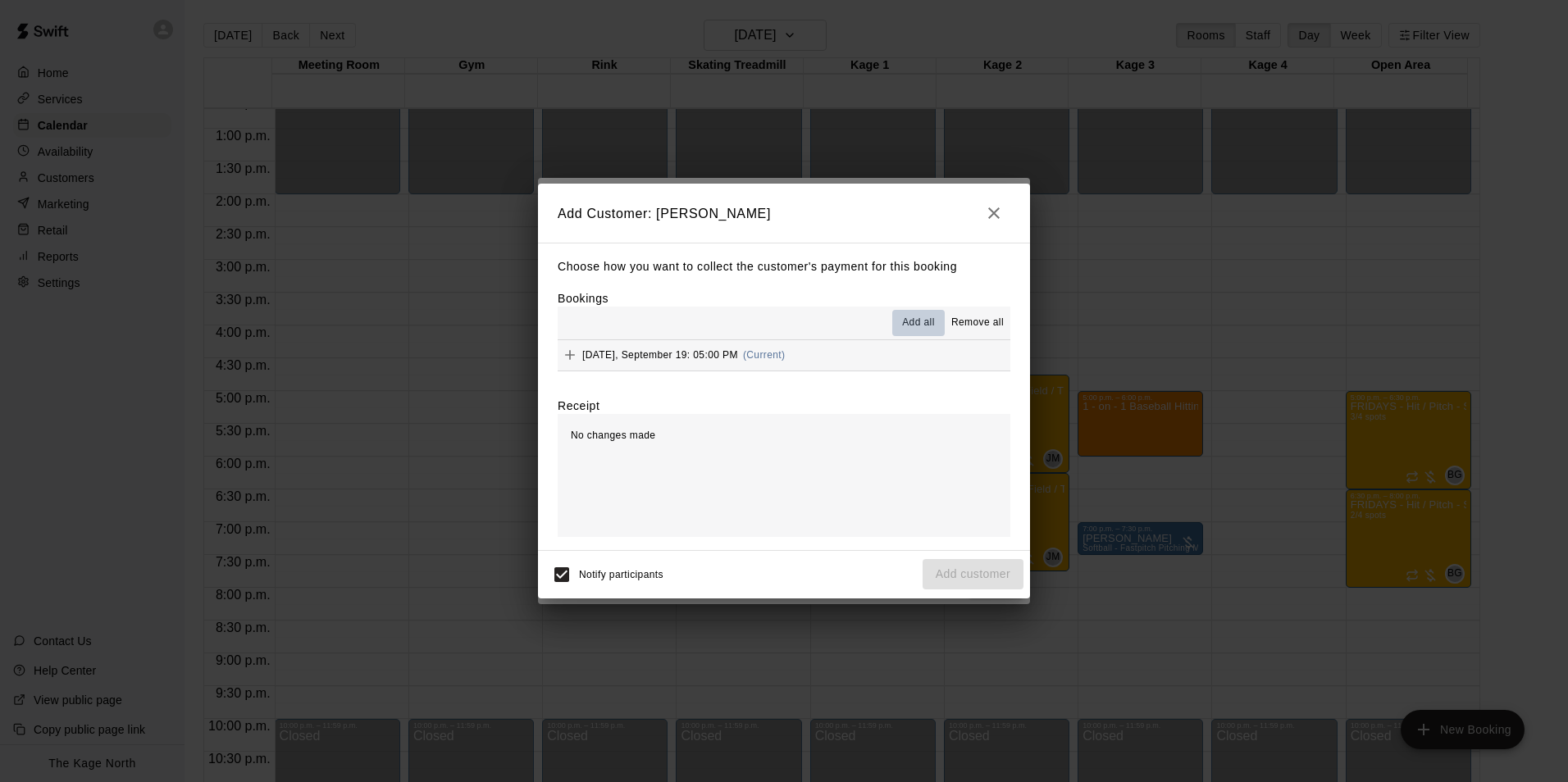
click at [915, 326] on span "Add all" at bounding box center [918, 323] width 32 height 17
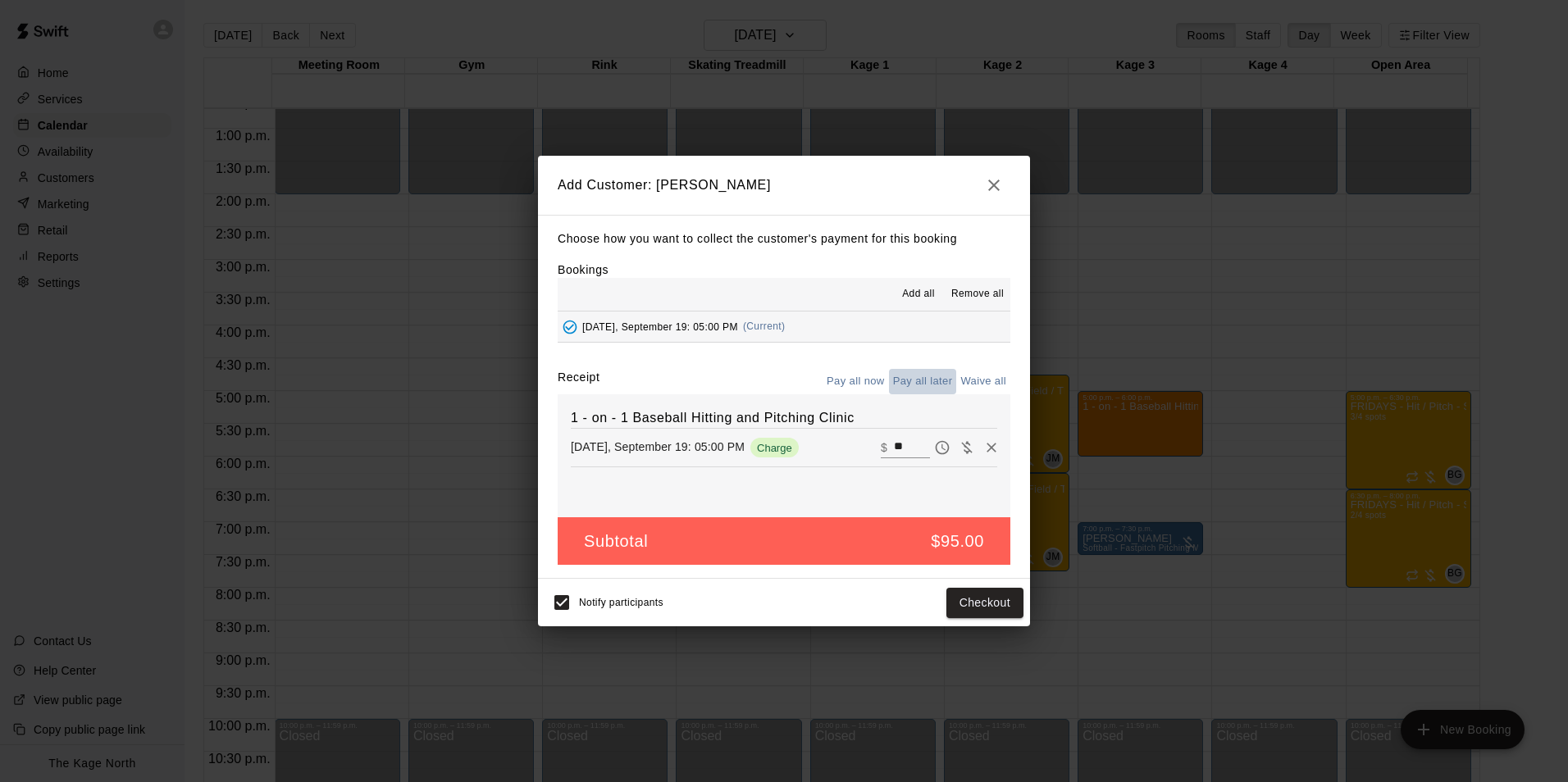
click at [921, 378] on button "Pay all later" at bounding box center [922, 381] width 68 height 25
click at [975, 605] on button "Add customer" at bounding box center [972, 603] width 101 height 31
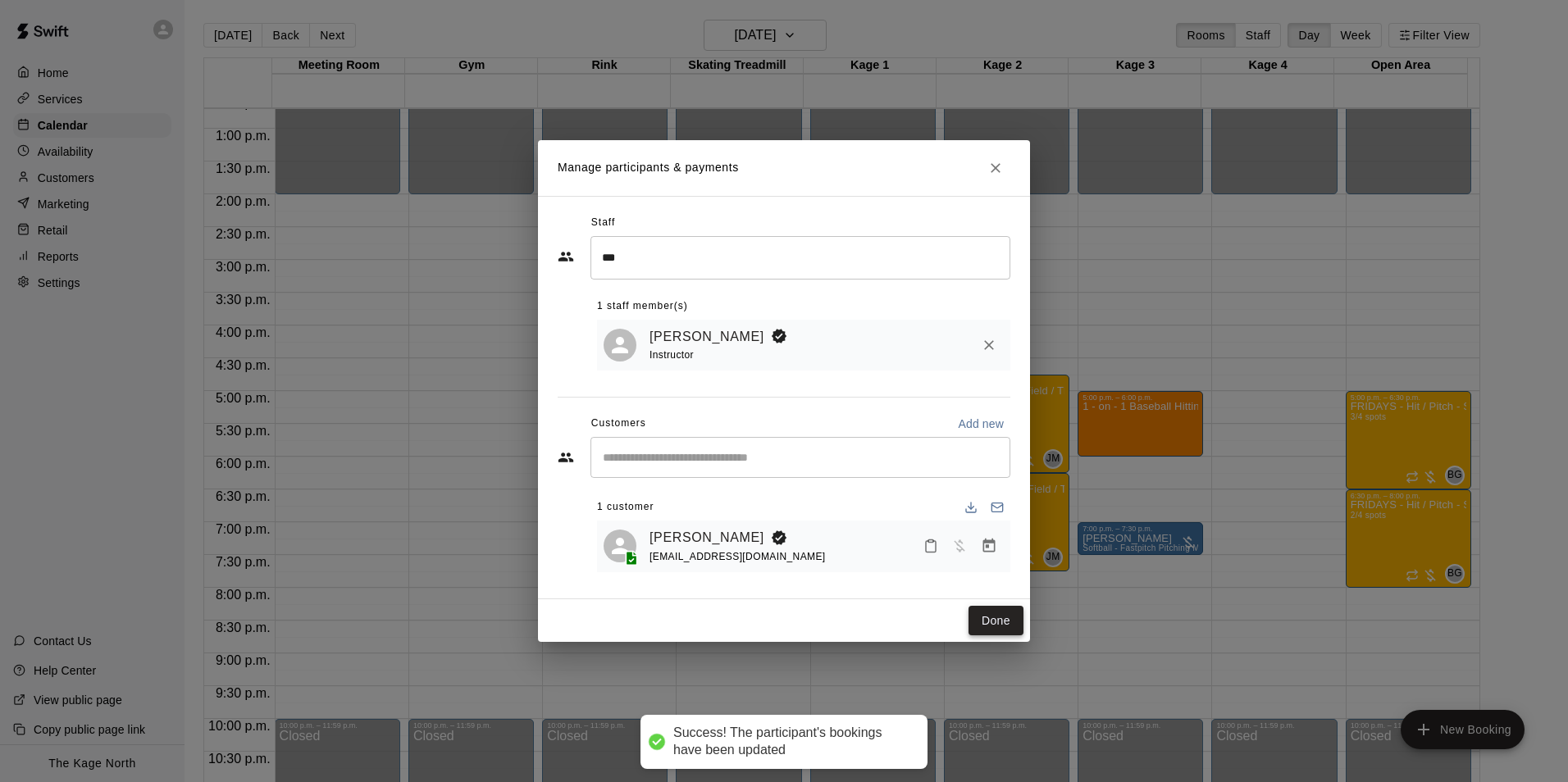
click at [1007, 613] on button "Done" at bounding box center [996, 621] width 55 height 31
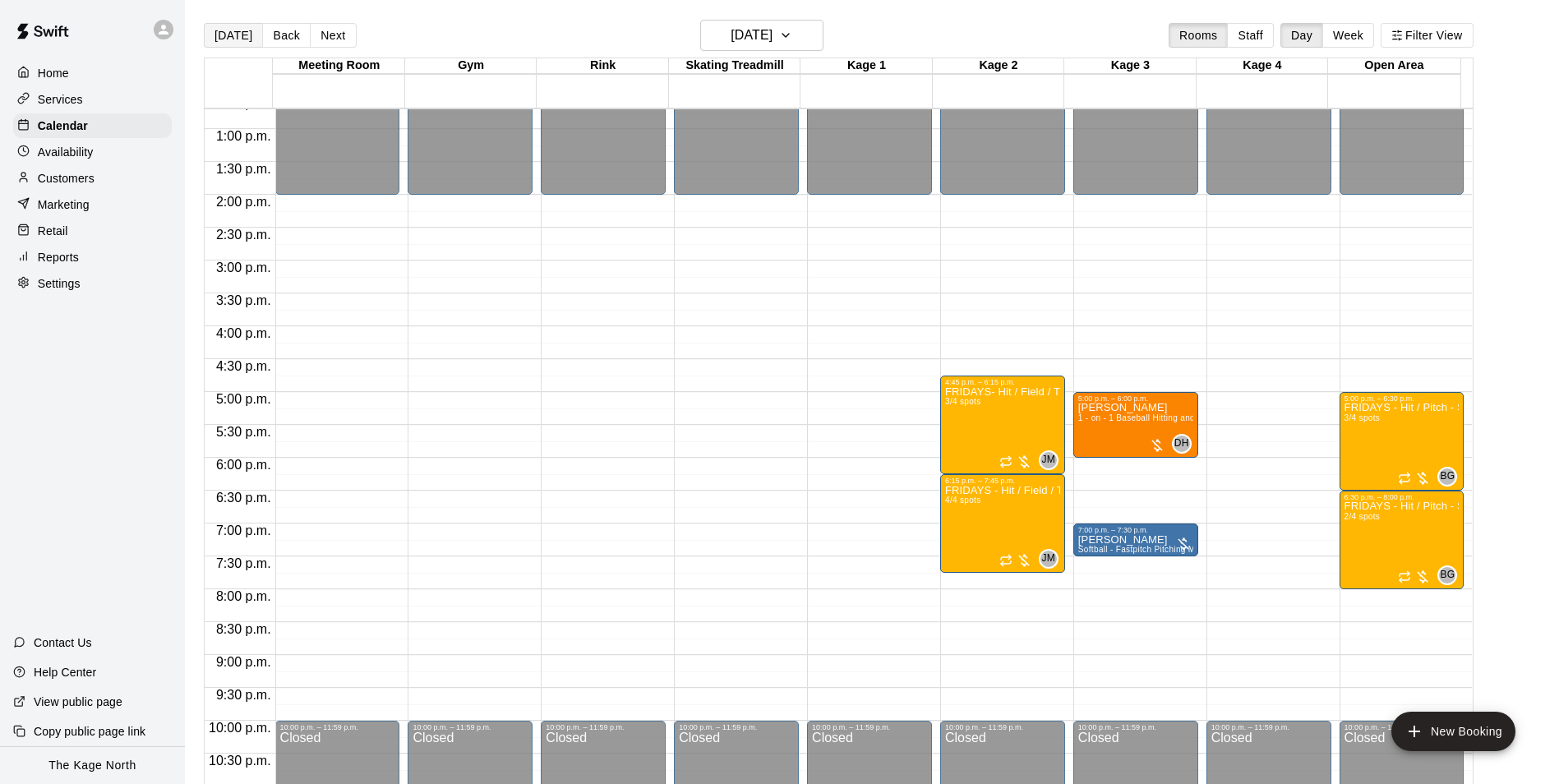
click at [227, 32] on button "[DATE]" at bounding box center [233, 35] width 60 height 25
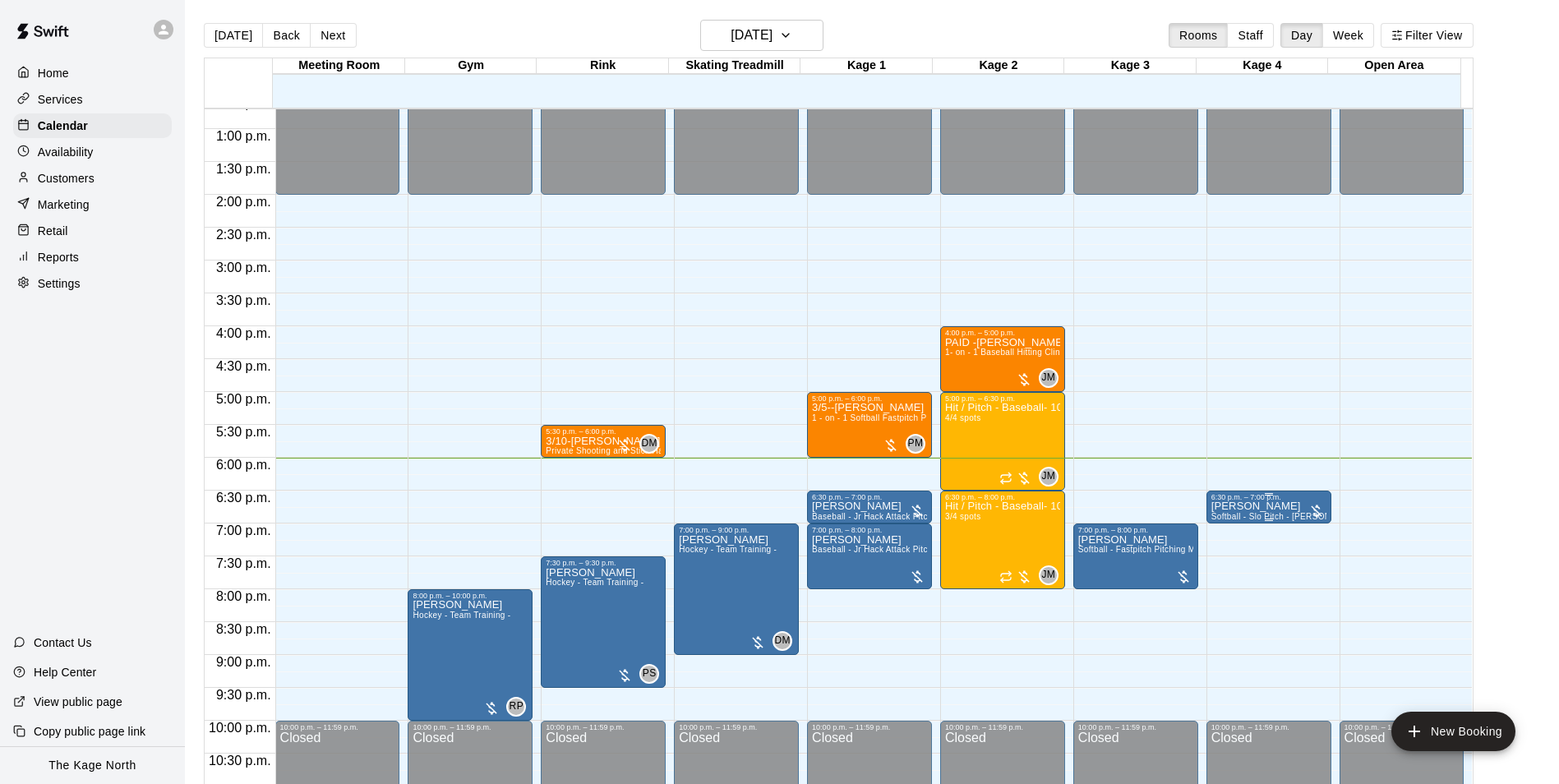
click at [1256, 506] on p "[PERSON_NAME]" at bounding box center [1270, 506] width 115 height 0
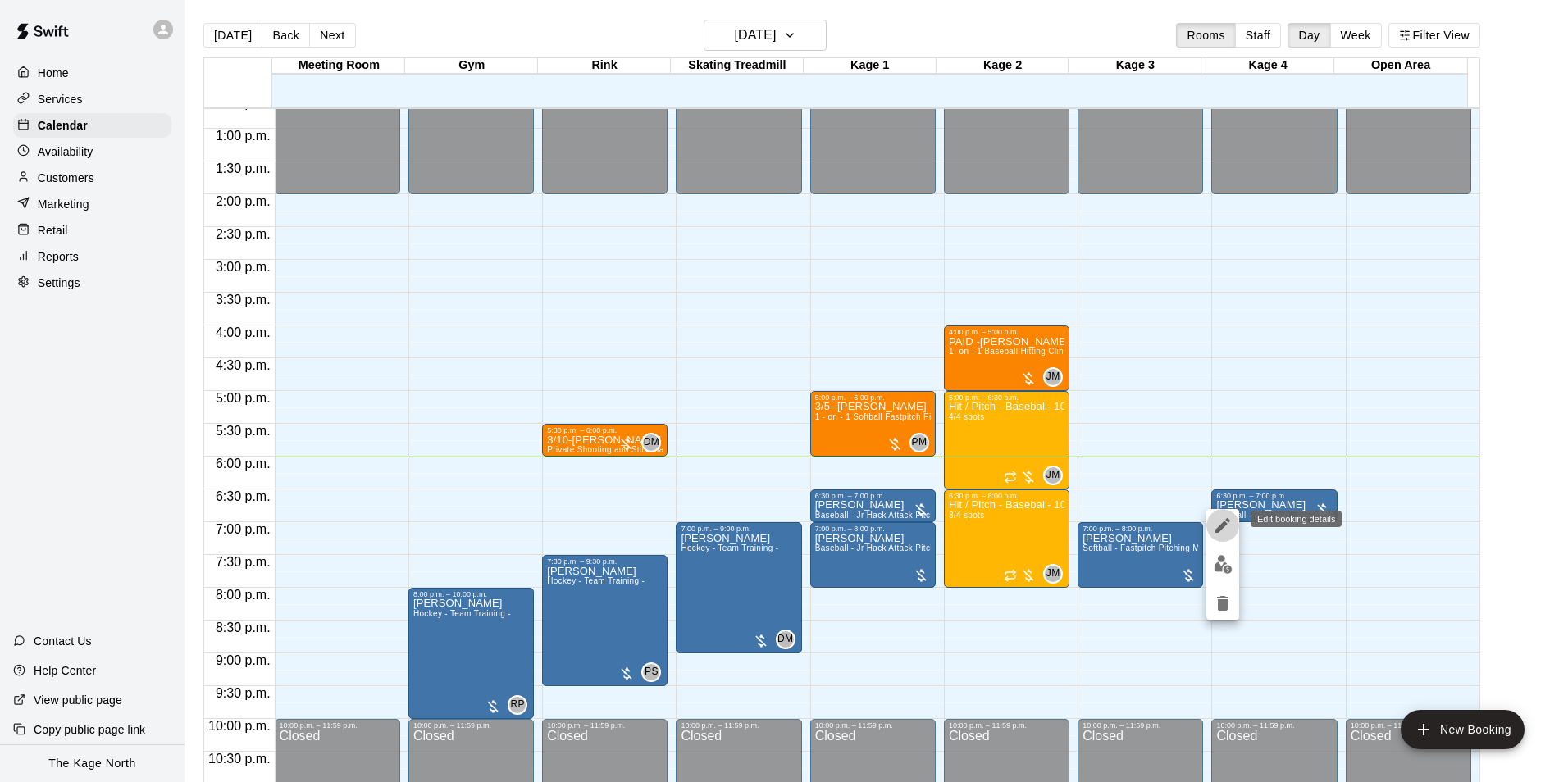
click at [1221, 525] on icon "edit" at bounding box center [1223, 525] width 15 height 15
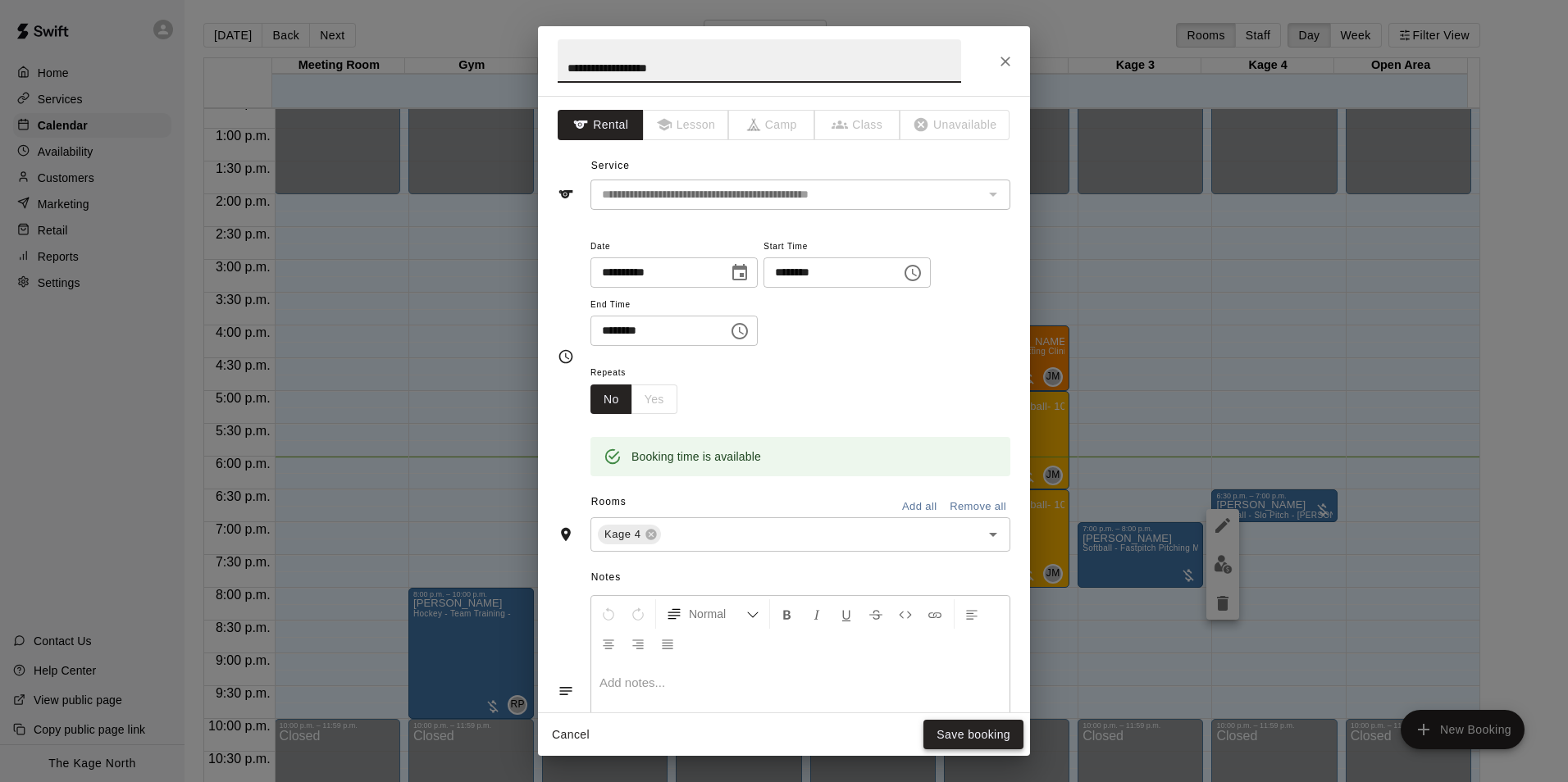
type input "**********"
click at [998, 734] on button "Save booking" at bounding box center [973, 735] width 100 height 31
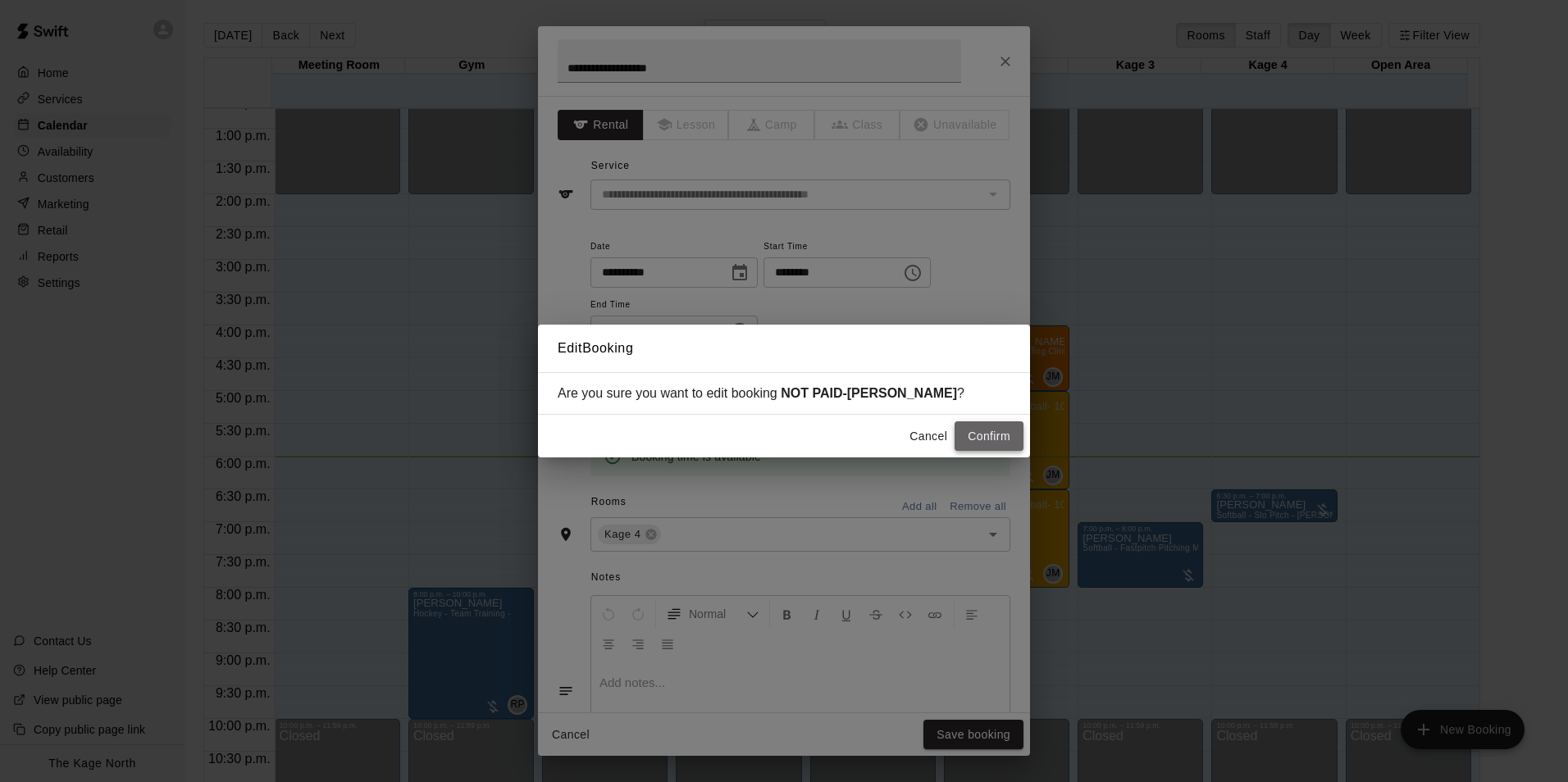
click at [969, 439] on button "Confirm" at bounding box center [989, 436] width 69 height 31
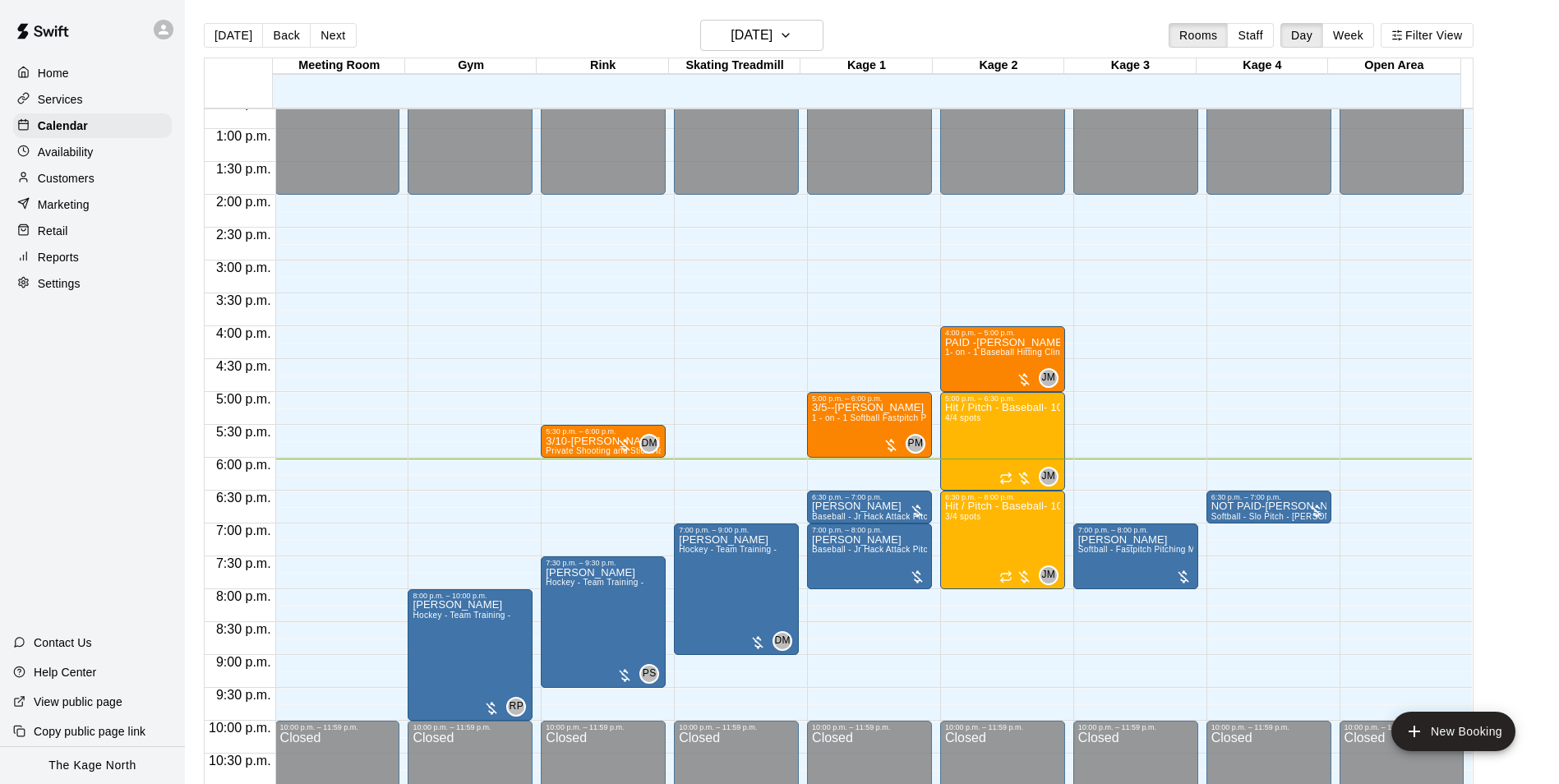
click at [82, 102] on div "Services" at bounding box center [92, 100] width 159 height 25
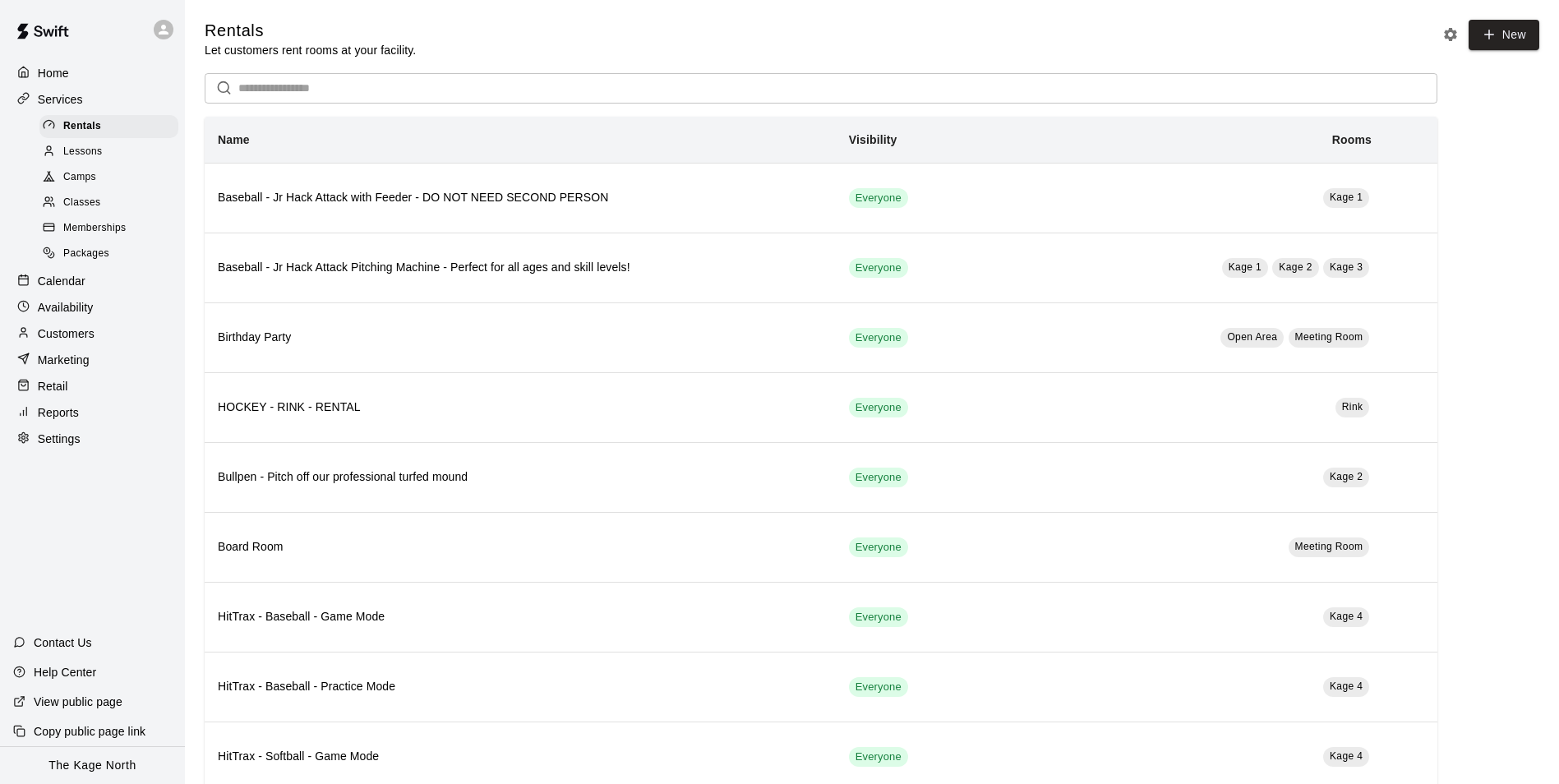
click at [96, 160] on span "Lessons" at bounding box center [83, 153] width 39 height 17
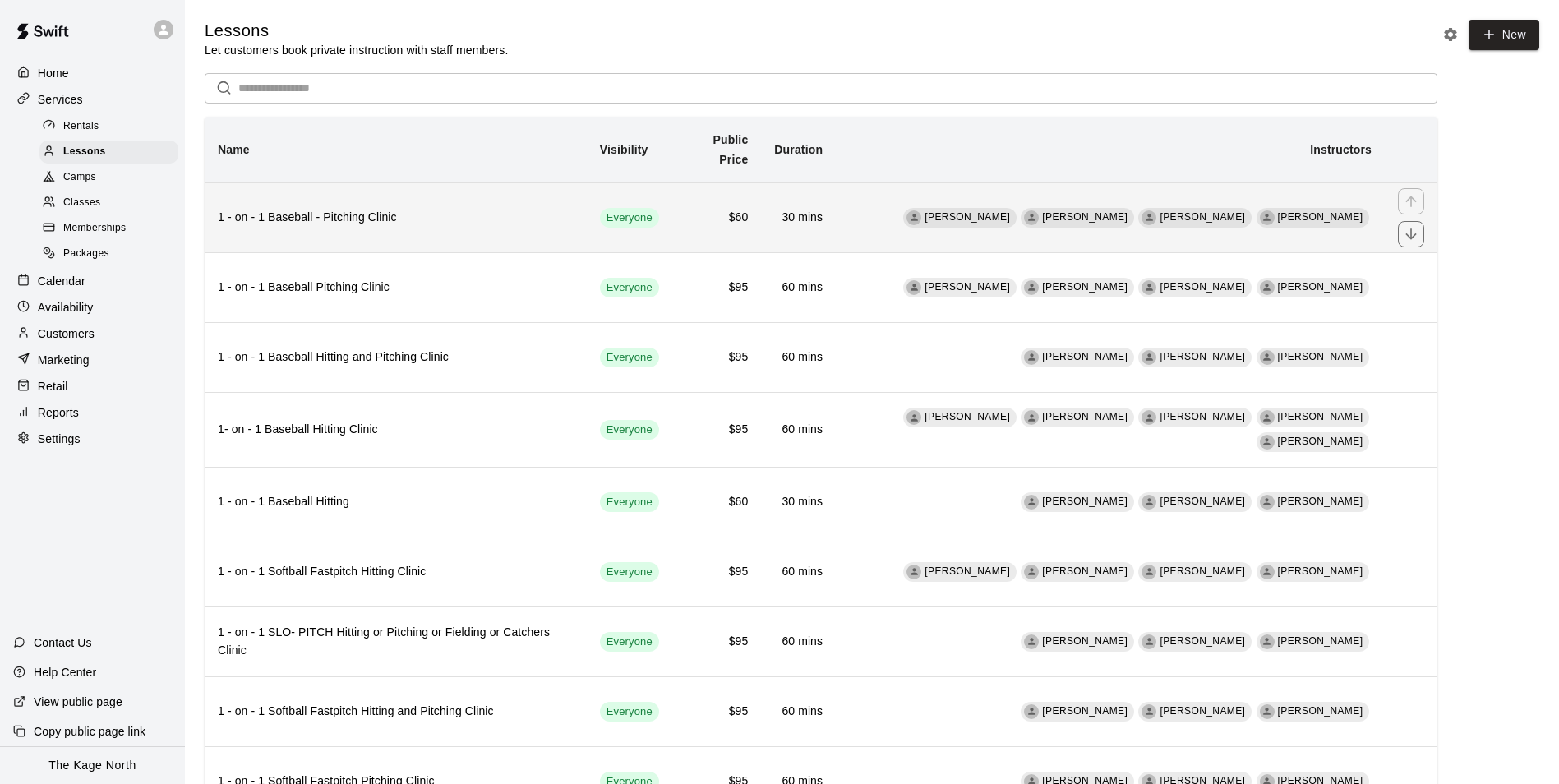
click at [836, 208] on td "30 mins" at bounding box center [798, 217] width 74 height 70
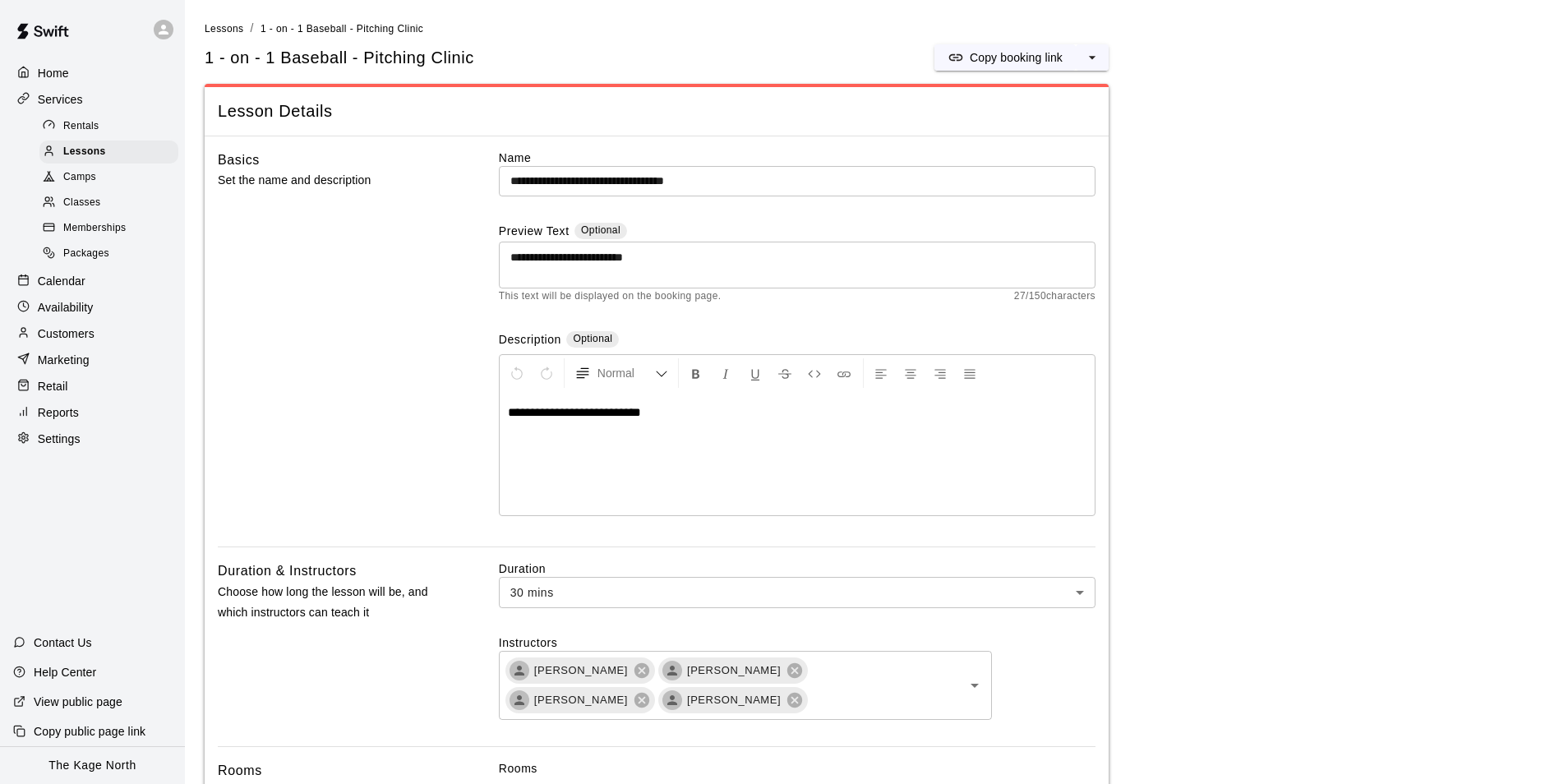
click at [126, 293] on div "Calendar" at bounding box center [92, 281] width 159 height 25
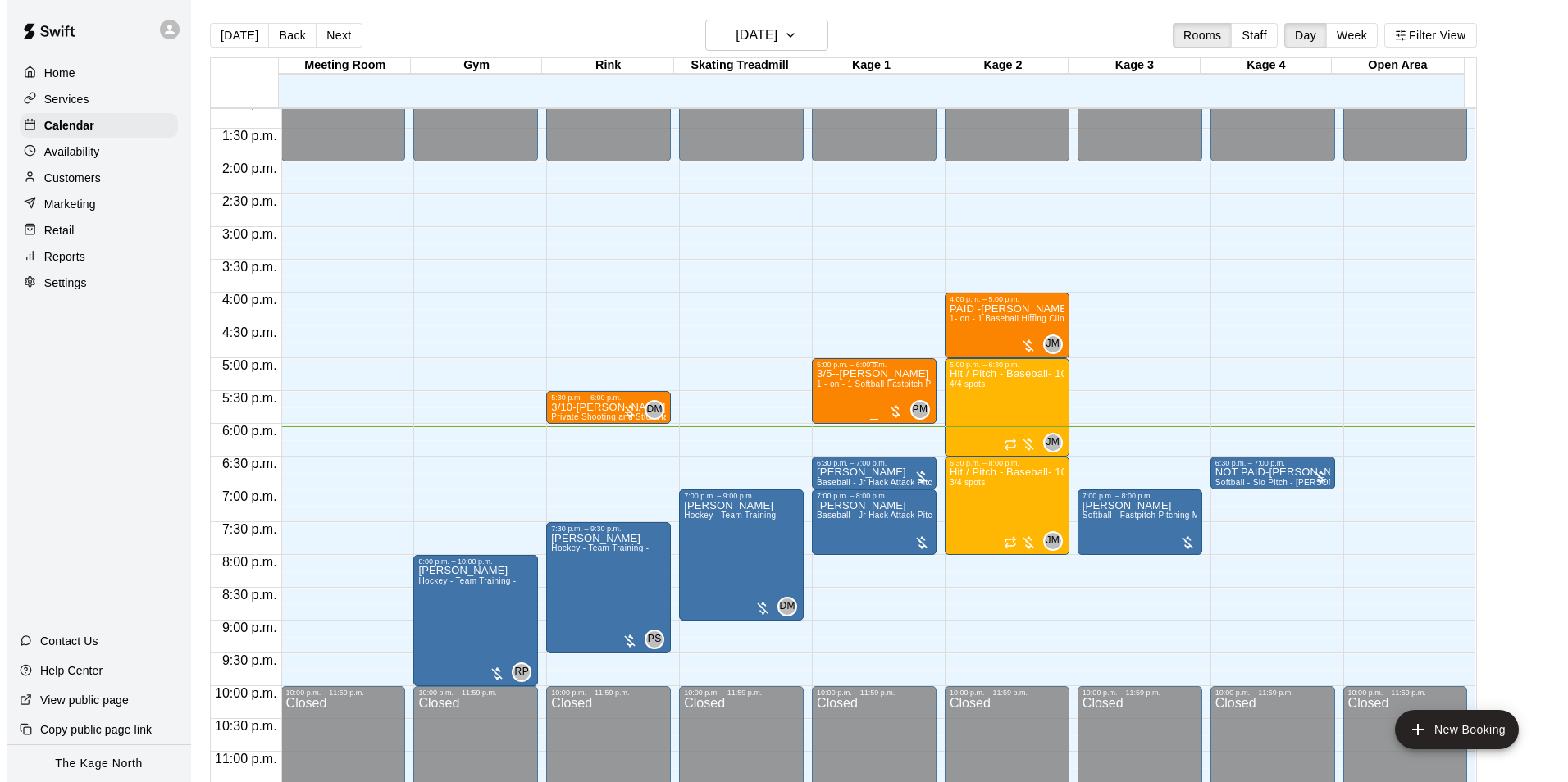
scroll to position [884, 0]
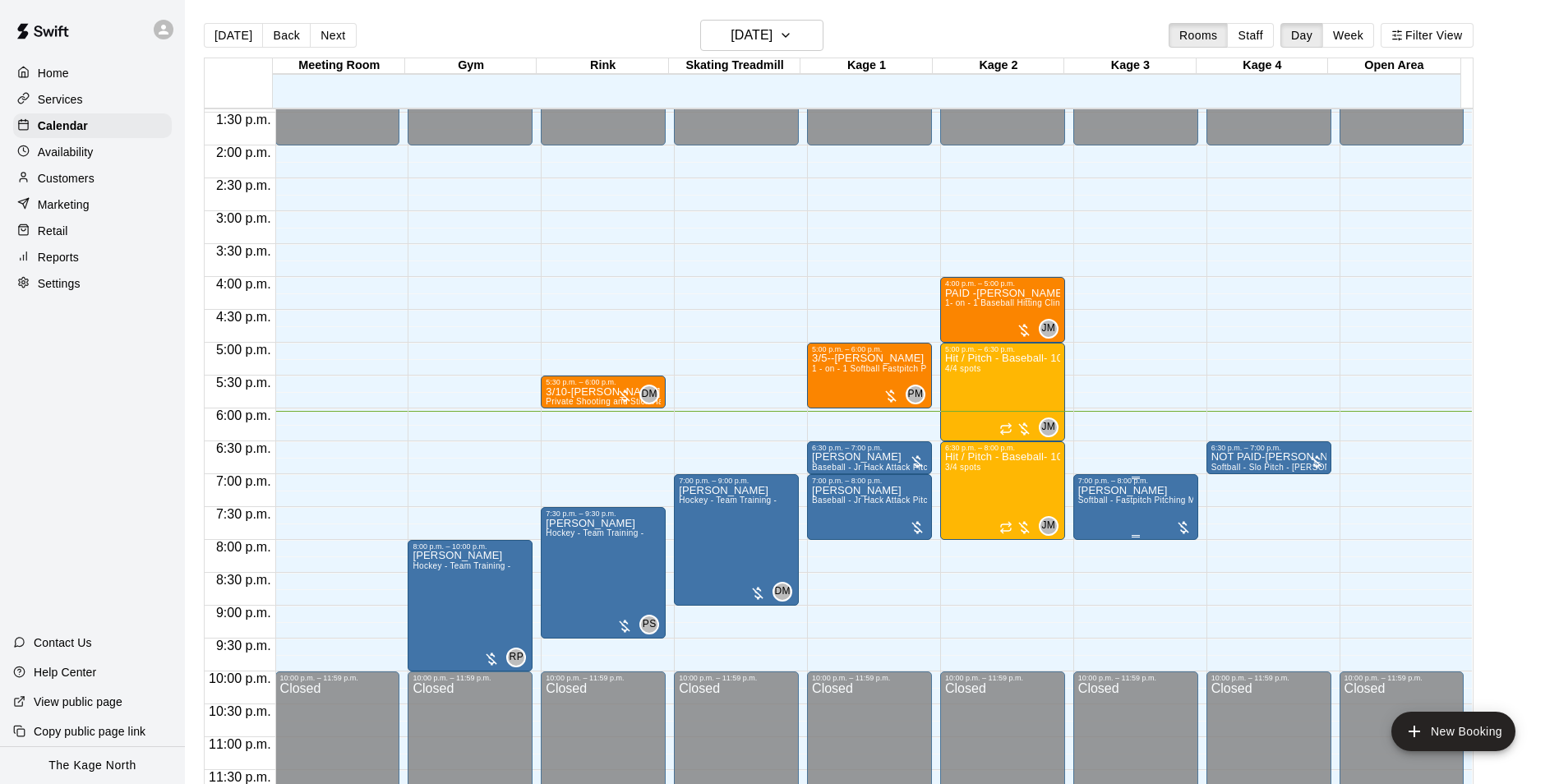
click at [1110, 491] on p "[PERSON_NAME]" at bounding box center [1136, 491] width 115 height 0
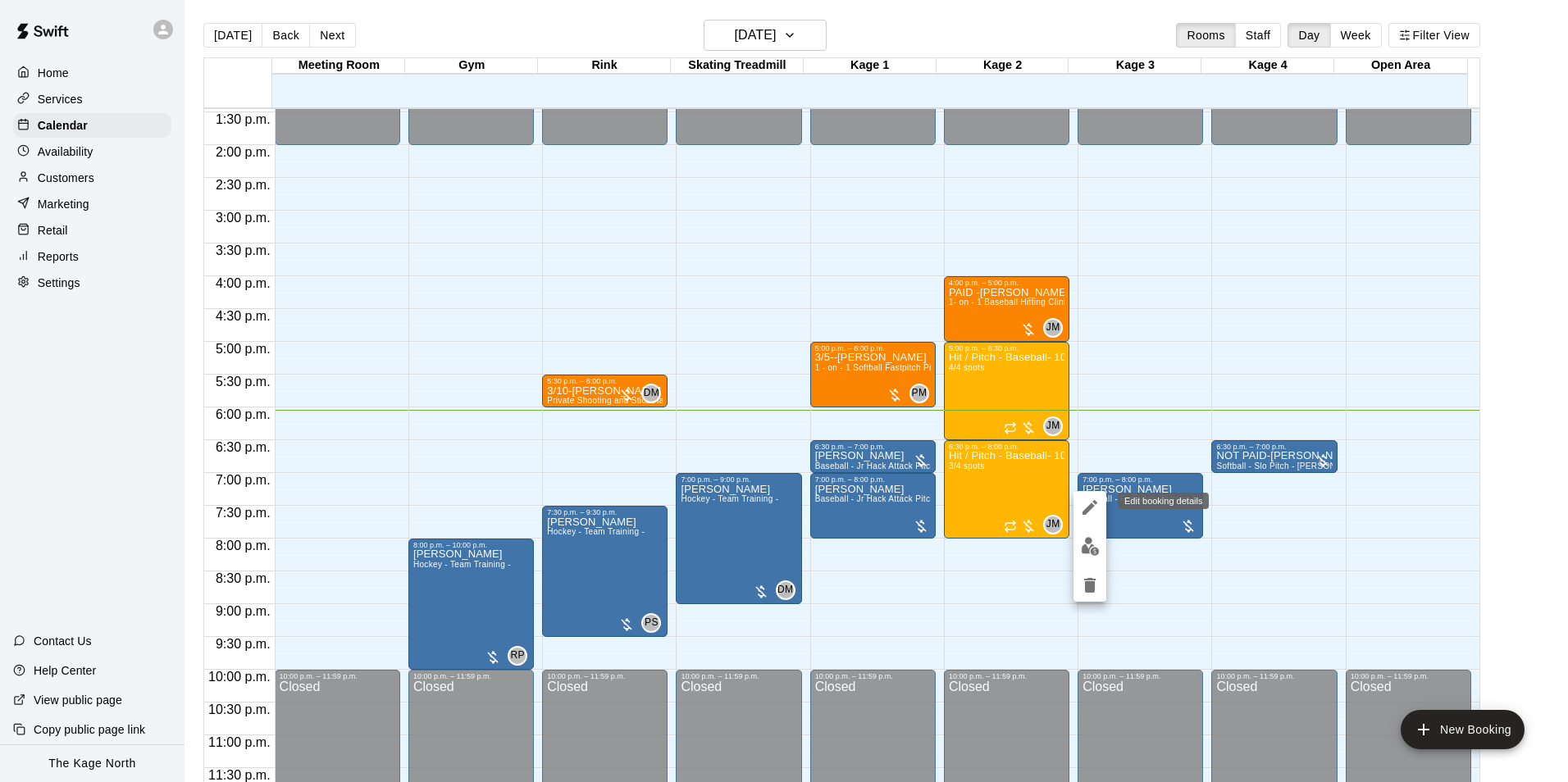
click at [1095, 506] on icon "edit" at bounding box center [1089, 506] width 19 height 19
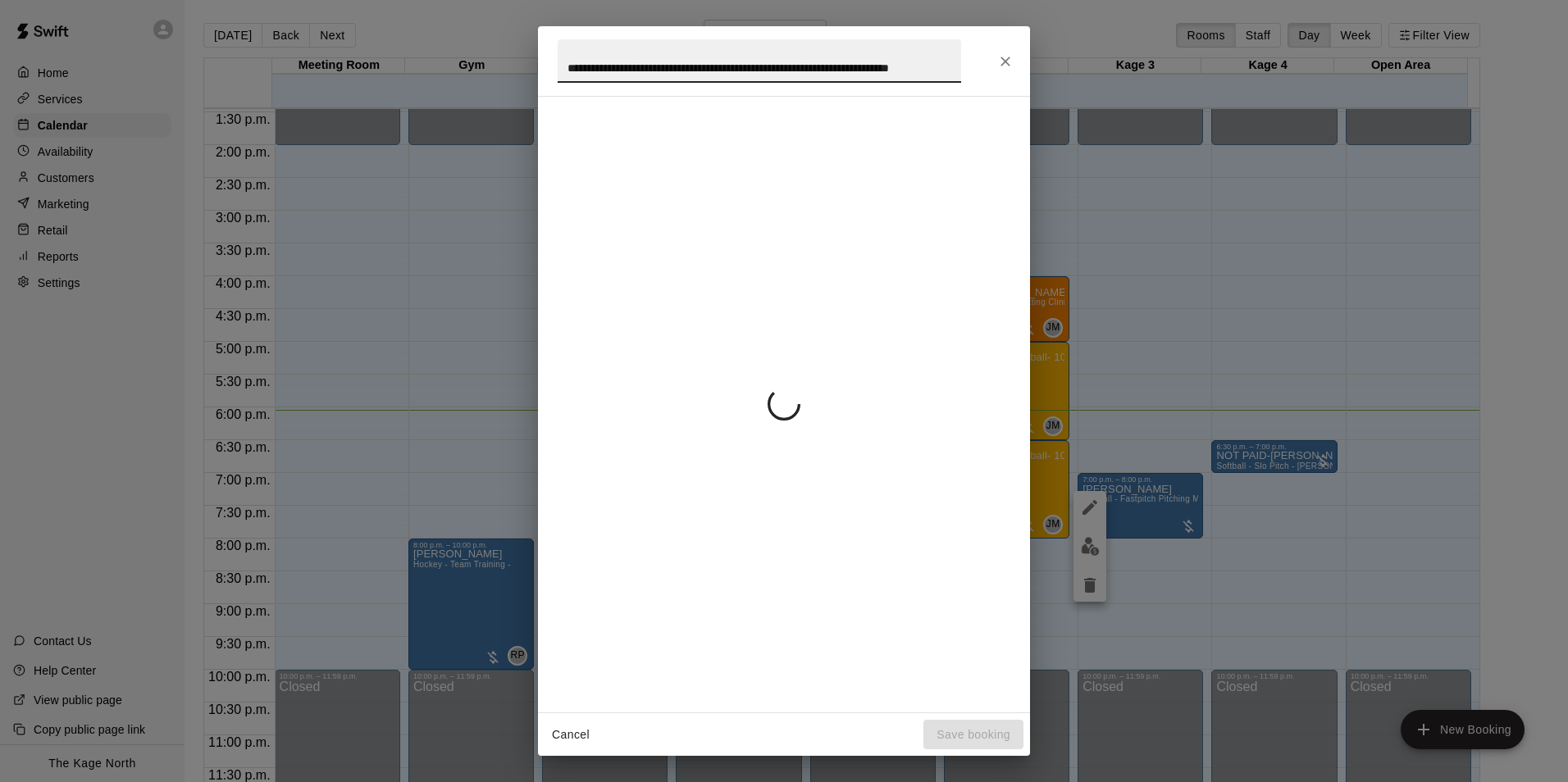
scroll to position [0, 56]
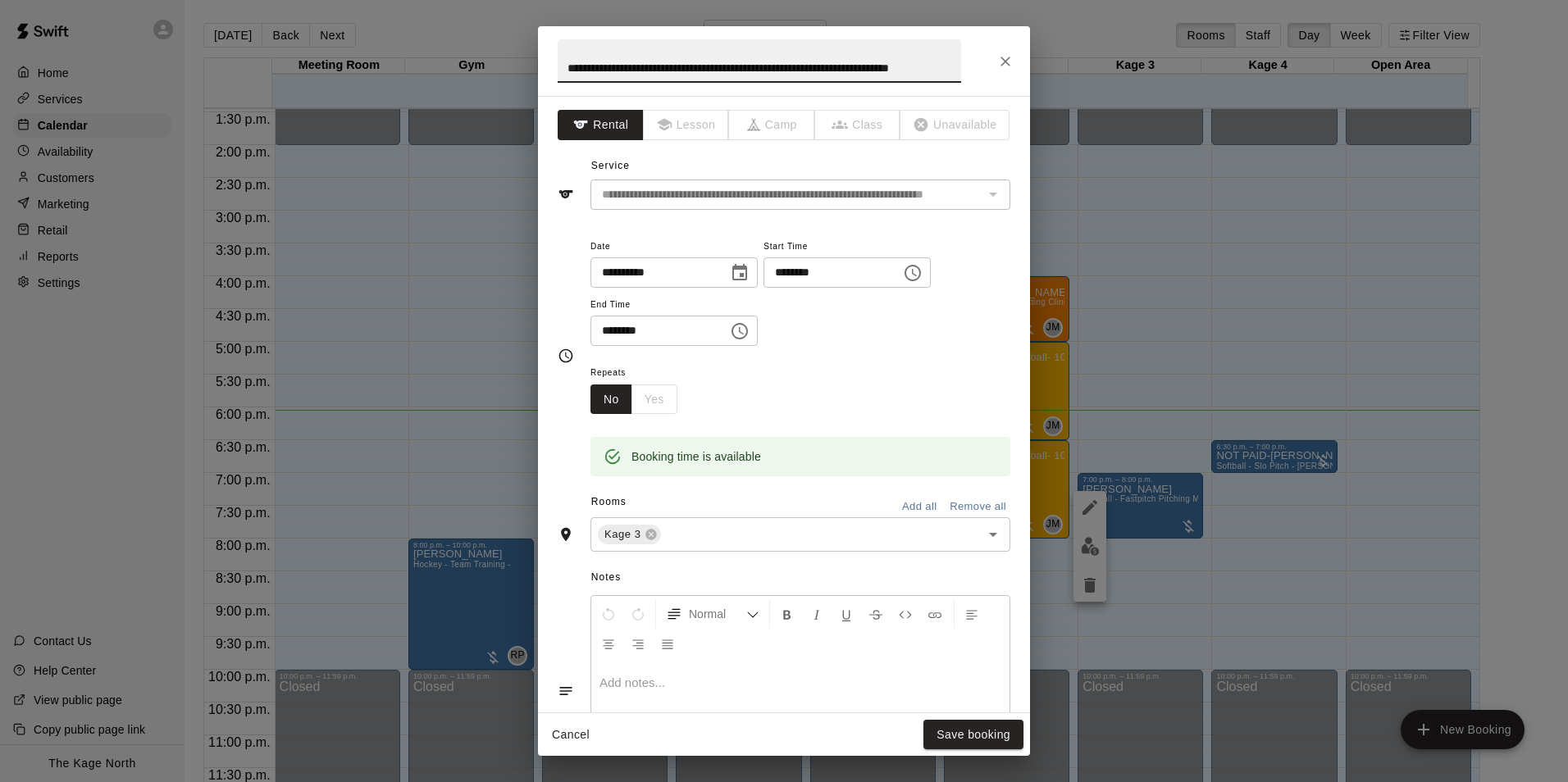
click at [788, 67] on input "**********" at bounding box center [759, 60] width 404 height 44
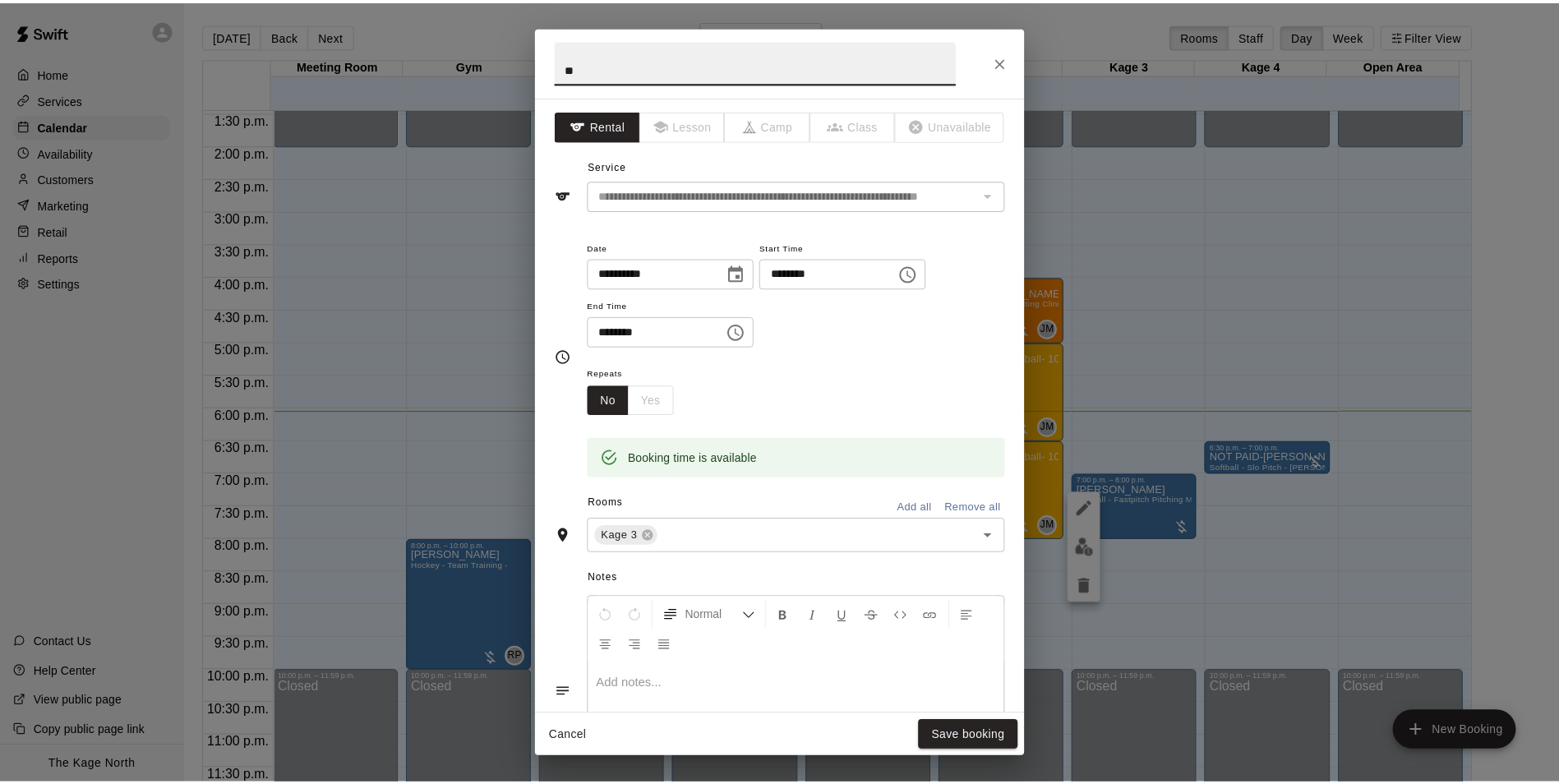
scroll to position [0, 0]
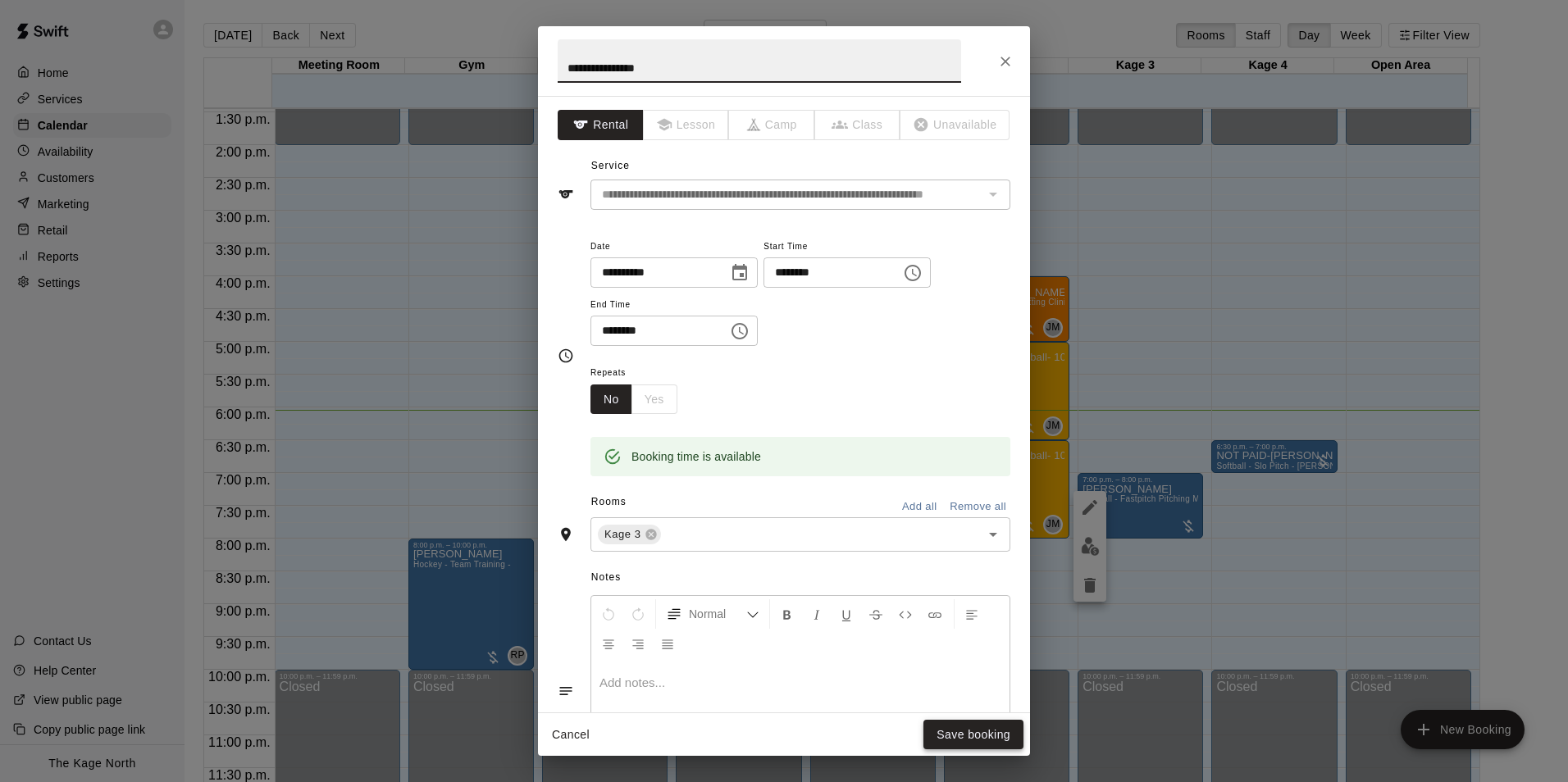
type input "**********"
click at [951, 733] on button "Save booking" at bounding box center [973, 735] width 100 height 31
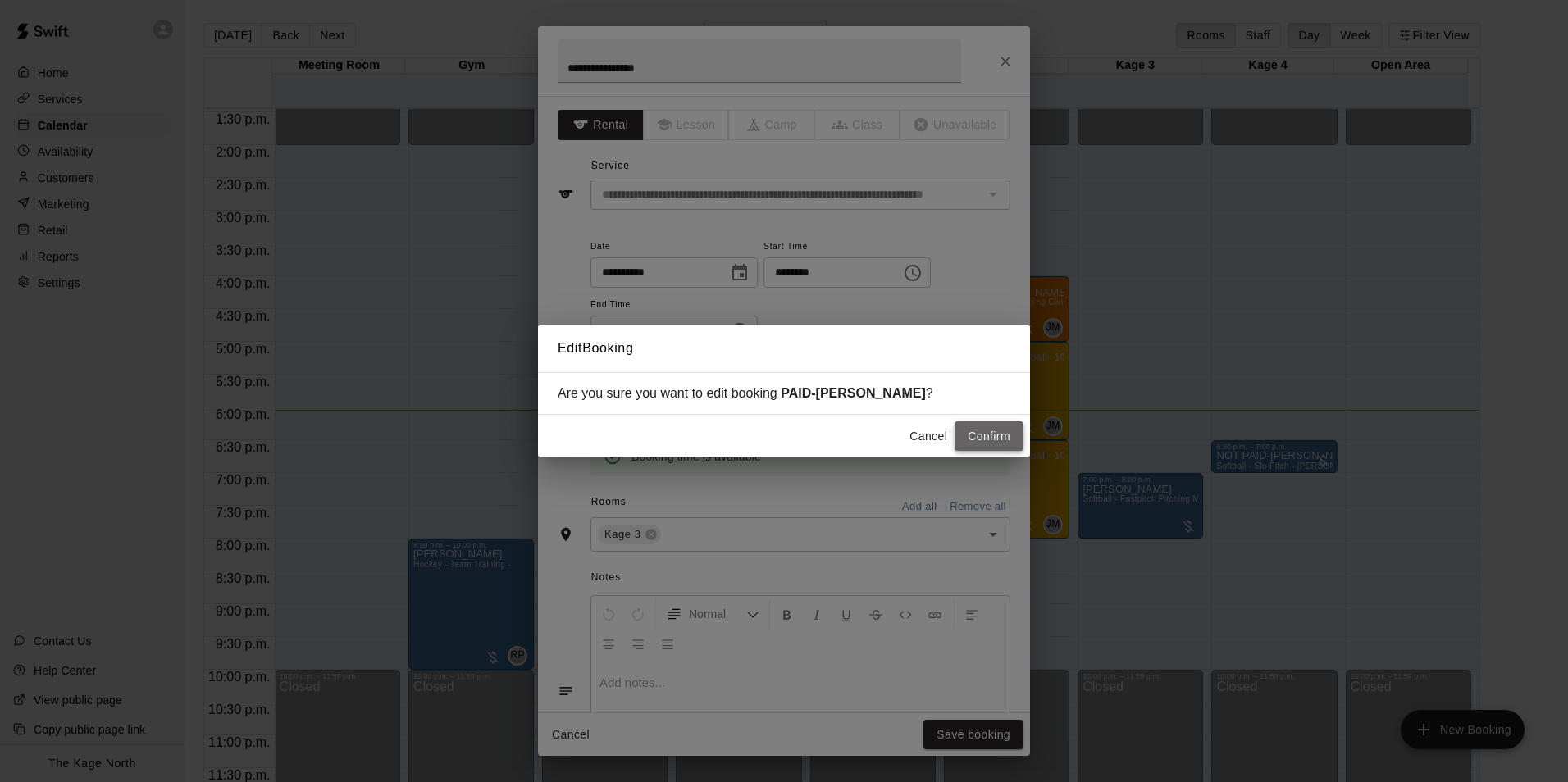
click at [972, 440] on button "Confirm" at bounding box center [989, 436] width 69 height 31
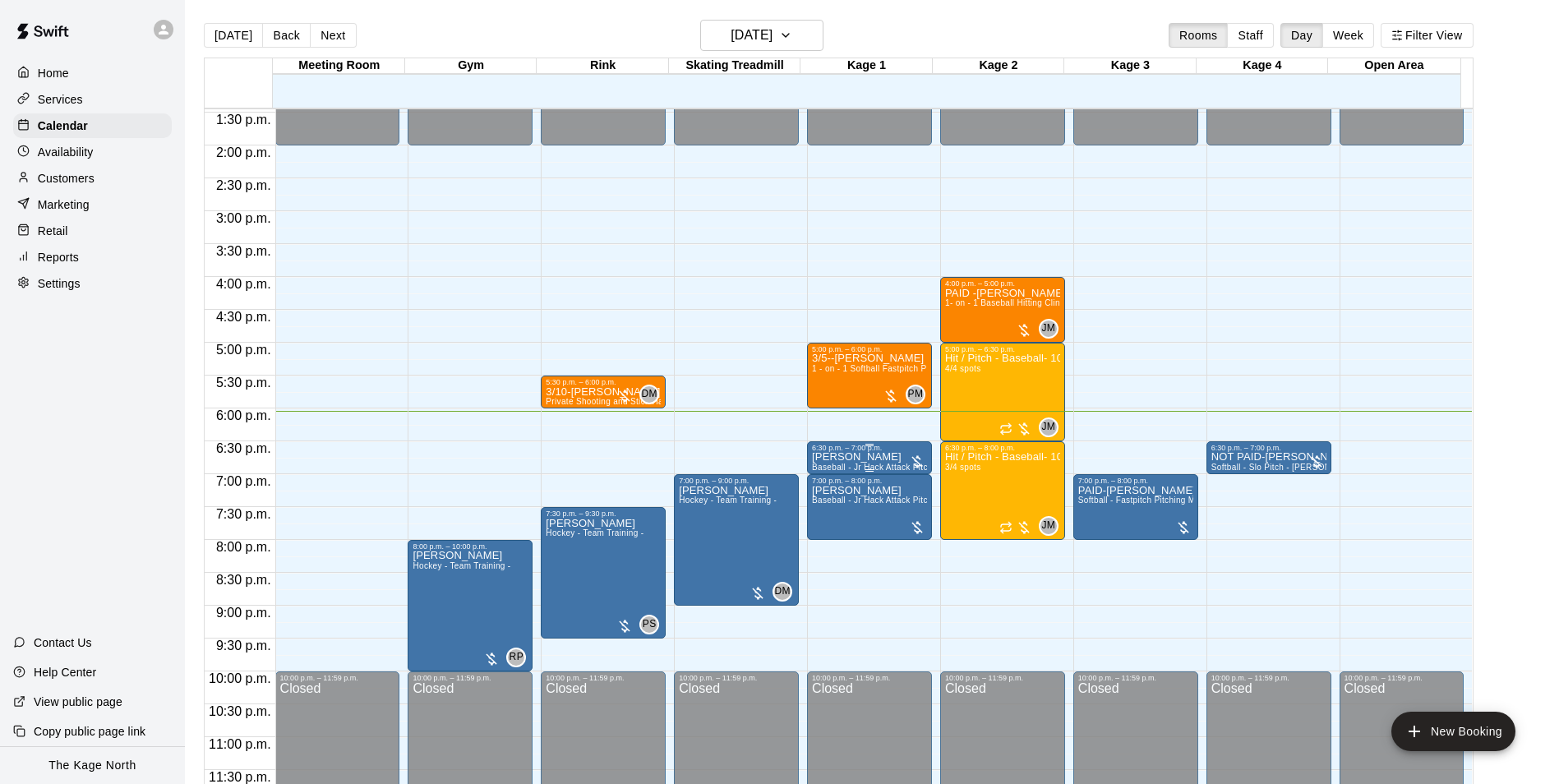
click at [851, 457] on p "[PERSON_NAME]" at bounding box center [870, 457] width 115 height 0
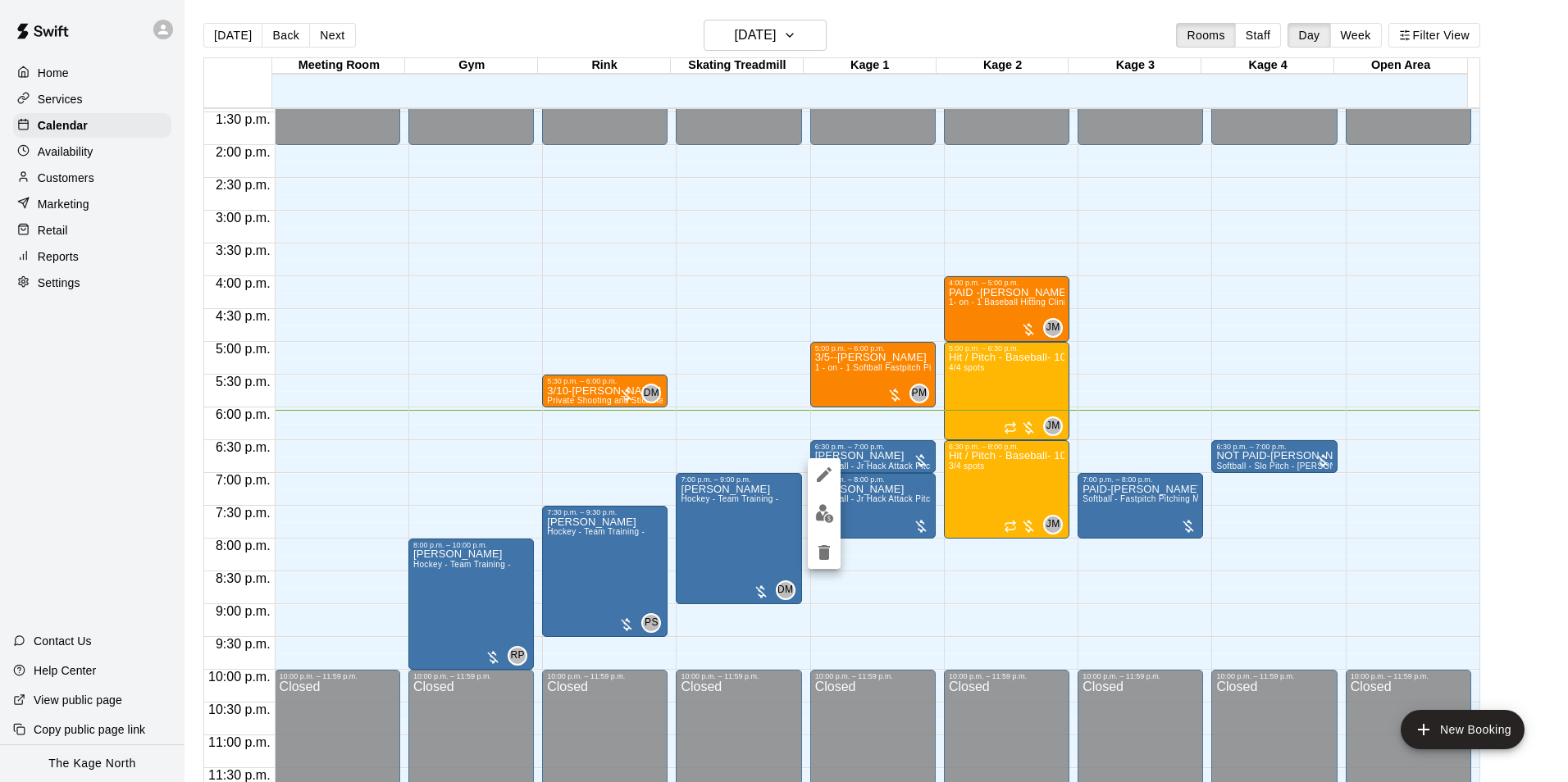
click at [826, 473] on icon "edit" at bounding box center [824, 475] width 15 height 15
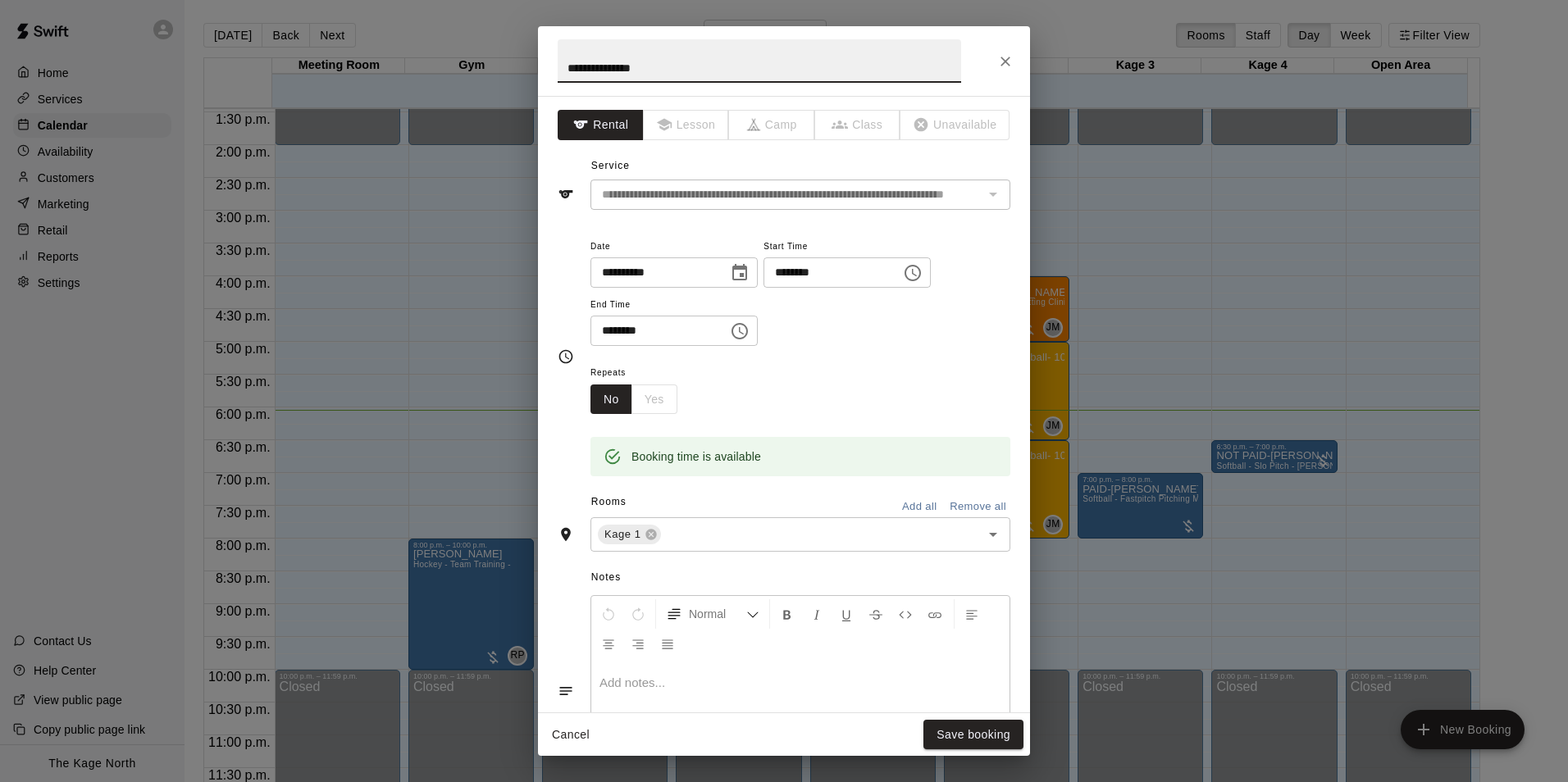
click at [568, 65] on input "**********" at bounding box center [759, 60] width 404 height 44
type input "**********"
click at [947, 731] on button "Save booking" at bounding box center [973, 735] width 100 height 31
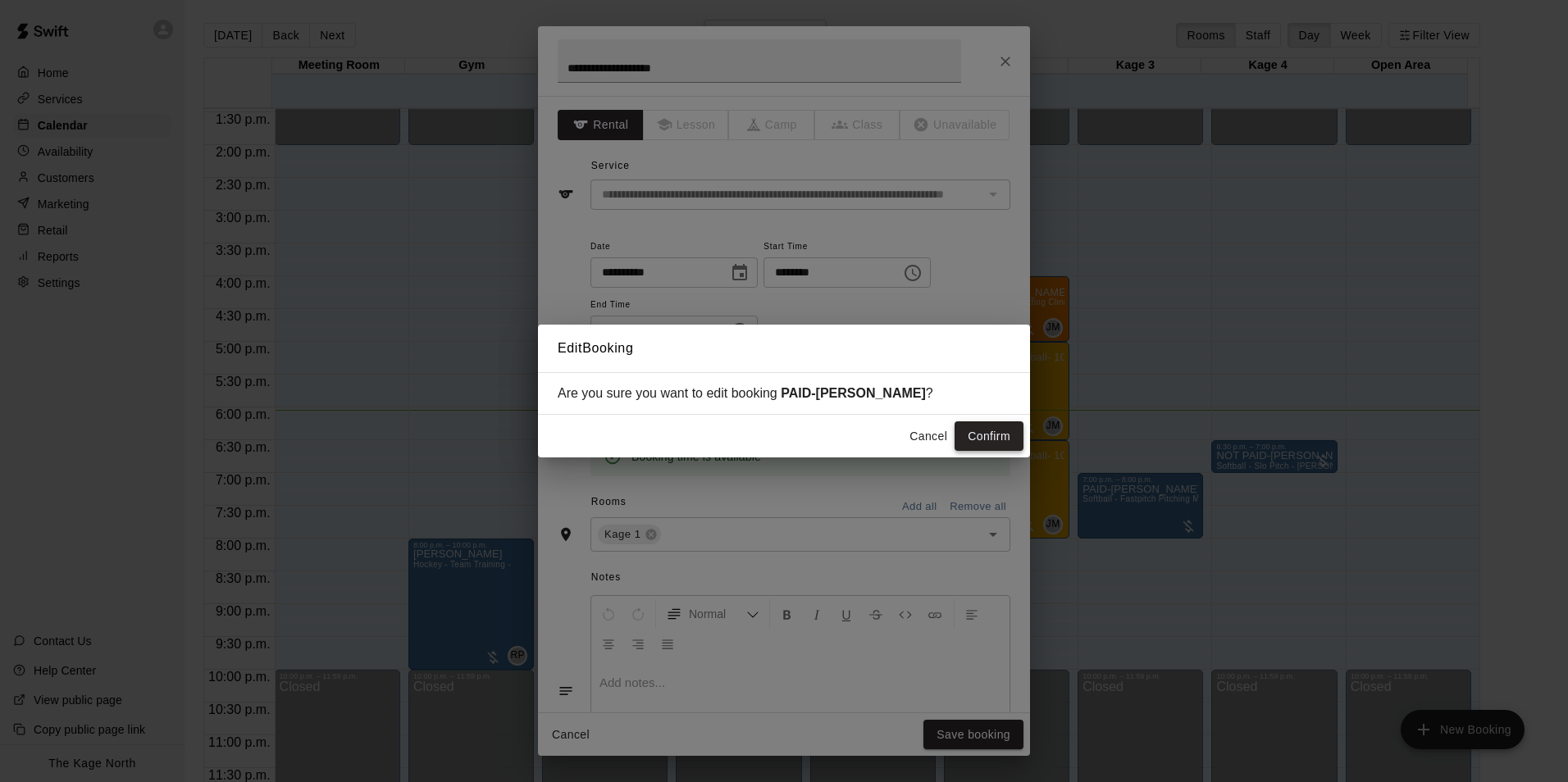
click at [987, 446] on button "Confirm" at bounding box center [989, 436] width 69 height 31
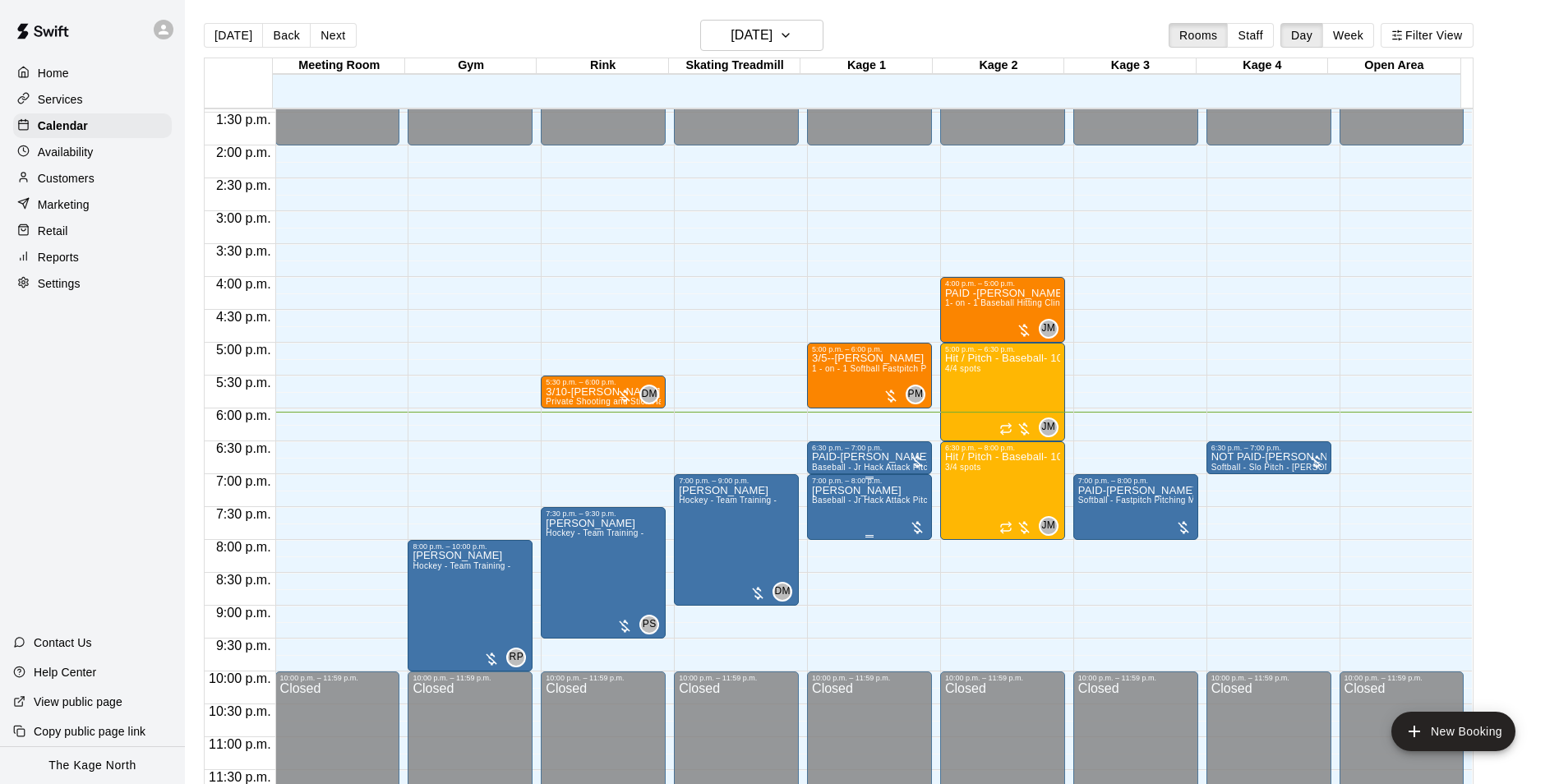
click at [822, 491] on p "[PERSON_NAME]" at bounding box center [870, 491] width 115 height 0
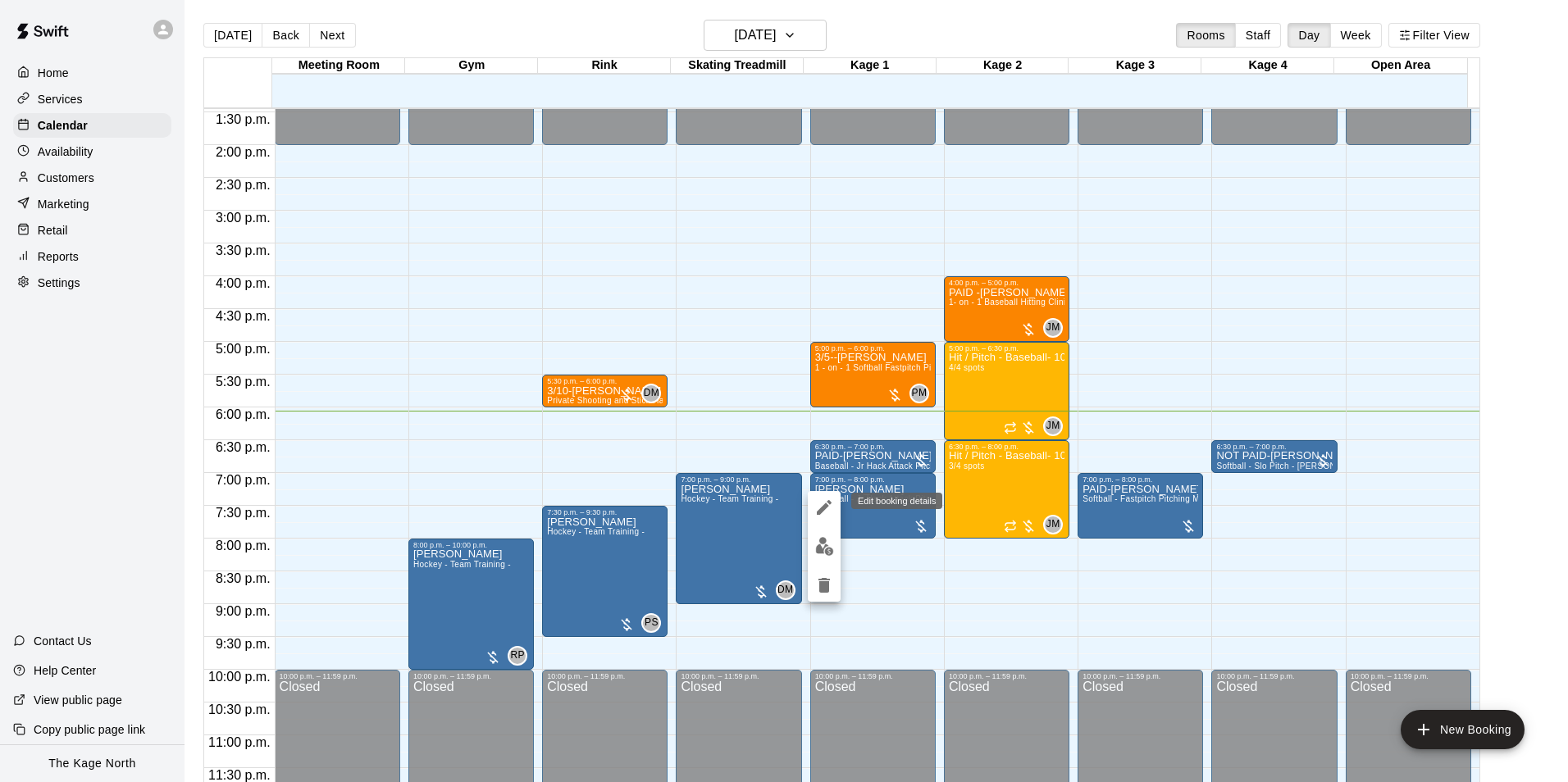
click at [820, 504] on icon "edit" at bounding box center [823, 506] width 19 height 19
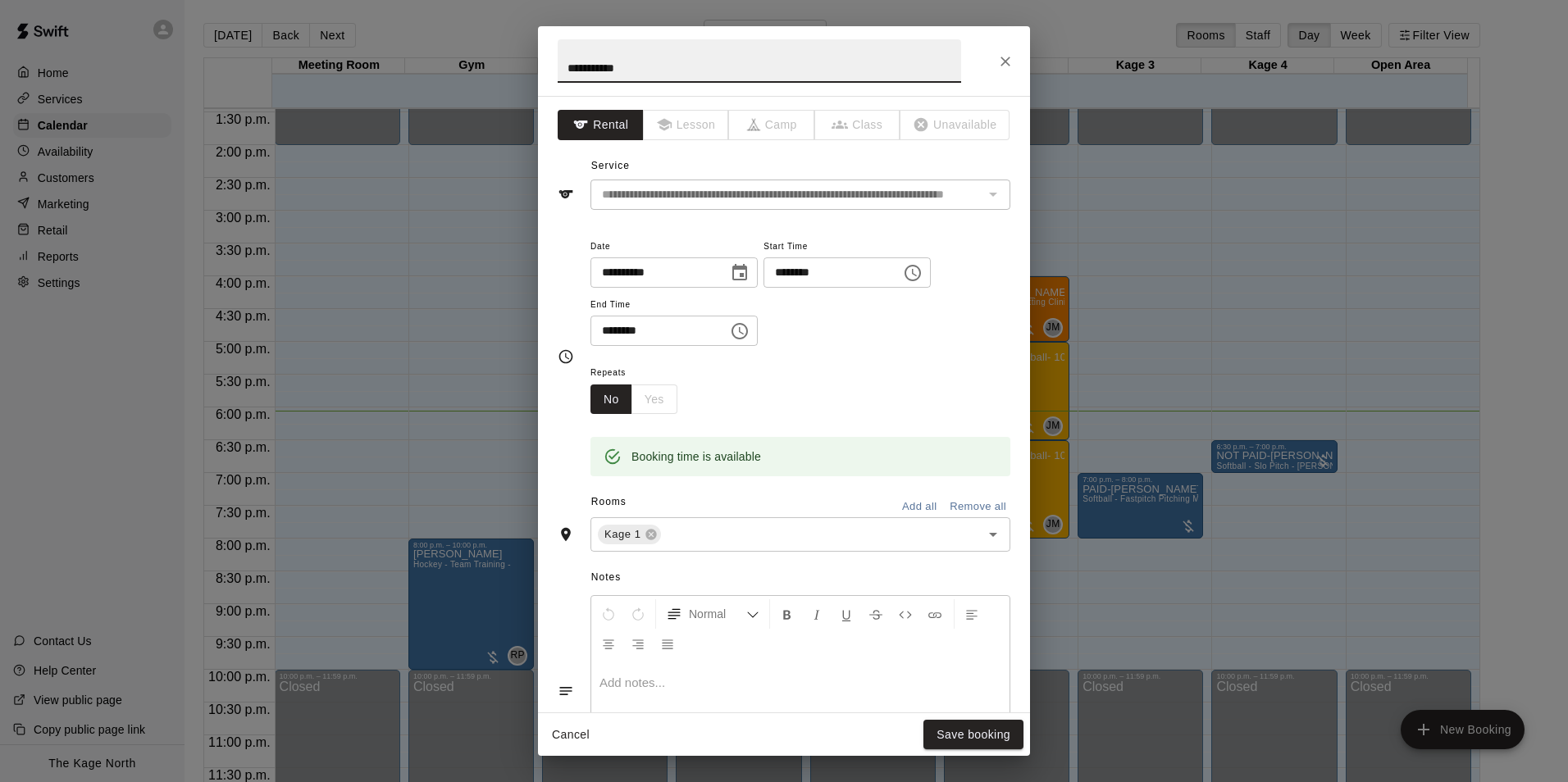
click at [566, 65] on input "**********" at bounding box center [759, 60] width 404 height 44
type input "**********"
click at [989, 735] on button "Save booking" at bounding box center [973, 735] width 100 height 31
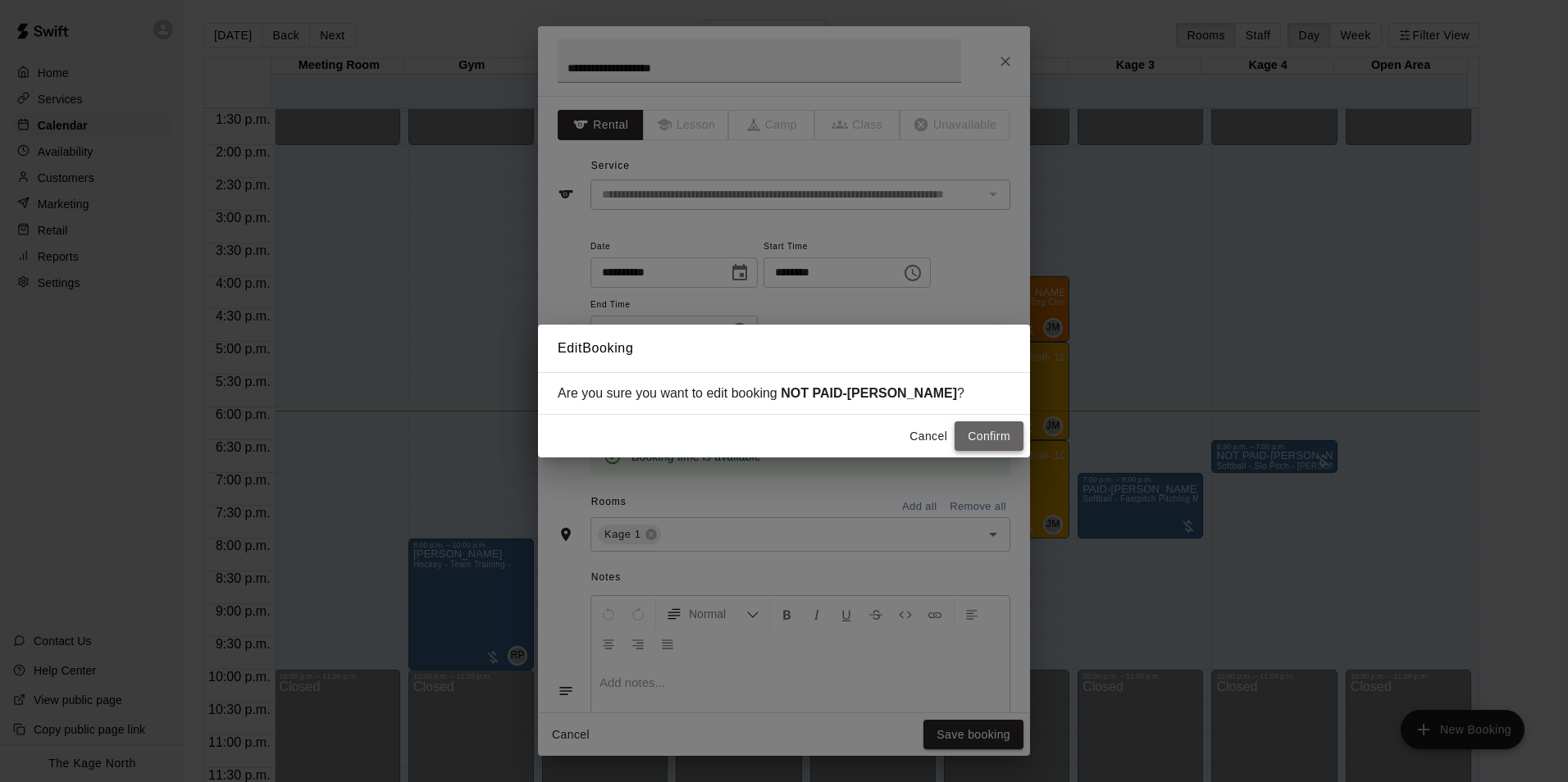
click at [988, 439] on button "Confirm" at bounding box center [989, 436] width 69 height 31
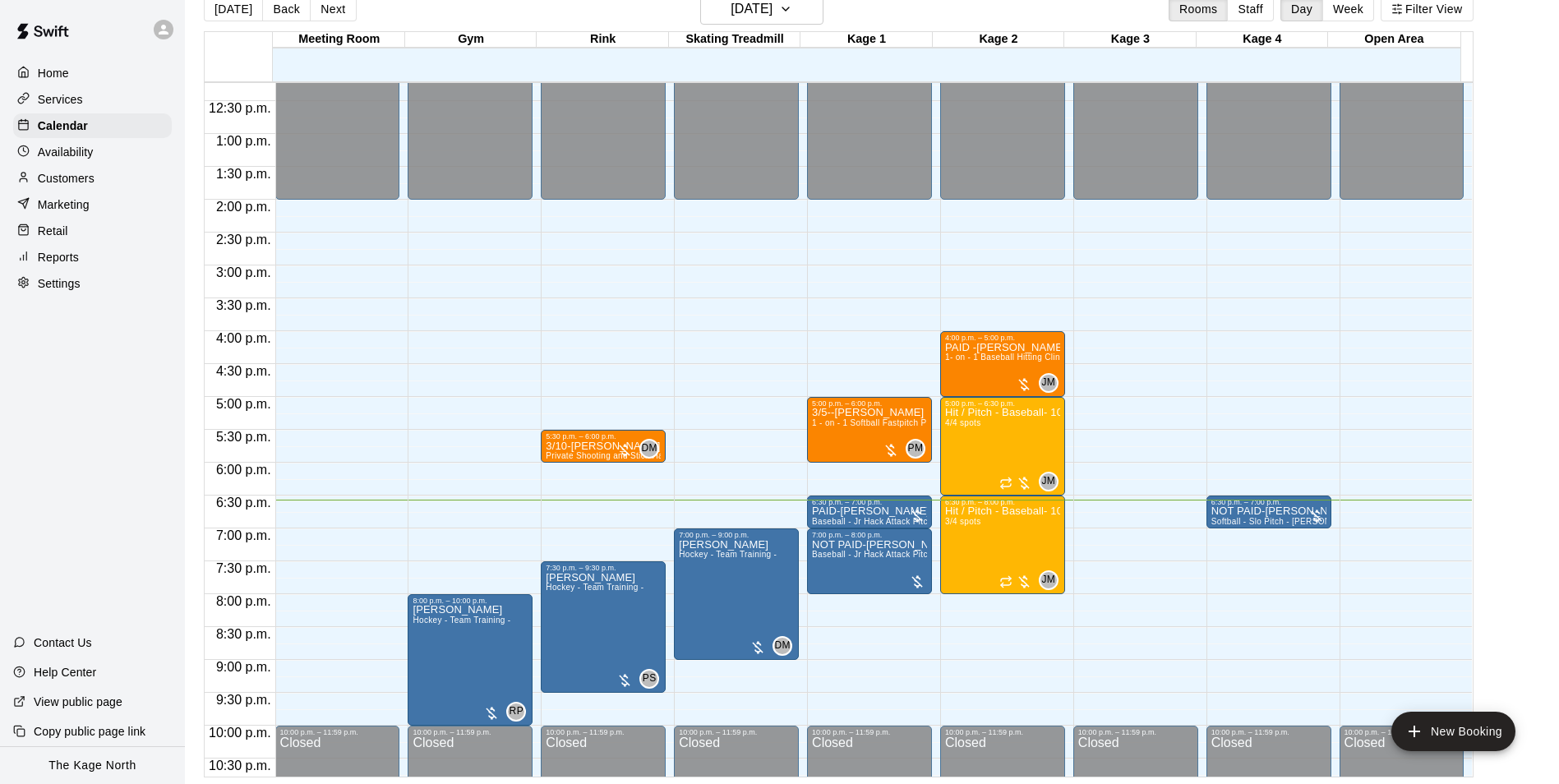
scroll to position [886, 0]
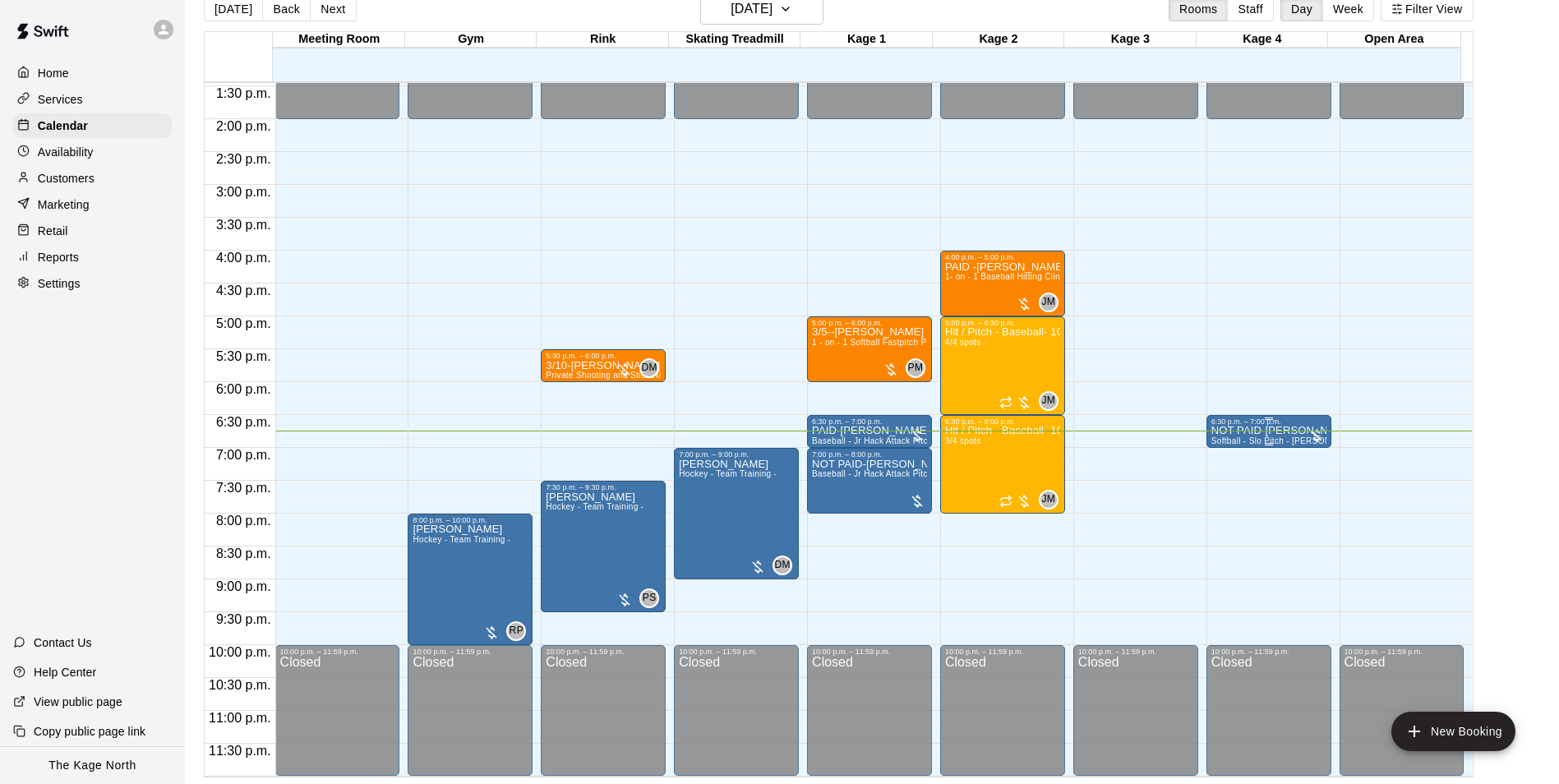
click at [1233, 431] on p "NOT PAID-[PERSON_NAME]" at bounding box center [1270, 431] width 115 height 0
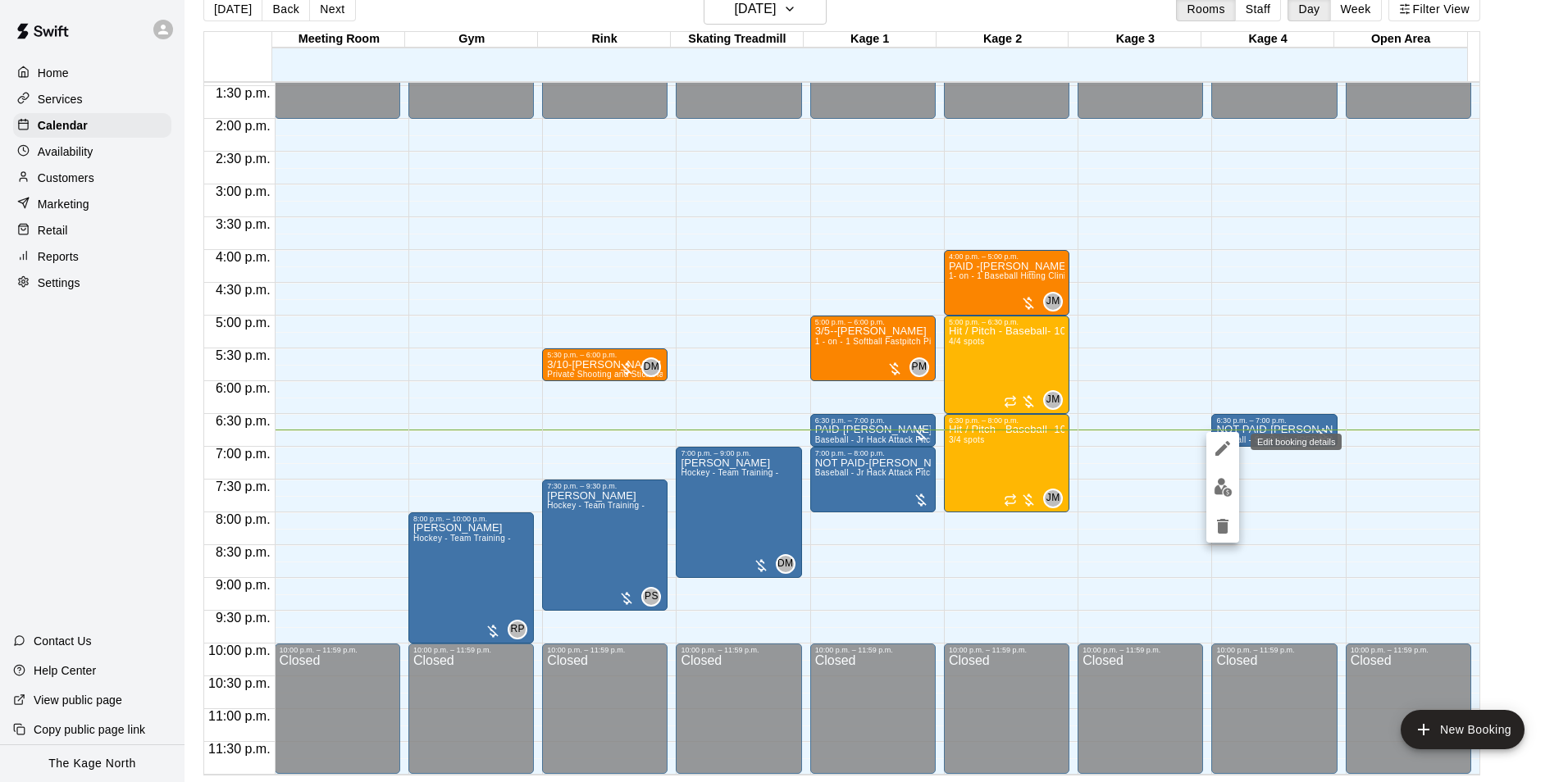
click at [1221, 448] on icon "edit" at bounding box center [1223, 448] width 15 height 15
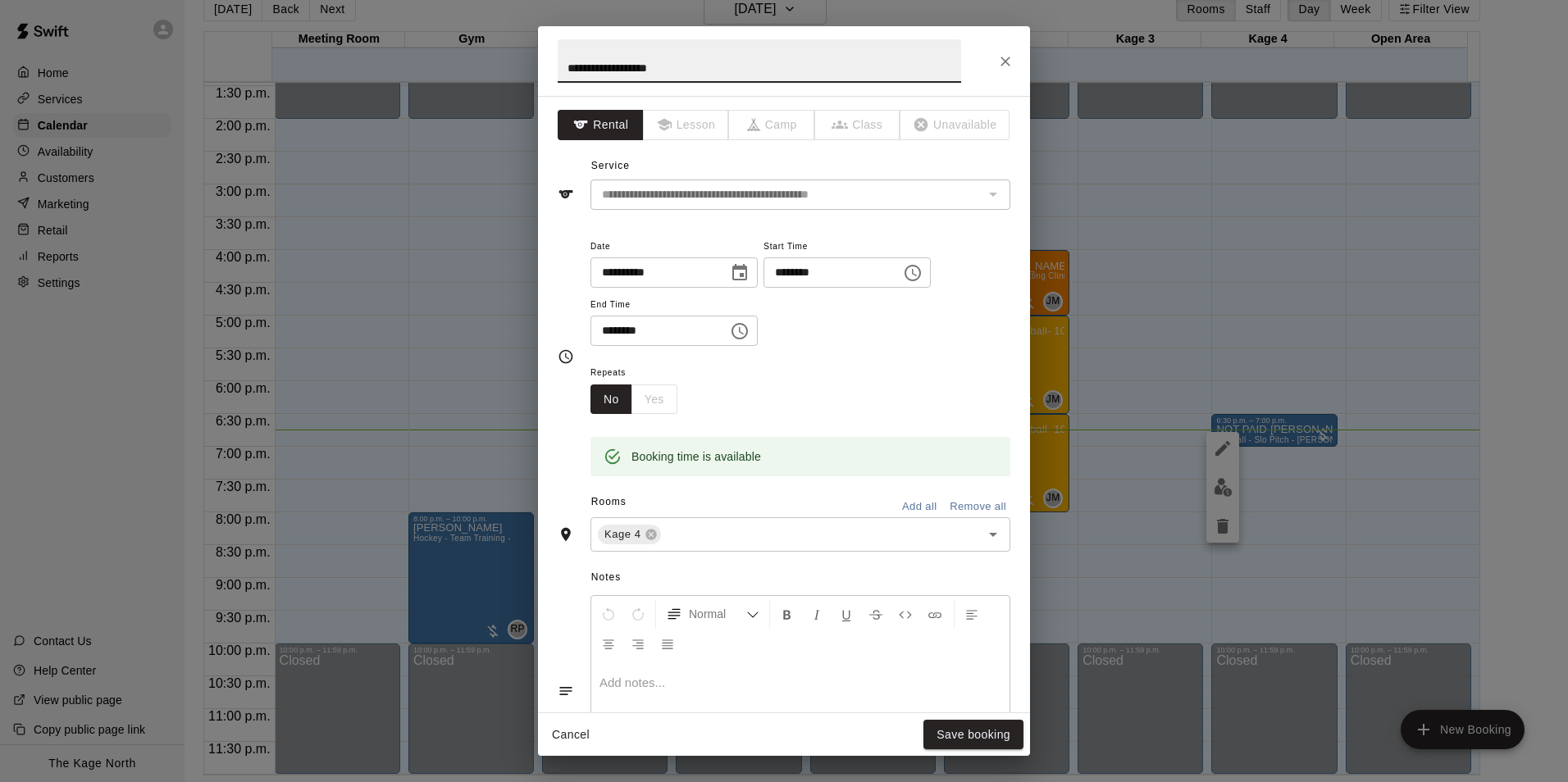
drag, startPoint x: 595, startPoint y: 64, endPoint x: 525, endPoint y: 64, distance: 70.0
click at [525, 64] on div "**********" at bounding box center [784, 391] width 1568 height 782
type input "**********"
click at [977, 737] on button "Save booking" at bounding box center [973, 735] width 100 height 31
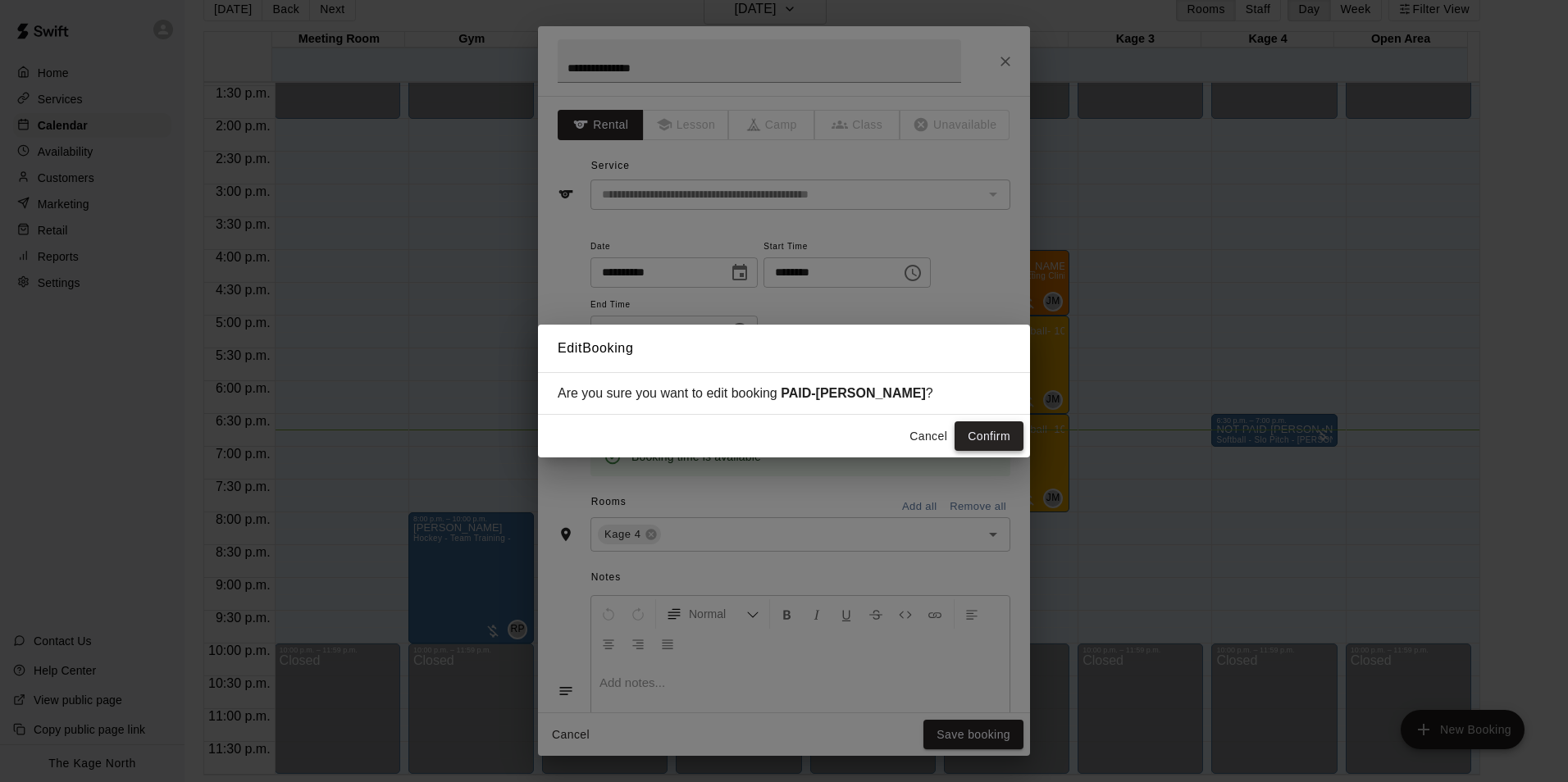
click at [983, 437] on button "Confirm" at bounding box center [989, 436] width 69 height 31
